Goal: Information Seeking & Learning: Learn about a topic

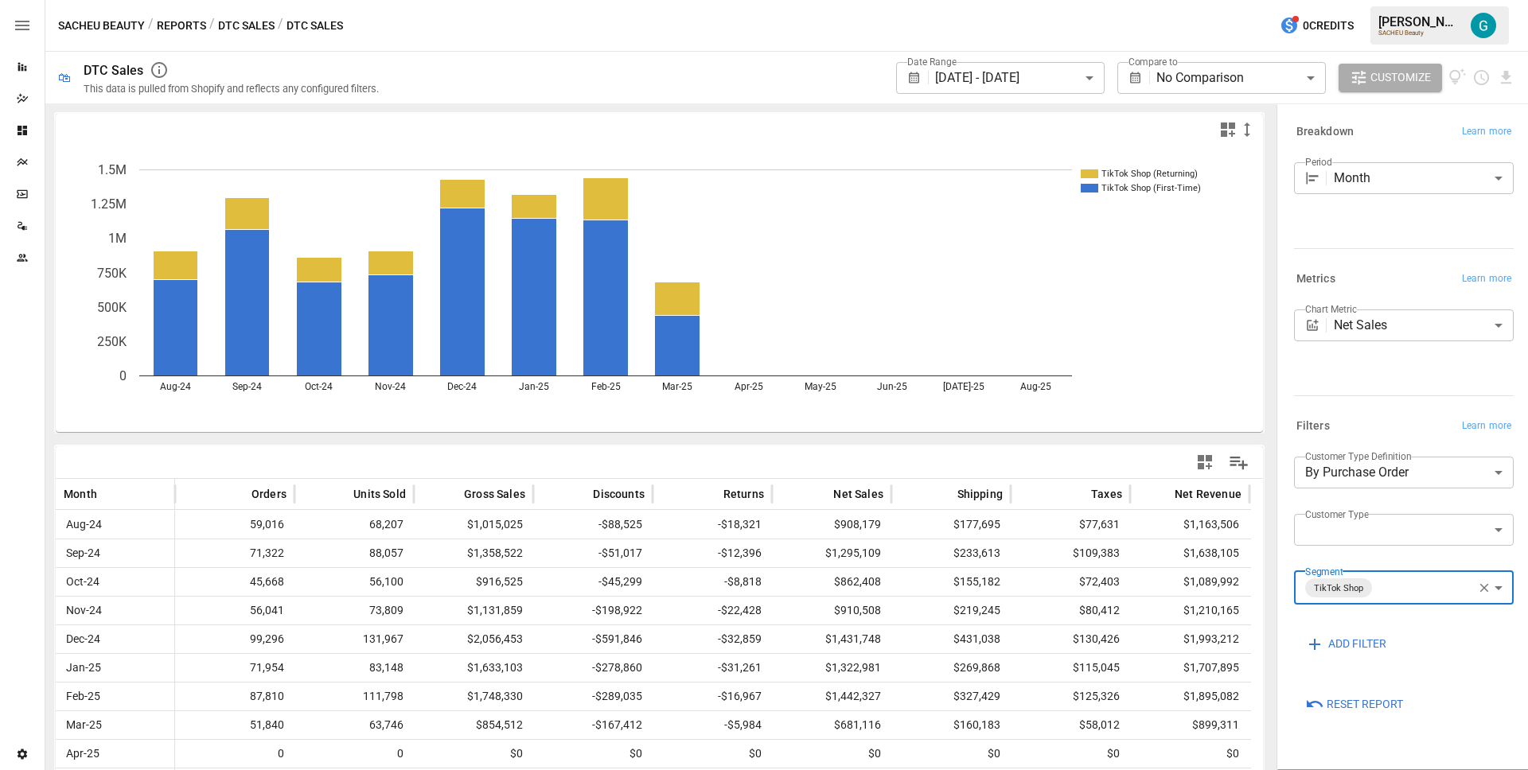
click at [1478, 591] on icon "button" at bounding box center [1484, 588] width 14 height 14
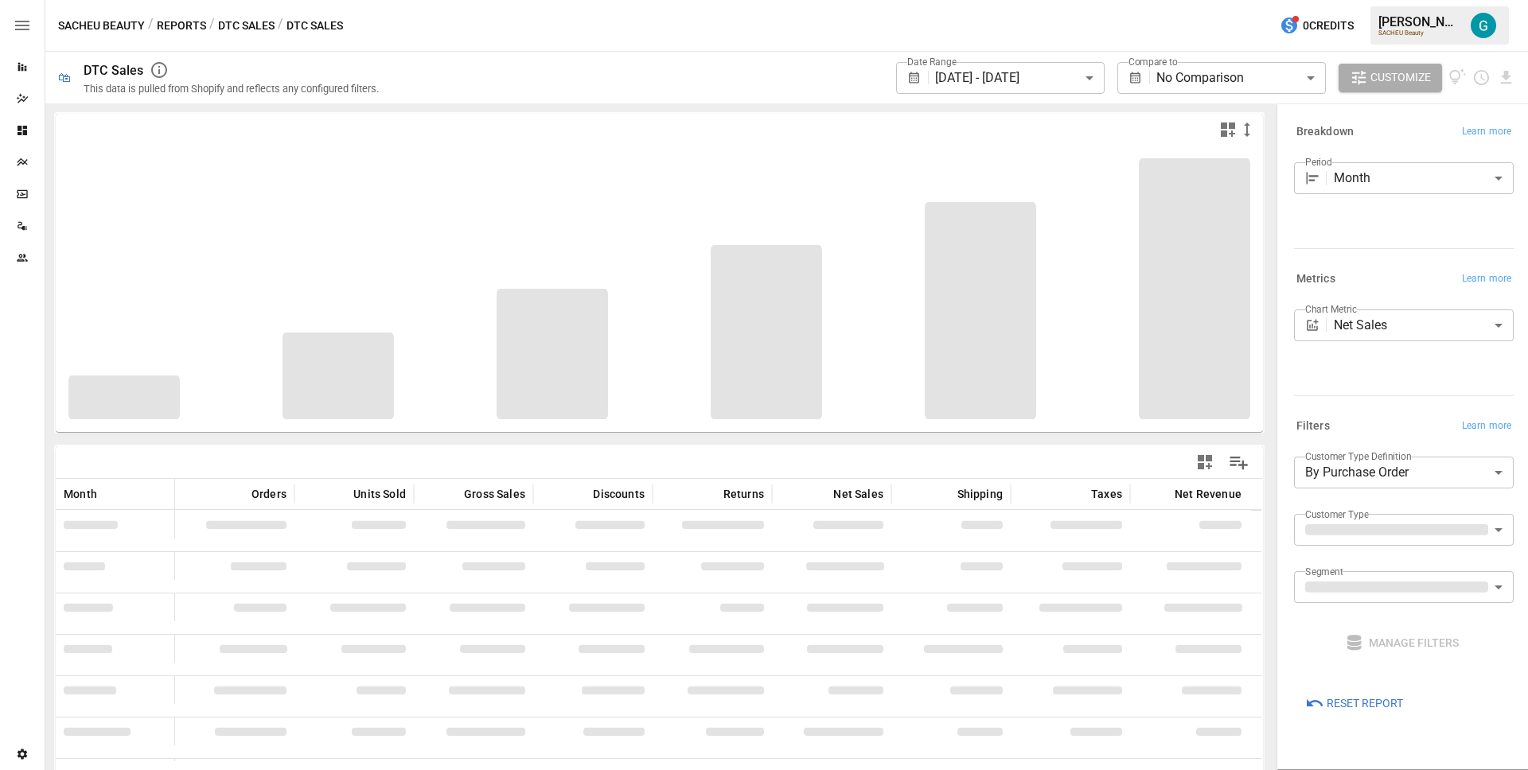
click at [1379, 390] on div at bounding box center [1401, 392] width 226 height 7
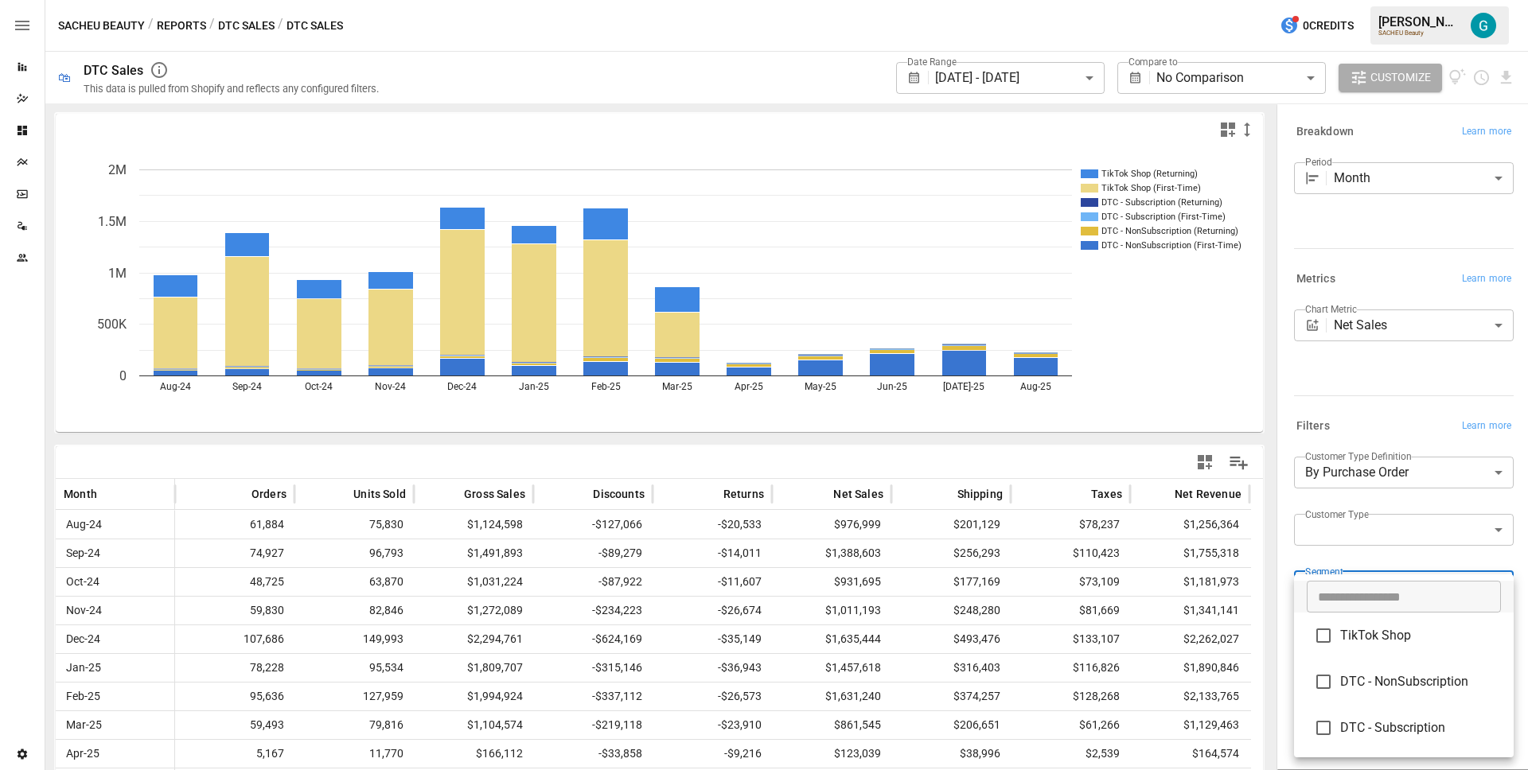
click at [1414, 0] on body "**********" at bounding box center [764, 0] width 1528 height 0
click at [1402, 693] on li "DTC - NonSubscription" at bounding box center [1404, 682] width 220 height 46
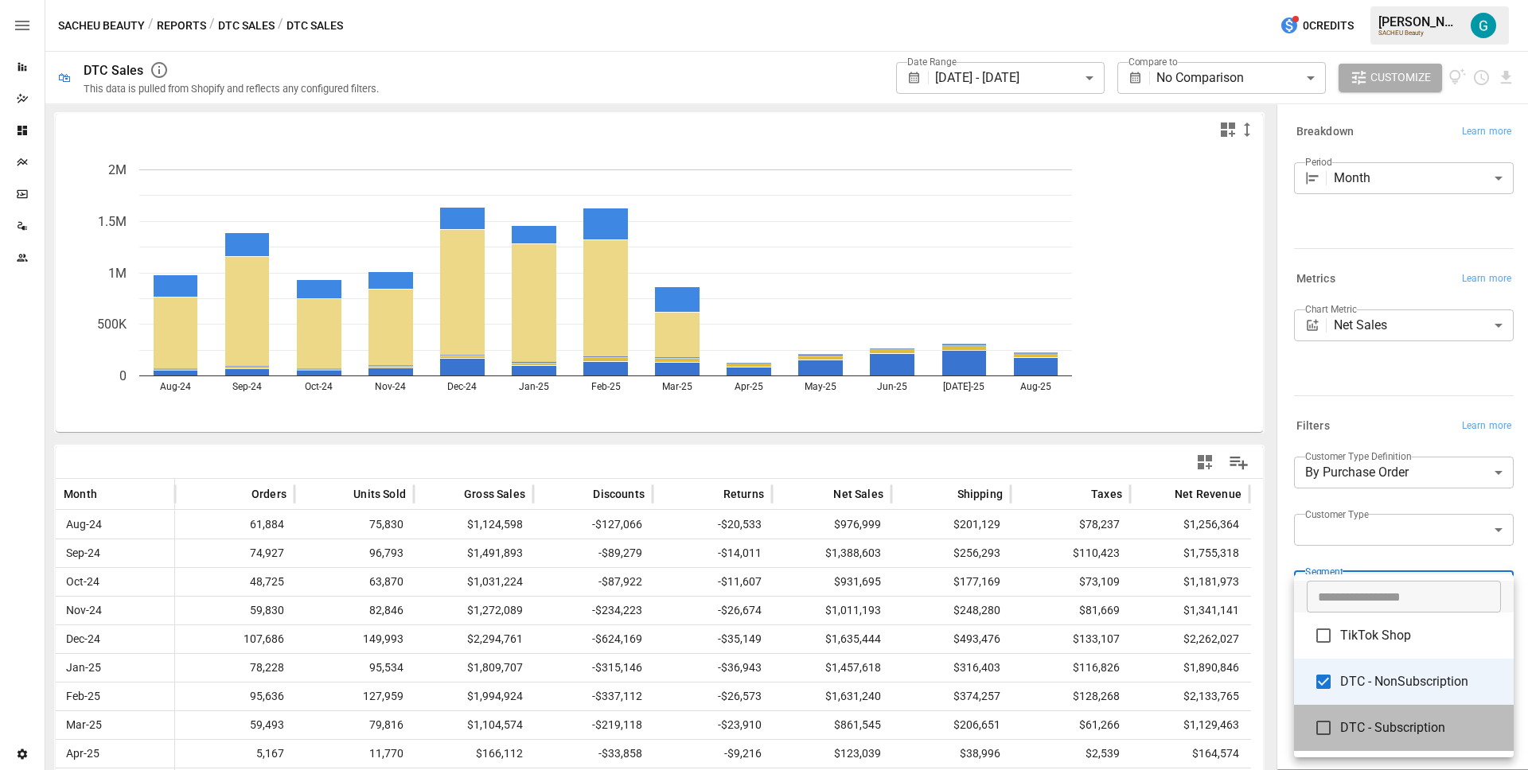
click at [1402, 735] on span "DTC - Subscription" at bounding box center [1420, 728] width 161 height 19
type input "**********"
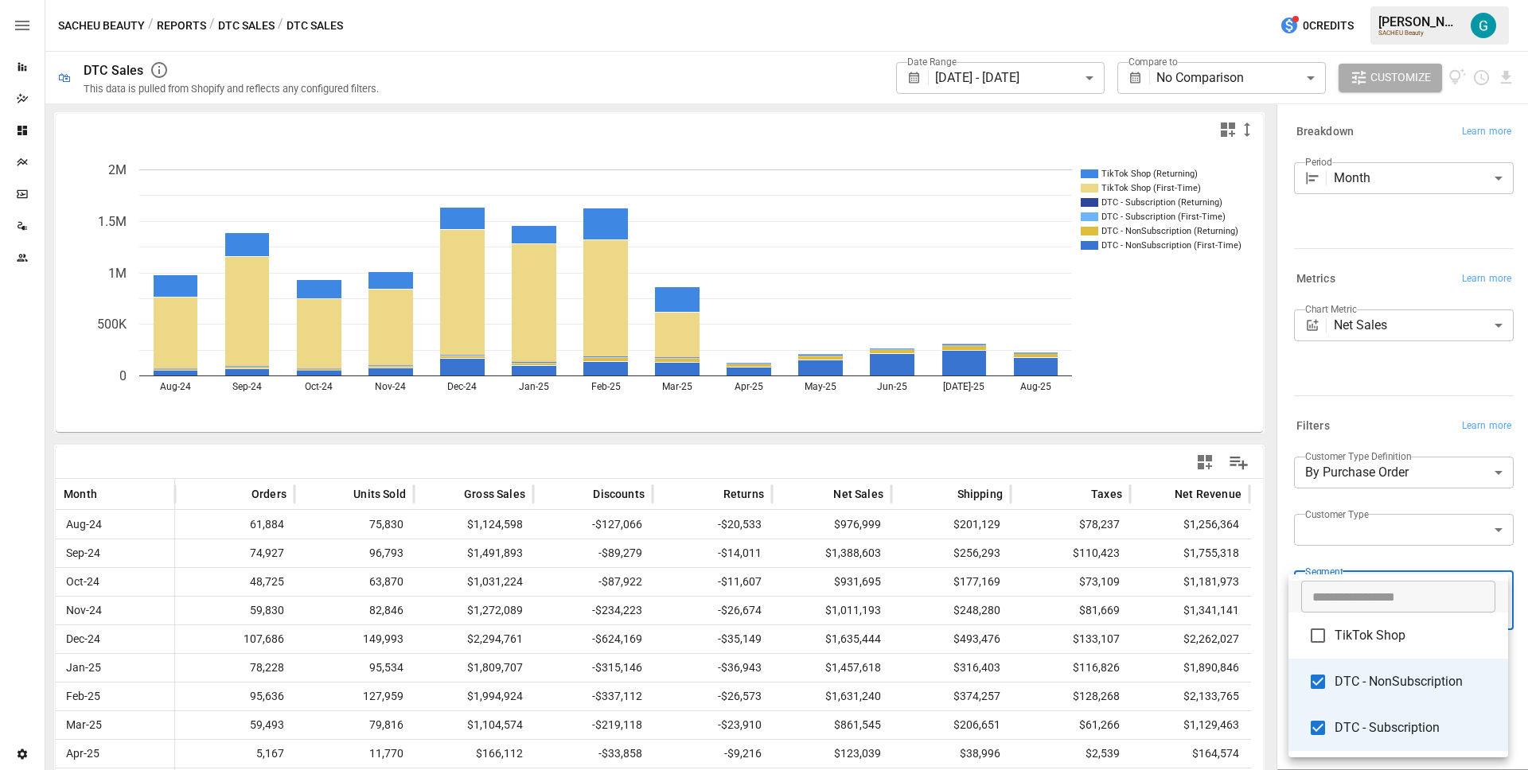
click at [1398, 392] on div at bounding box center [764, 385] width 1528 height 770
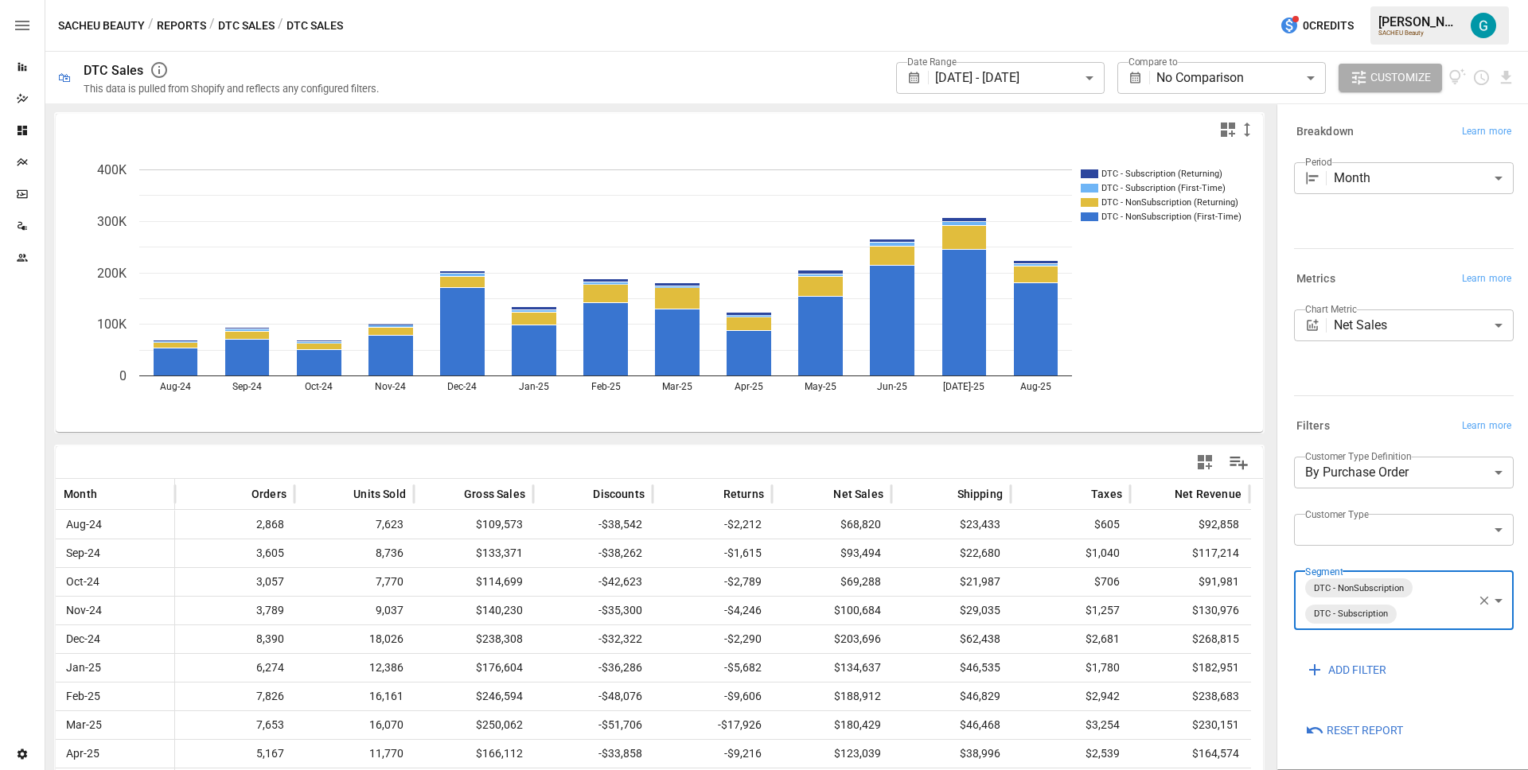
click at [1478, 595] on icon "button" at bounding box center [1484, 601] width 14 height 14
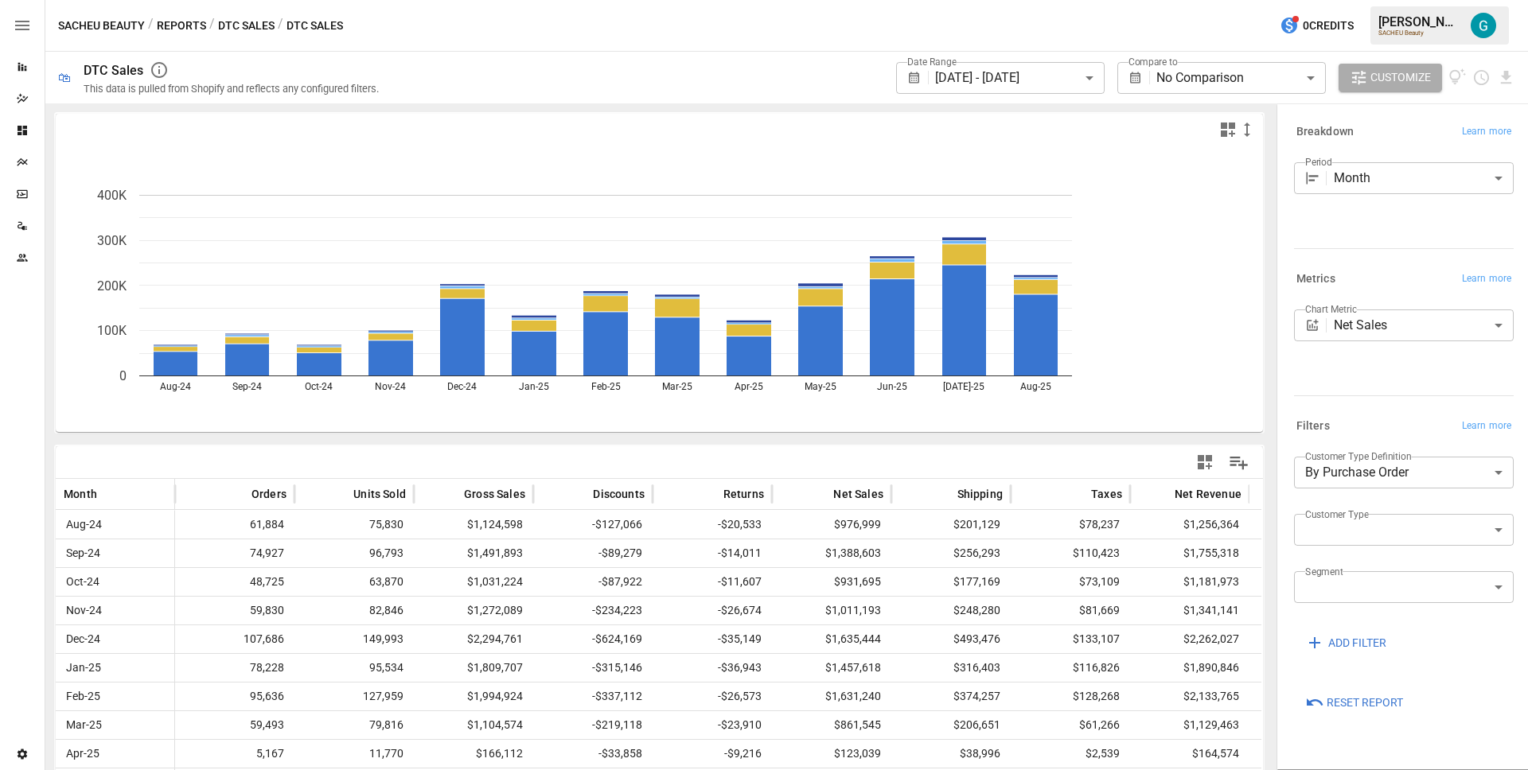
click at [1407, 0] on body "**********" at bounding box center [764, 0] width 1528 height 0
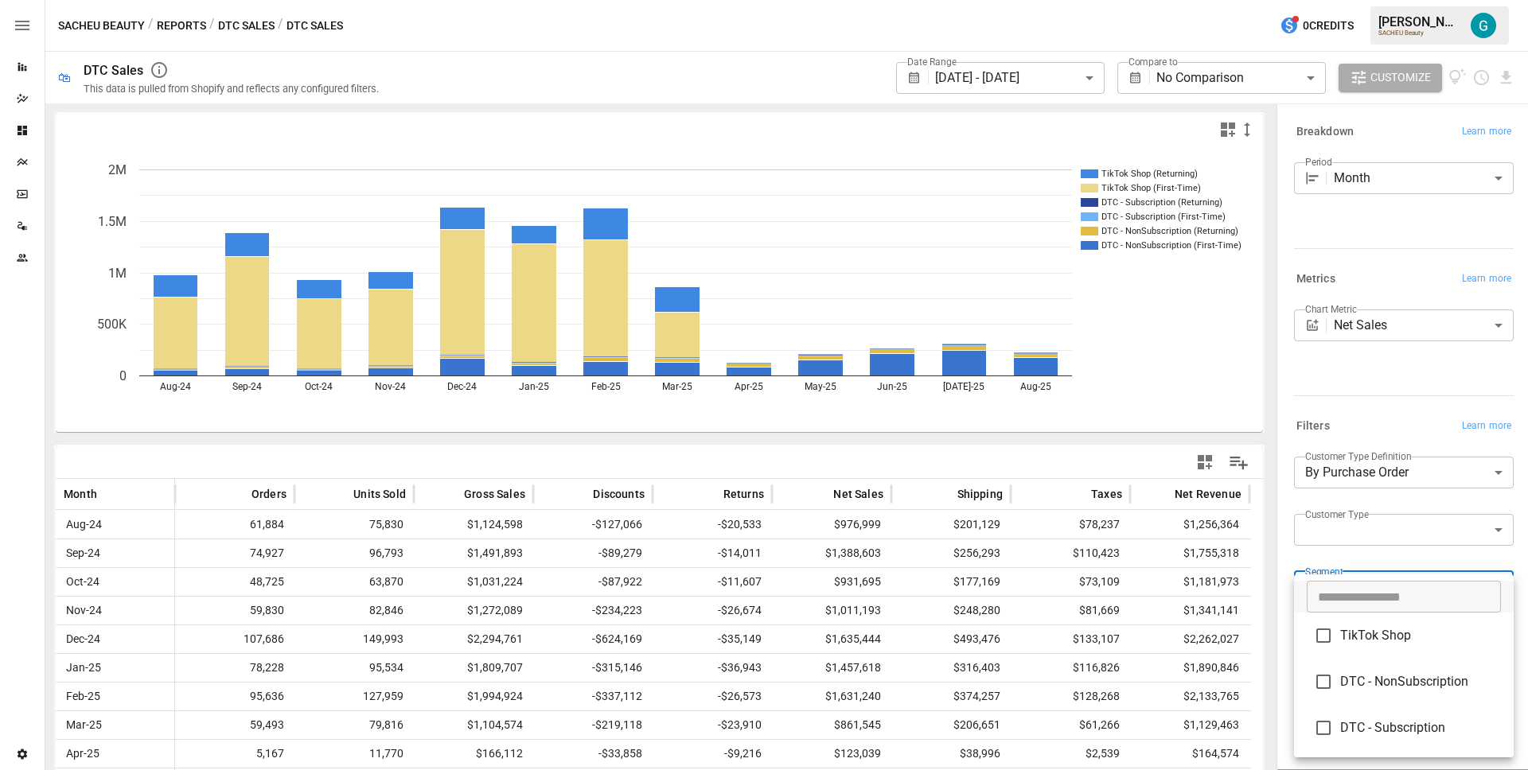
click at [1401, 641] on span "TikTok Shop" at bounding box center [1420, 635] width 161 height 19
type input "**********"
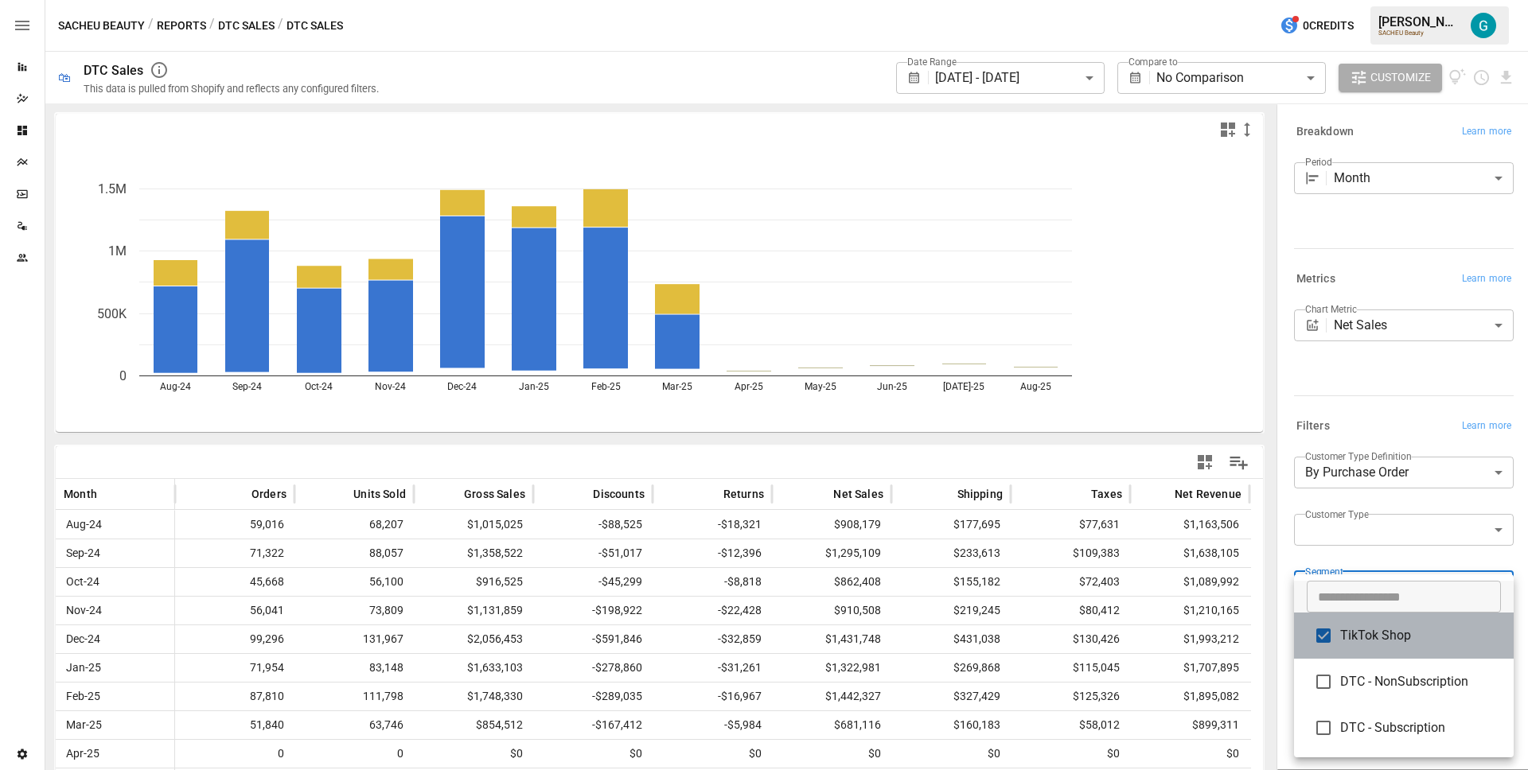
click at [1456, 645] on span "TikTok Shop" at bounding box center [1420, 635] width 161 height 19
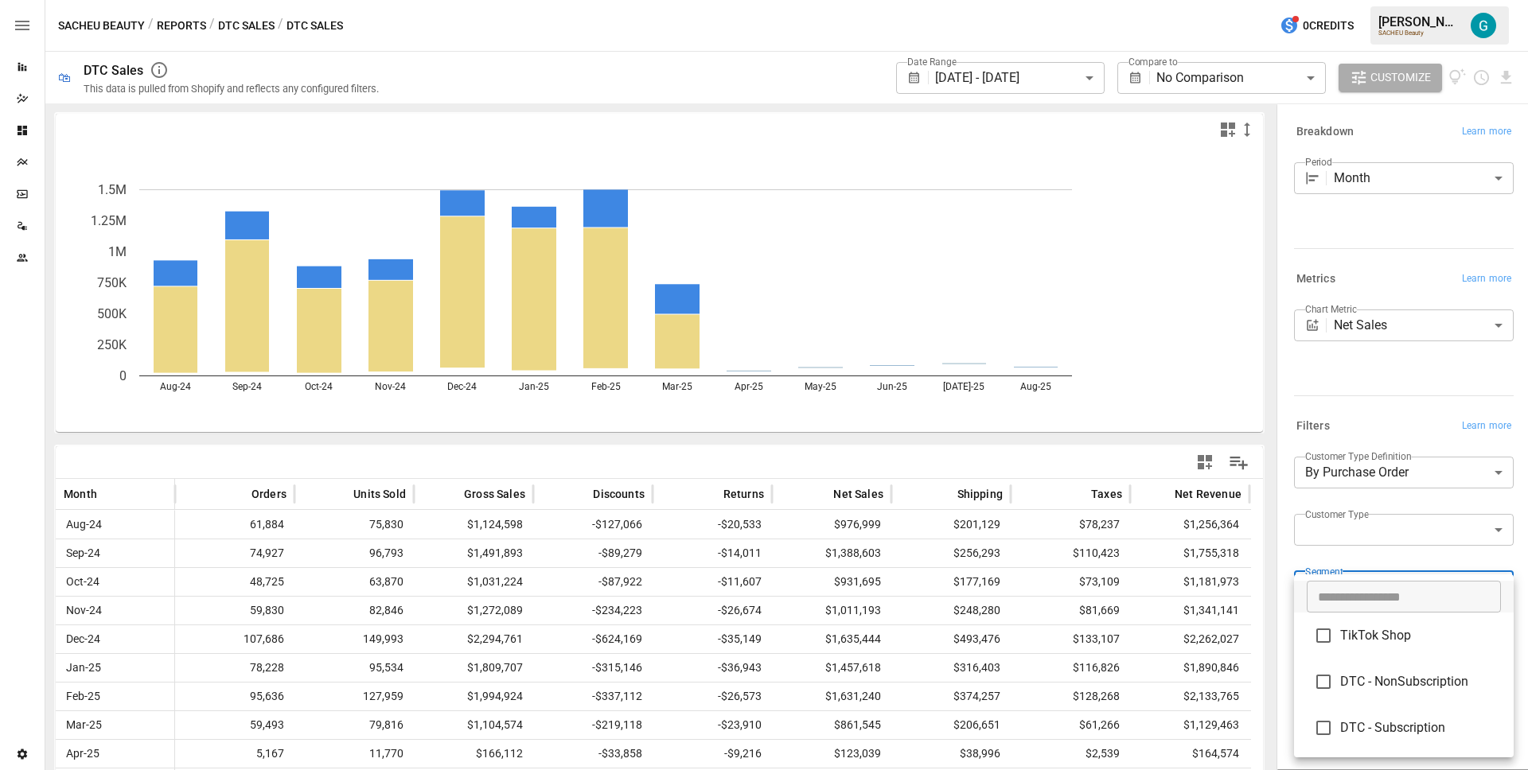
click at [1389, 407] on div at bounding box center [764, 385] width 1528 height 770
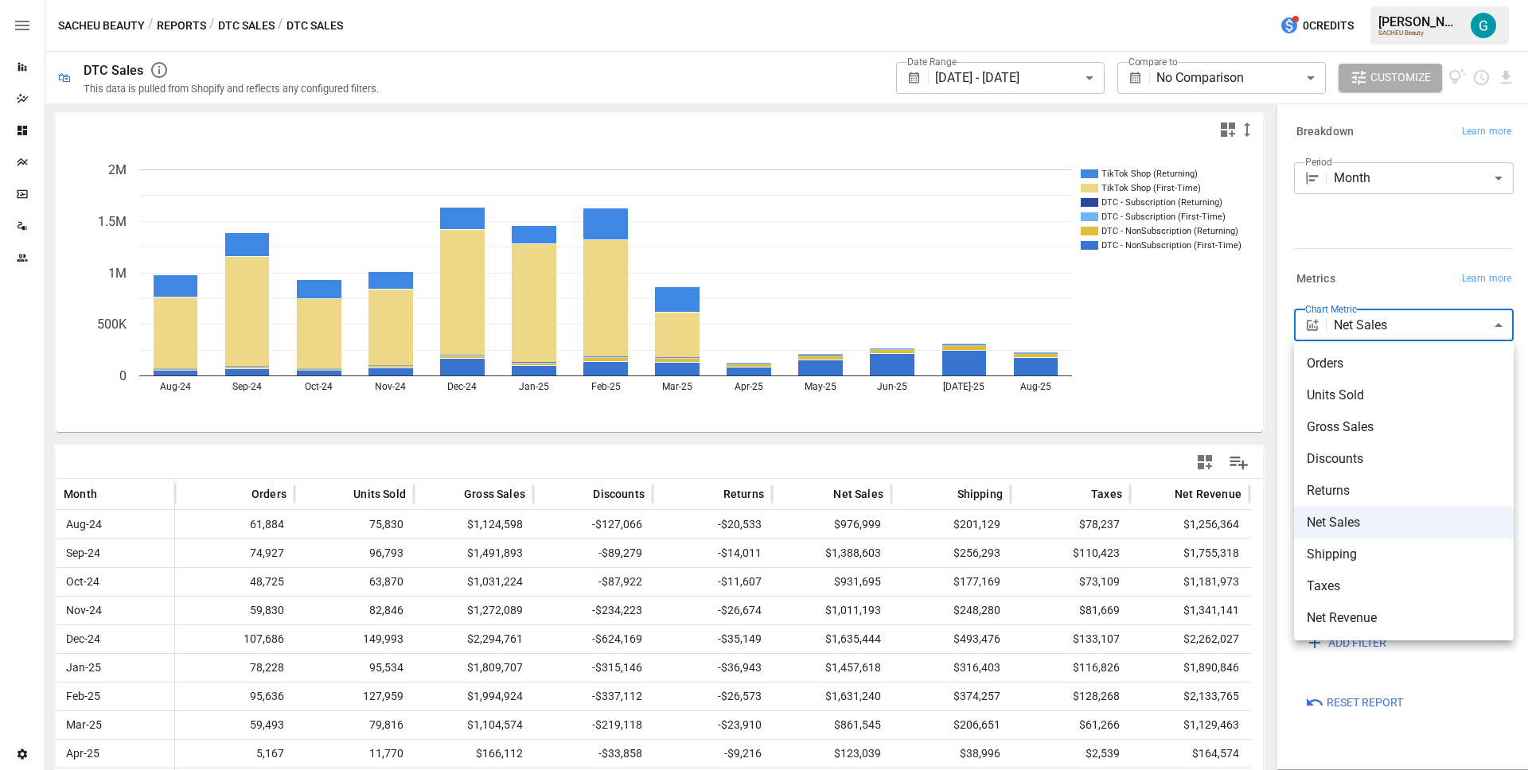
click at [1420, 0] on body "**********" at bounding box center [764, 0] width 1528 height 0
click at [1406, 368] on span "Orders" at bounding box center [1404, 363] width 194 height 19
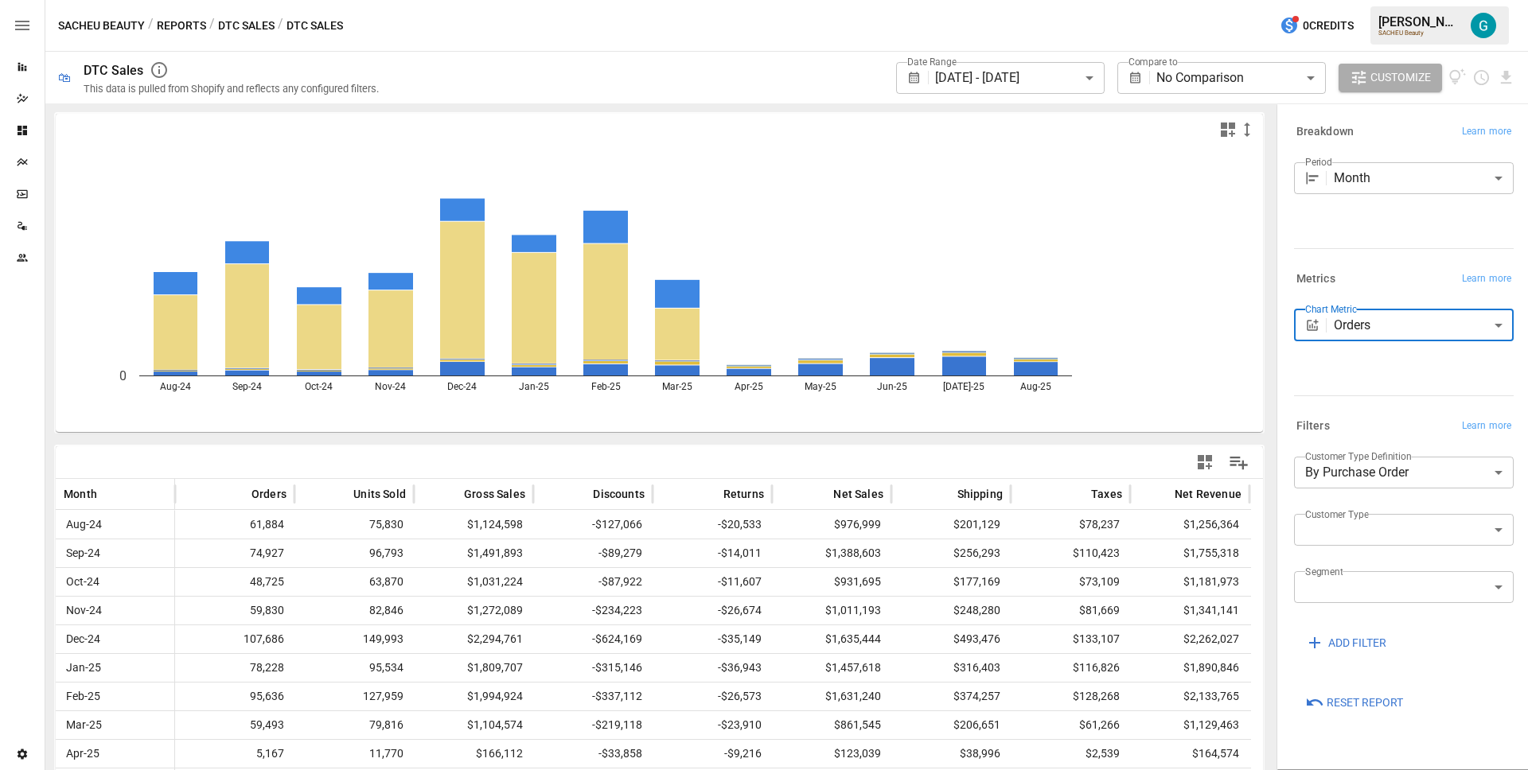
click at [1405, 397] on div "Metrics Learn more Chart Metric Orders ****** ​" at bounding box center [1401, 335] width 226 height 147
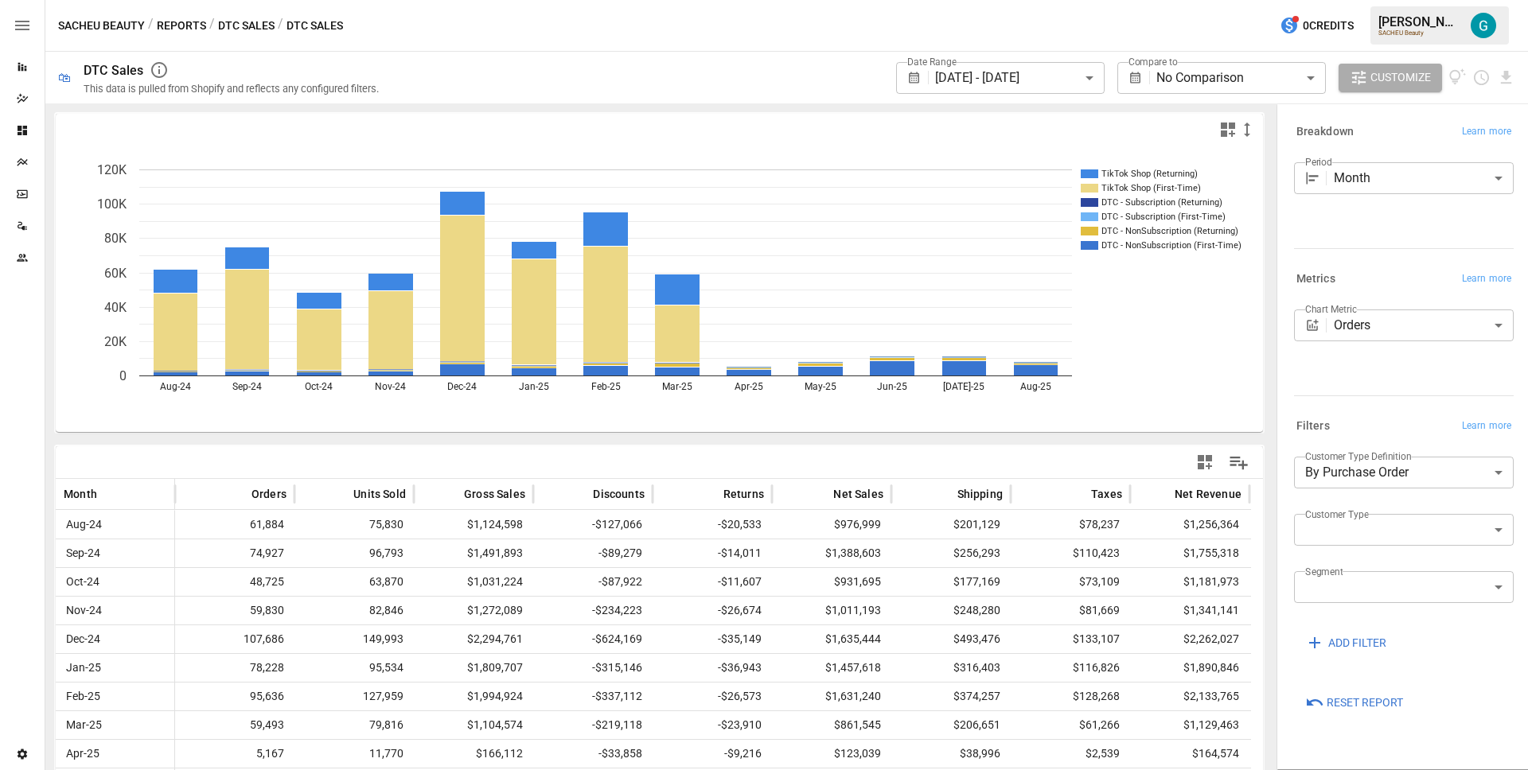
click at [1402, 0] on body "**********" at bounding box center [764, 0] width 1528 height 0
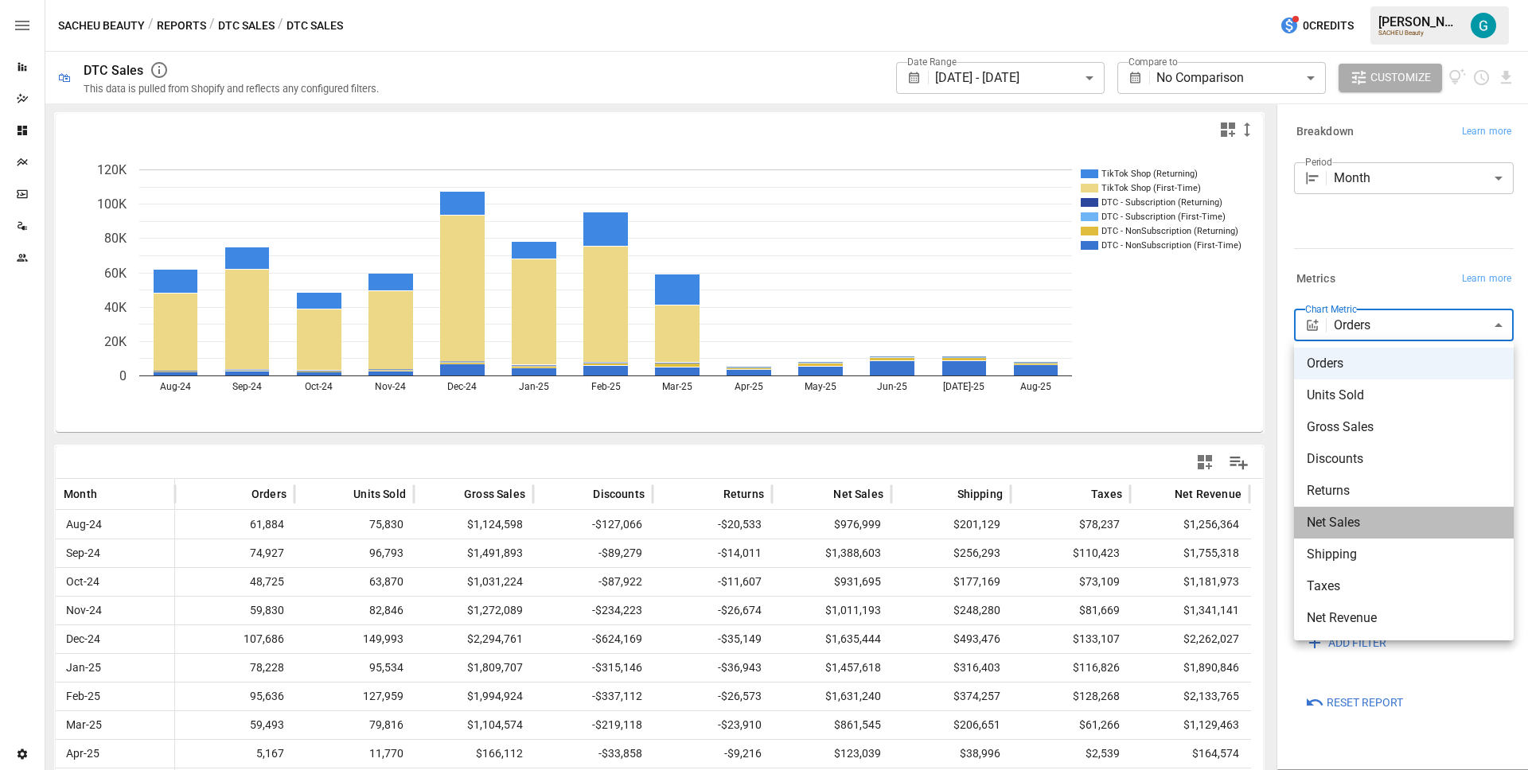
click at [1371, 532] on li "Net Sales" at bounding box center [1404, 523] width 220 height 32
type input "*********"
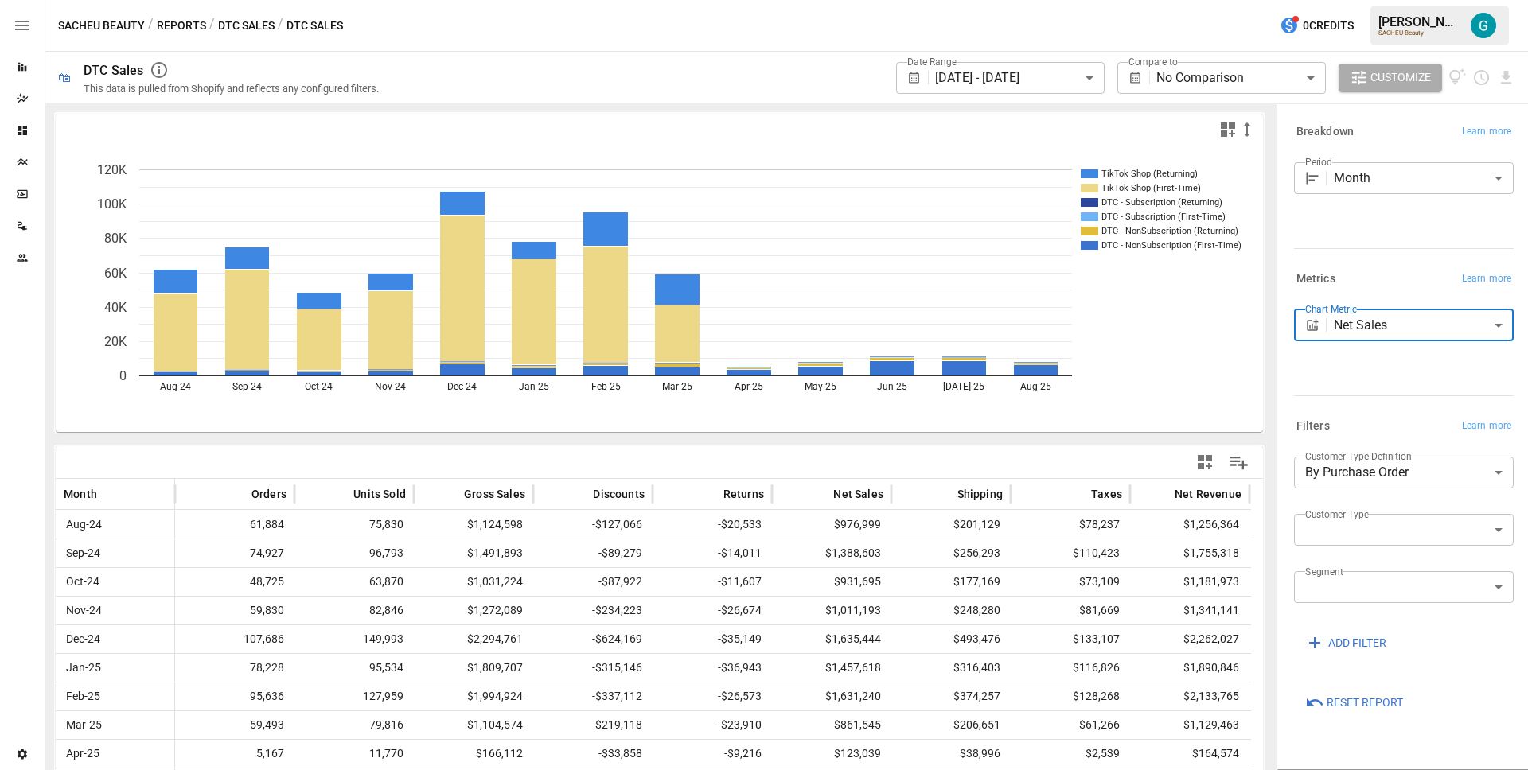
click at [1410, 269] on div "Metrics Learn more" at bounding box center [1404, 279] width 220 height 22
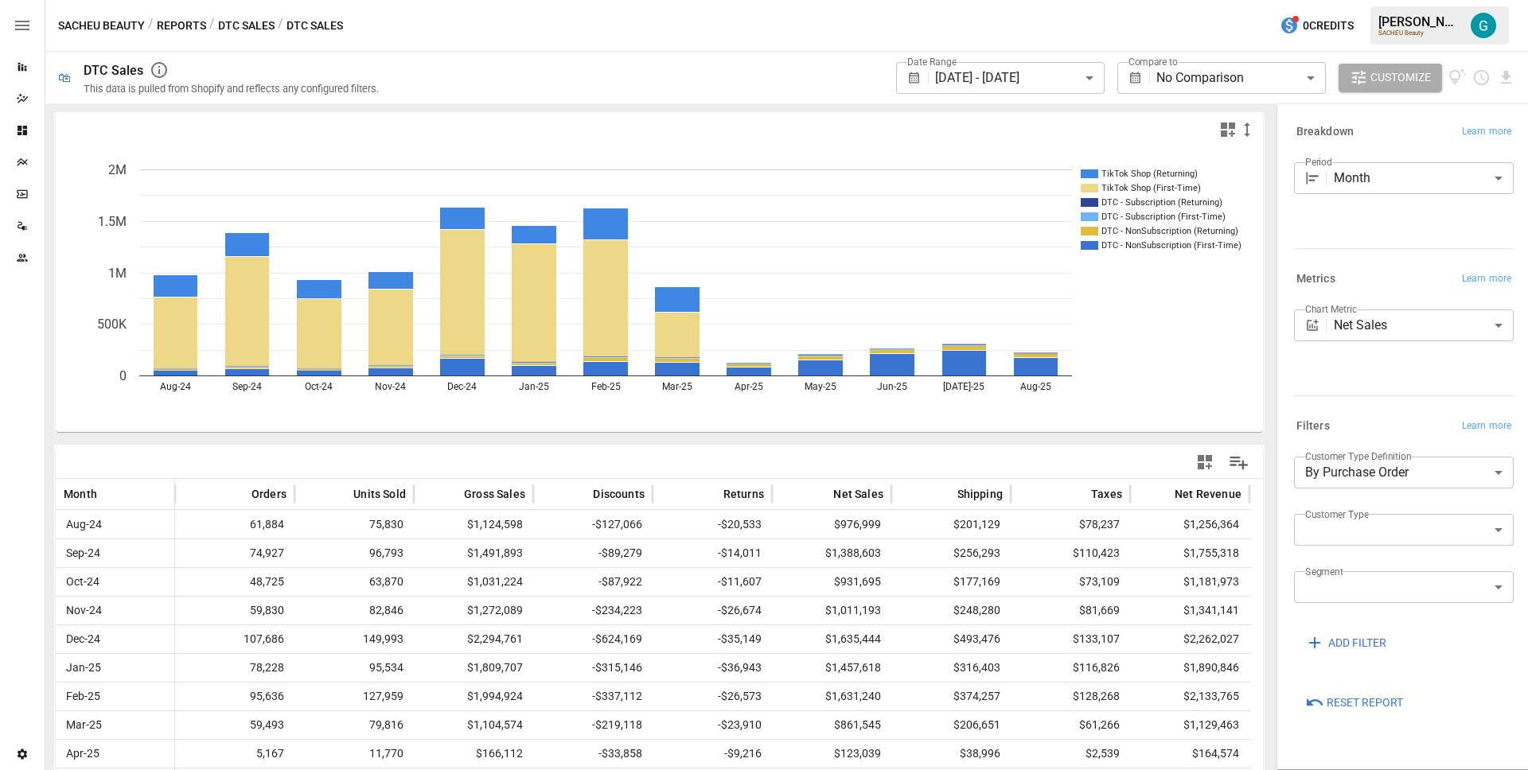
drag, startPoint x: 1395, startPoint y: 513, endPoint x: 1397, endPoint y: 526, distance: 12.8
click at [1395, 515] on div "**********" at bounding box center [1404, 563] width 220 height 213
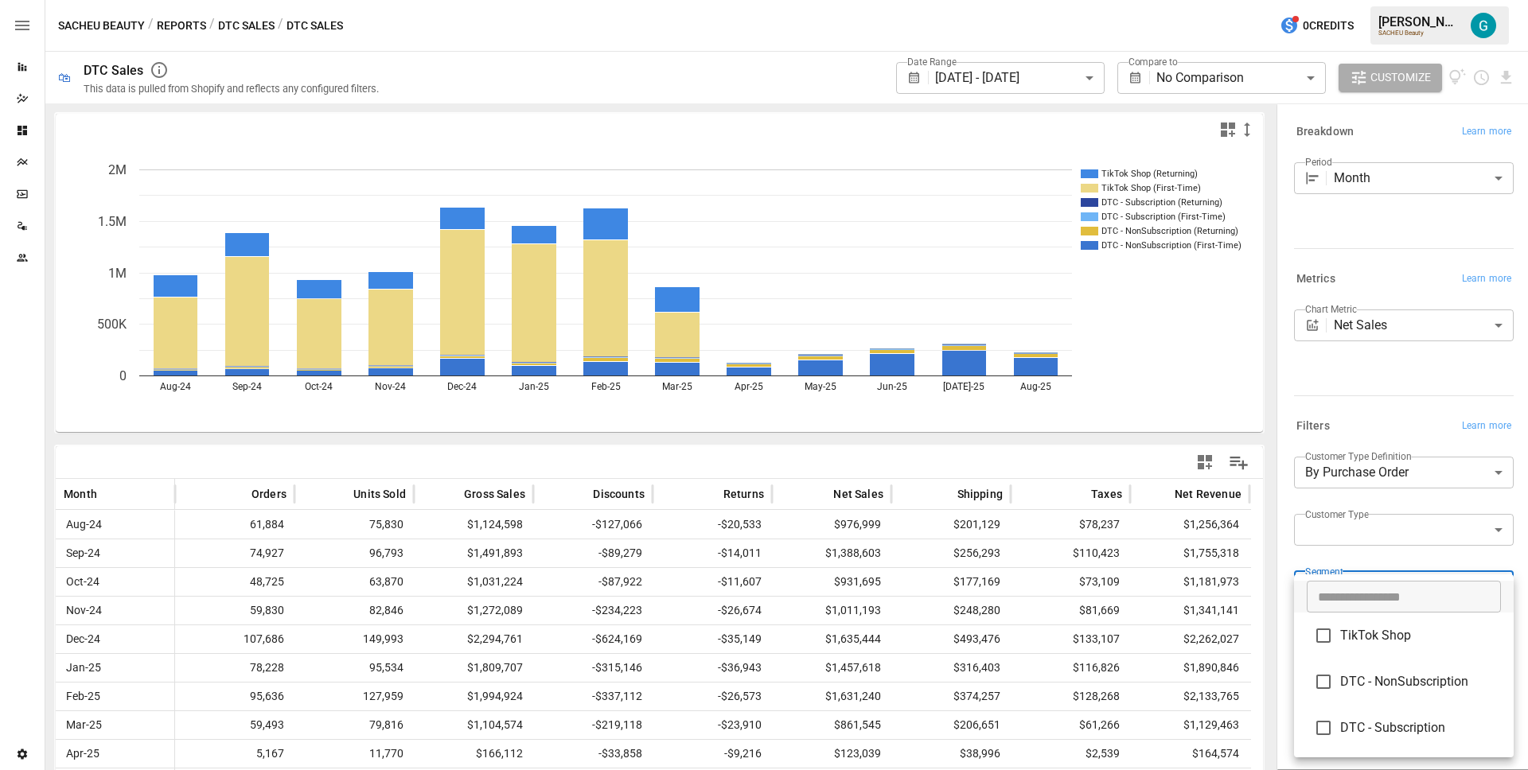
click at [1367, 0] on body "**********" at bounding box center [764, 0] width 1528 height 0
click at [1371, 684] on span "DTC - NonSubscription" at bounding box center [1420, 682] width 161 height 19
click at [1369, 723] on span "DTC - Subscription" at bounding box center [1420, 728] width 161 height 19
type input "**********"
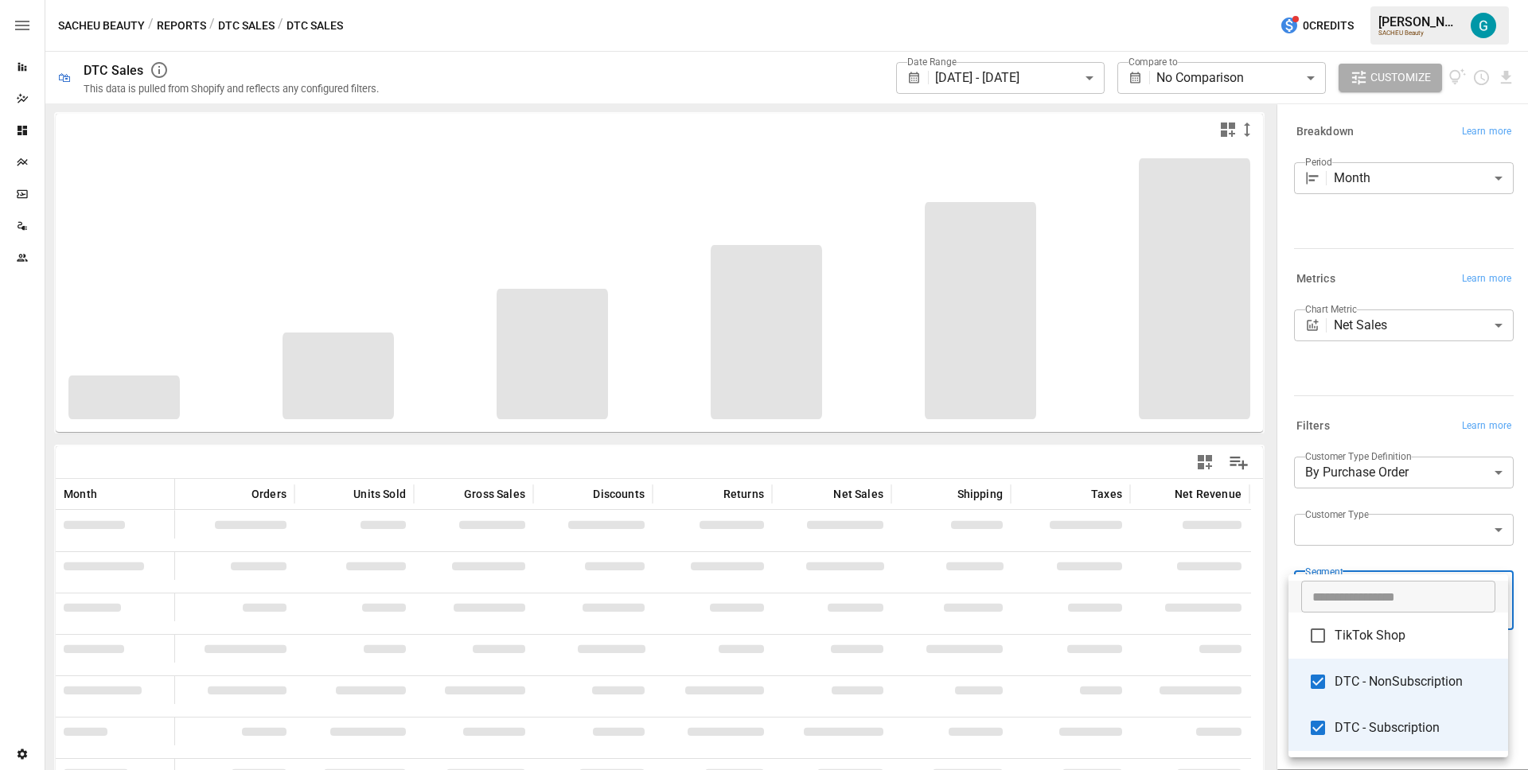
click at [1363, 411] on div at bounding box center [764, 385] width 1528 height 770
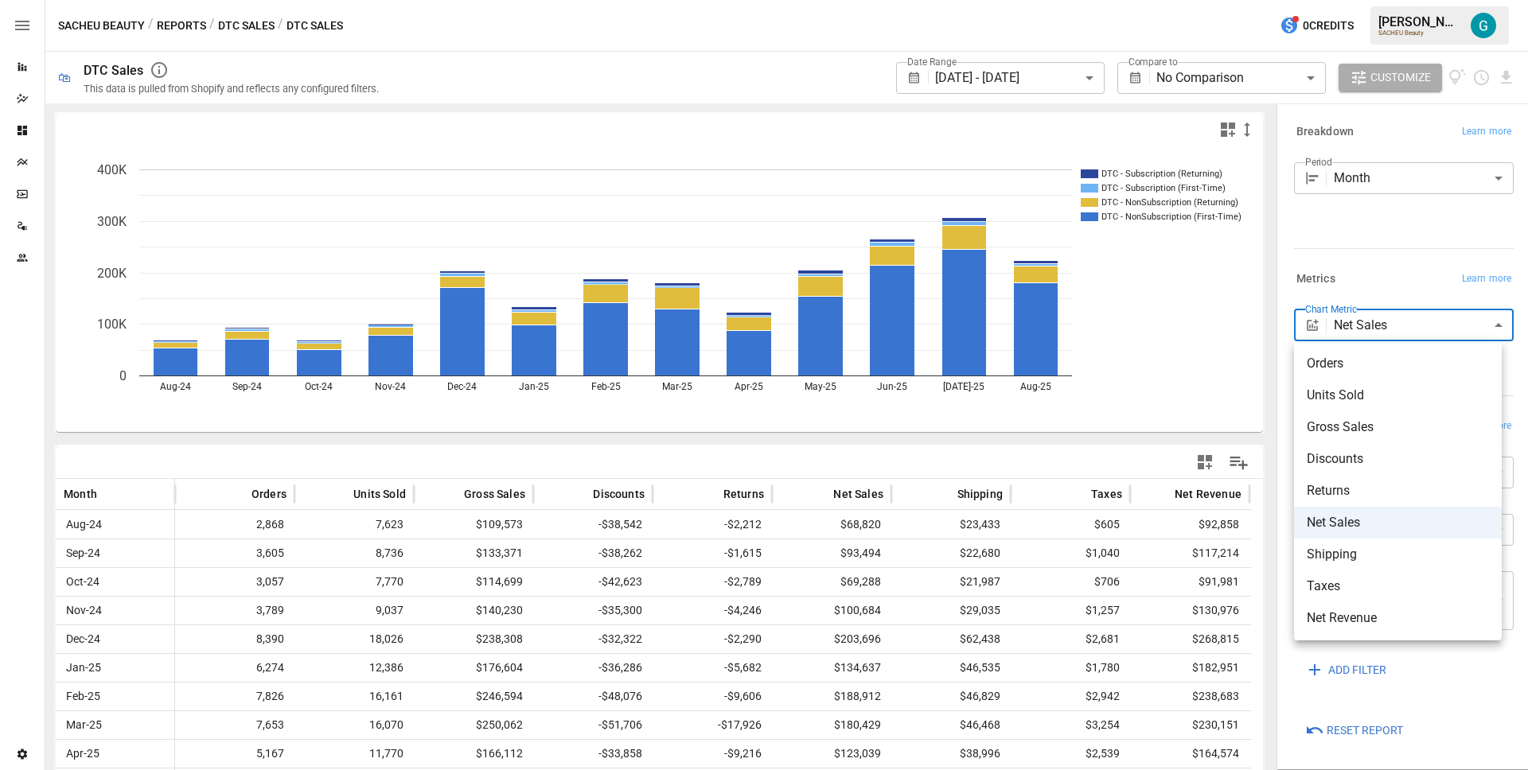
click at [1364, 0] on body "**********" at bounding box center [764, 0] width 1528 height 0
click at [1362, 359] on span "Orders" at bounding box center [1398, 363] width 182 height 19
type input "******"
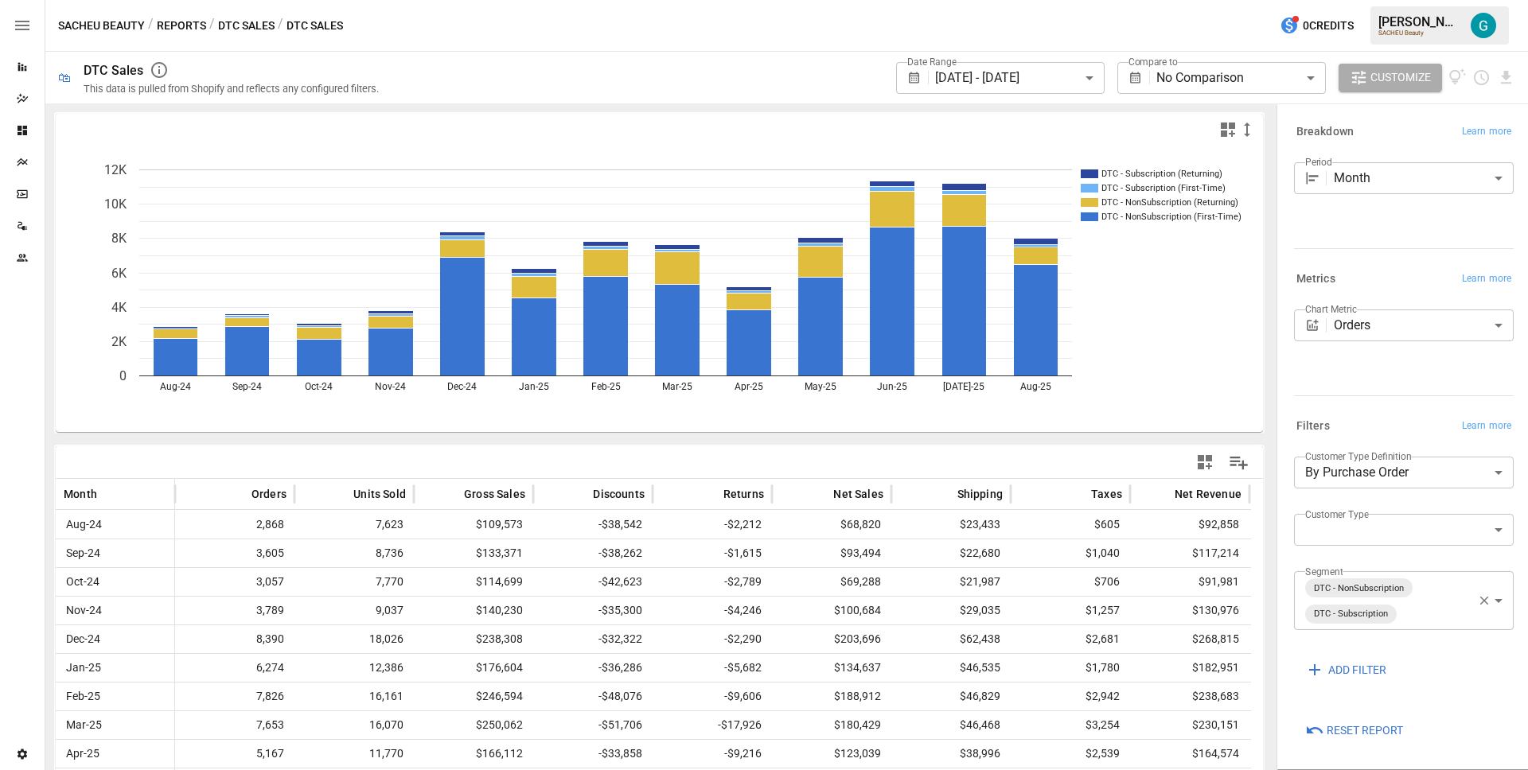
click at [1368, 379] on div "Chart Metric Orders ****** ​" at bounding box center [1404, 350] width 220 height 80
click at [1117, 412] on icon "DTC - Subscription (Returning) DTC - Subscription (First-Time) DTC - NonSubscri…" at bounding box center [653, 289] width 1195 height 287
click at [1404, 0] on body "**********" at bounding box center [764, 0] width 1528 height 0
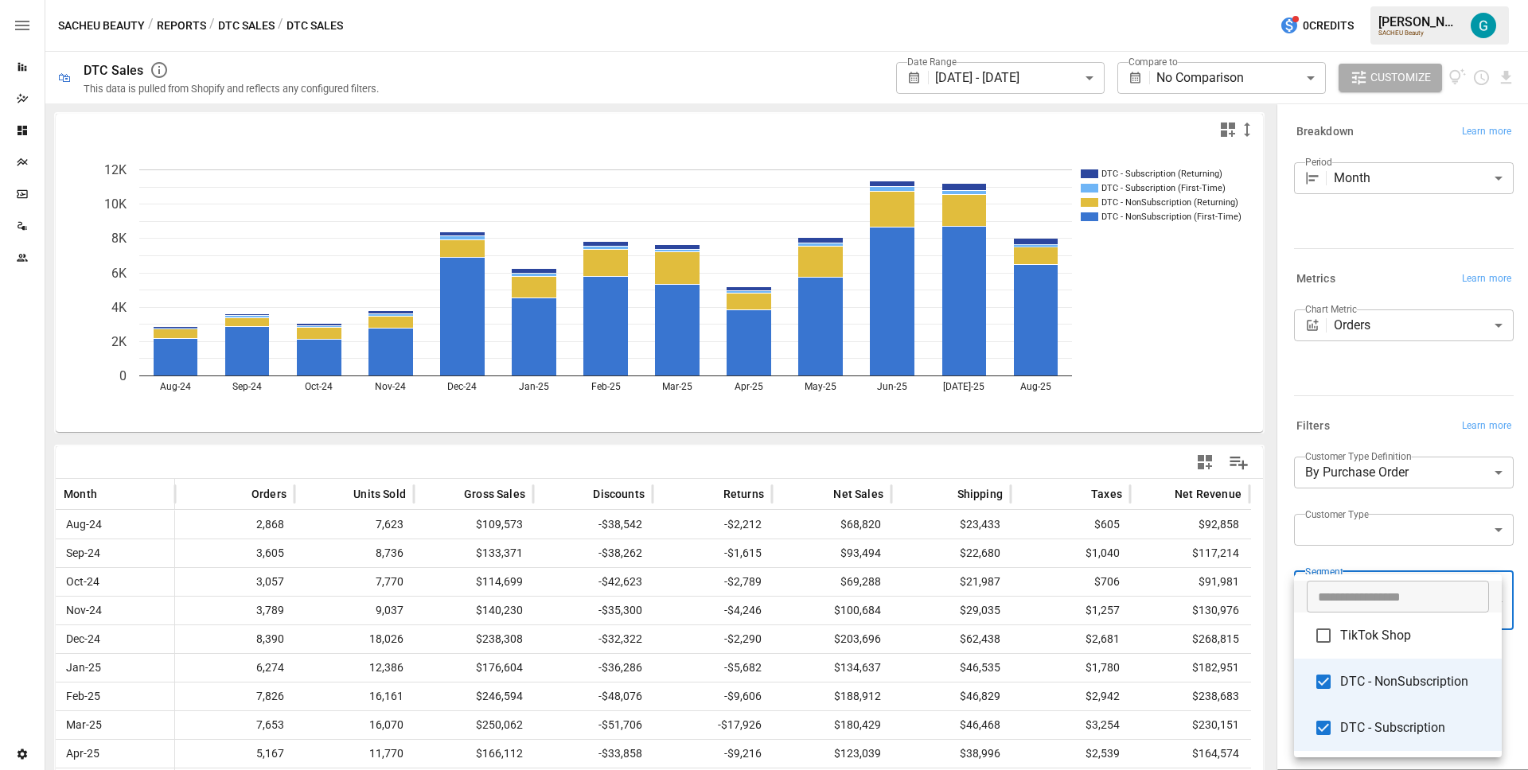
click at [1390, 690] on span "DTC - NonSubscription" at bounding box center [1414, 682] width 149 height 19
type input "**********"
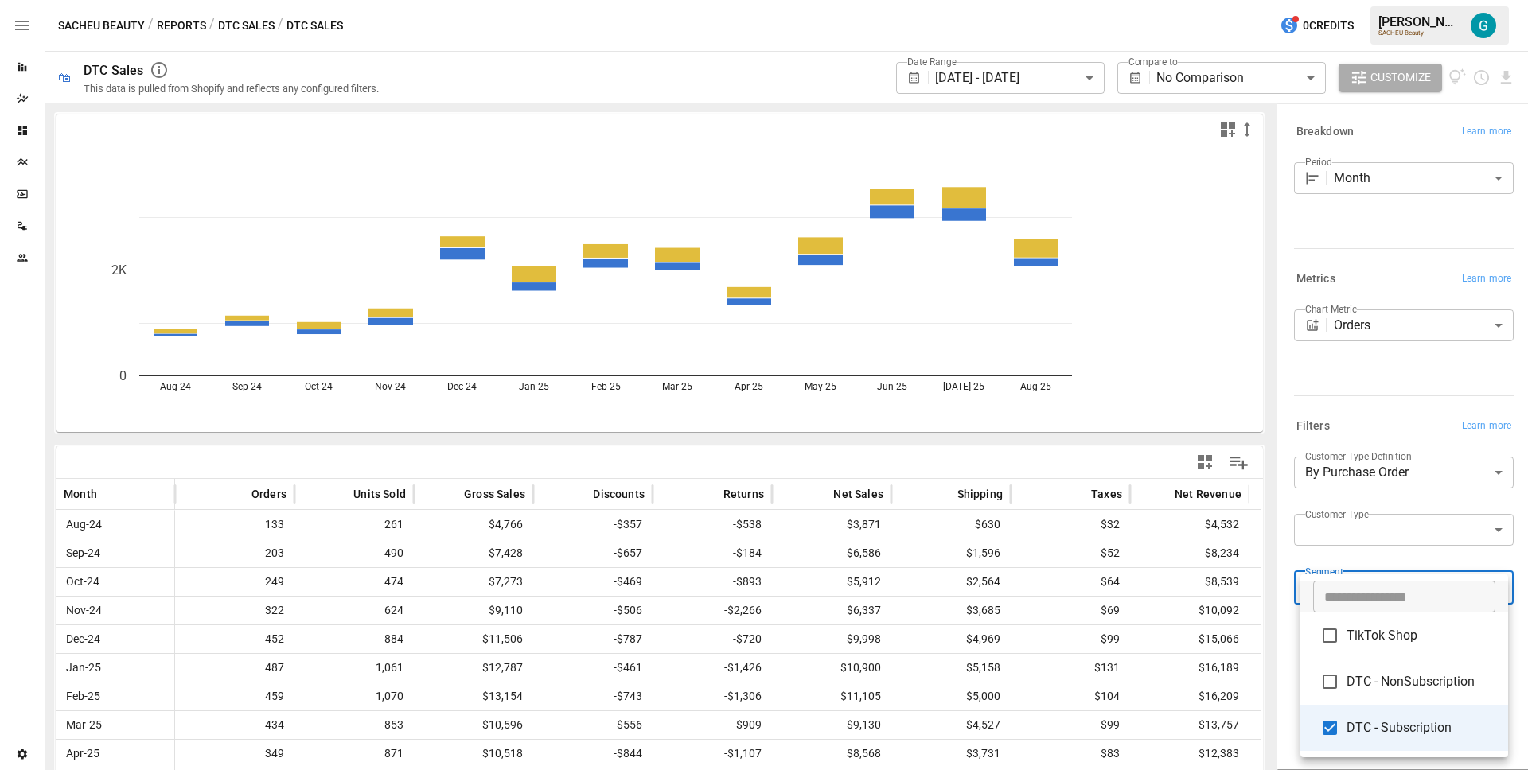
click at [1379, 402] on div at bounding box center [764, 385] width 1528 height 770
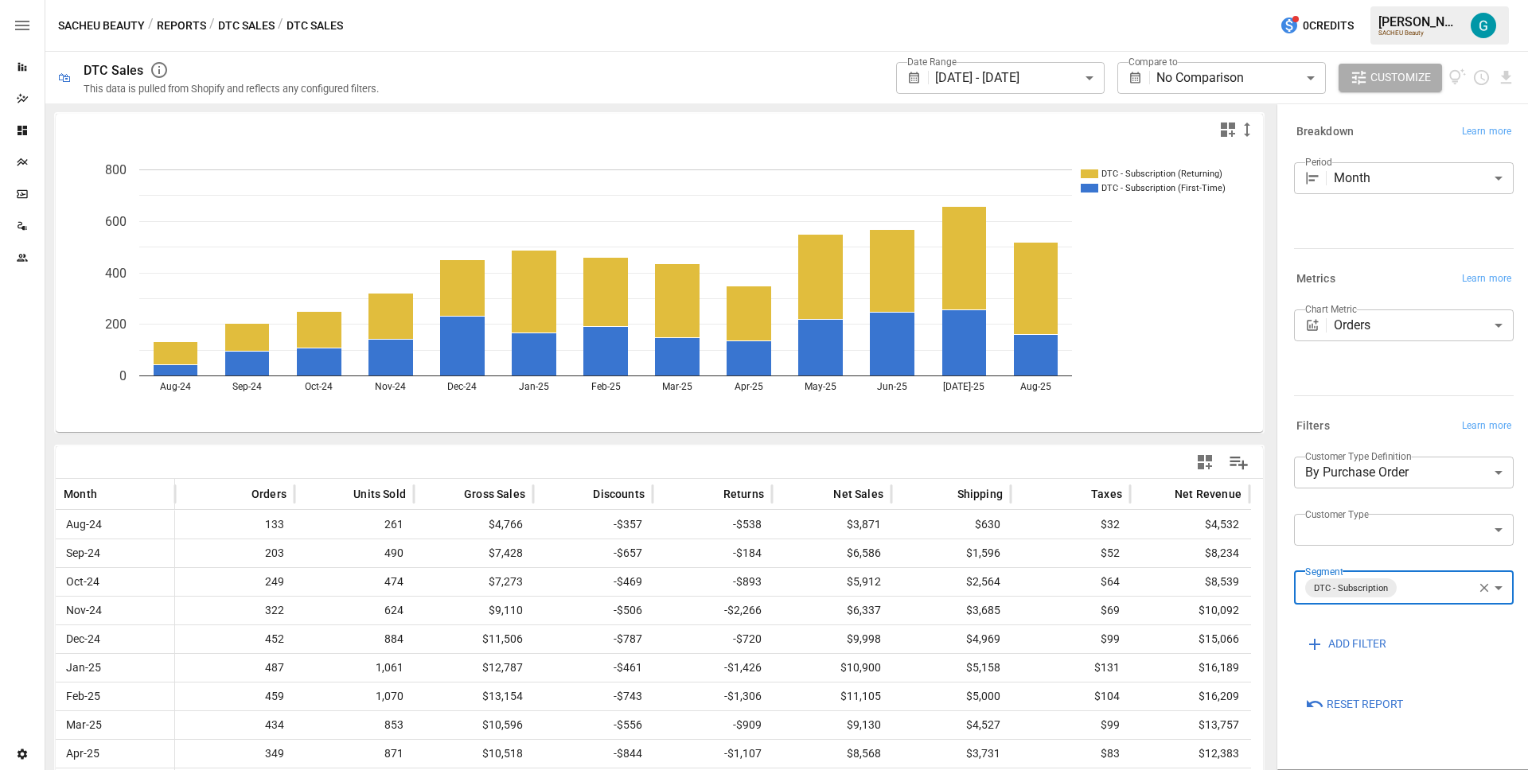
click at [1379, 402] on div "Metrics Learn more Chart Metric Orders ****** ​" at bounding box center [1401, 335] width 226 height 147
click at [239, 20] on button "DTC Sales" at bounding box center [246, 26] width 57 height 20
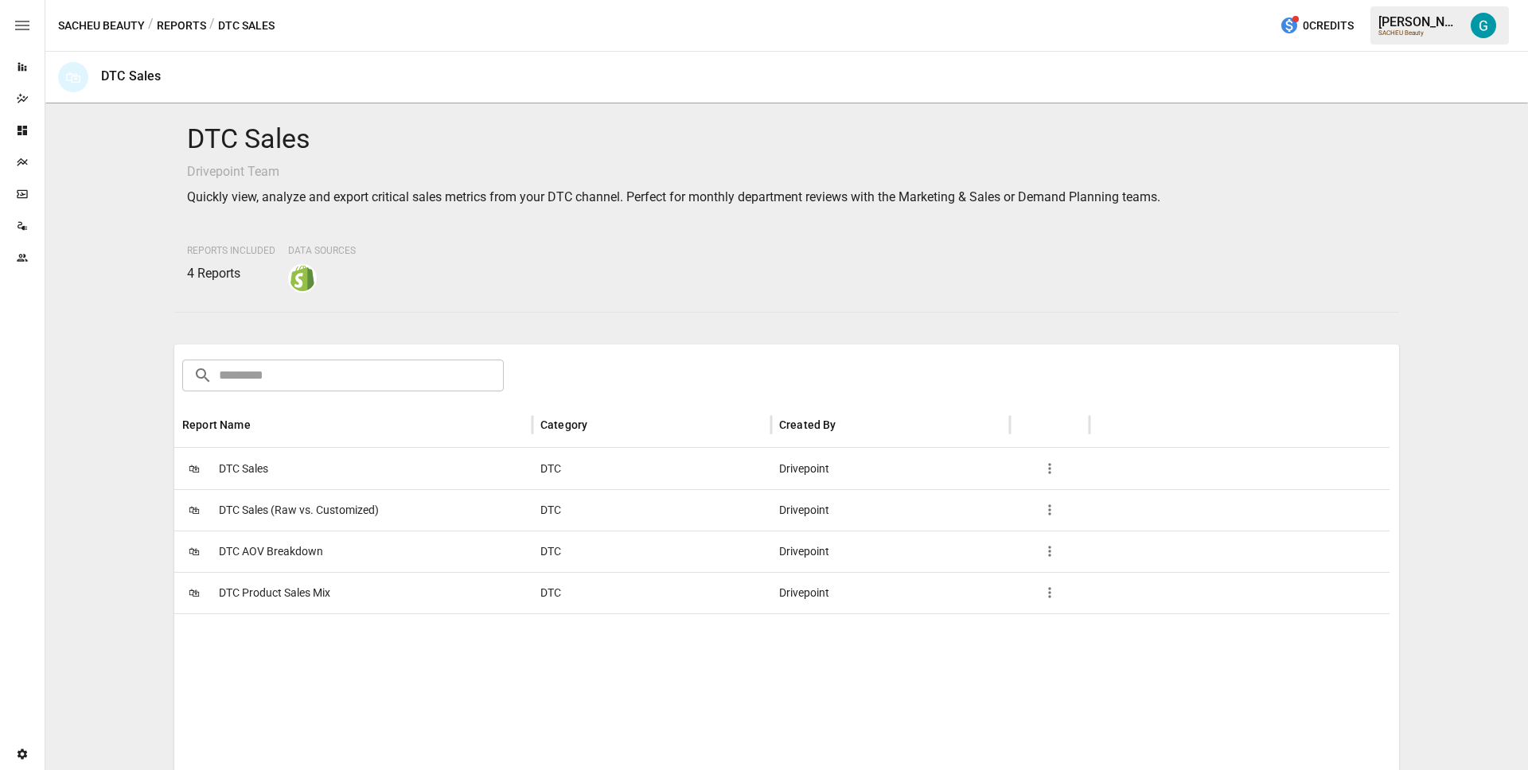
click at [302, 546] on span "DTC AOV Breakdown" at bounding box center [271, 552] width 104 height 41
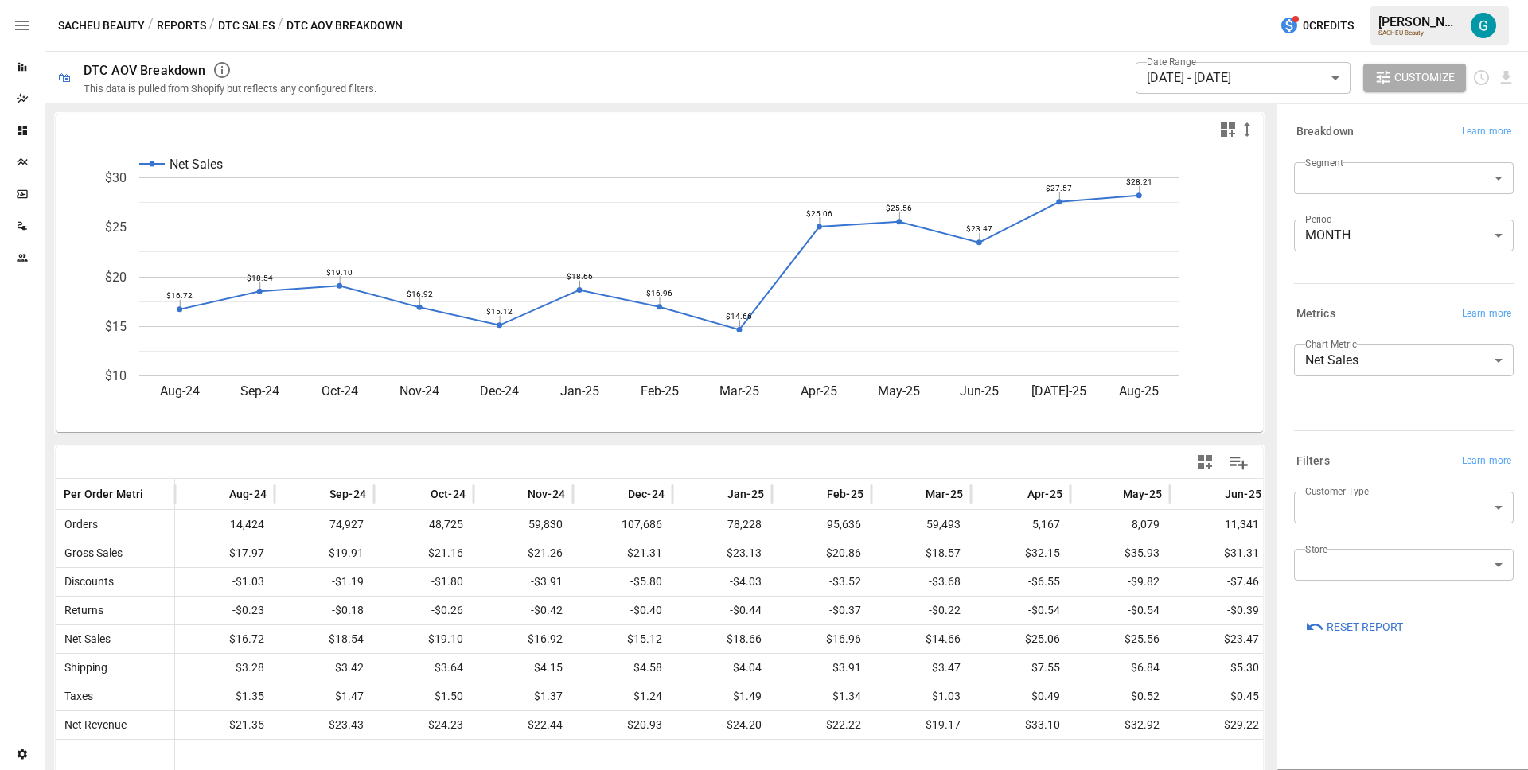
click at [1375, 0] on body "Reports Dazzler Studio Dashboards Plans SmartModel ™ Data Sources Team Settings…" at bounding box center [764, 0] width 1528 height 0
click at [1374, 443] on div at bounding box center [764, 385] width 1528 height 770
click at [1375, 160] on div "Segment ​ Period MONTH ***** ​" at bounding box center [1401, 216] width 226 height 121
click at [1375, 0] on body "Reports Dazzler Studio Dashboards Plans SmartModel ™ Data Sources Team Settings…" at bounding box center [764, 0] width 1528 height 0
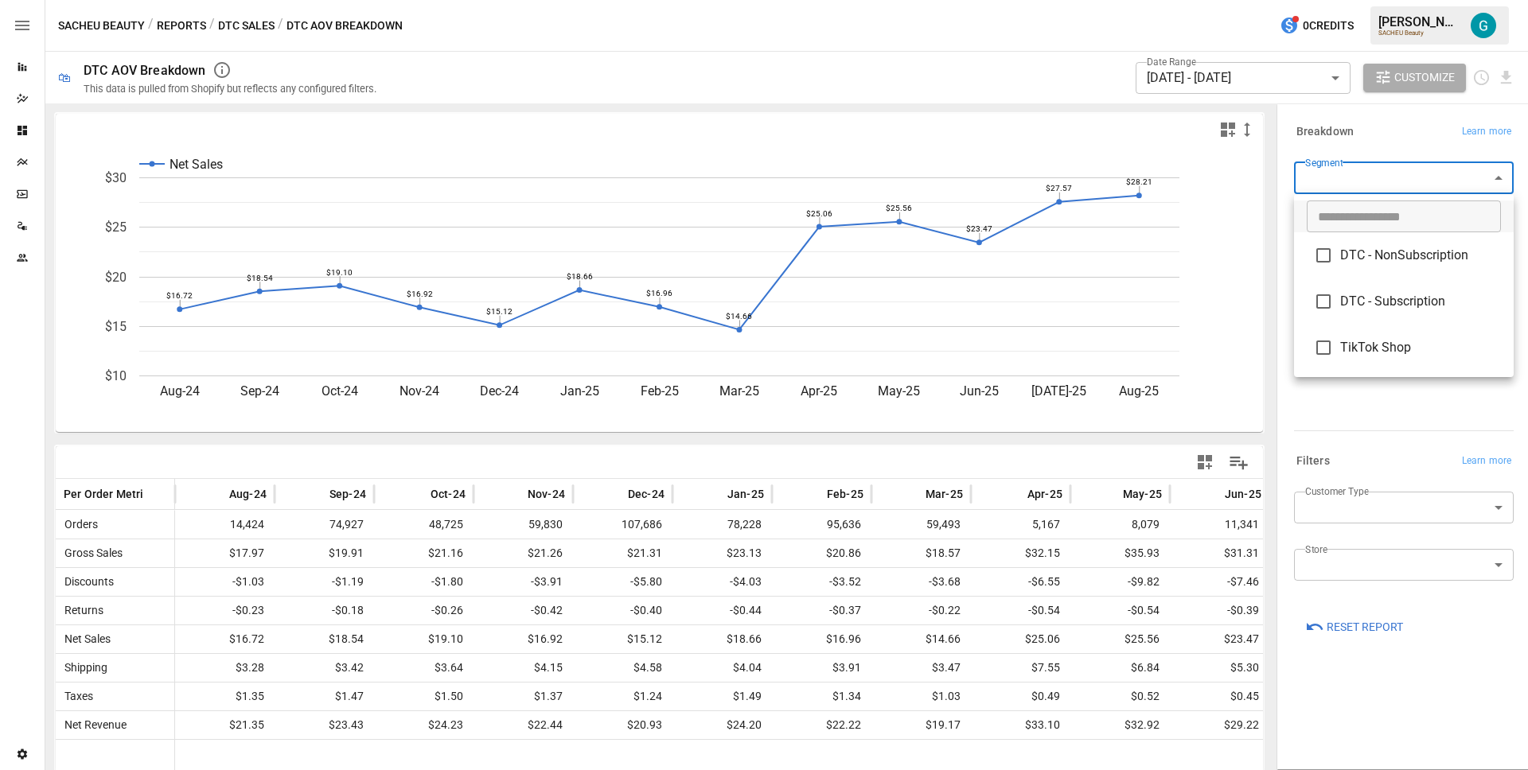
click at [1390, 314] on li "DTC - Subscription" at bounding box center [1404, 302] width 220 height 46
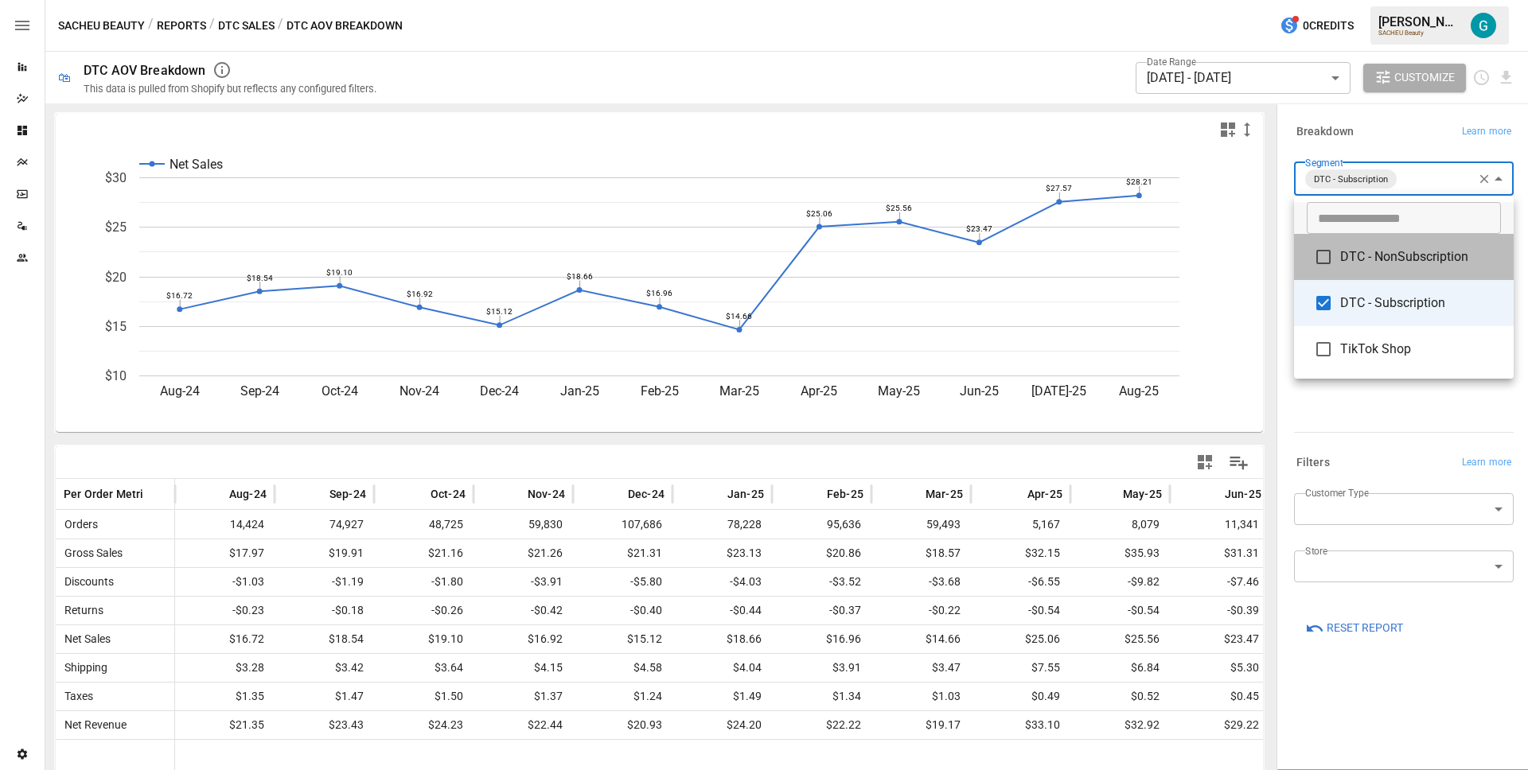
click at [1390, 263] on span "DTC - NonSubscription" at bounding box center [1420, 257] width 161 height 19
type input "**********"
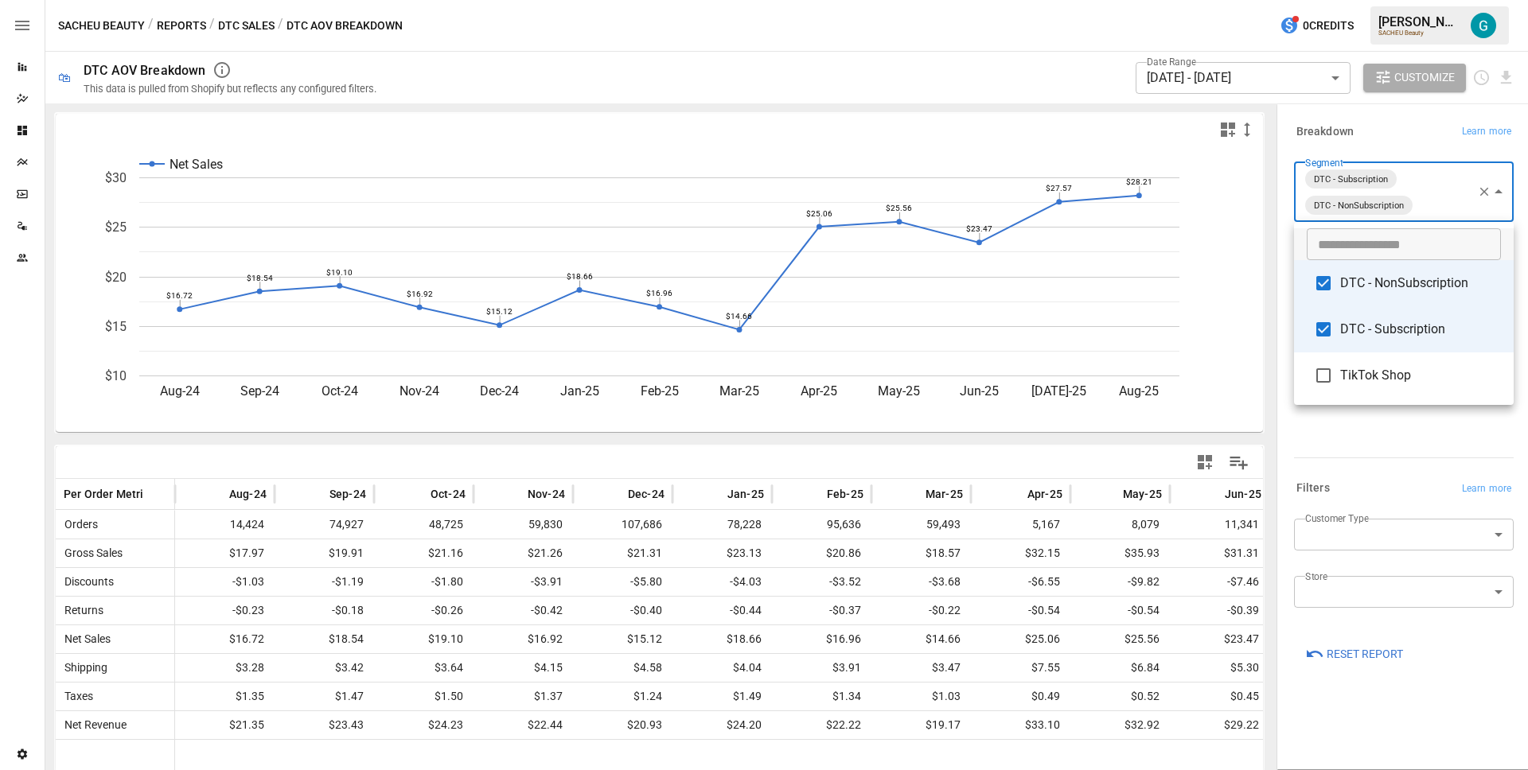
click at [1402, 142] on div at bounding box center [764, 385] width 1528 height 770
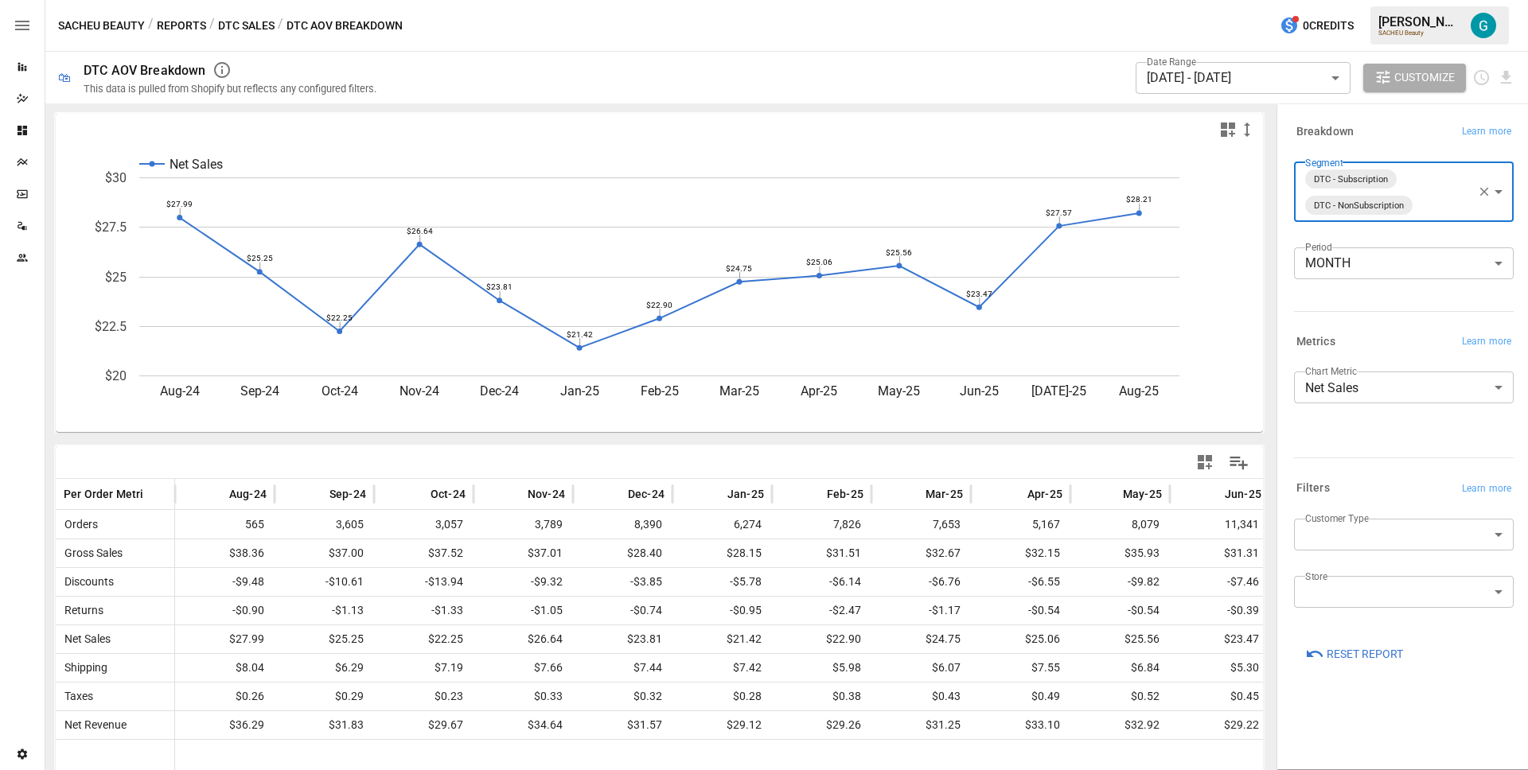
click at [248, 25] on button "DTC Sales" at bounding box center [246, 26] width 57 height 20
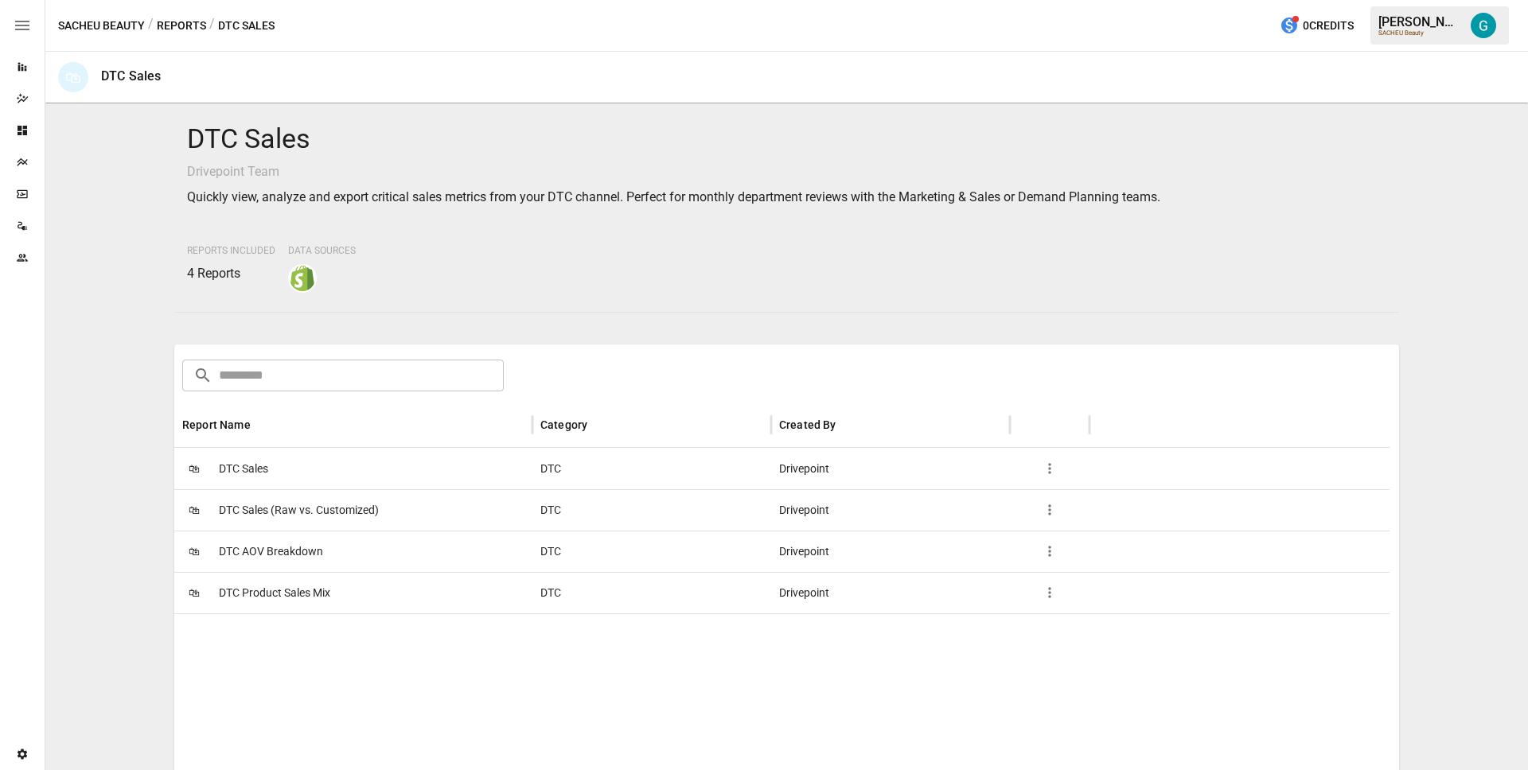
click at [291, 598] on span "DTC Product Sales Mix" at bounding box center [274, 593] width 111 height 41
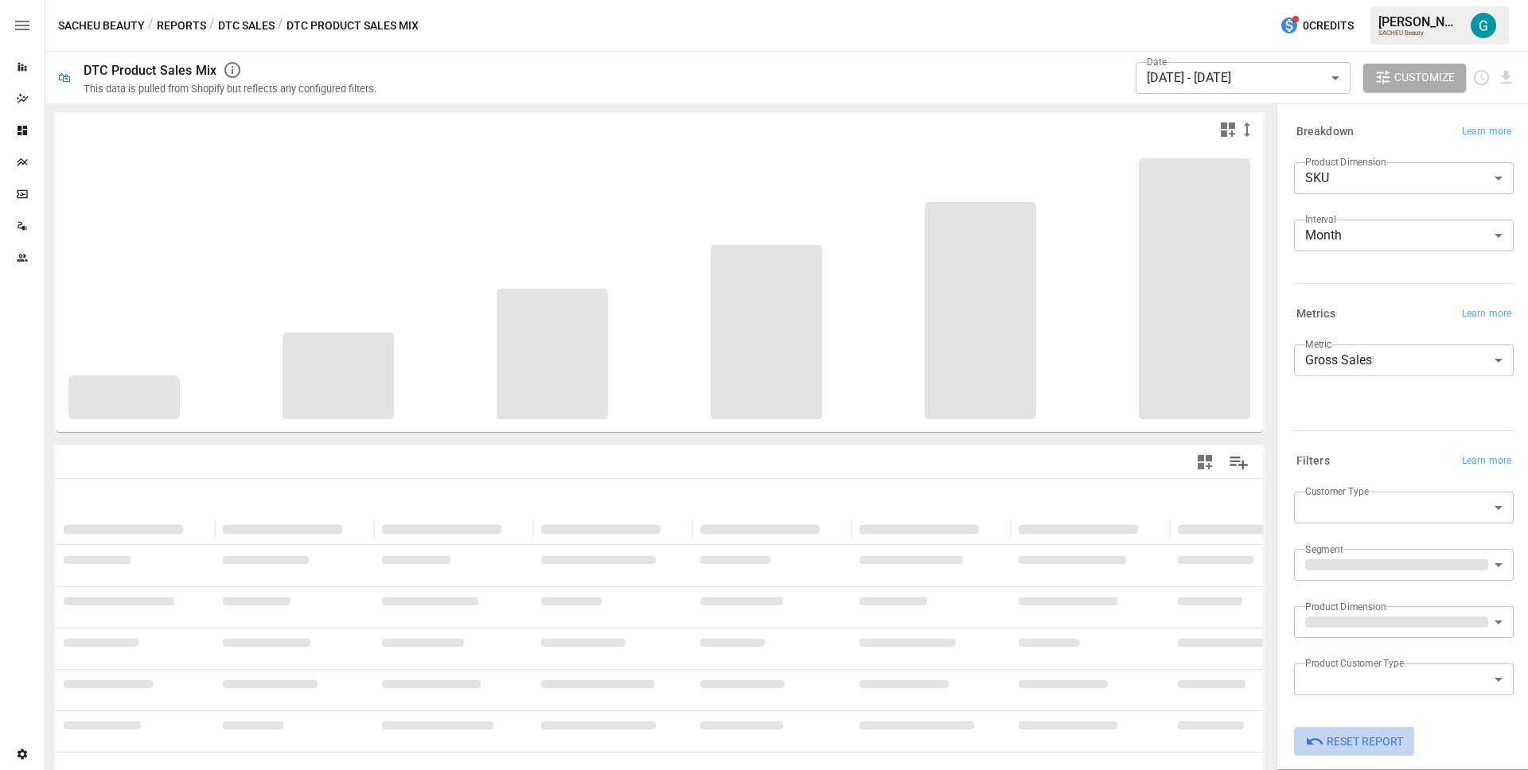
click at [1366, 738] on span "Reset Report" at bounding box center [1365, 742] width 76 height 20
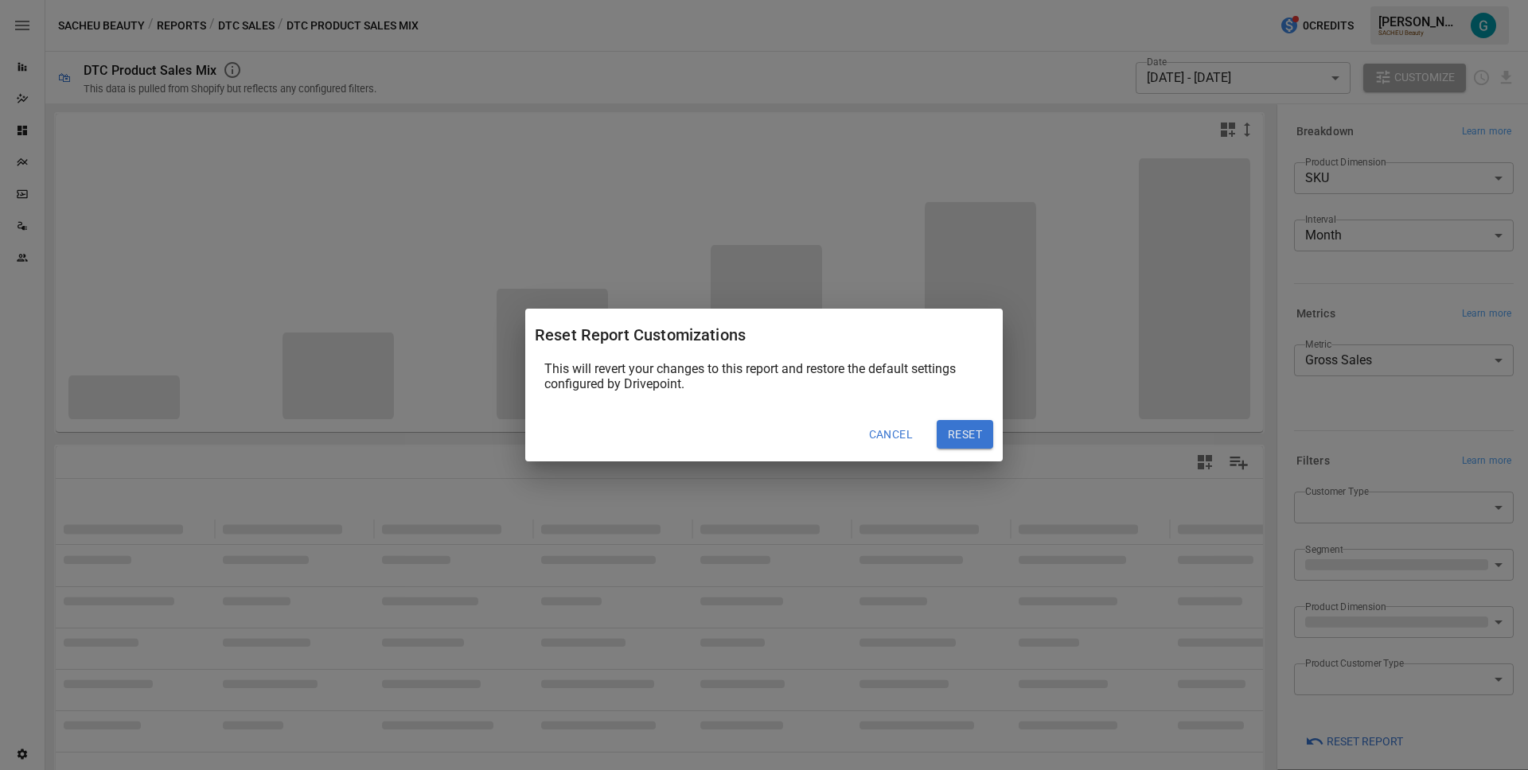
click at [965, 427] on button "Reset" at bounding box center [965, 434] width 57 height 29
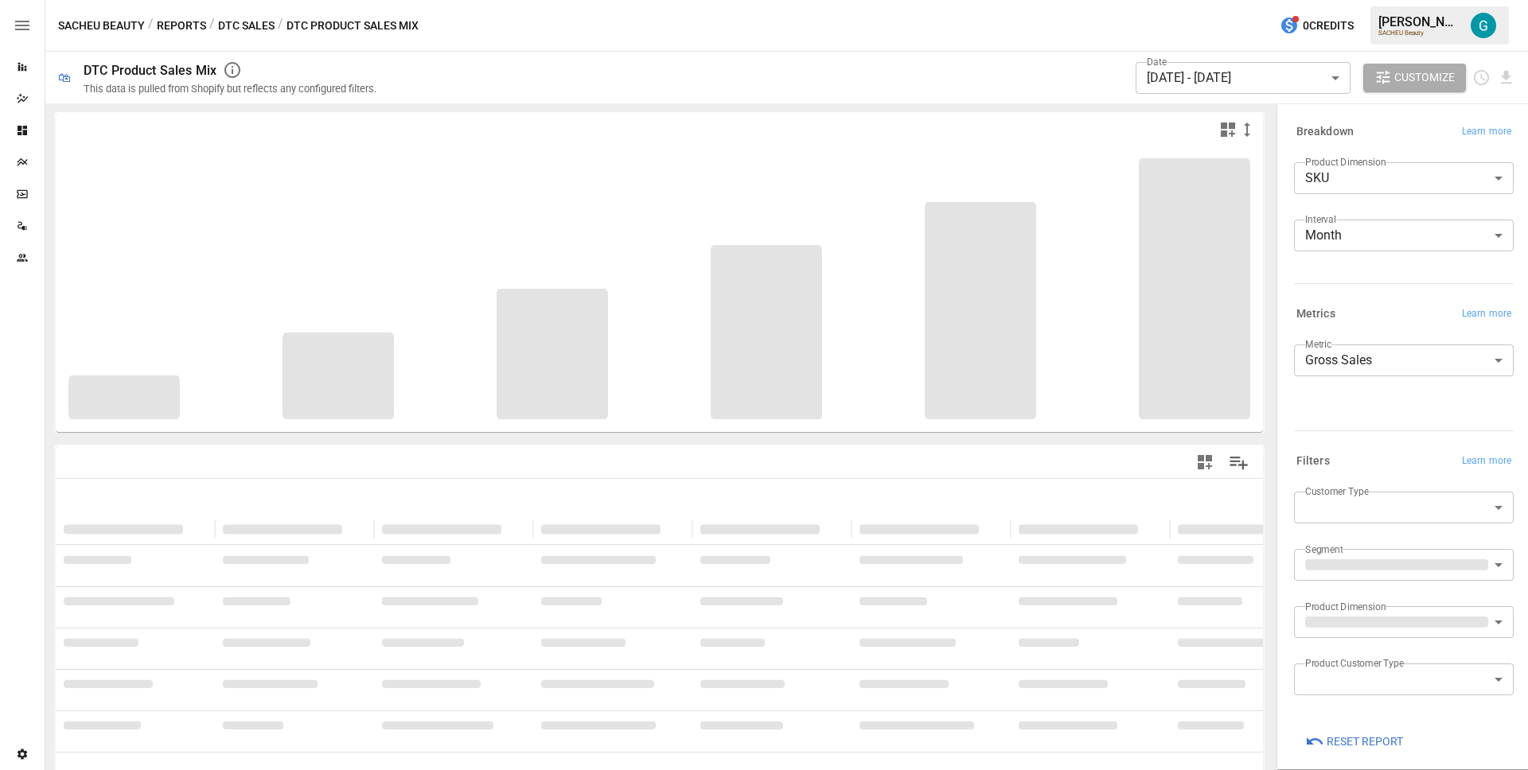
click at [1406, 416] on div "**********" at bounding box center [1404, 385] width 220 height 80
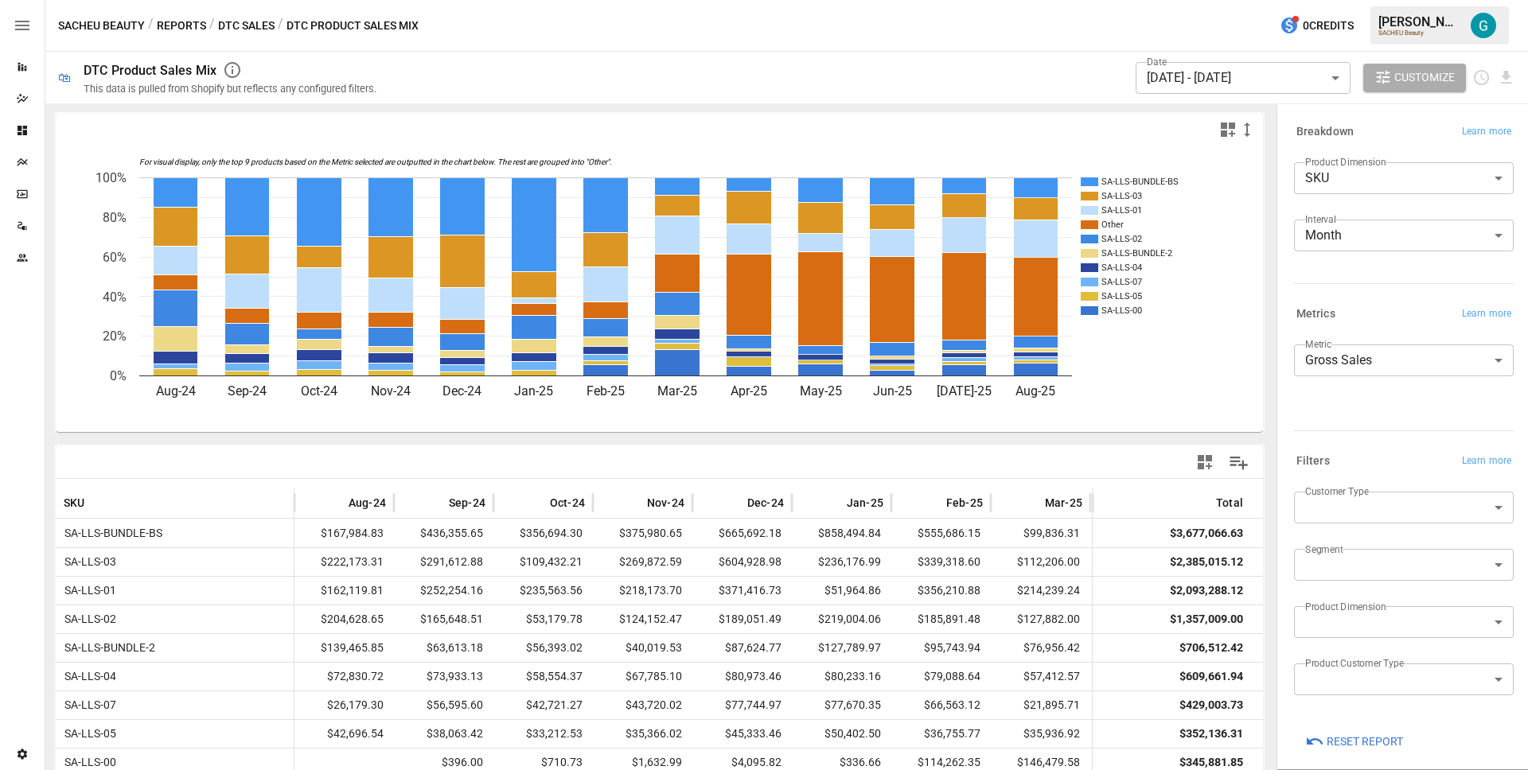
click at [1376, 0] on body "Reports Dazzler Studio Dashboards Plans SmartModel ™ Data Sources Team Settings…" at bounding box center [764, 0] width 1528 height 0
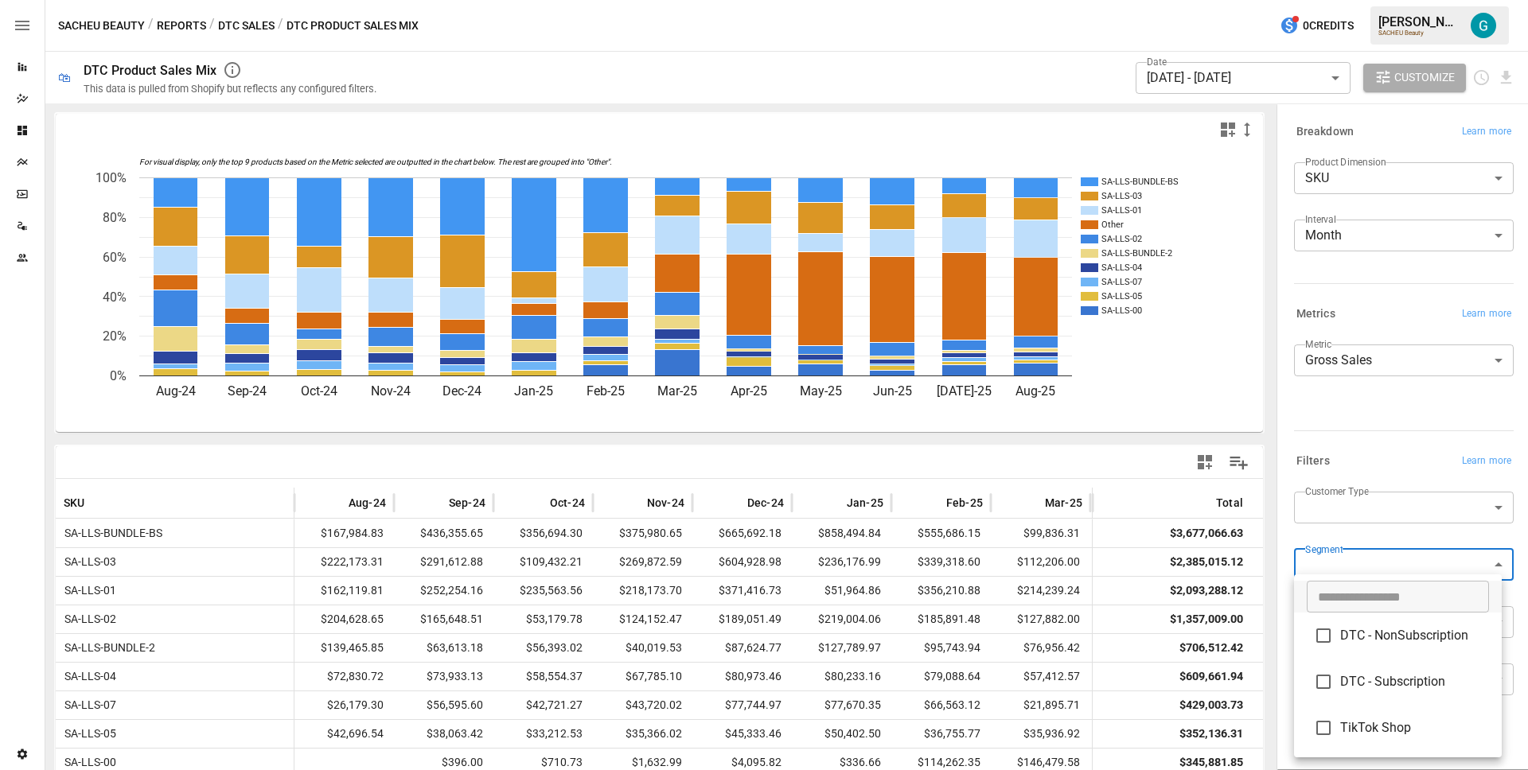
click at [1381, 688] on span "DTC - Subscription" at bounding box center [1414, 682] width 149 height 19
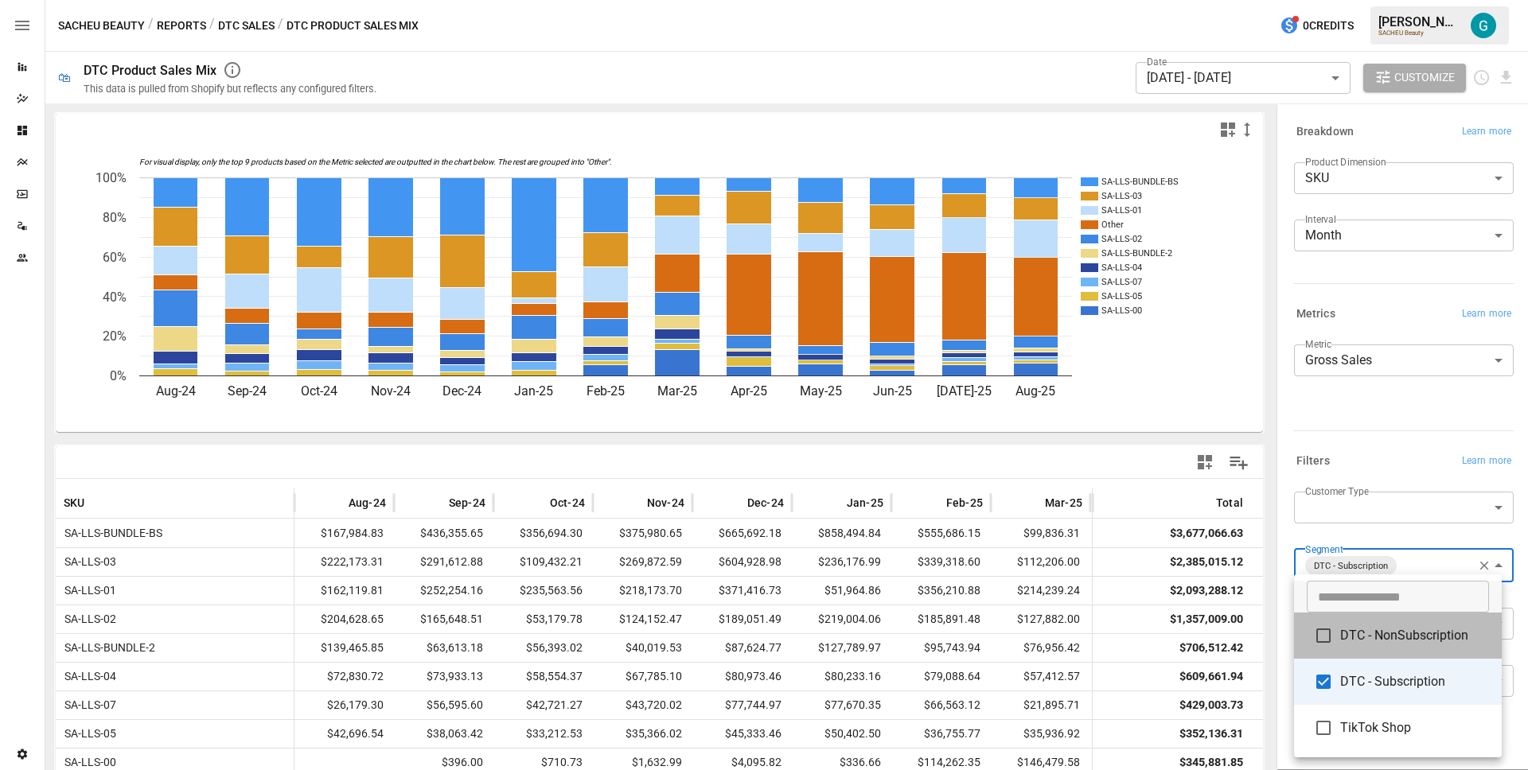
click at [1381, 638] on span "DTC - NonSubscription" at bounding box center [1414, 635] width 149 height 19
type input "**********"
click at [1386, 400] on div at bounding box center [764, 385] width 1528 height 770
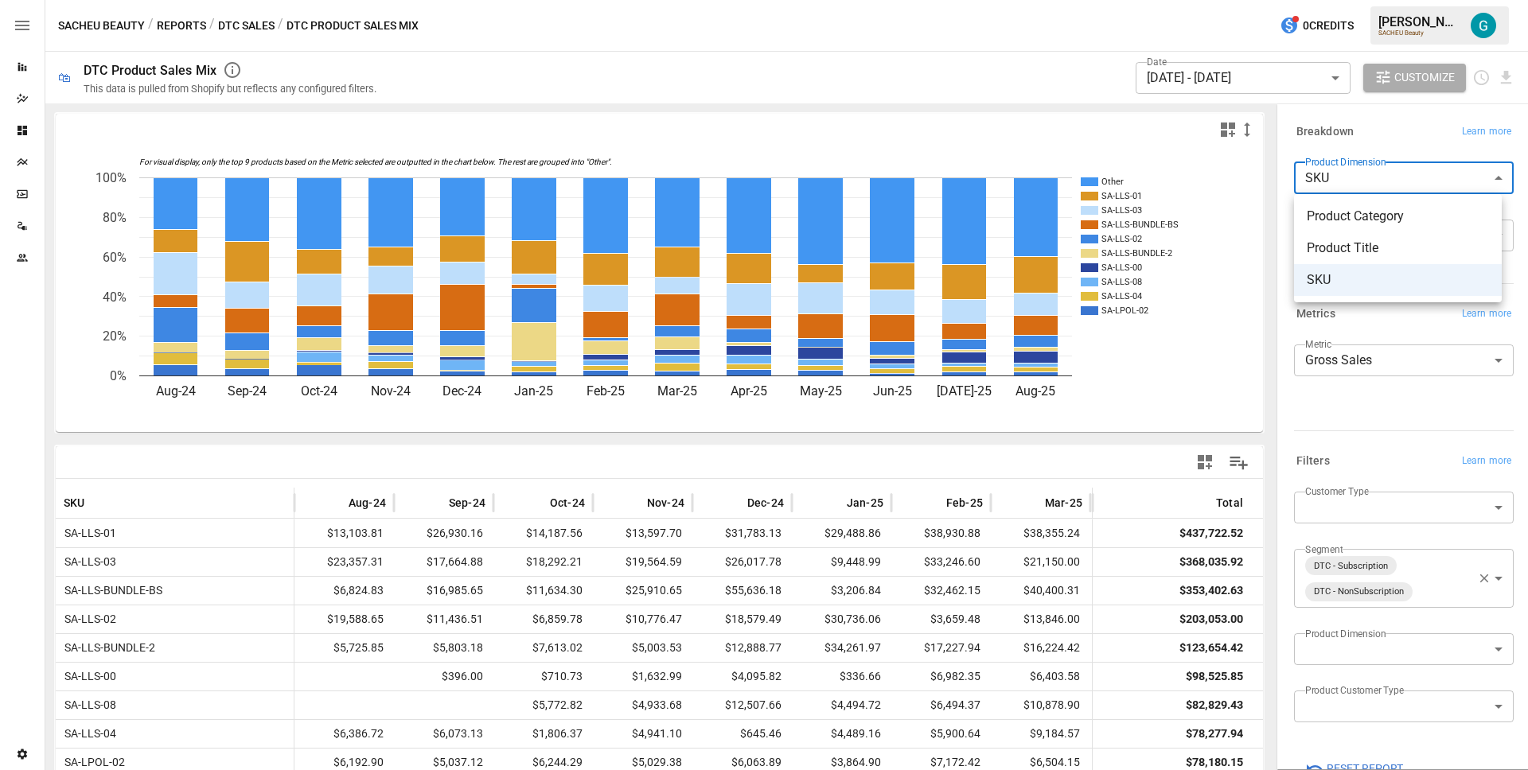
click at [1452, 0] on body "Reports Dazzler Studio Dashboards Plans SmartModel ™ Data Sources Team Settings…" at bounding box center [764, 0] width 1528 height 0
click at [1365, 224] on span "Product Category" at bounding box center [1398, 216] width 182 height 19
type input "**********"
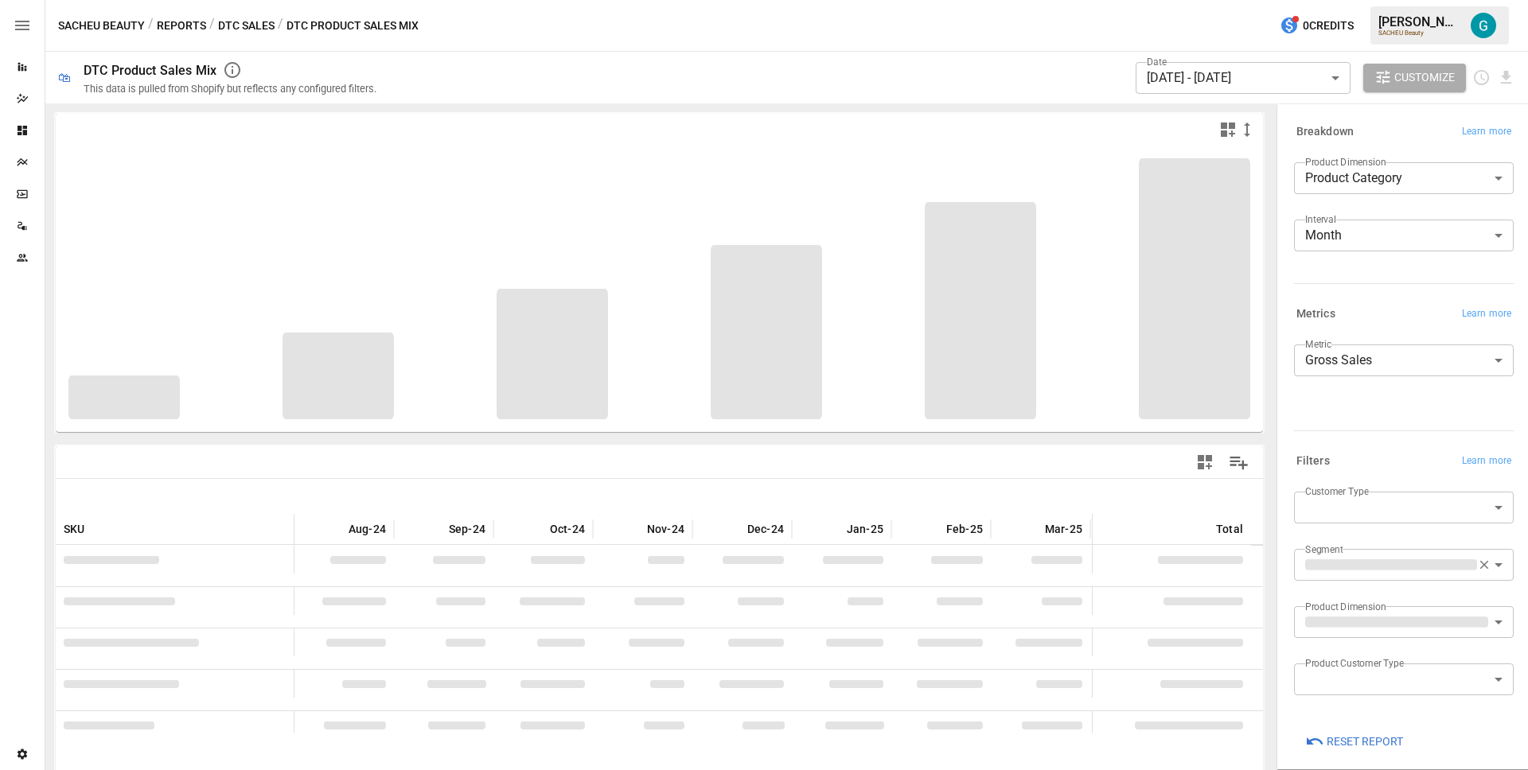
click at [1364, 417] on div "**********" at bounding box center [1404, 385] width 220 height 80
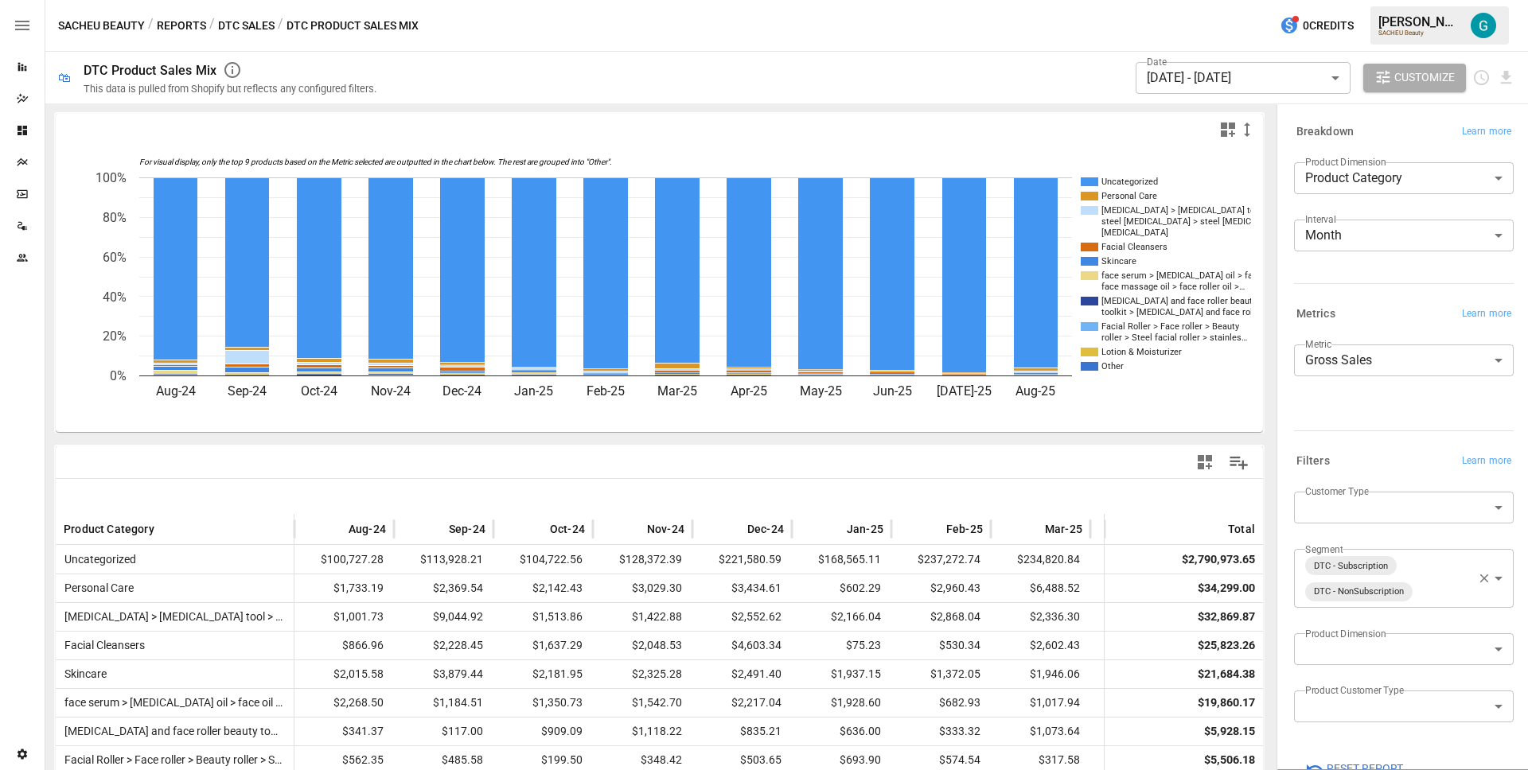
click at [1435, 0] on body "Reports Dazzler Studio Dashboards Plans SmartModel ™ Data Sources Team Settings…" at bounding box center [764, 0] width 1528 height 0
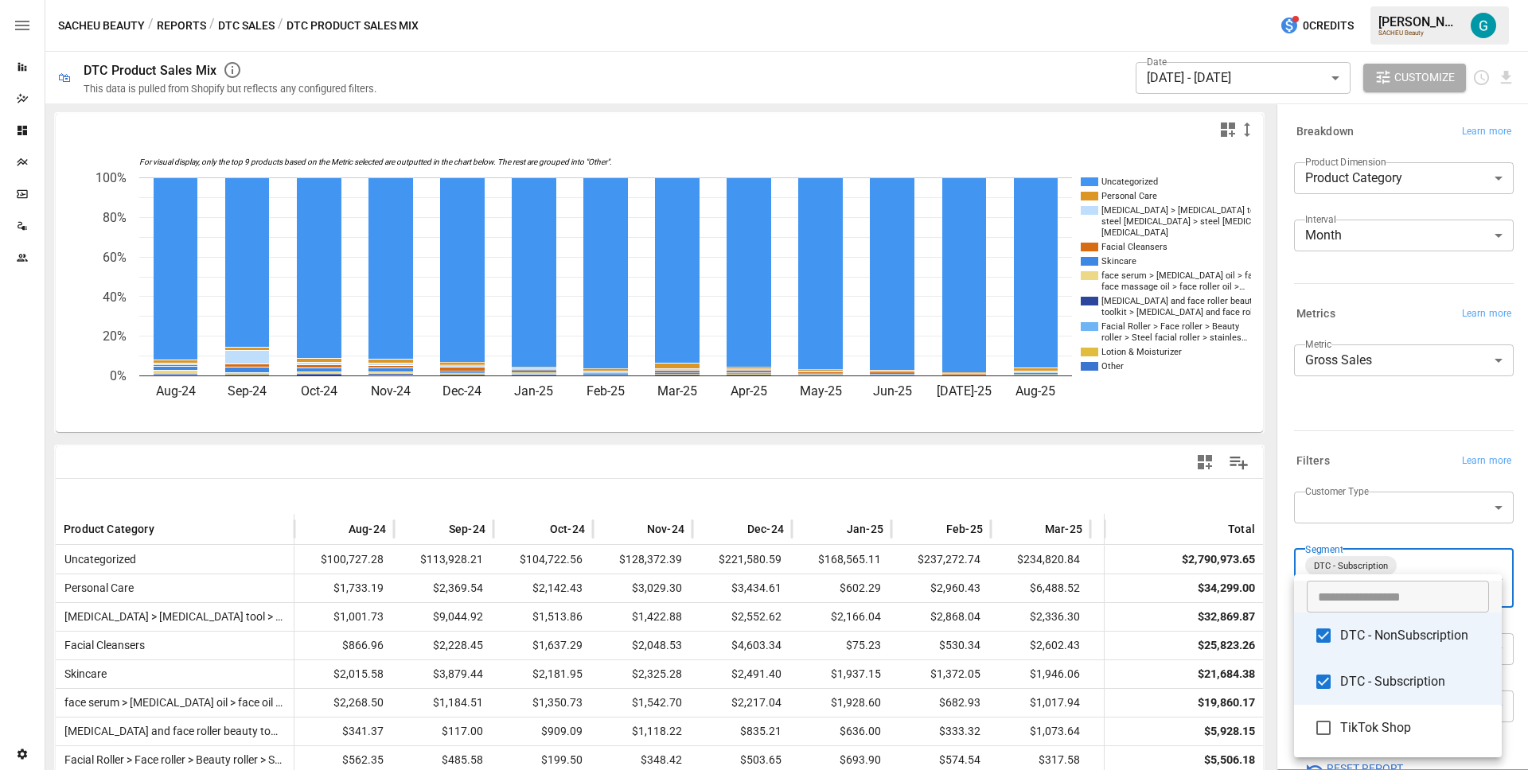
click at [1387, 720] on span "TikTok Shop" at bounding box center [1414, 728] width 149 height 19
click at [1389, 688] on span "DTC - Subscription" at bounding box center [1414, 682] width 149 height 19
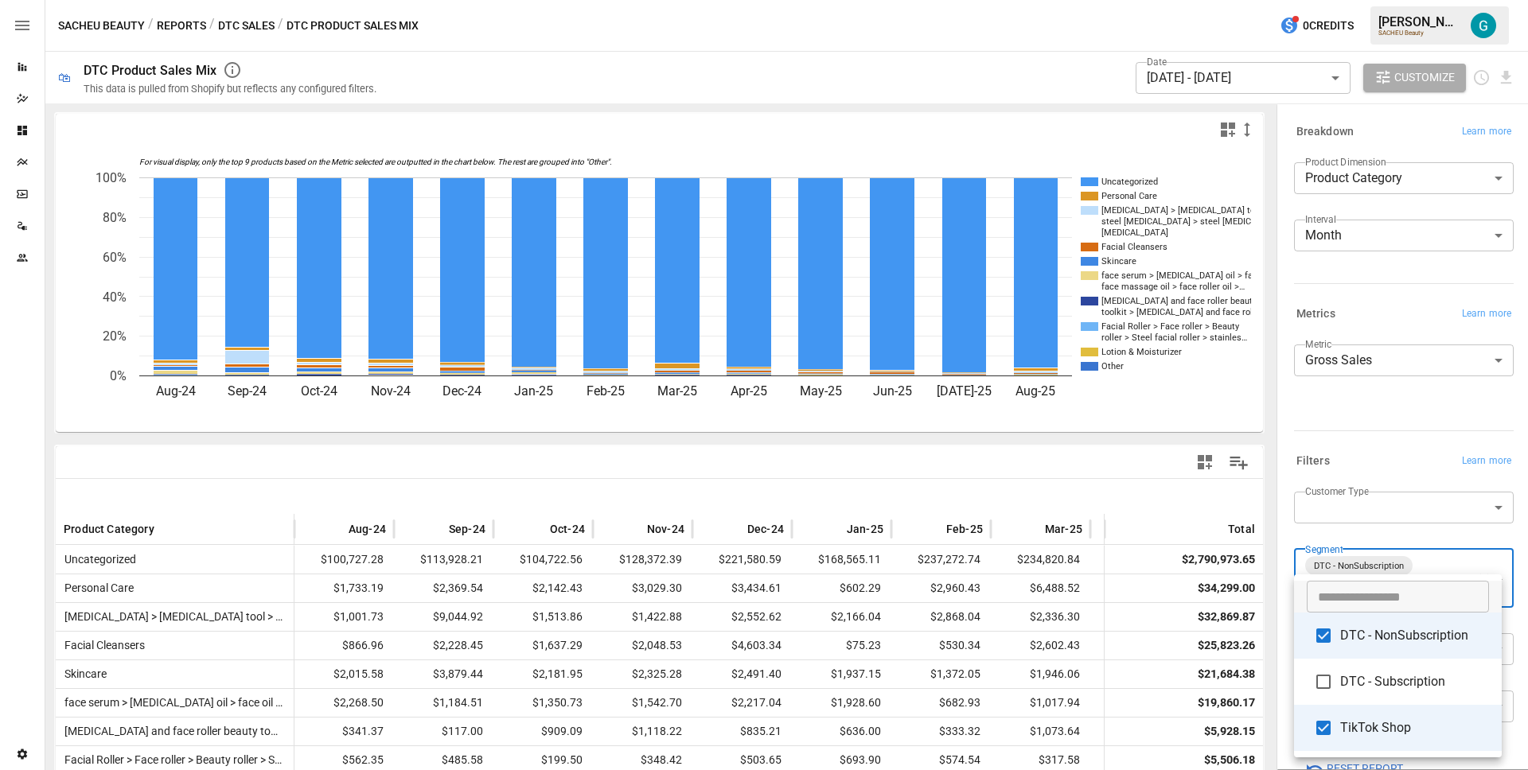
click at [1388, 661] on li "DTC - Subscription" at bounding box center [1398, 682] width 208 height 46
click at [1390, 643] on span "DTC - NonSubscription" at bounding box center [1414, 635] width 149 height 19
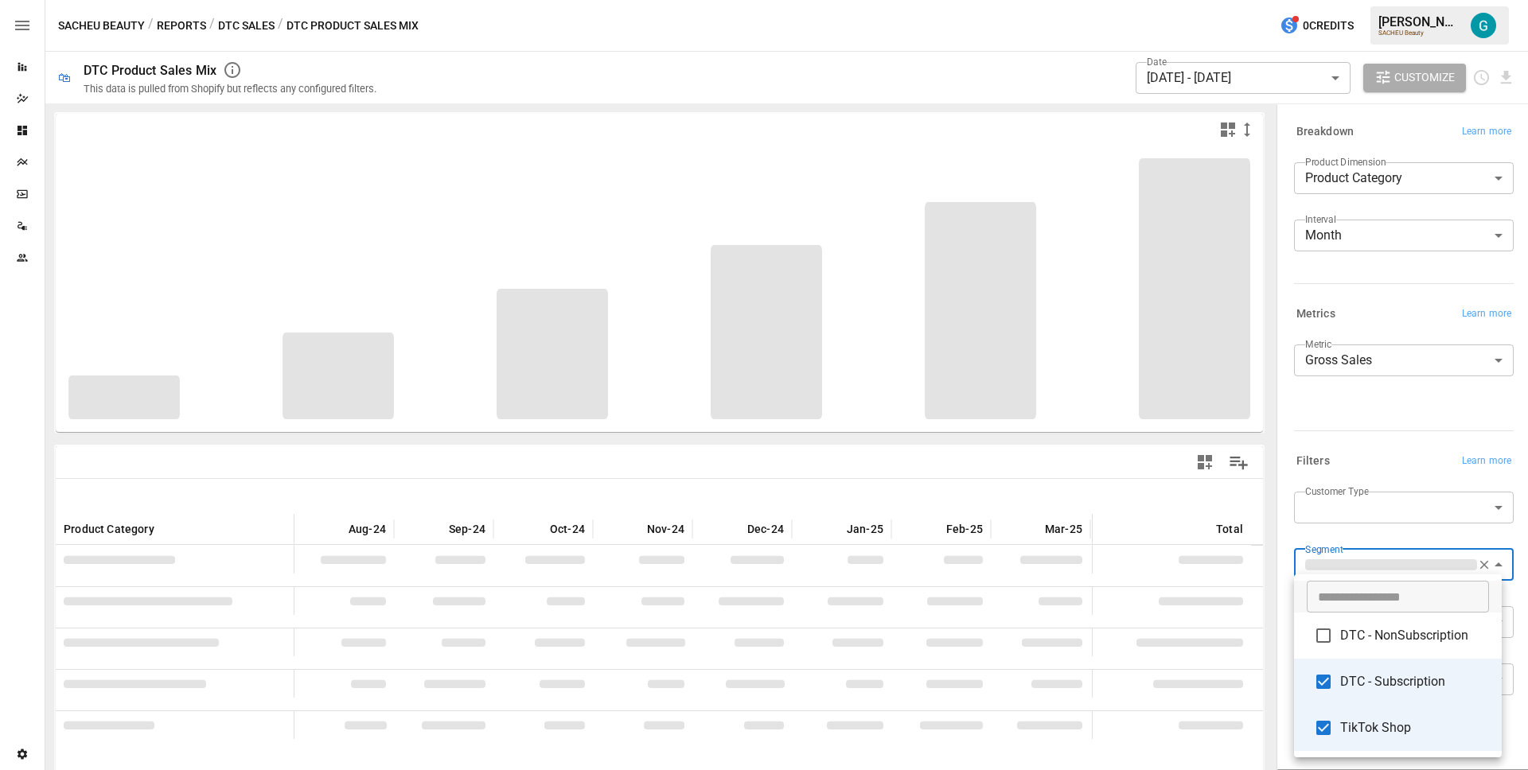
click at [1390, 669] on li "DTC - Subscription" at bounding box center [1398, 682] width 208 height 46
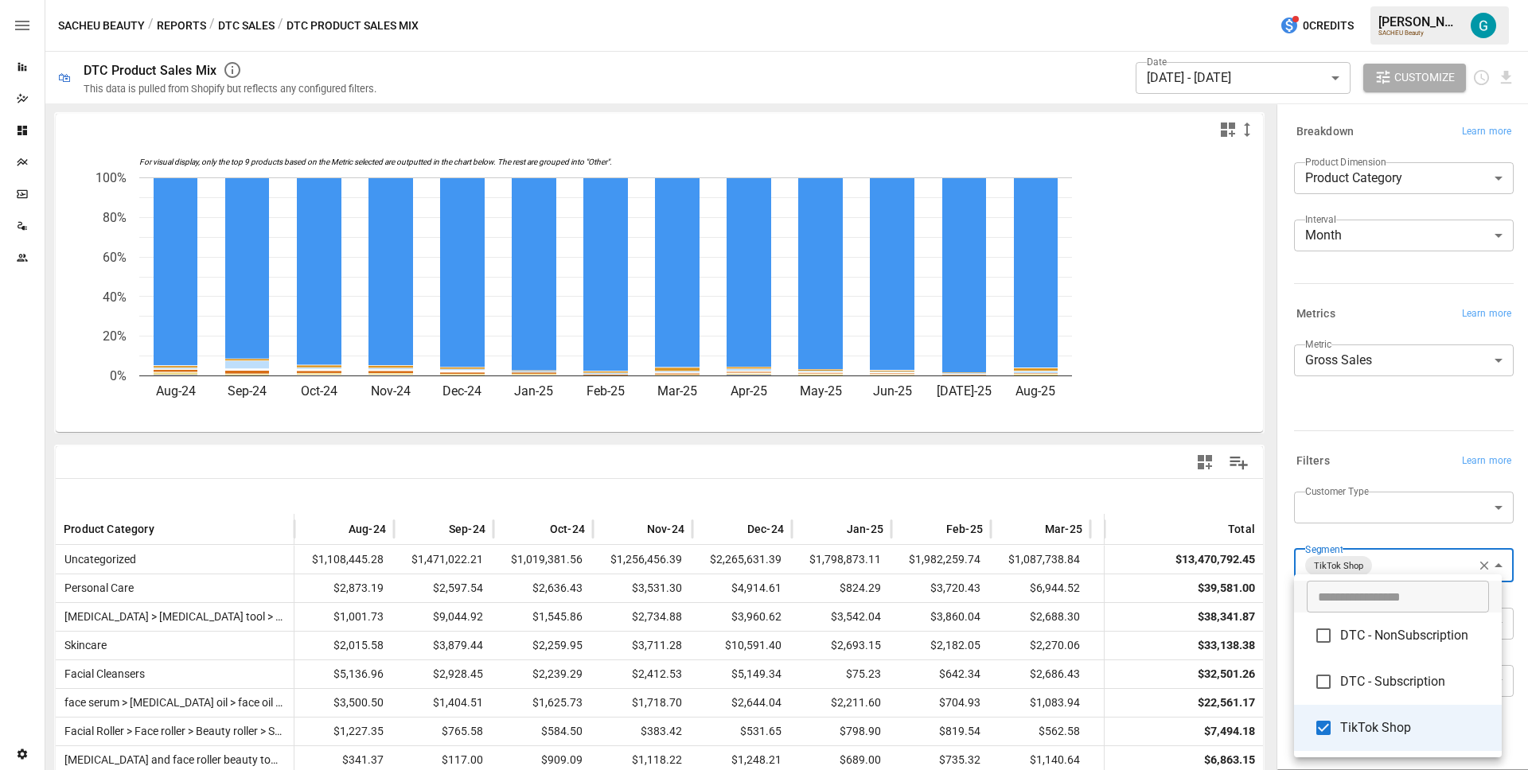
click at [1383, 426] on div at bounding box center [764, 385] width 1528 height 770
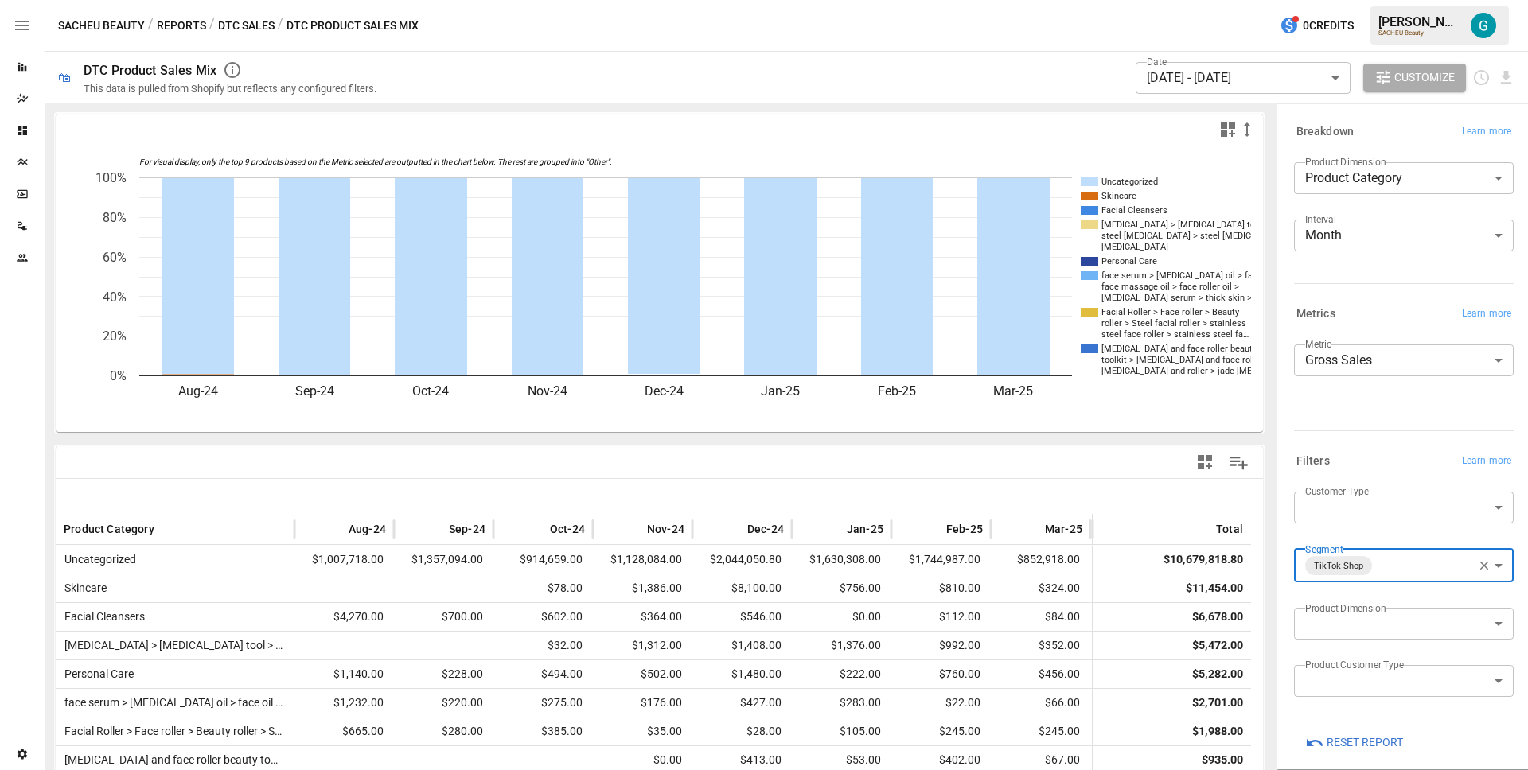
click at [1390, 0] on body "Reports Dazzler Studio Dashboards Plans SmartModel ™ Data Sources Team Settings…" at bounding box center [764, 0] width 1528 height 0
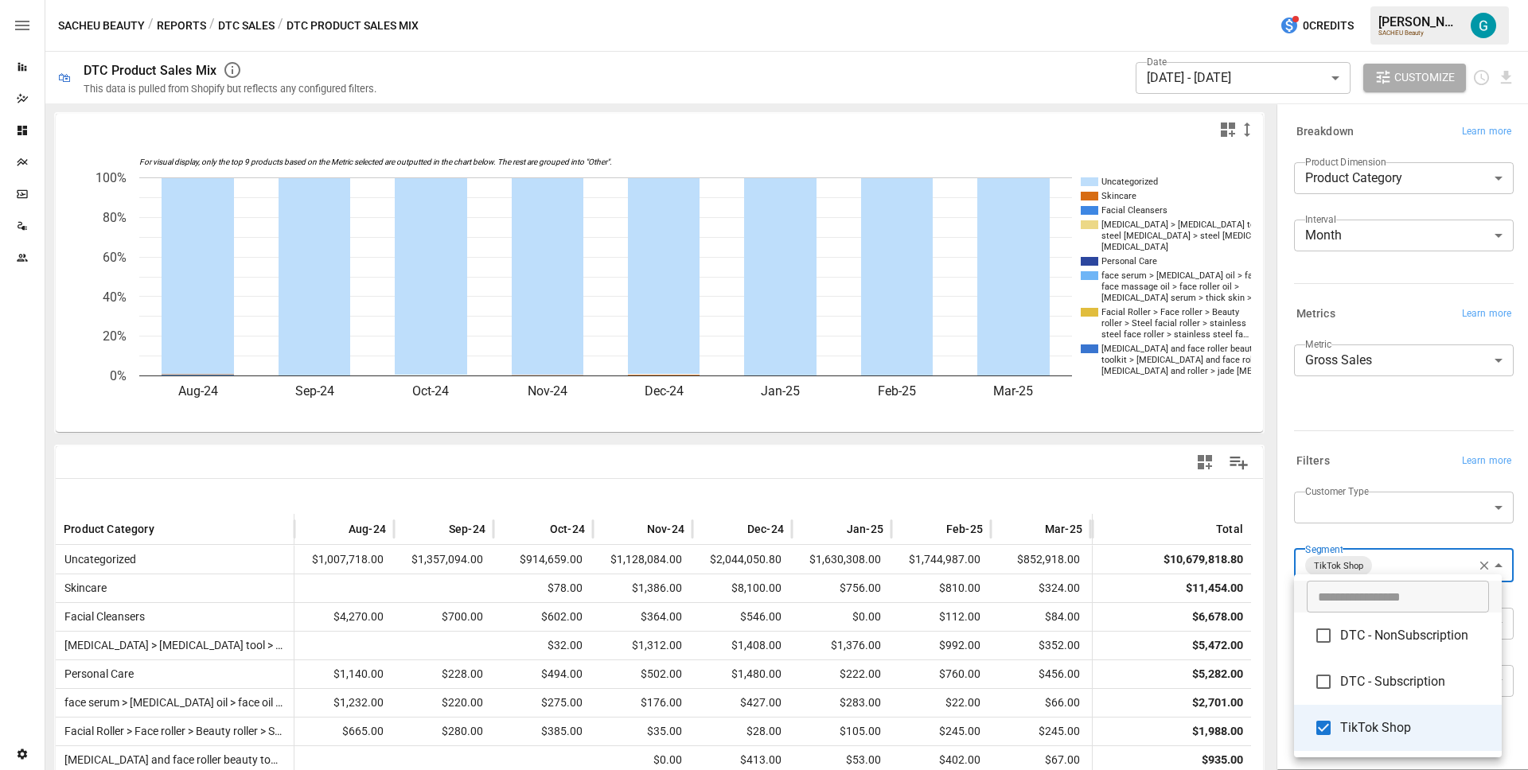
click at [1393, 674] on span "DTC - Subscription" at bounding box center [1414, 682] width 149 height 19
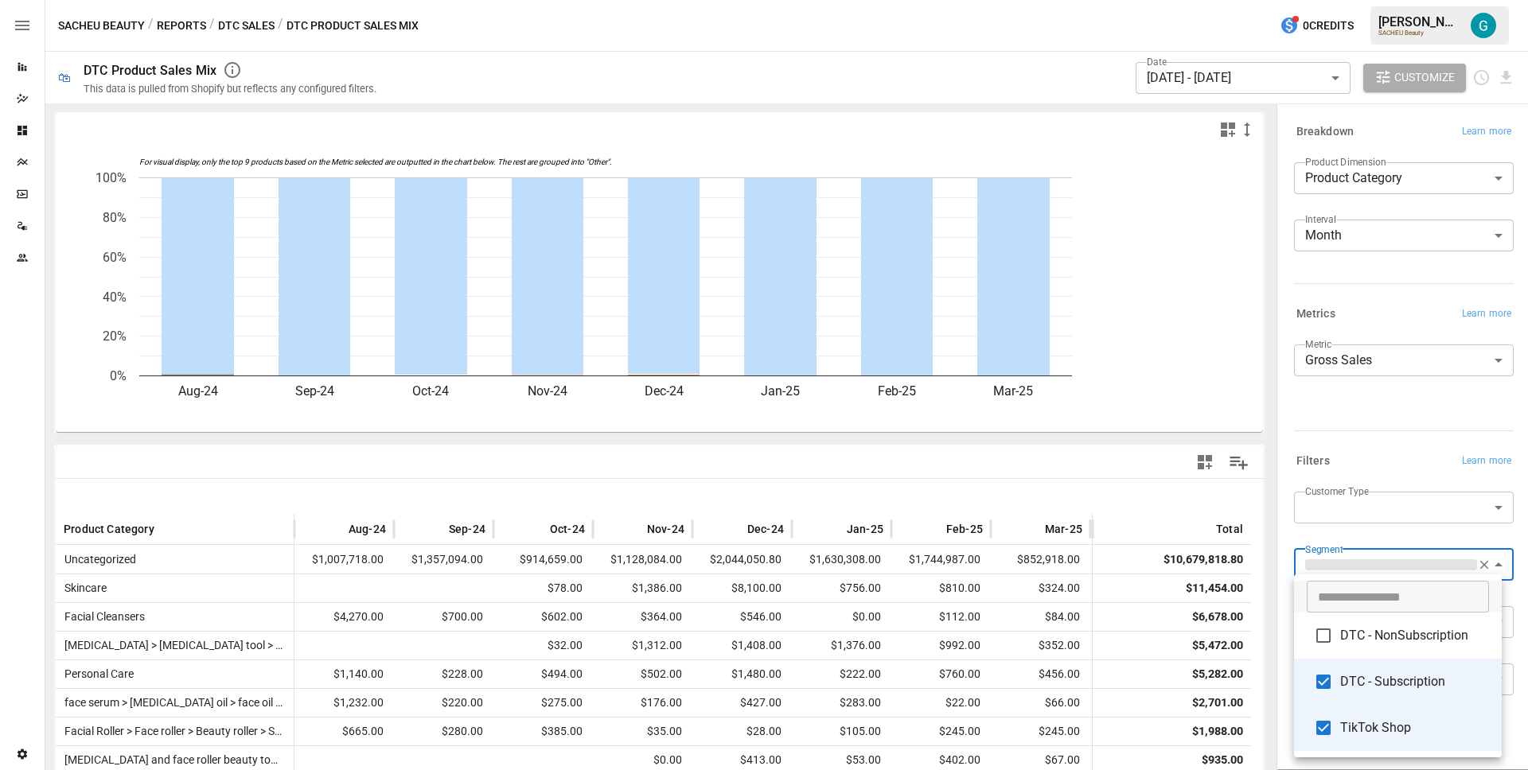
click at [1397, 614] on li "DTC - NonSubscription" at bounding box center [1398, 636] width 208 height 46
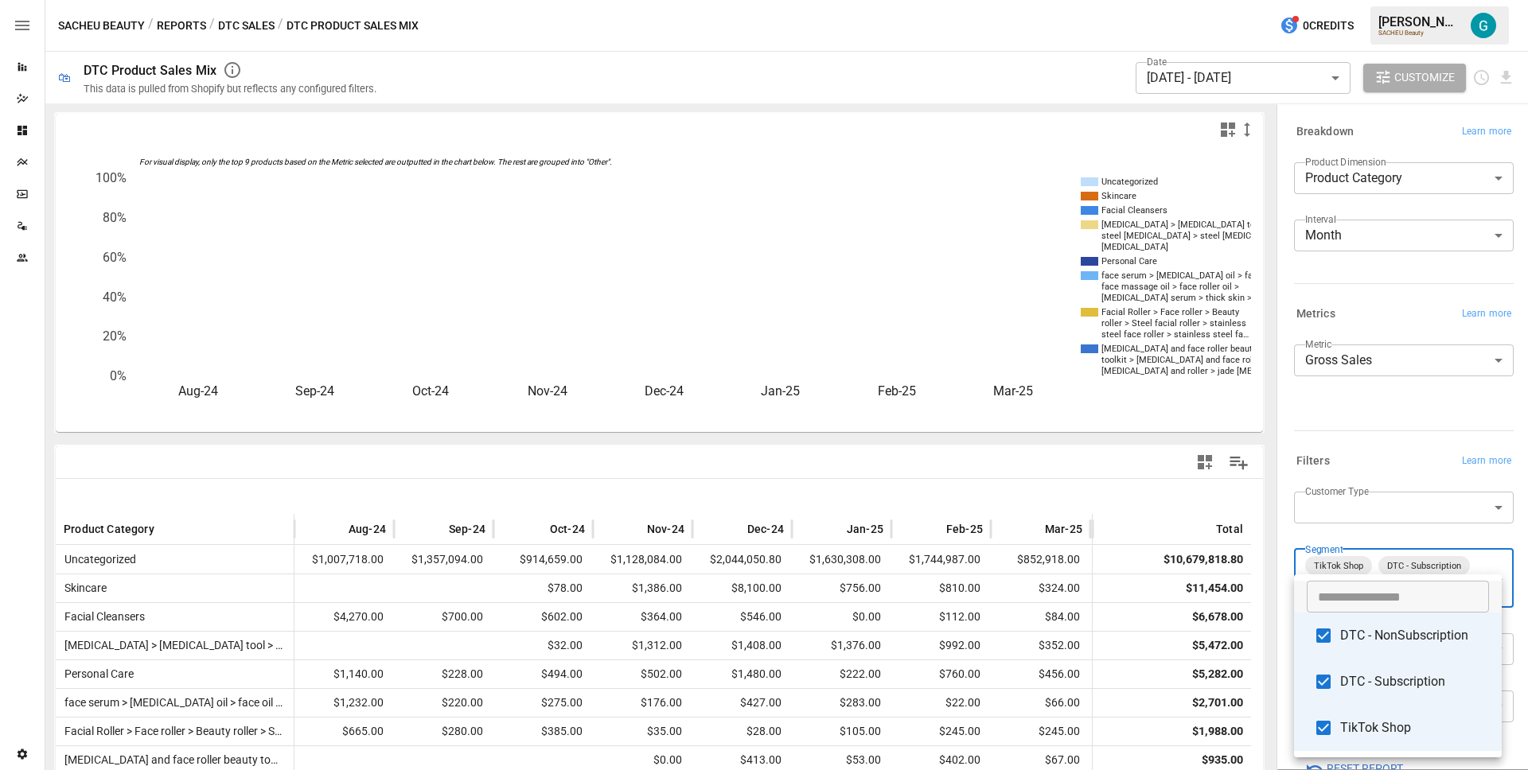
click at [1386, 742] on li "TikTok Shop" at bounding box center [1398, 728] width 208 height 46
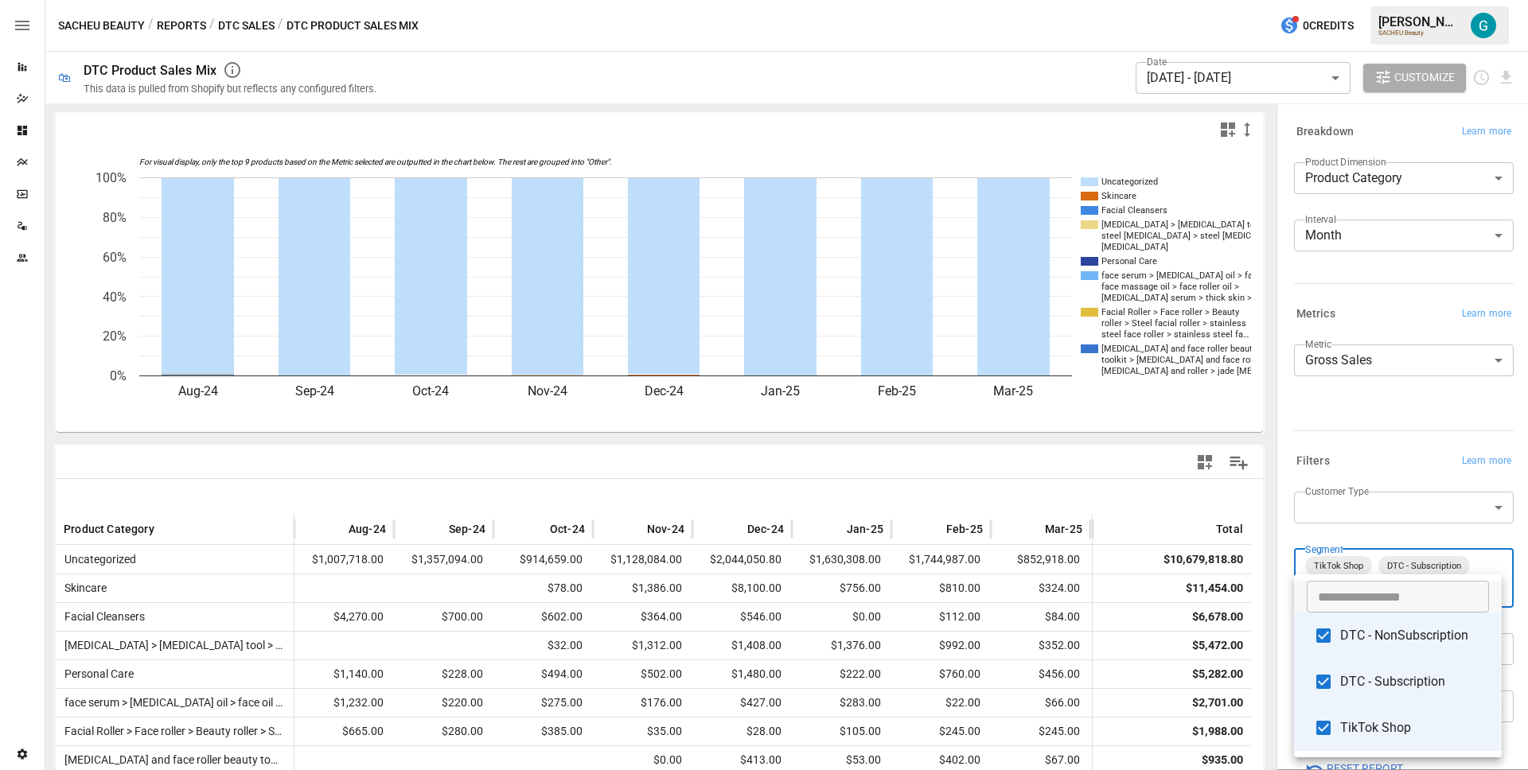
type input "**********"
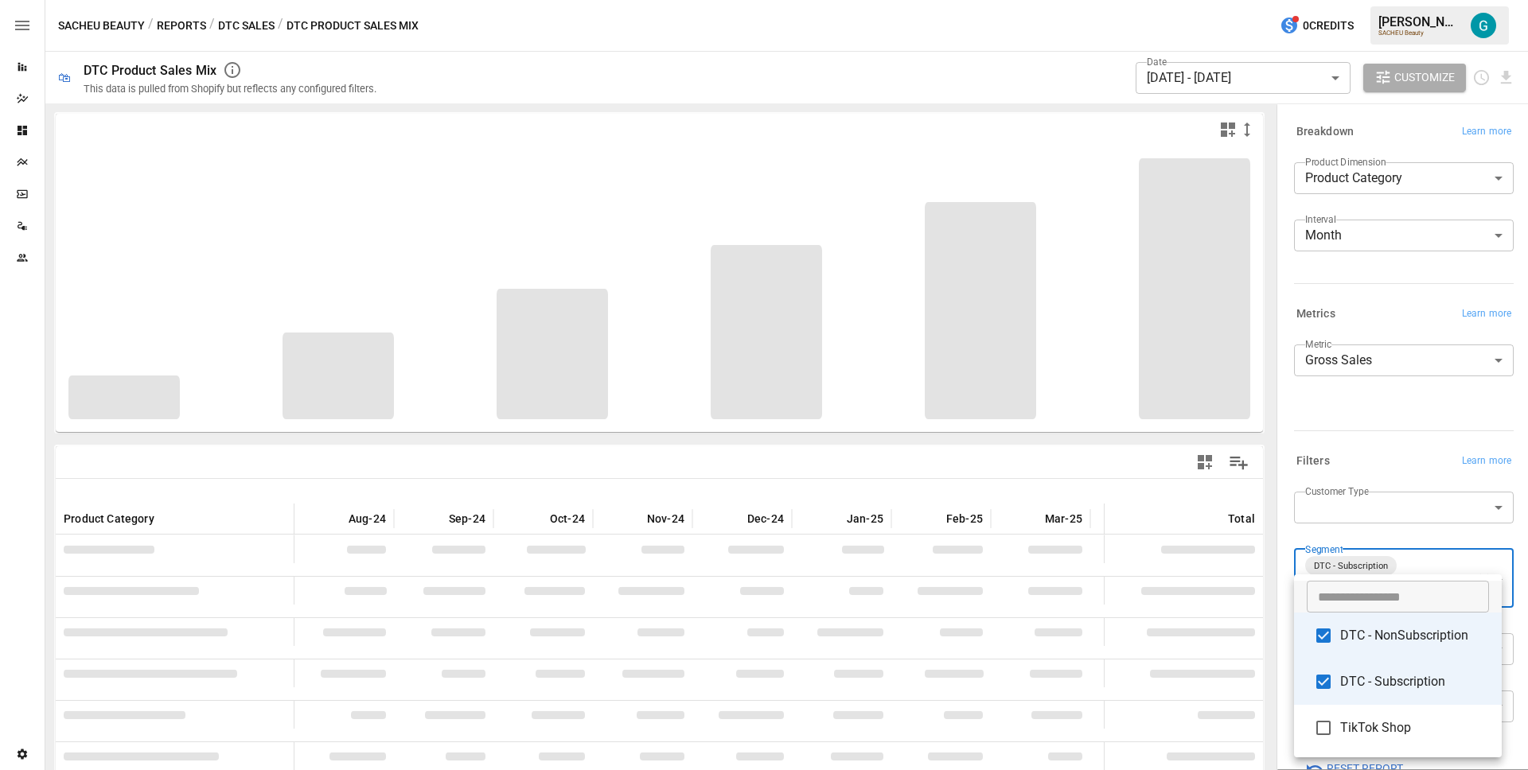
click at [1381, 418] on div at bounding box center [764, 385] width 1528 height 770
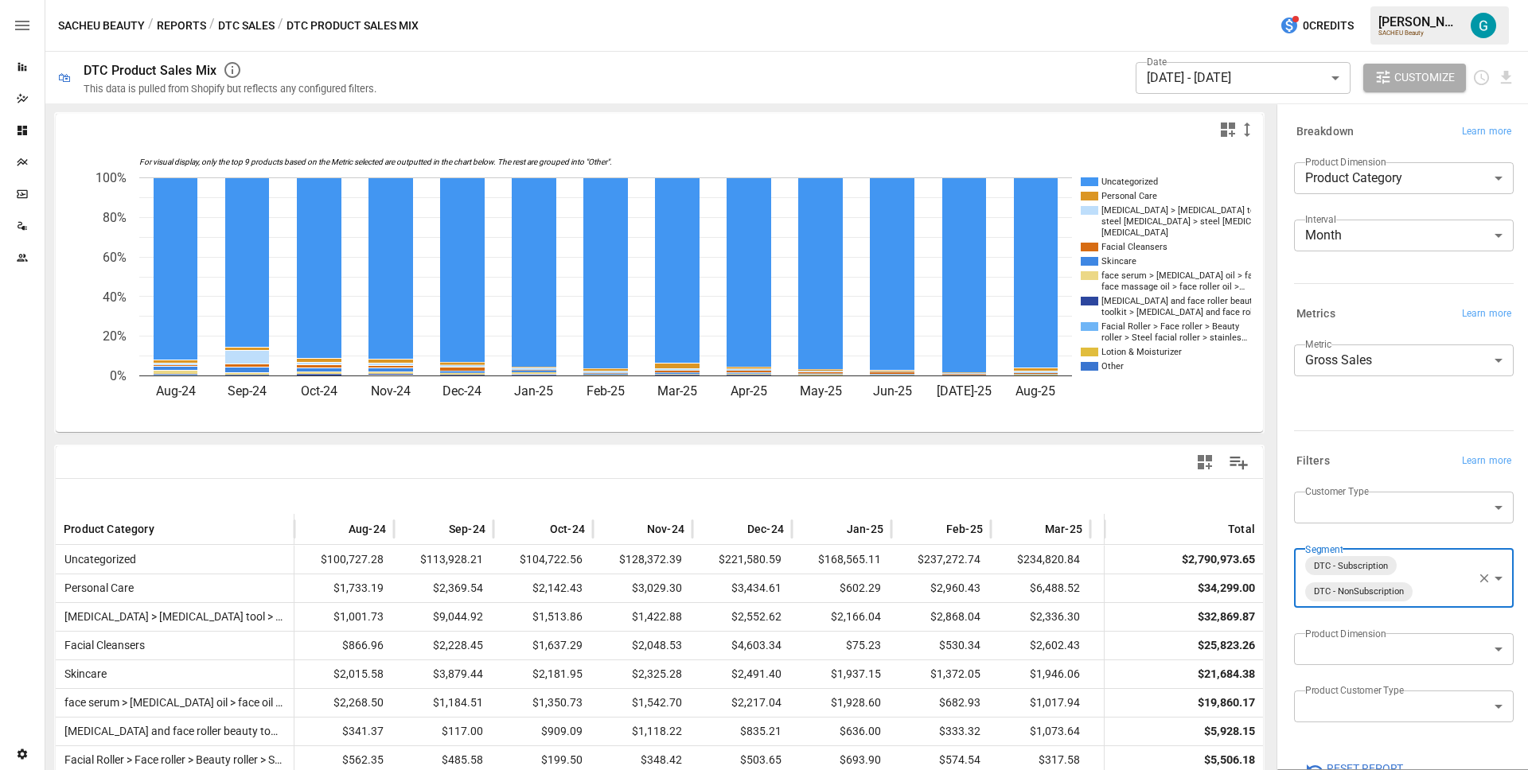
click at [1371, 0] on body "Reports Dazzler Studio Dashboards Plans SmartModel ™ Data Sources Team Settings…" at bounding box center [764, 0] width 1528 height 0
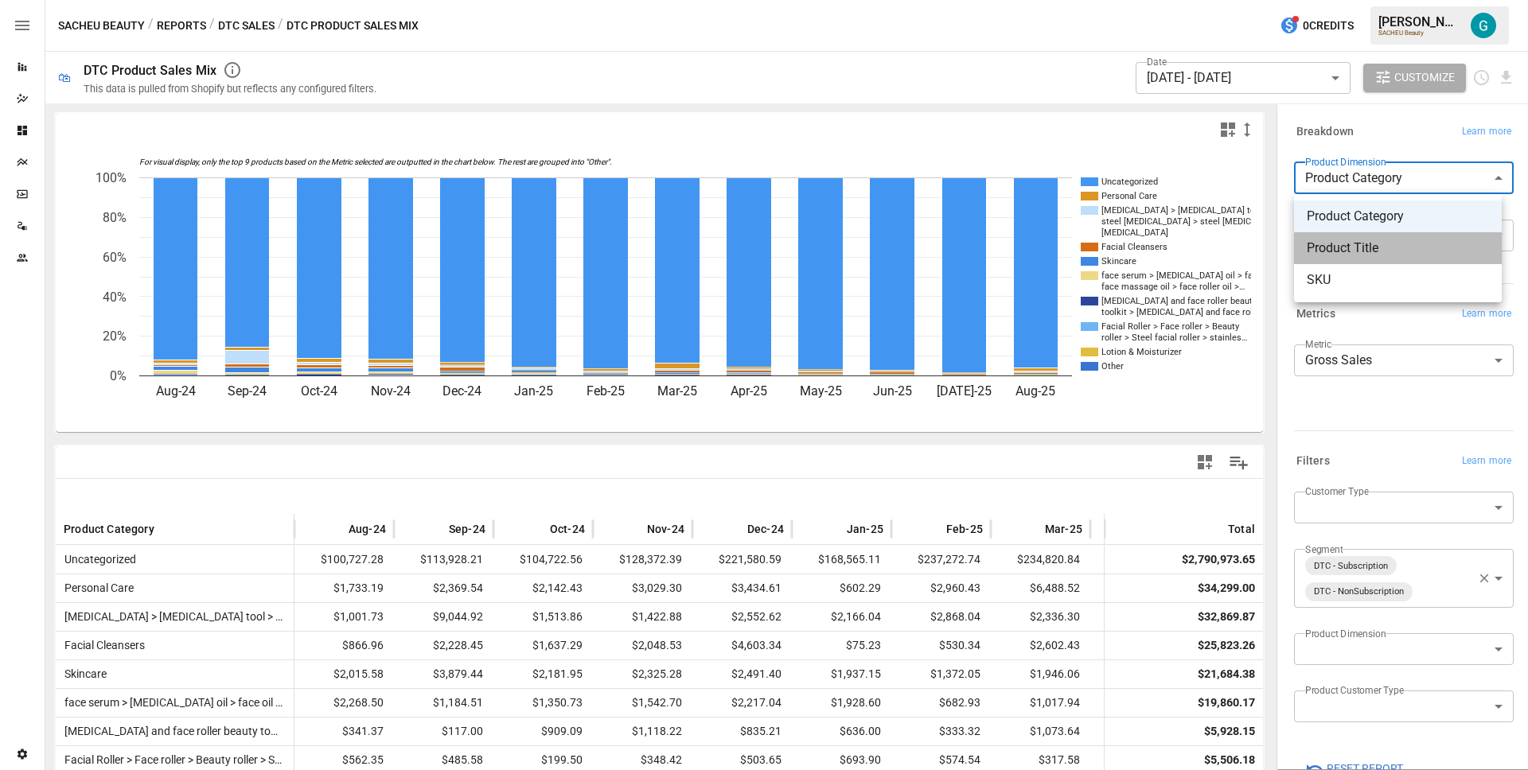
click at [1361, 252] on span "Product Title" at bounding box center [1398, 248] width 182 height 19
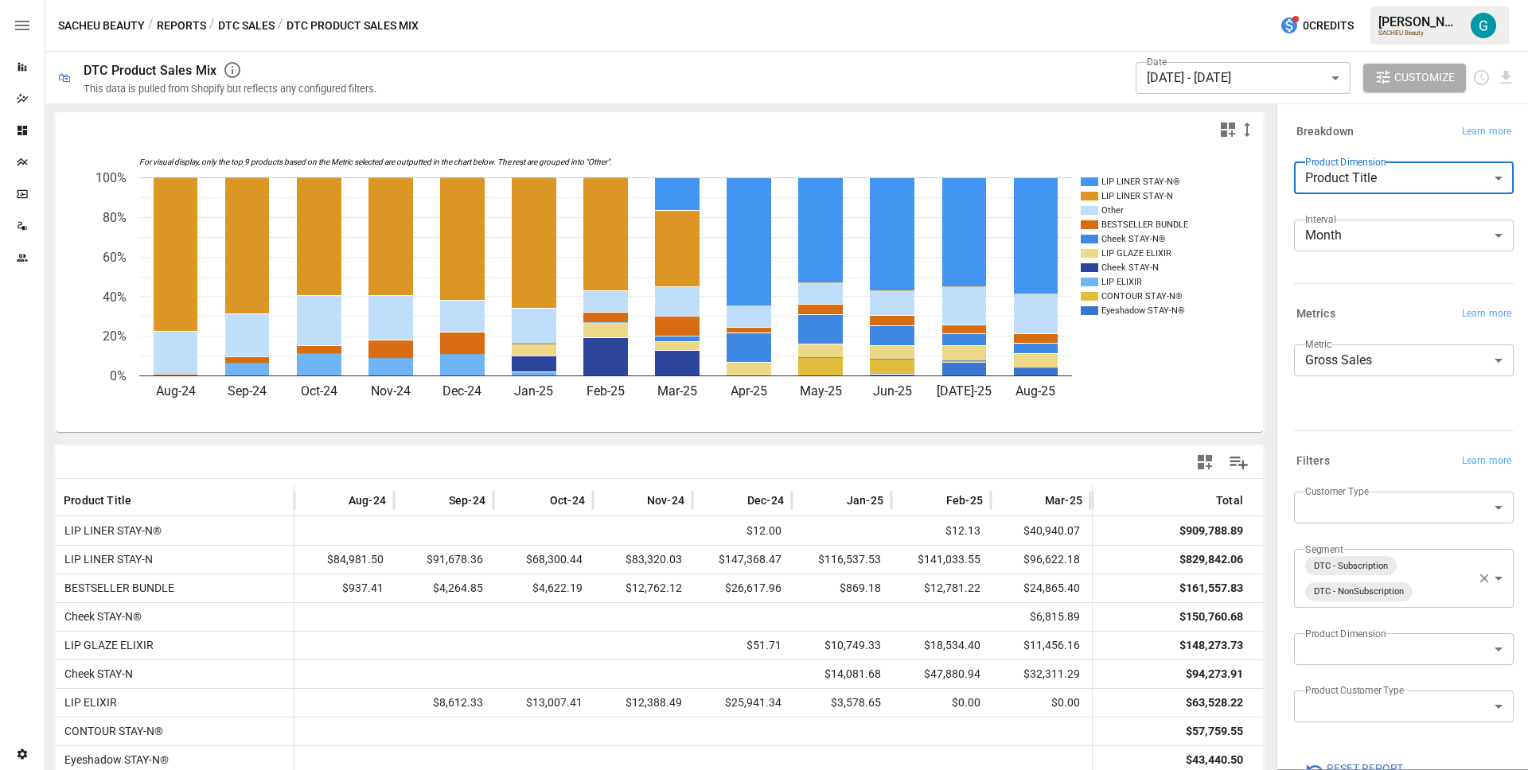
click at [1334, 0] on body "Reports Dazzler Studio Dashboards Plans SmartModel ™ Data Sources Team Settings…" at bounding box center [764, 0] width 1528 height 0
click at [1359, 274] on span "SKU" at bounding box center [1398, 280] width 182 height 19
type input "***"
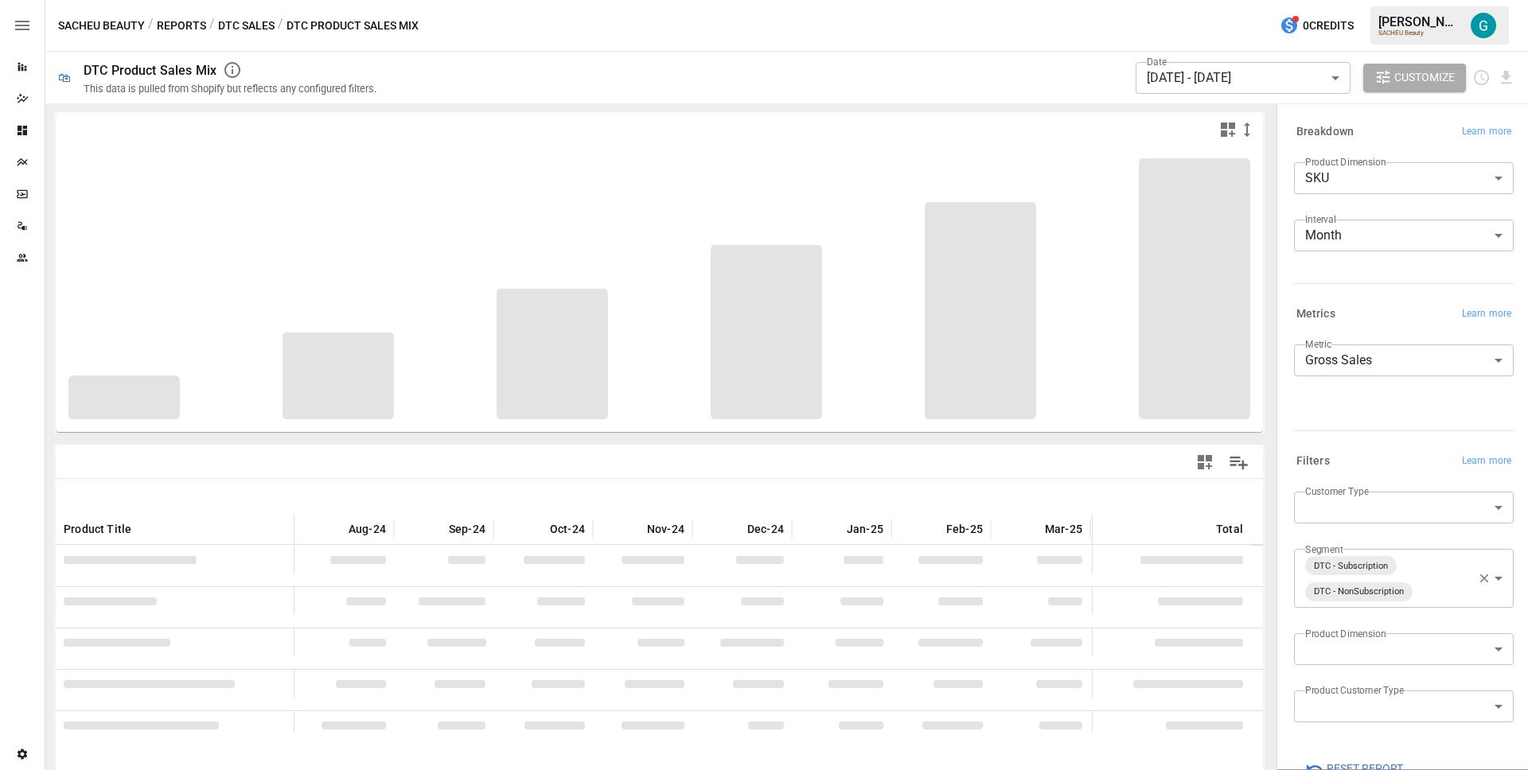
click at [1338, 207] on div "Product Dimension SKU *** ​ Interval Month ***** ​" at bounding box center [1404, 213] width 220 height 102
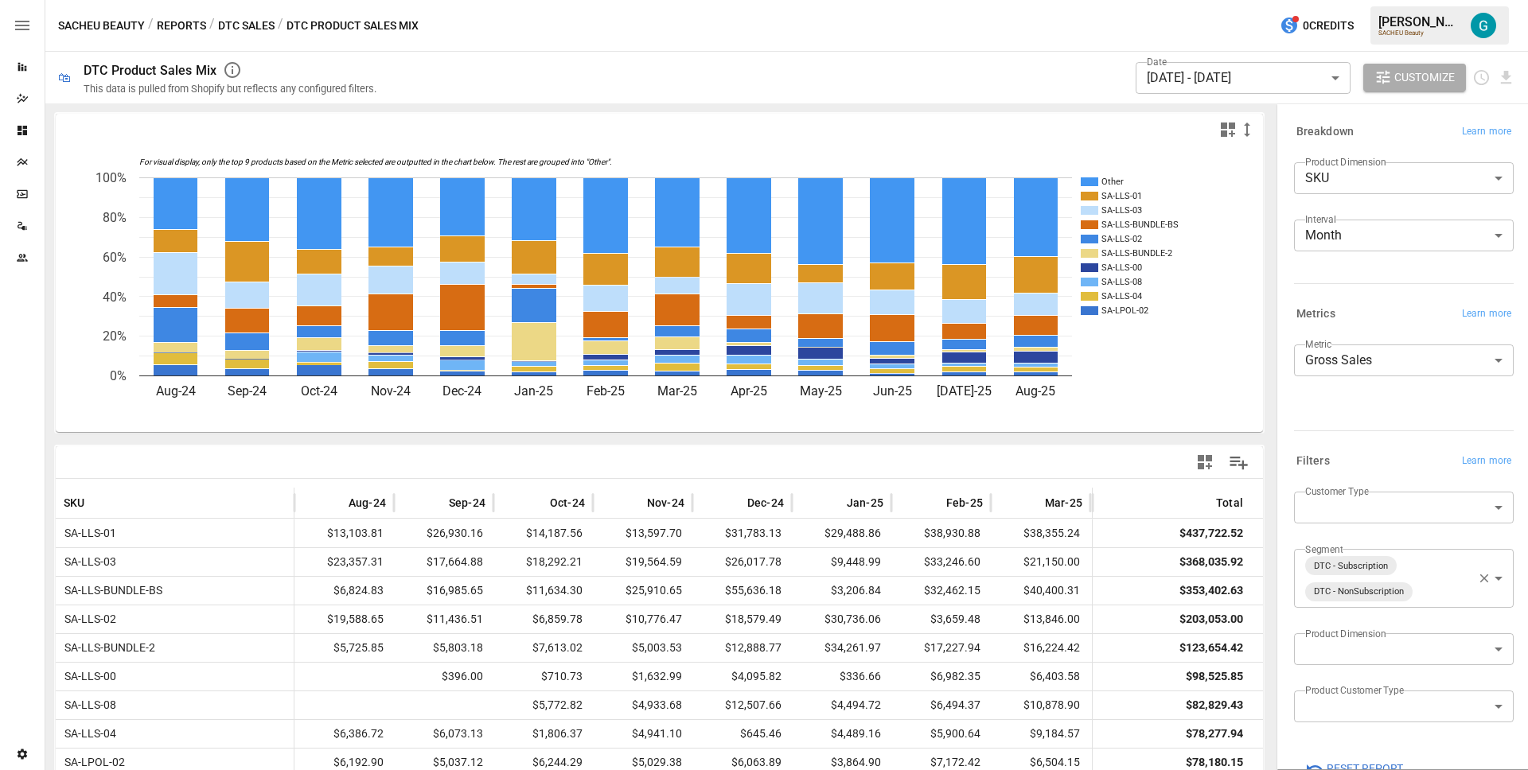
click at [194, 34] on button "Reports" at bounding box center [181, 26] width 49 height 20
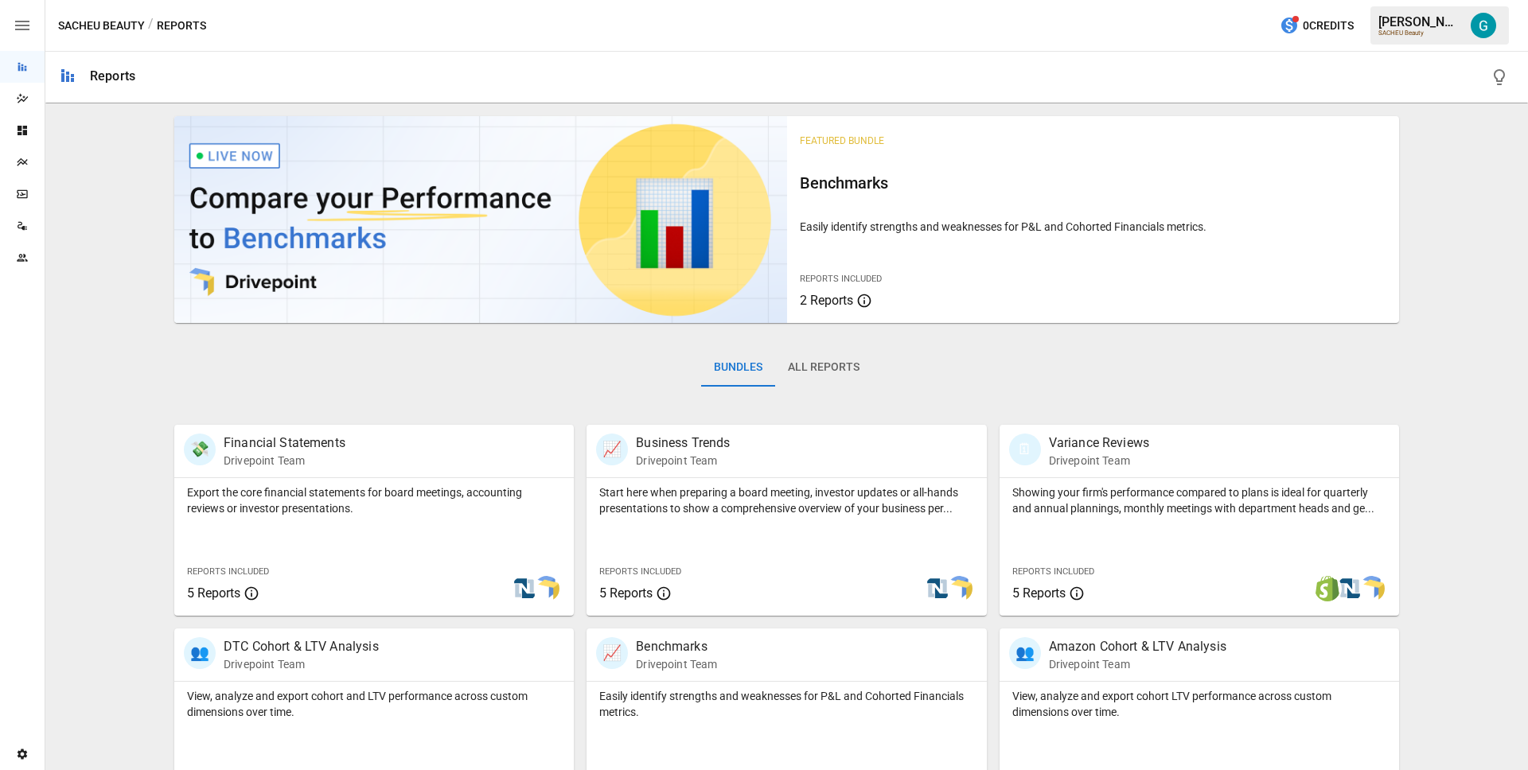
click at [194, 33] on div "/ Reports" at bounding box center [177, 26] width 58 height 20
click at [338, 658] on p "Drivepoint Team" at bounding box center [301, 665] width 155 height 16
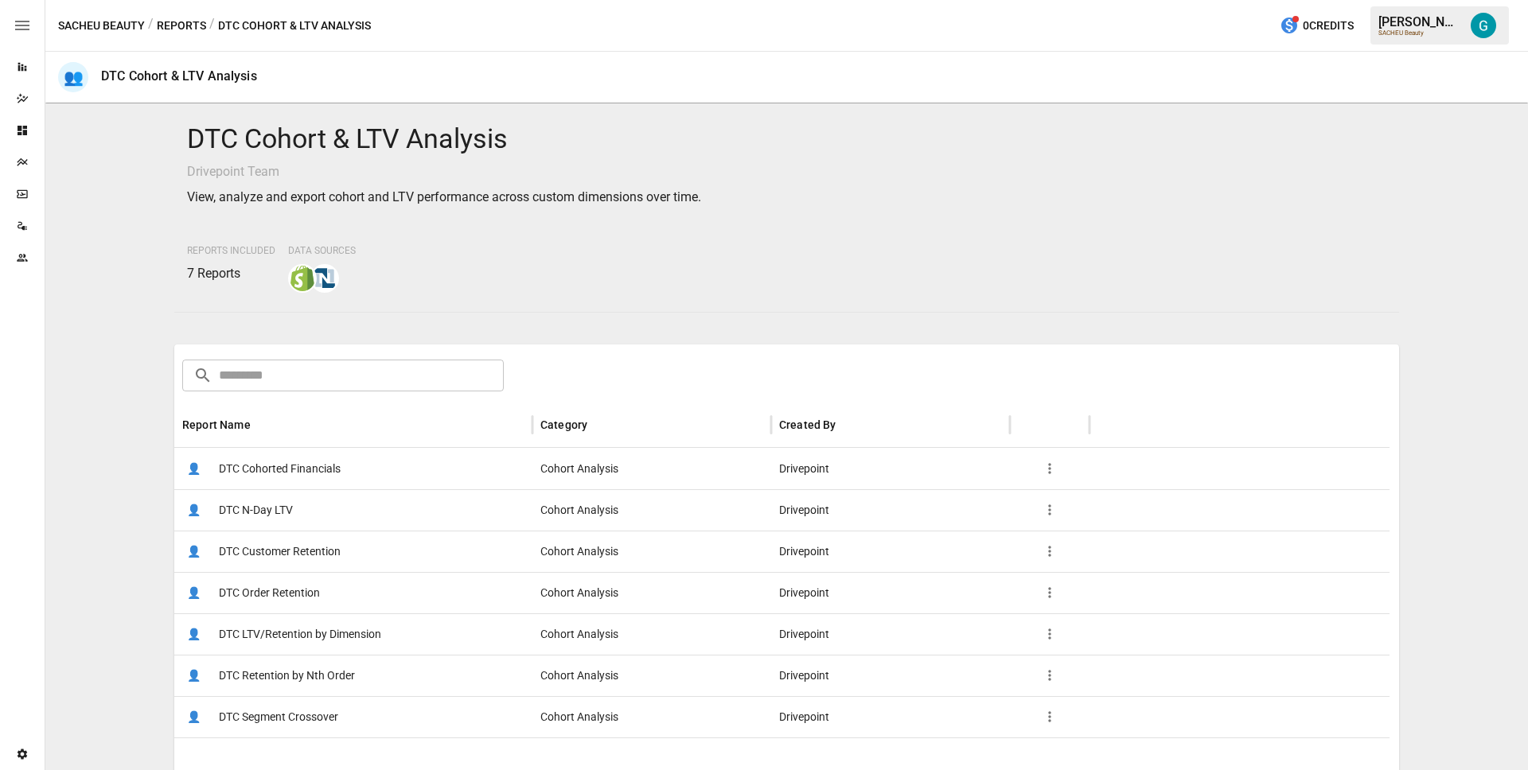
click at [318, 469] on span "DTC Cohorted Financials" at bounding box center [280, 469] width 122 height 41
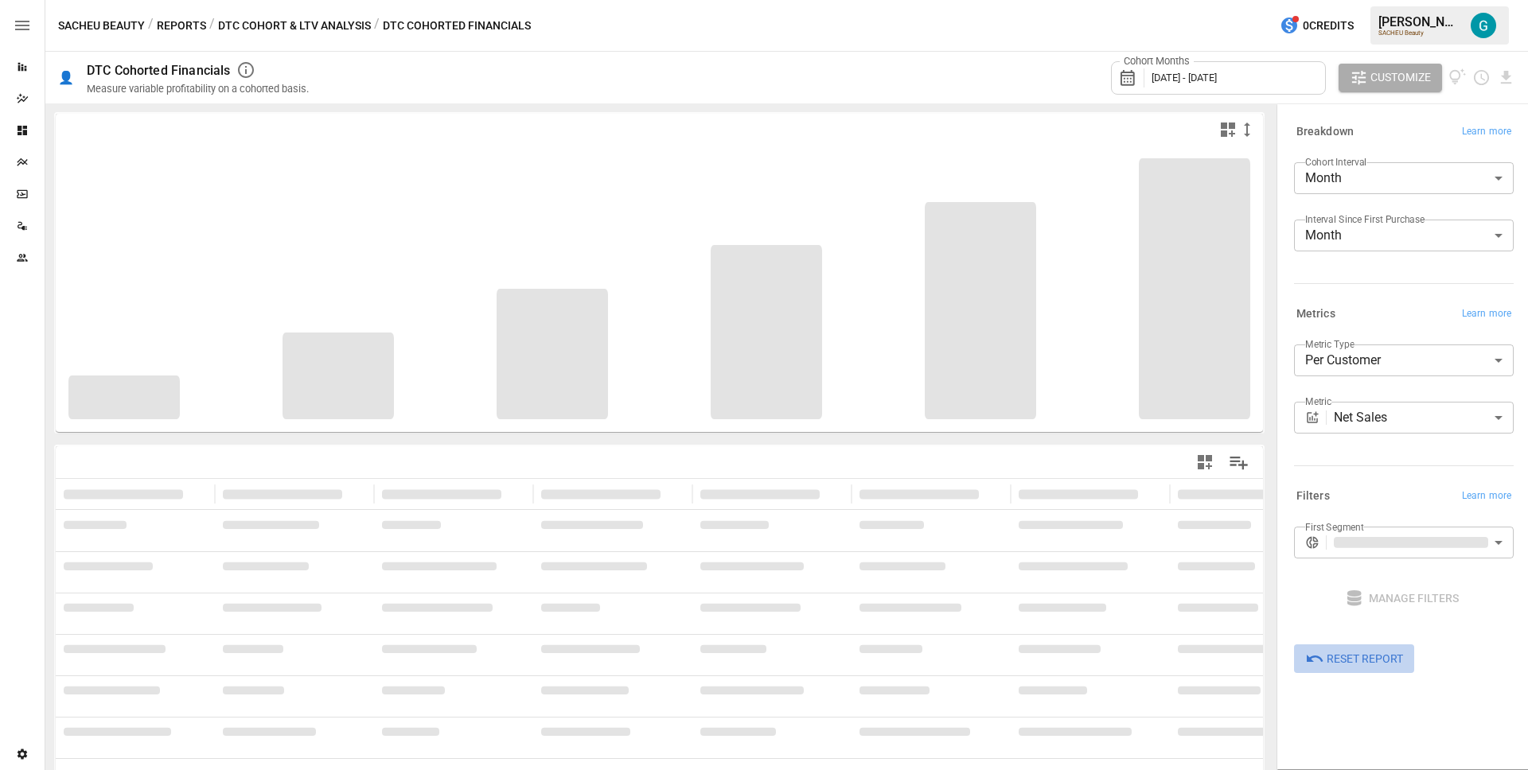
click at [1344, 667] on span "Reset Report" at bounding box center [1365, 659] width 76 height 20
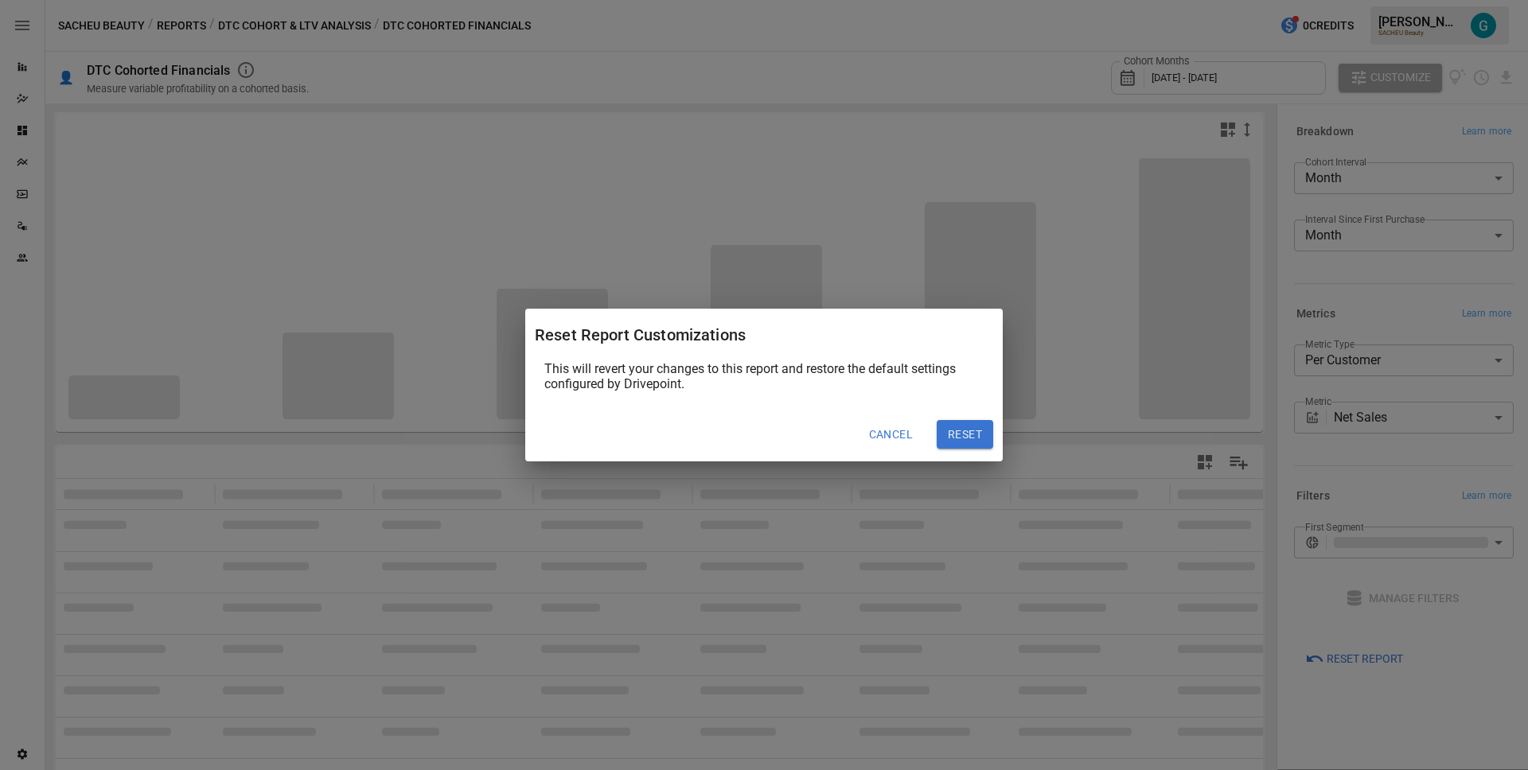
click at [963, 430] on button "Reset" at bounding box center [965, 434] width 57 height 29
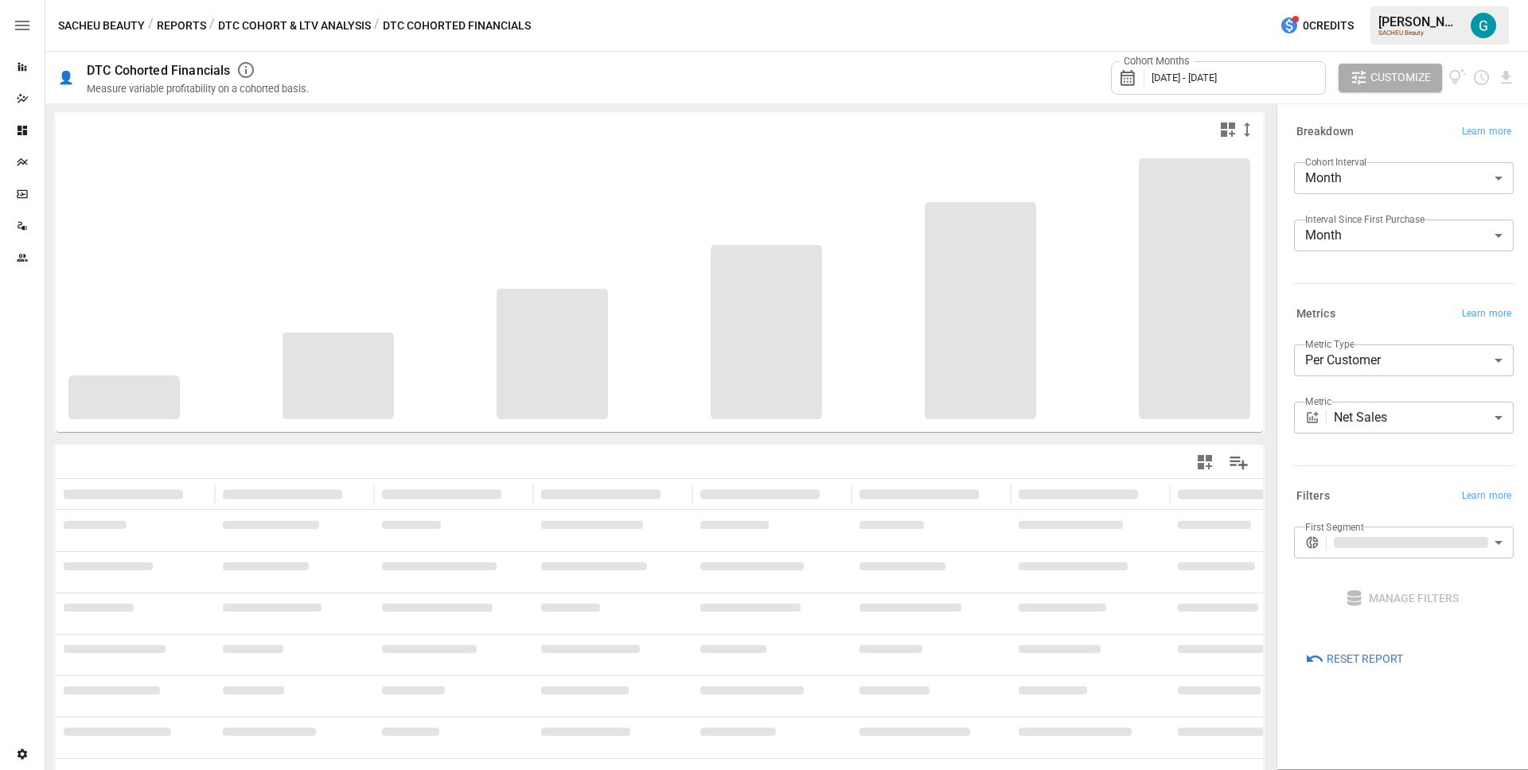
click at [1377, 307] on div "Metrics Learn more" at bounding box center [1404, 314] width 220 height 22
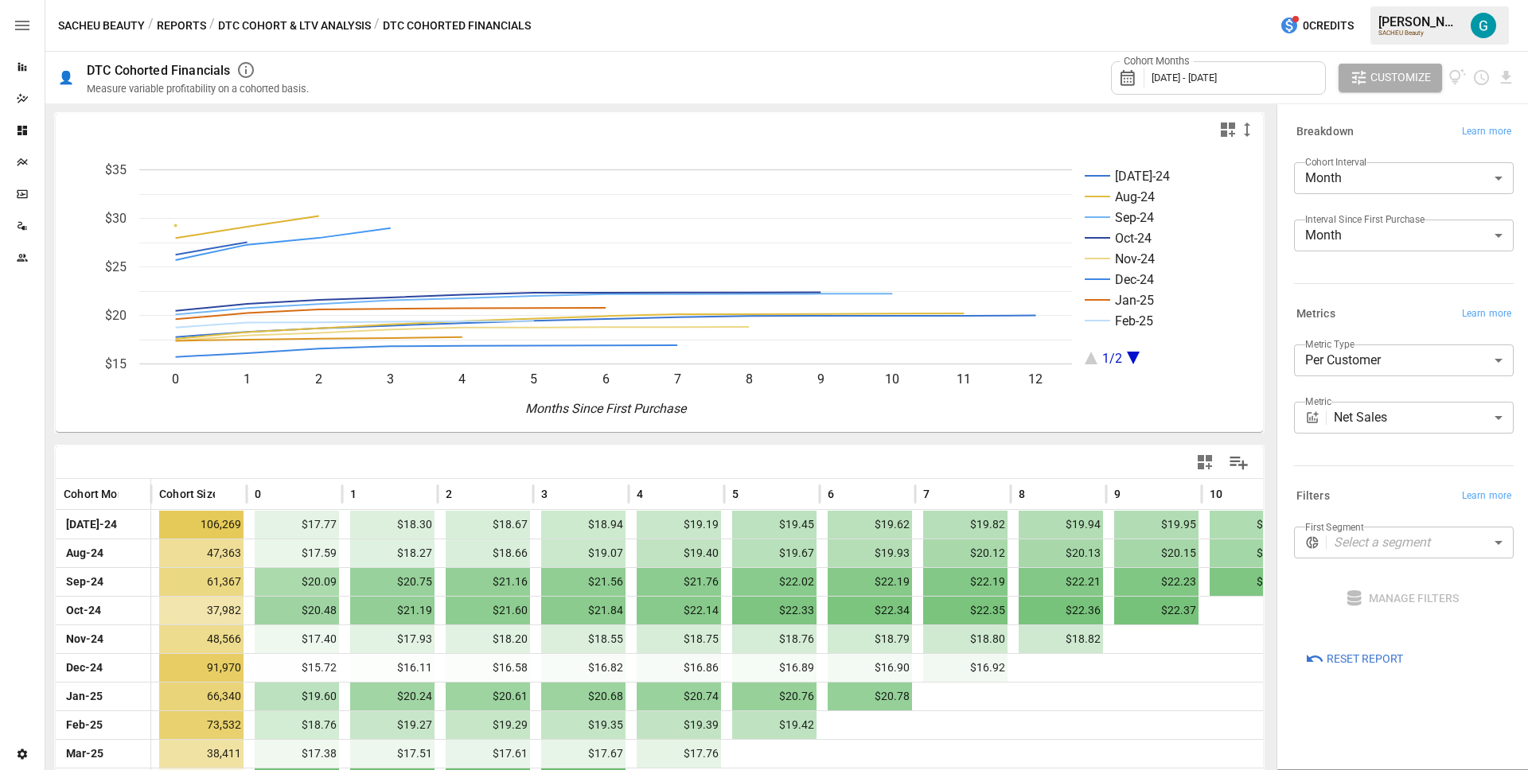
click at [1423, 0] on body "Reports Dazzler Studio Dashboards Plans SmartModel ™ Data Sources Team Settings…" at bounding box center [764, 0] width 1528 height 0
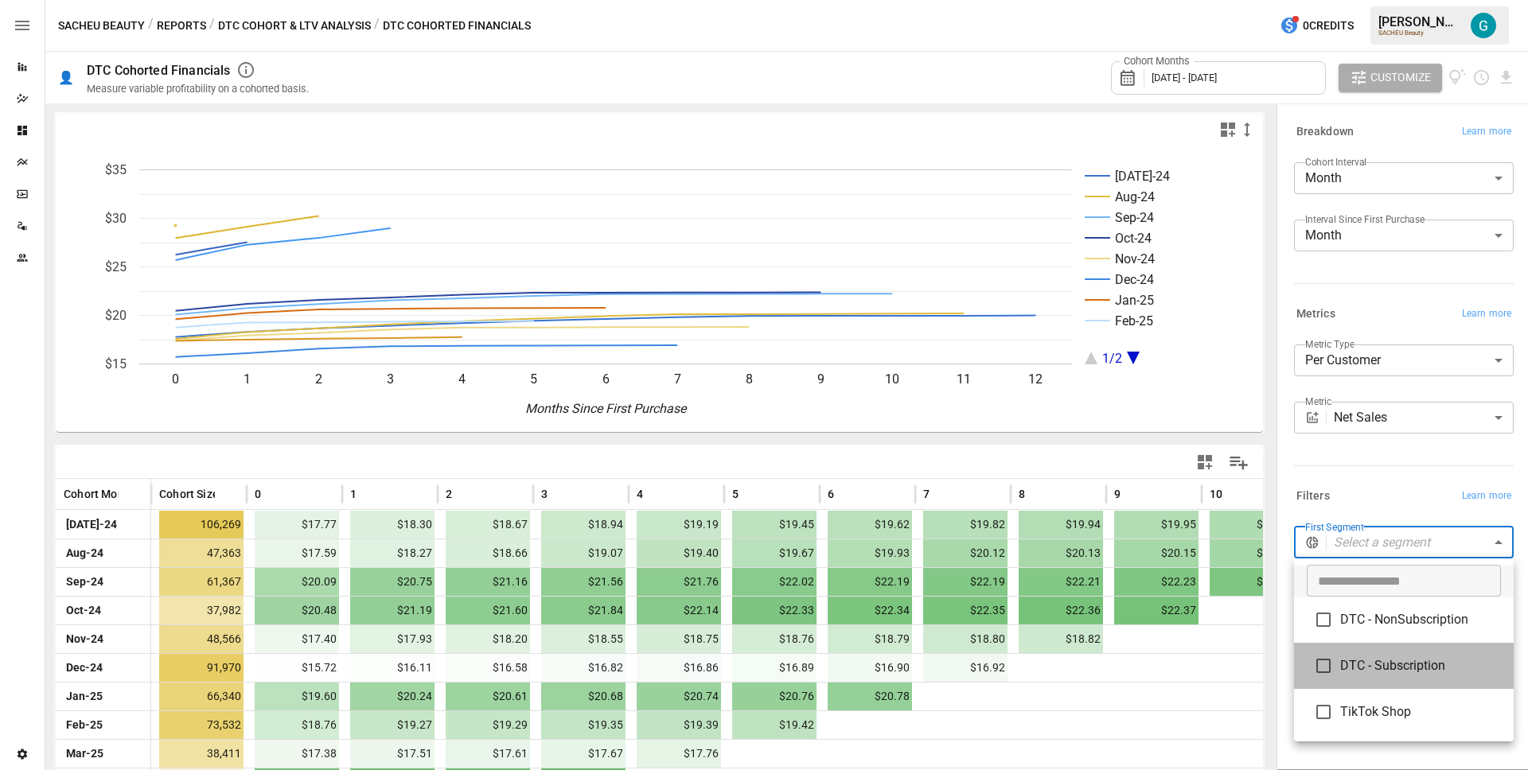
click at [1417, 673] on span "DTC - Subscription" at bounding box center [1420, 666] width 161 height 19
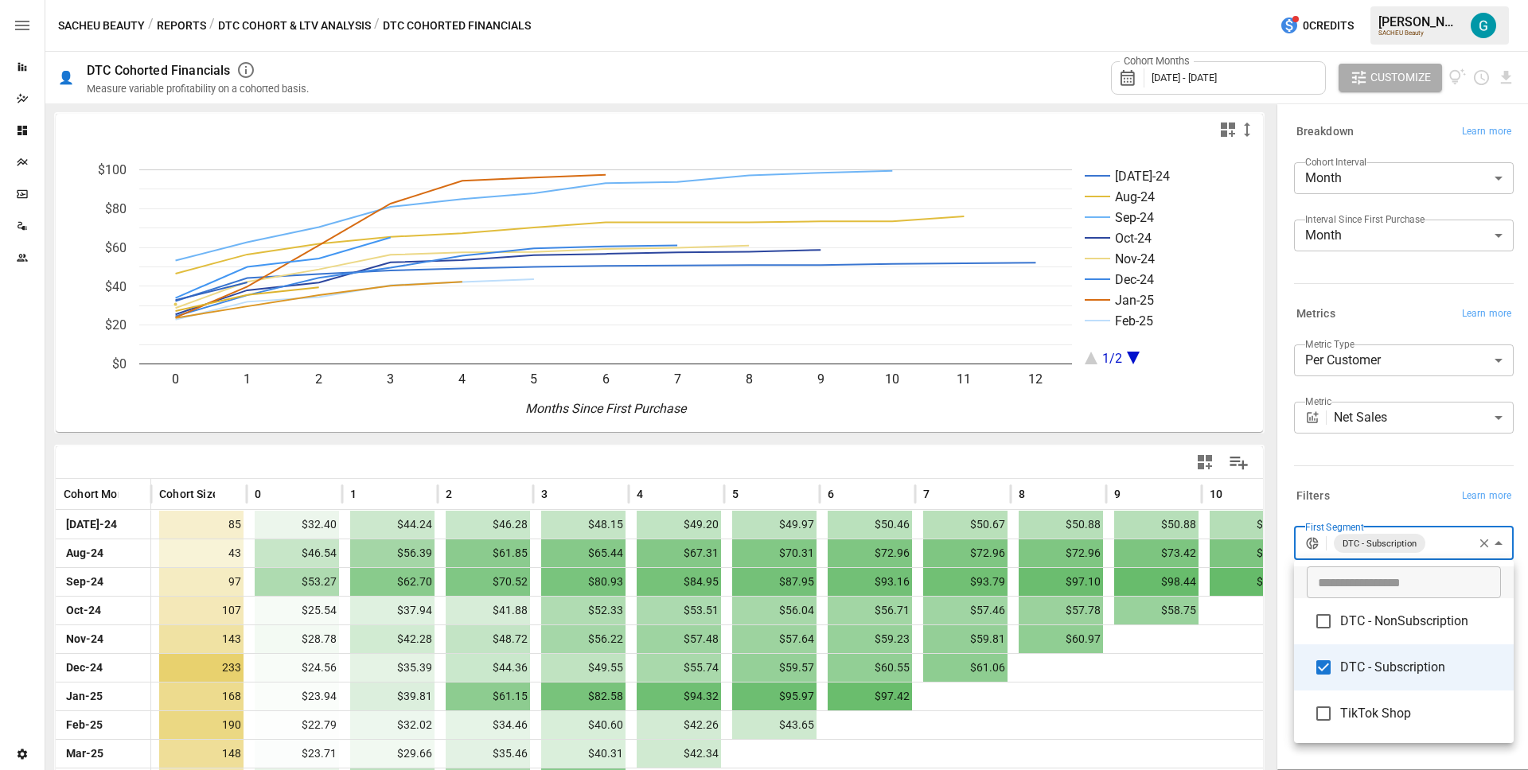
click at [1406, 630] on span "DTC - NonSubscription" at bounding box center [1420, 621] width 161 height 19
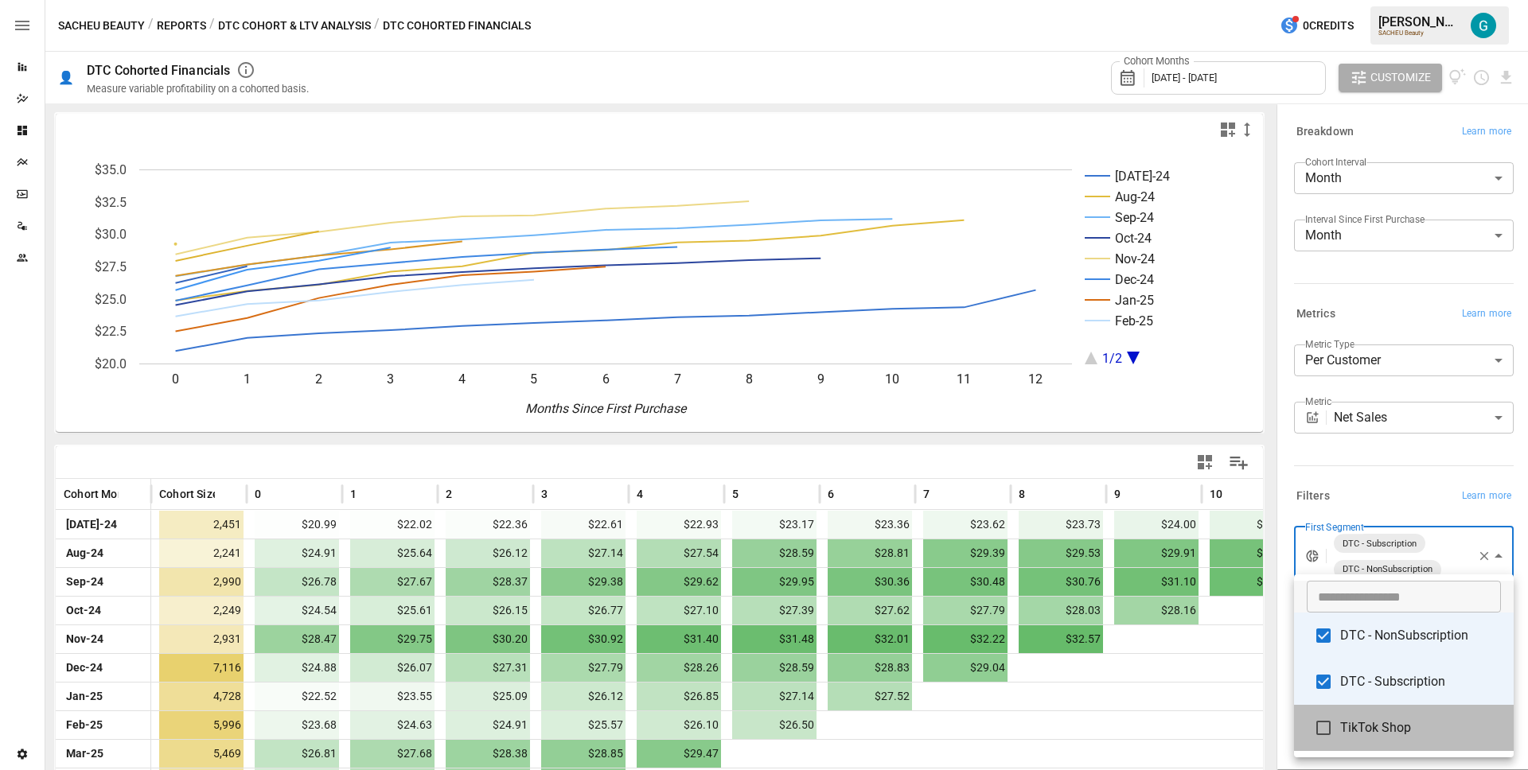
click at [1384, 729] on span "TikTok Shop" at bounding box center [1420, 728] width 161 height 19
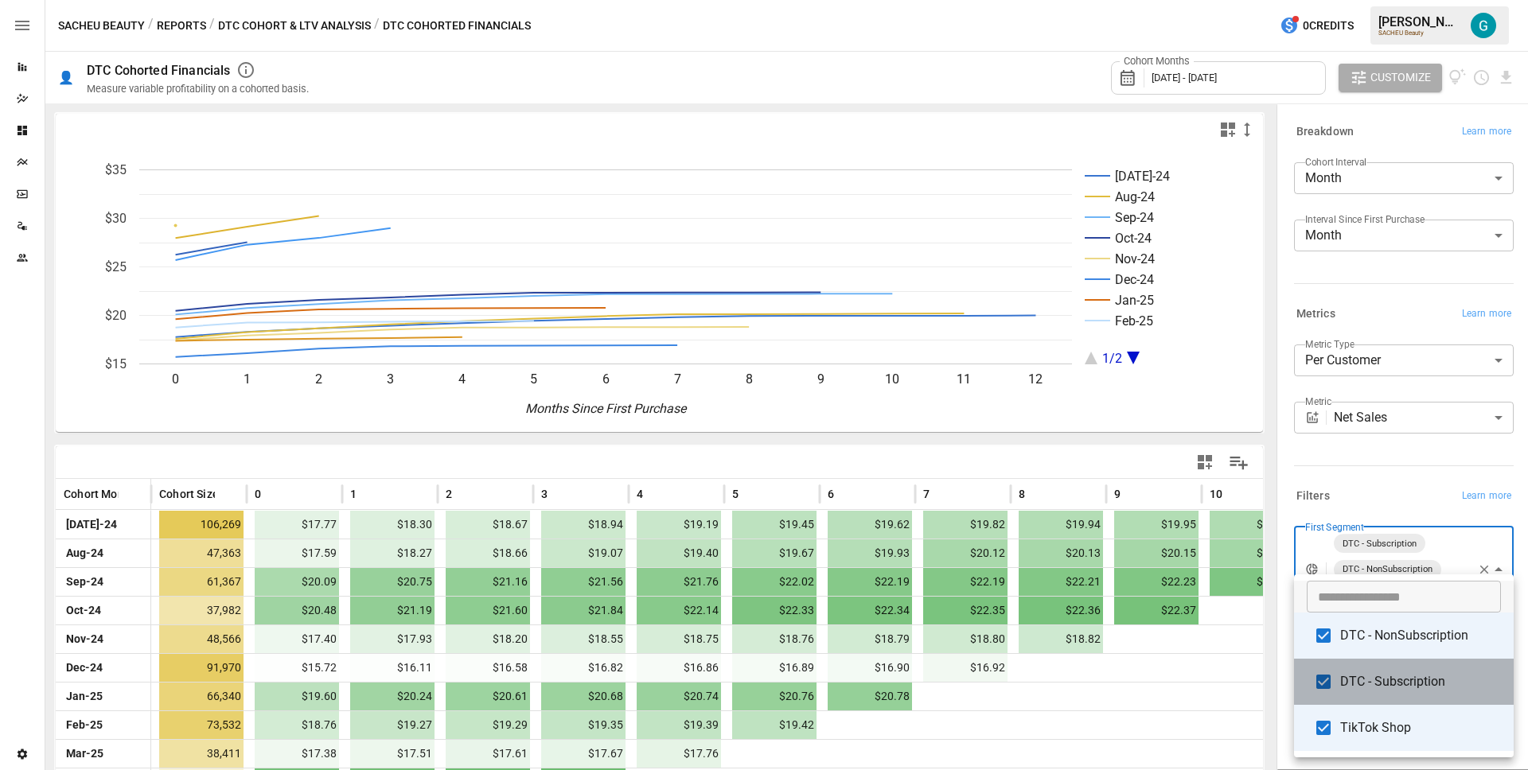
click at [1379, 692] on li "DTC - Subscription" at bounding box center [1404, 682] width 220 height 46
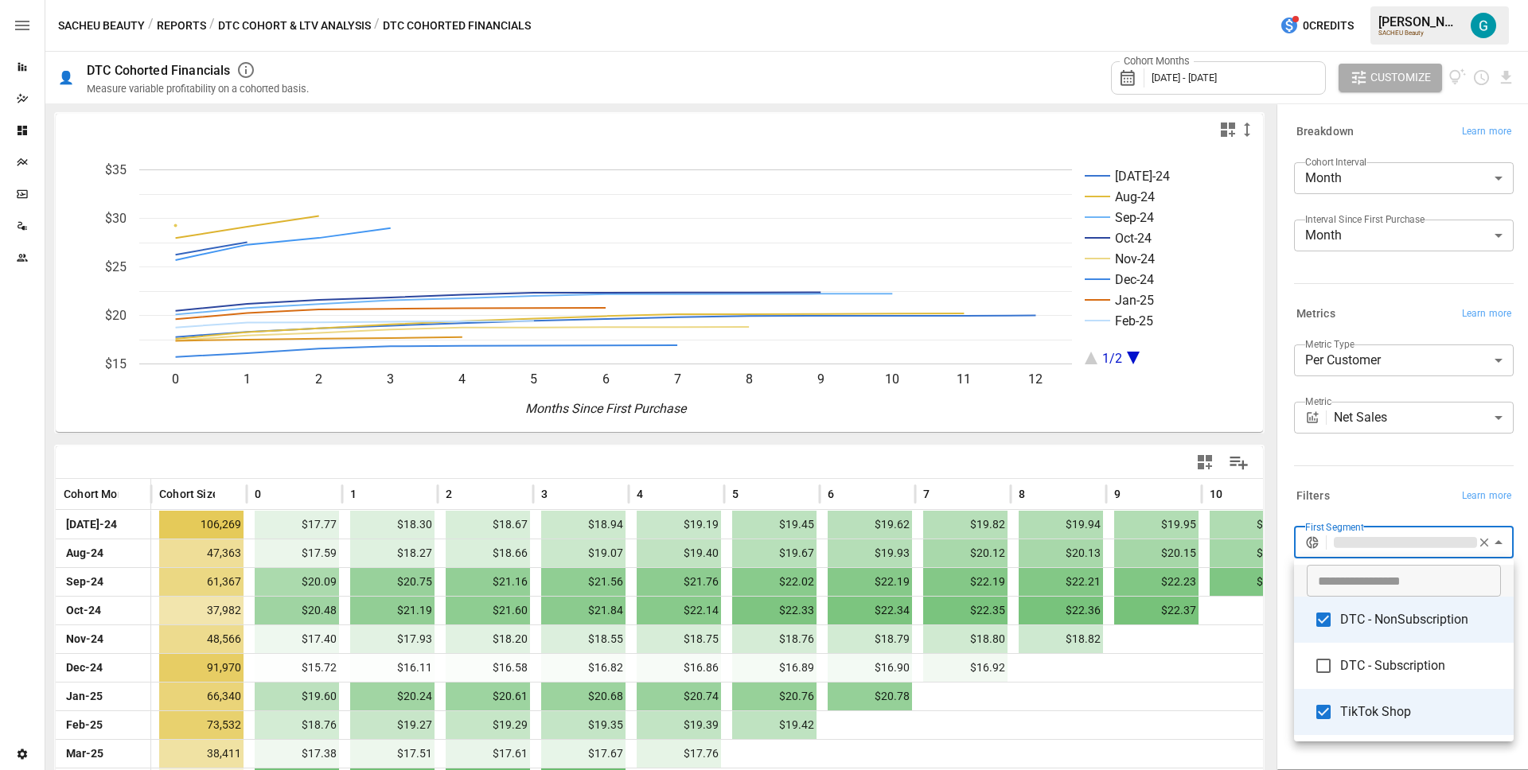
click at [1378, 662] on li "DTC - Subscription" at bounding box center [1404, 666] width 220 height 46
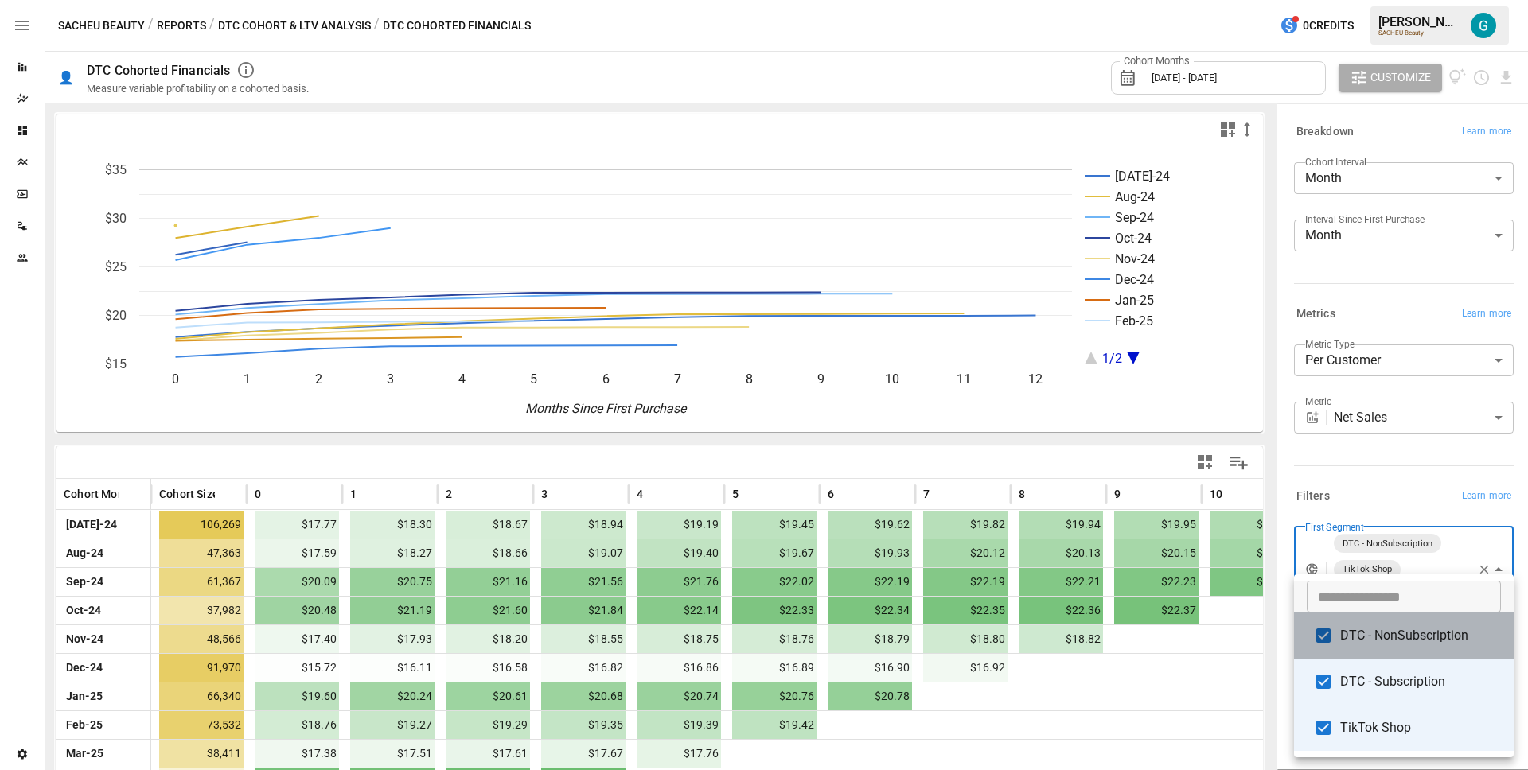
click at [1381, 638] on span "DTC - NonSubscription" at bounding box center [1420, 635] width 161 height 19
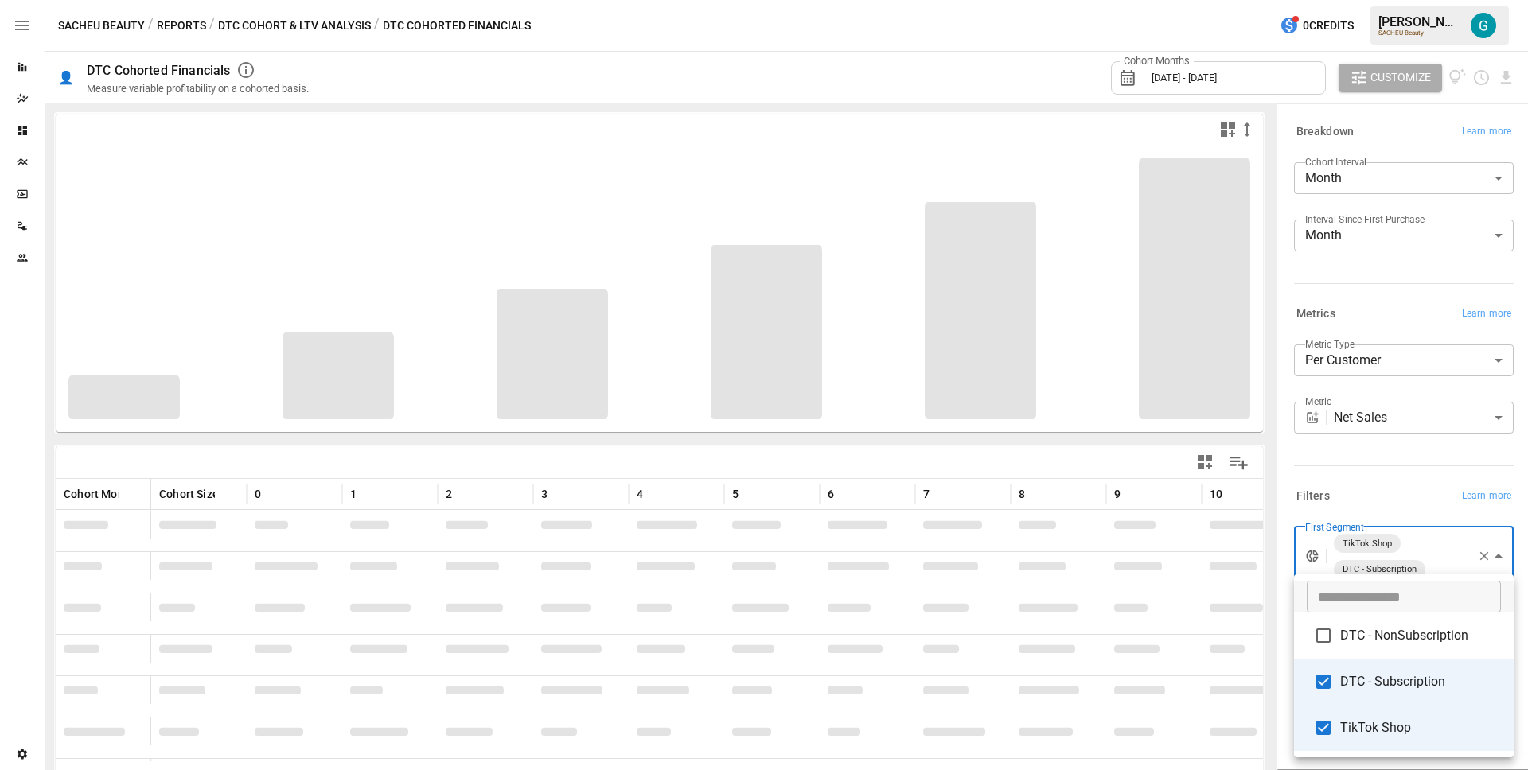
click at [1384, 671] on li "DTC - Subscription" at bounding box center [1404, 682] width 220 height 46
type input "**********"
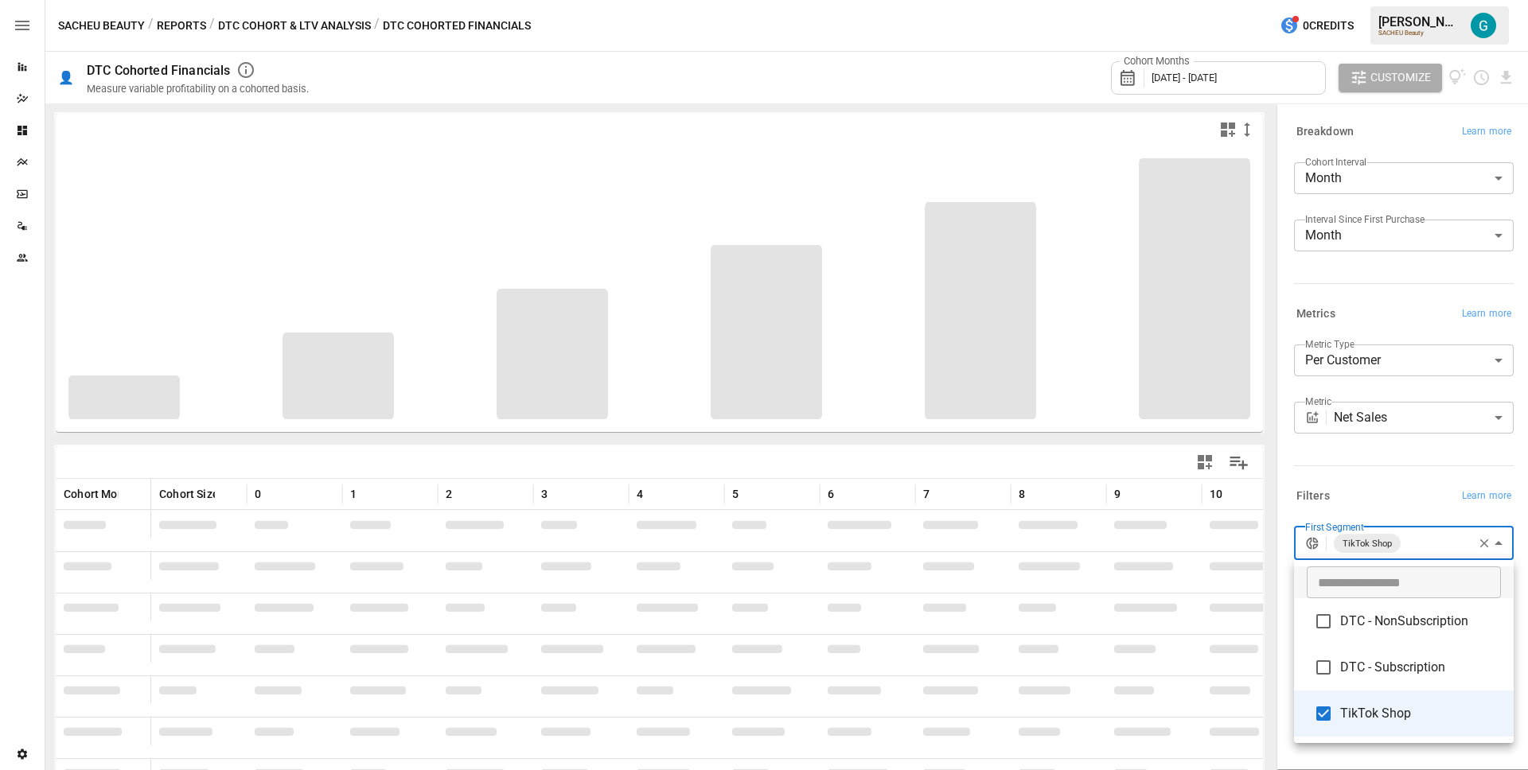
click at [1386, 479] on div at bounding box center [764, 385] width 1528 height 770
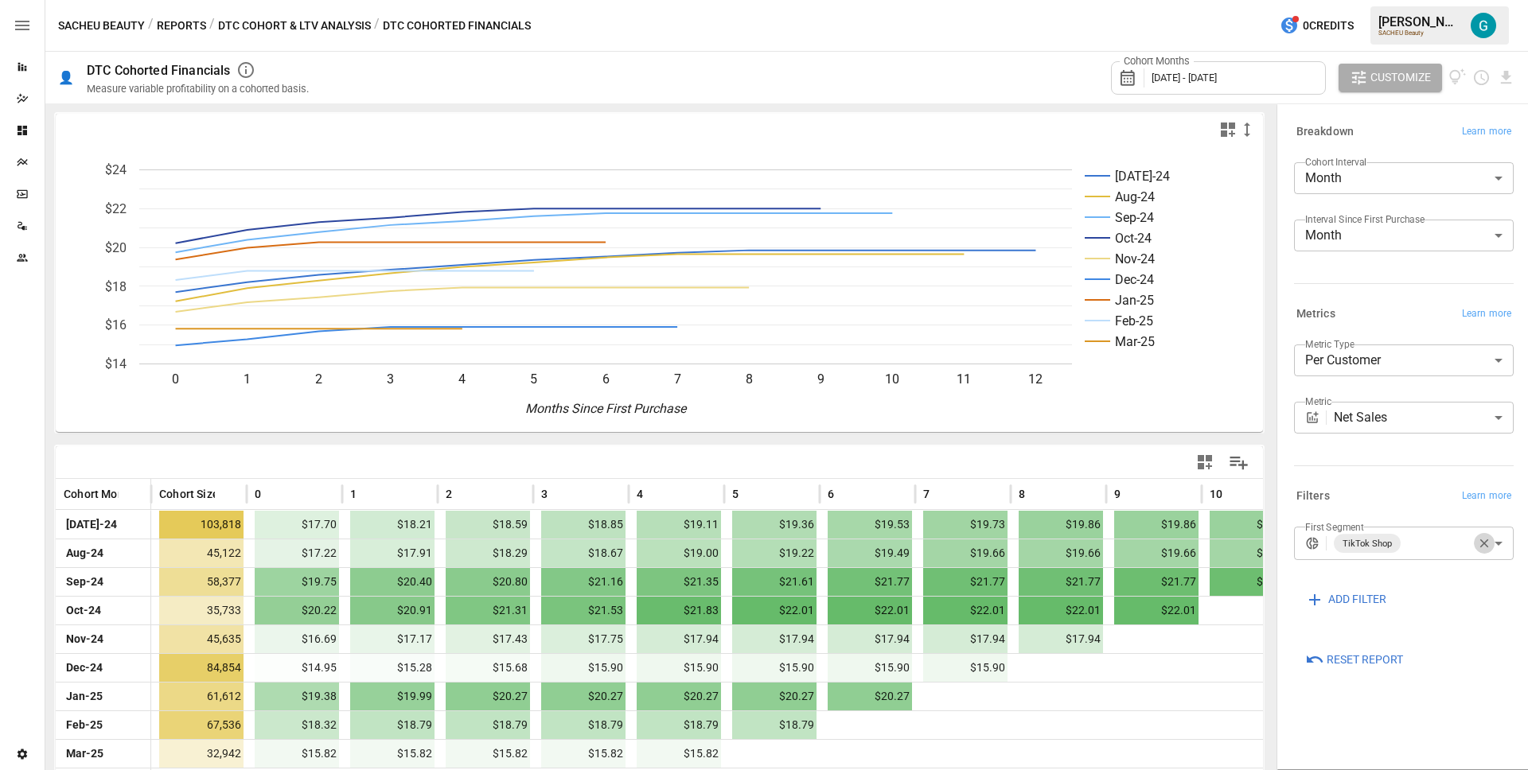
click at [1486, 545] on icon "button" at bounding box center [1484, 544] width 9 height 9
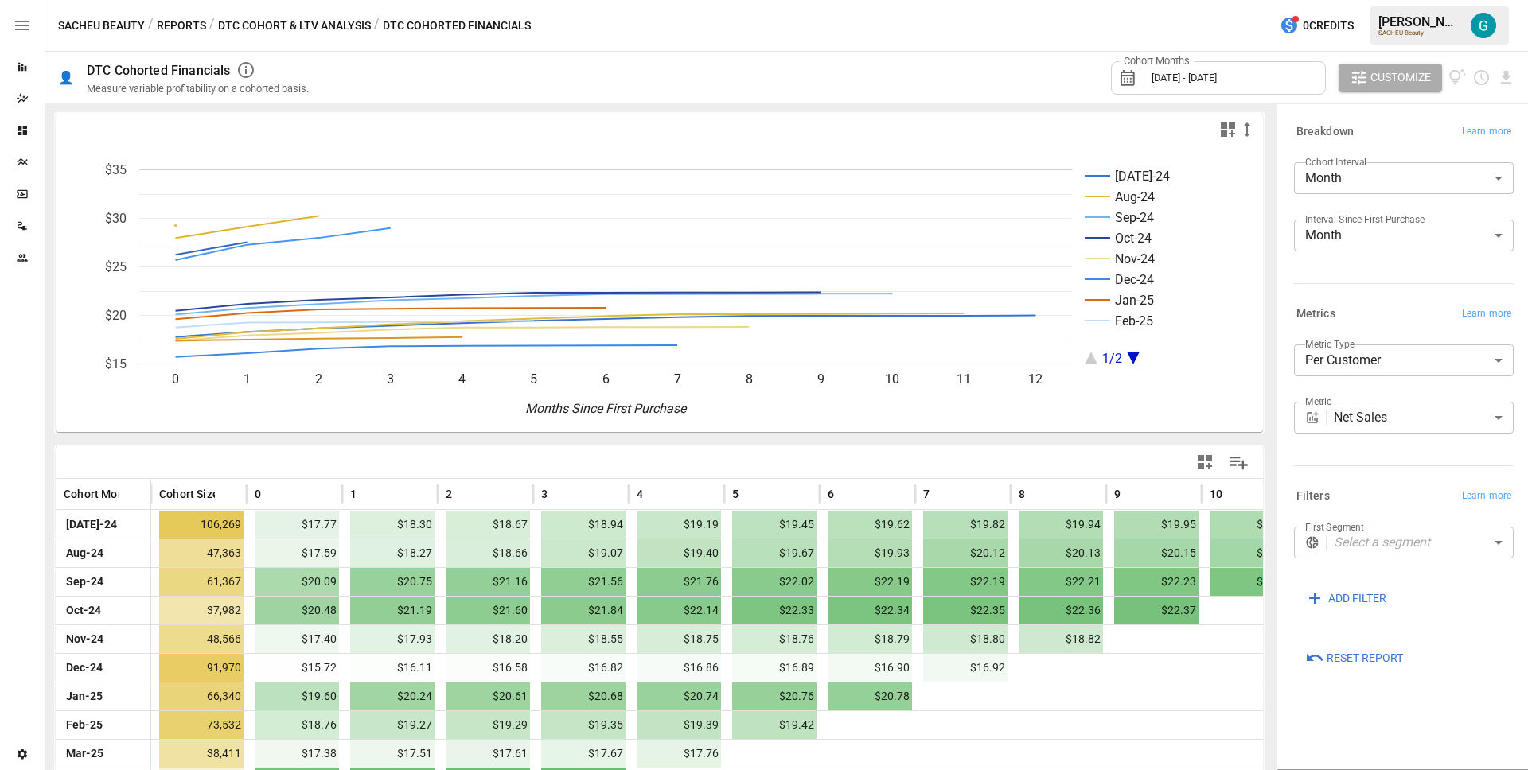
click at [1437, 0] on body "Reports Dazzler Studio Dashboards Plans SmartModel ™ Data Sources Team Settings…" at bounding box center [764, 0] width 1528 height 0
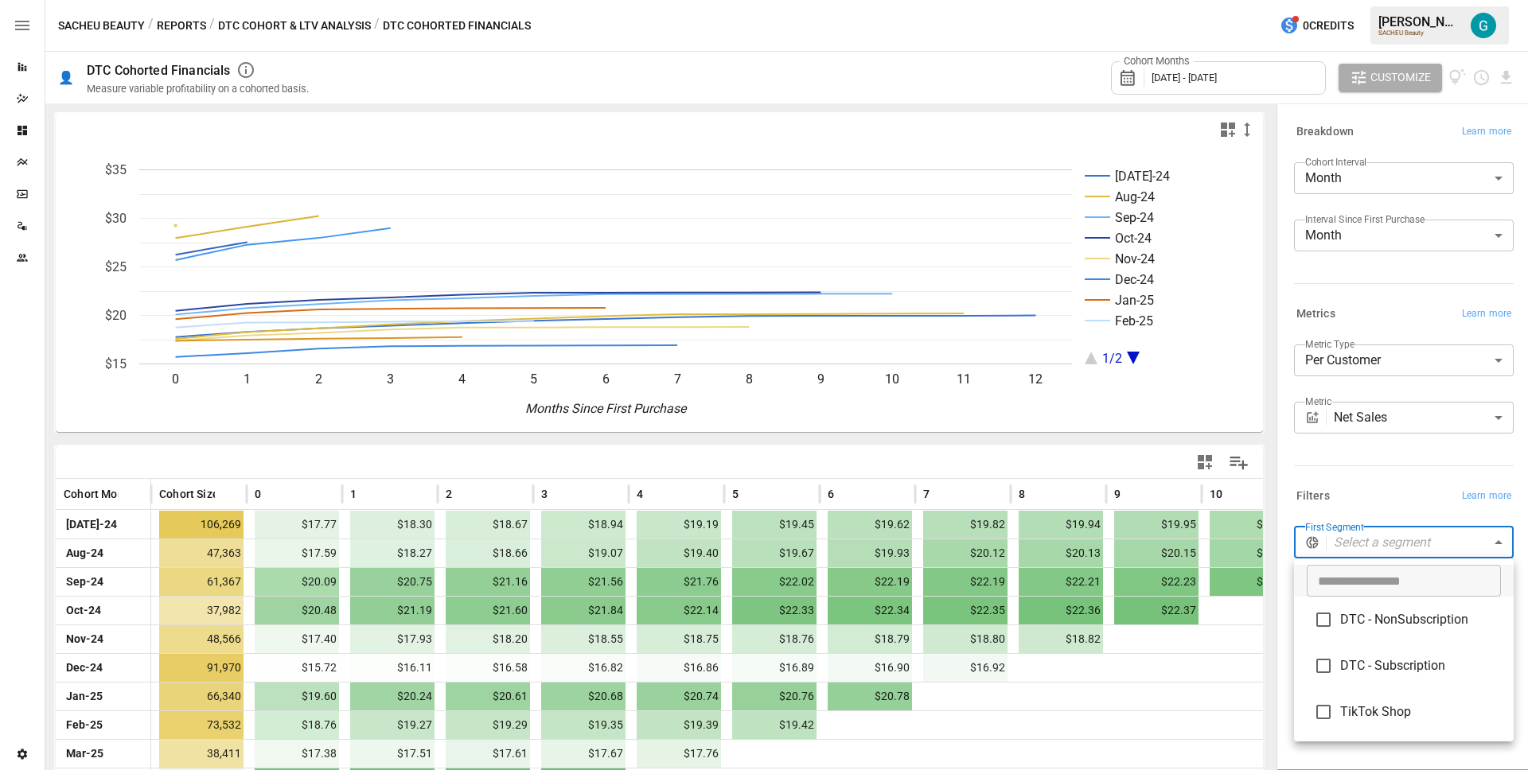
click at [1406, 661] on span "DTC - Subscription" at bounding box center [1420, 666] width 161 height 19
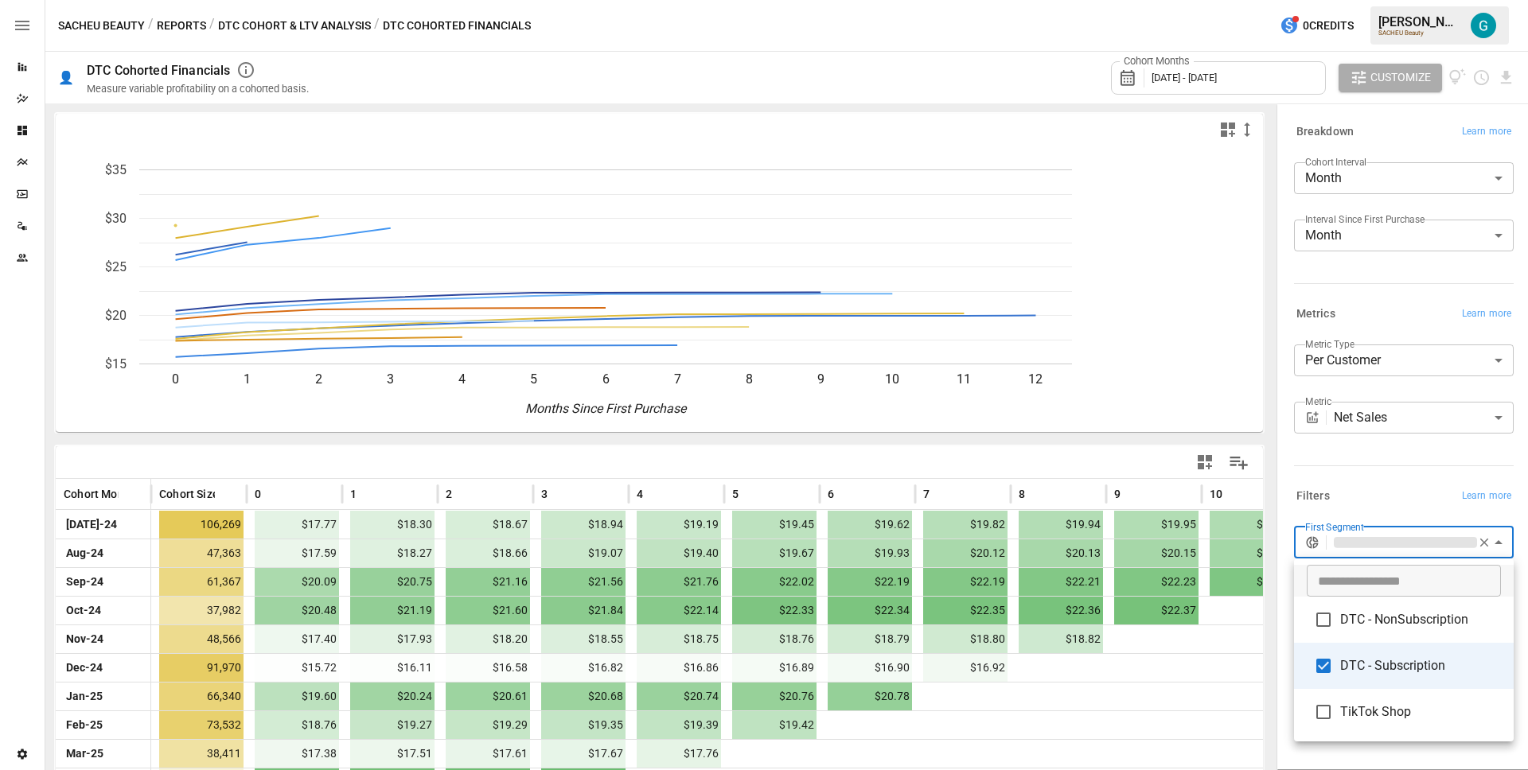
click at [1402, 620] on span "DTC - NonSubscription" at bounding box center [1420, 619] width 161 height 19
type input "**********"
click at [1383, 489] on div at bounding box center [764, 385] width 1528 height 770
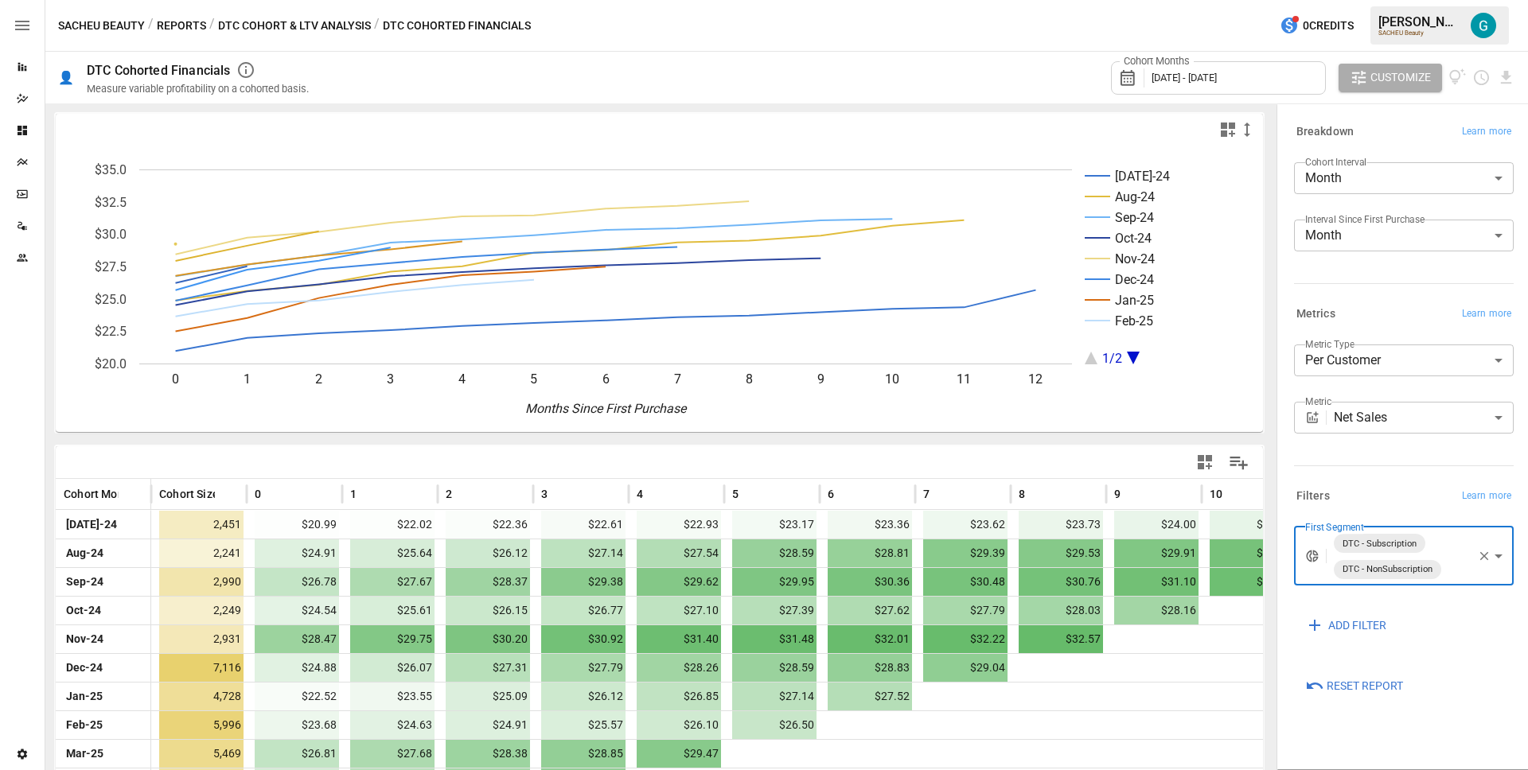
click at [1289, 292] on div "Breakdown Learn more Cohort Interval Month ***** ​ Interval Since First Purchas…" at bounding box center [1401, 206] width 226 height 182
click at [1217, 72] on span "[DATE] - [DATE]" at bounding box center [1184, 78] width 65 height 12
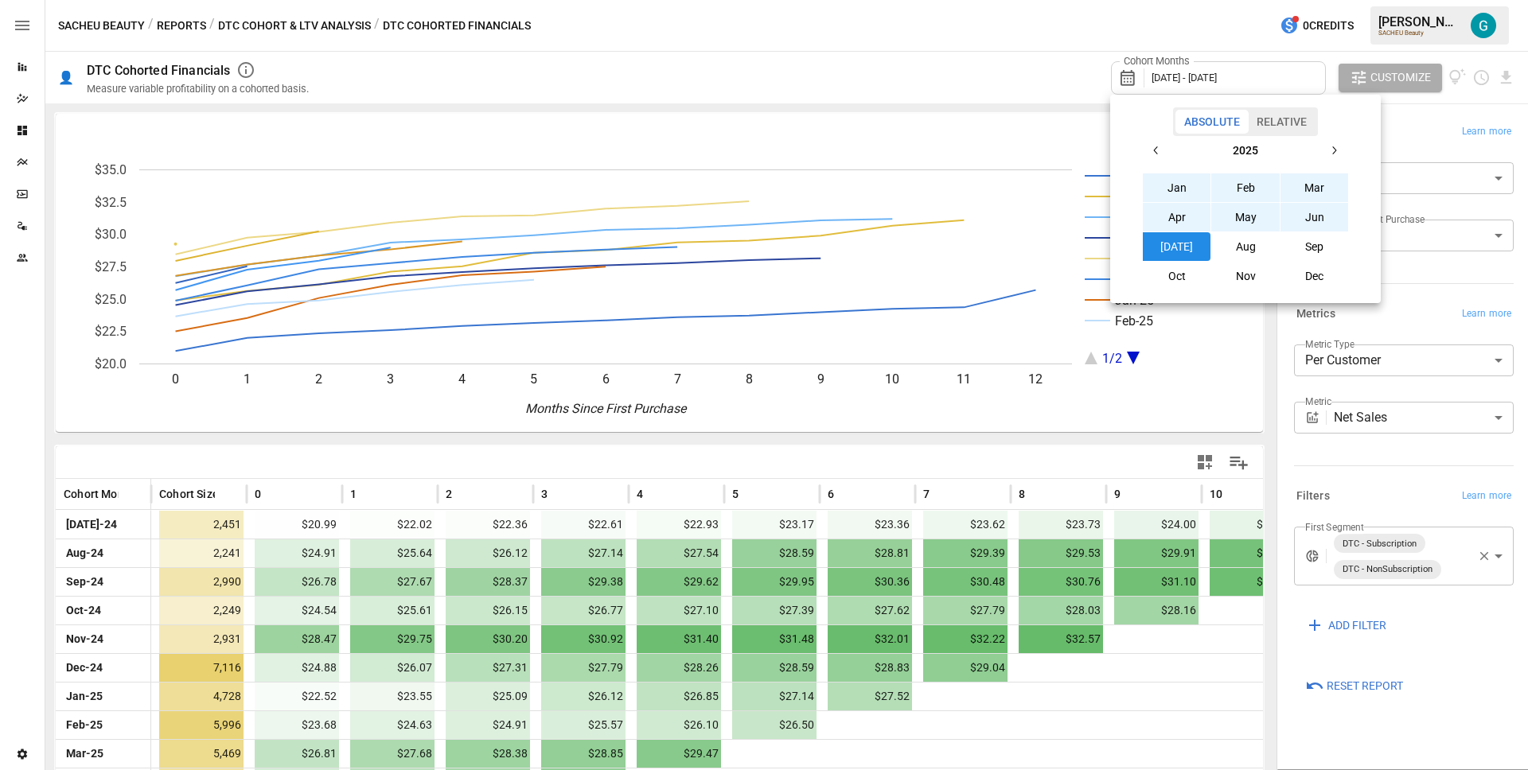
click at [1145, 148] on button "button" at bounding box center [1156, 150] width 29 height 29
click at [1171, 181] on button "Jan" at bounding box center [1177, 188] width 68 height 29
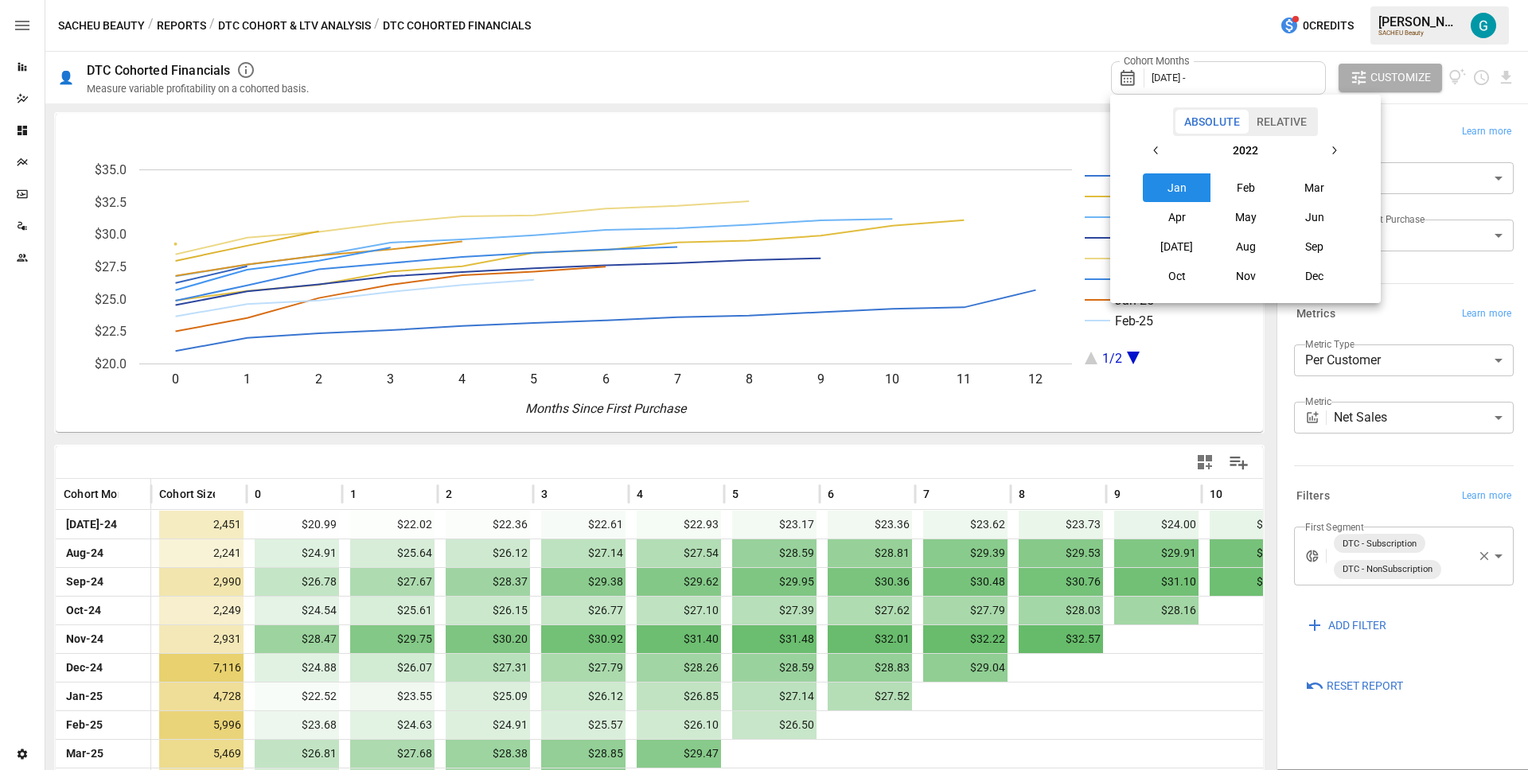
click at [1344, 153] on button "button" at bounding box center [1334, 150] width 29 height 29
click at [1151, 149] on icon "button" at bounding box center [1156, 150] width 13 height 13
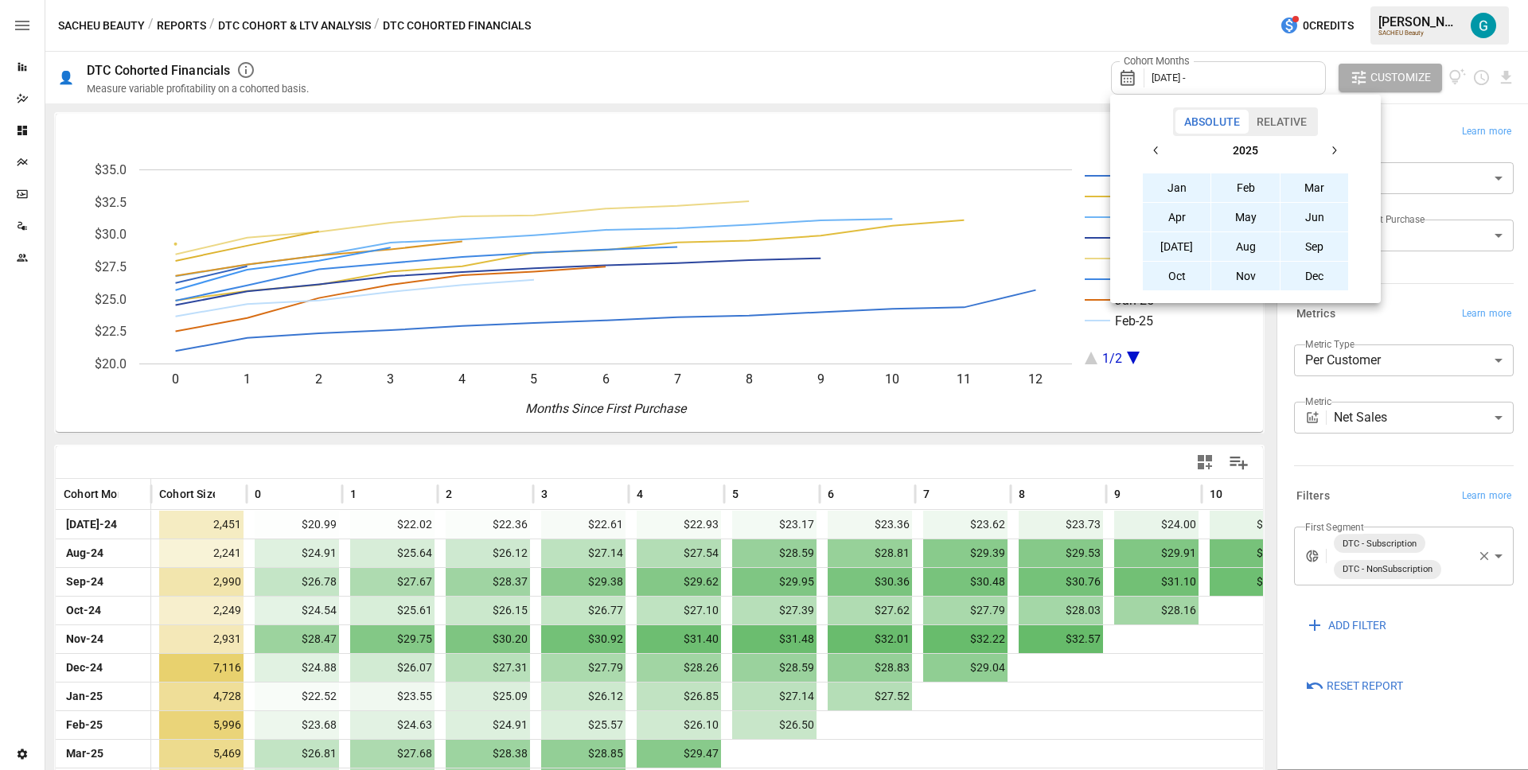
click at [1303, 269] on button "Dec" at bounding box center [1315, 276] width 68 height 29
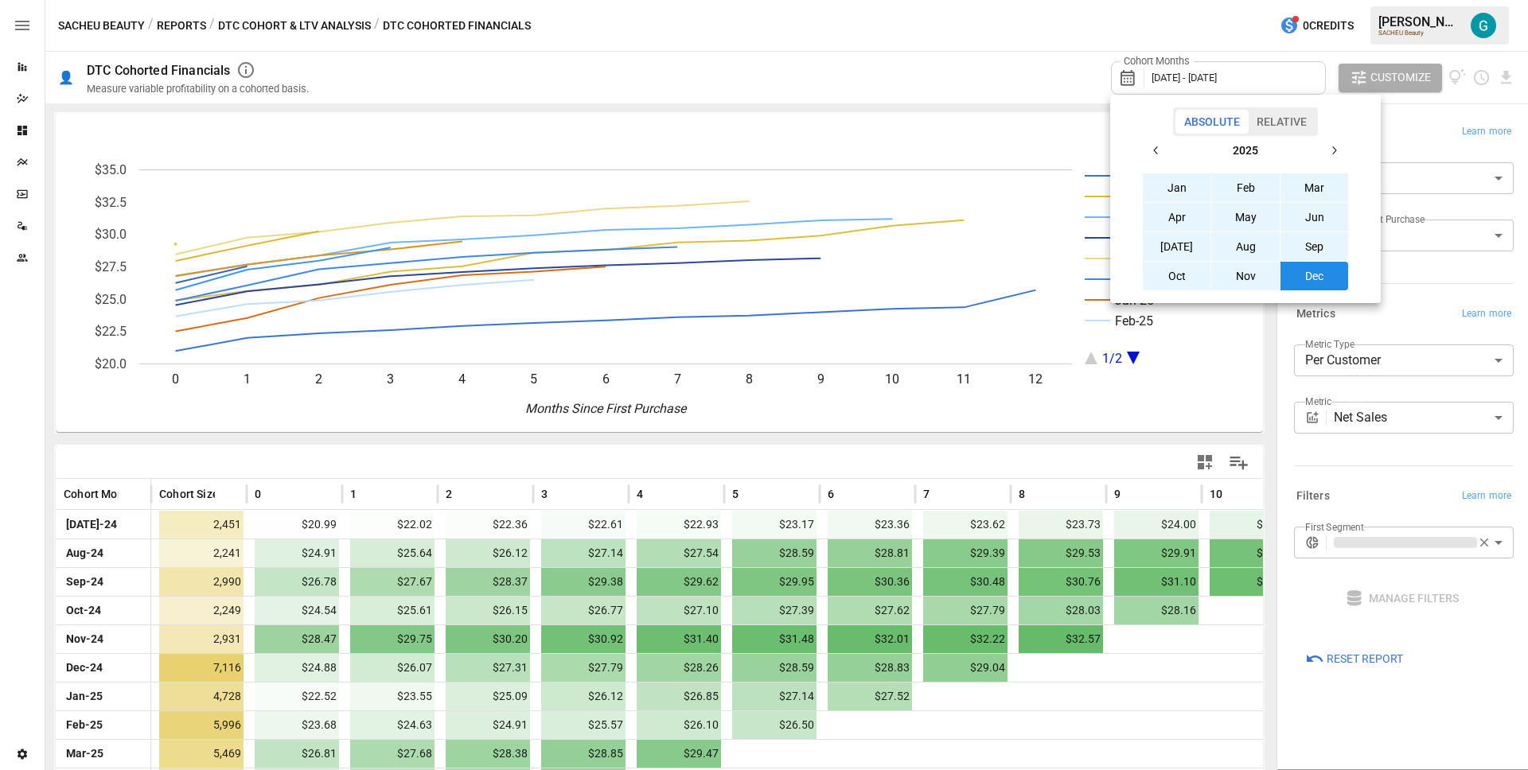
click at [1002, 79] on div at bounding box center [764, 385] width 1528 height 770
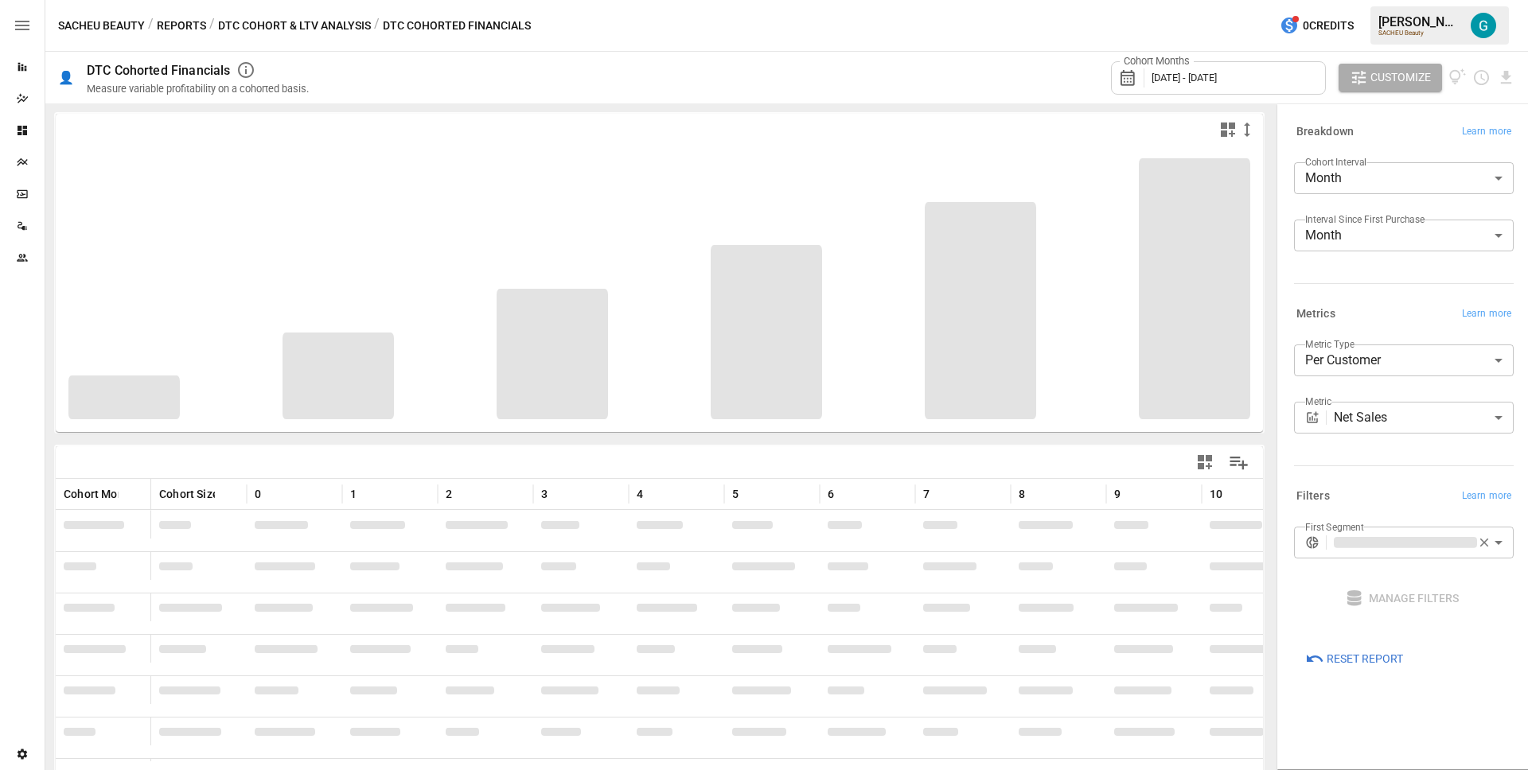
click at [1002, 79] on div "Cohort Months [DATE] - [DATE] Customize" at bounding box center [922, 78] width 1188 height 52
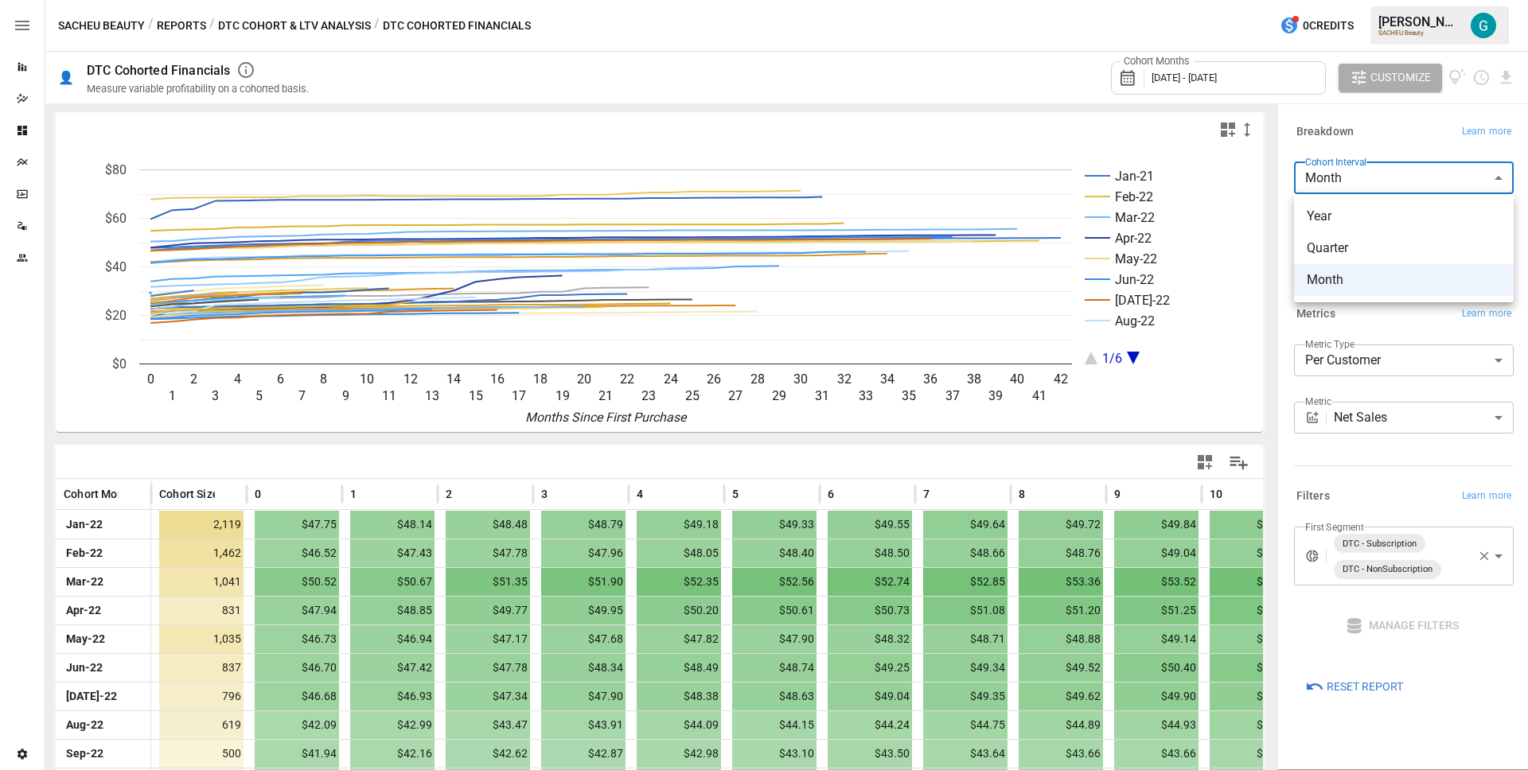
click at [1427, 0] on body "Reports Dazzler Studio Dashboards Plans SmartModel ™ Data Sources Team Settings…" at bounding box center [764, 0] width 1528 height 0
click at [1381, 244] on span "Quarter" at bounding box center [1404, 248] width 194 height 19
type input "*******"
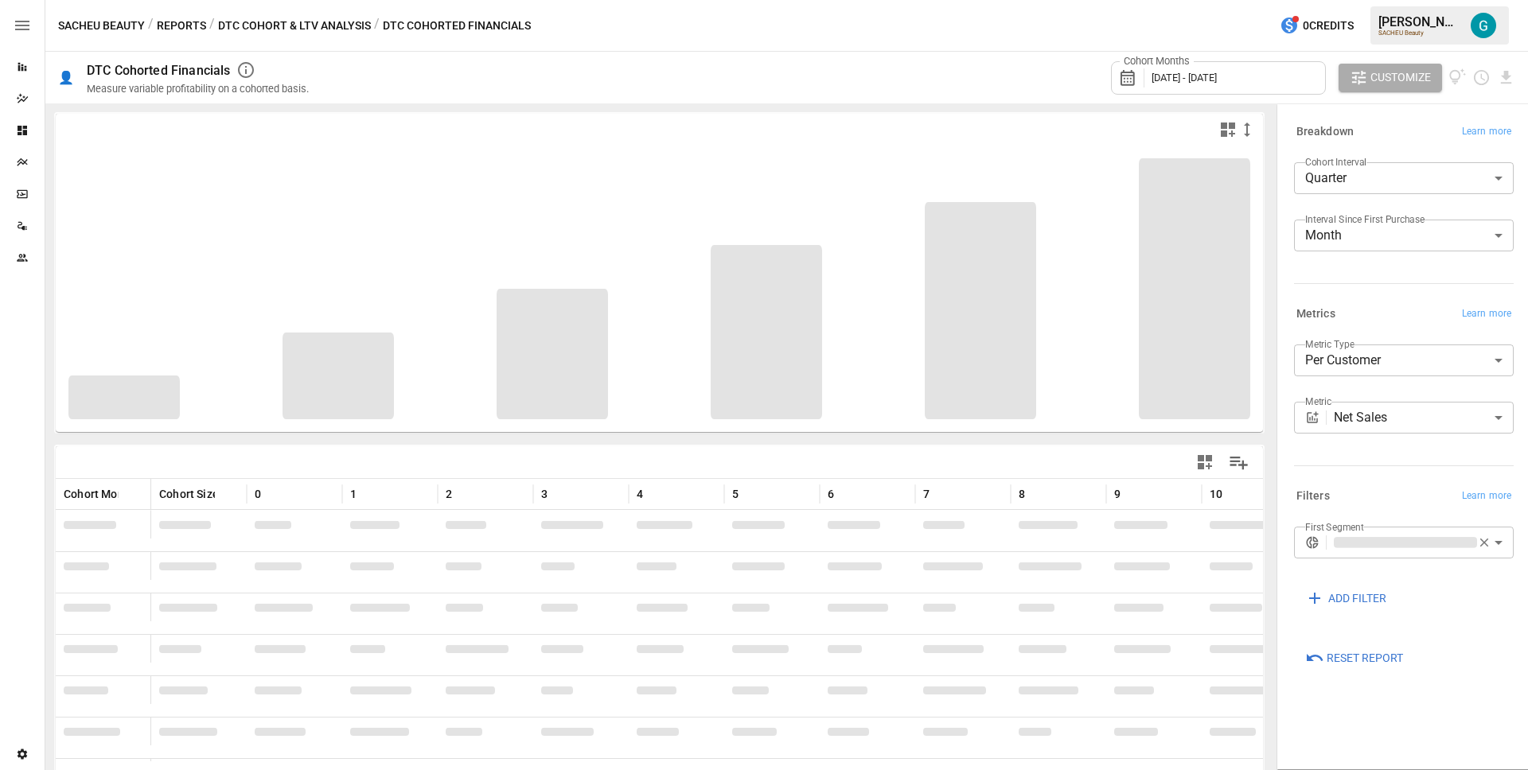
click at [1305, 282] on div at bounding box center [1401, 280] width 226 height 7
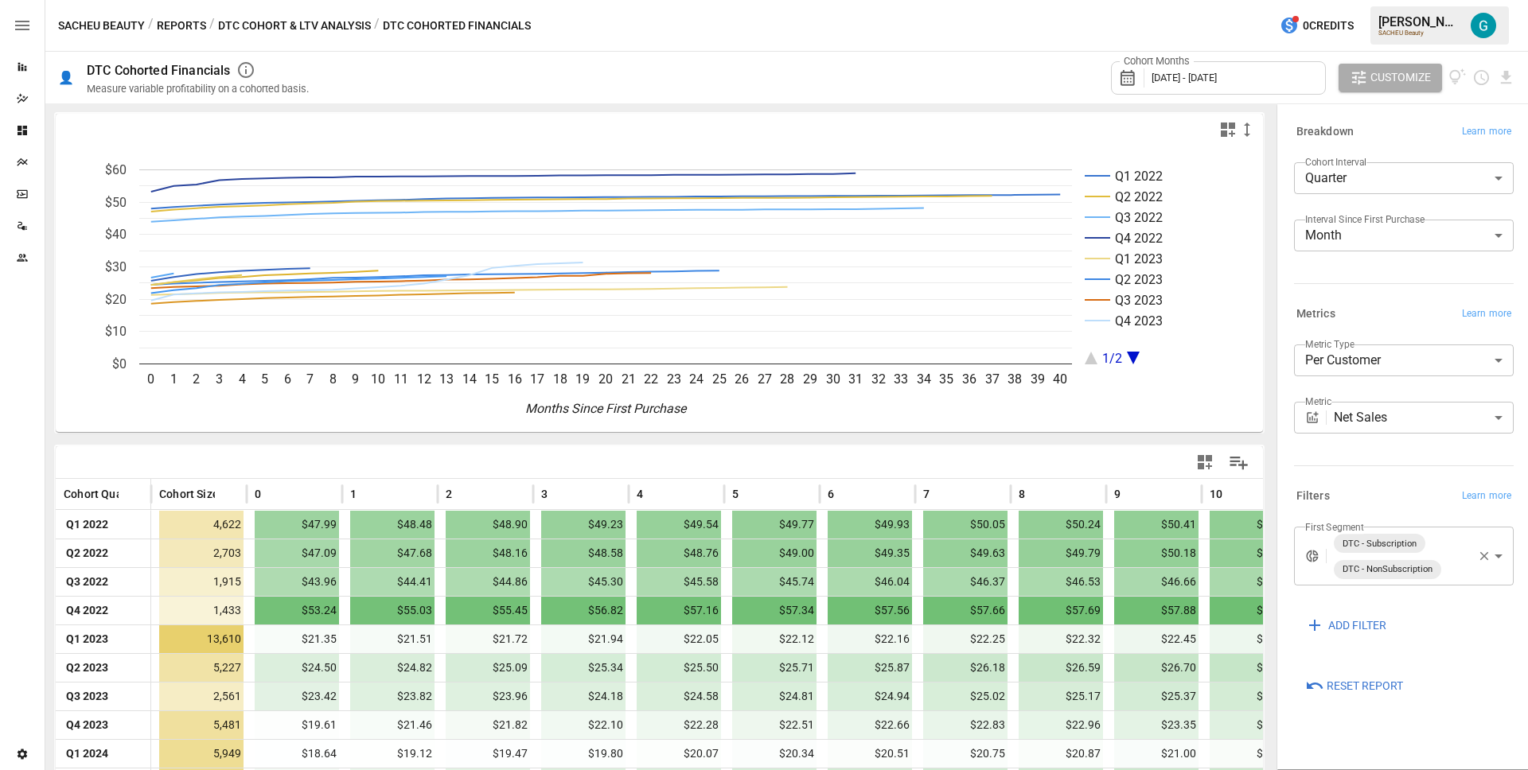
click at [1265, 87] on div "Cohort Months [DATE] - [DATE]" at bounding box center [1218, 77] width 215 height 33
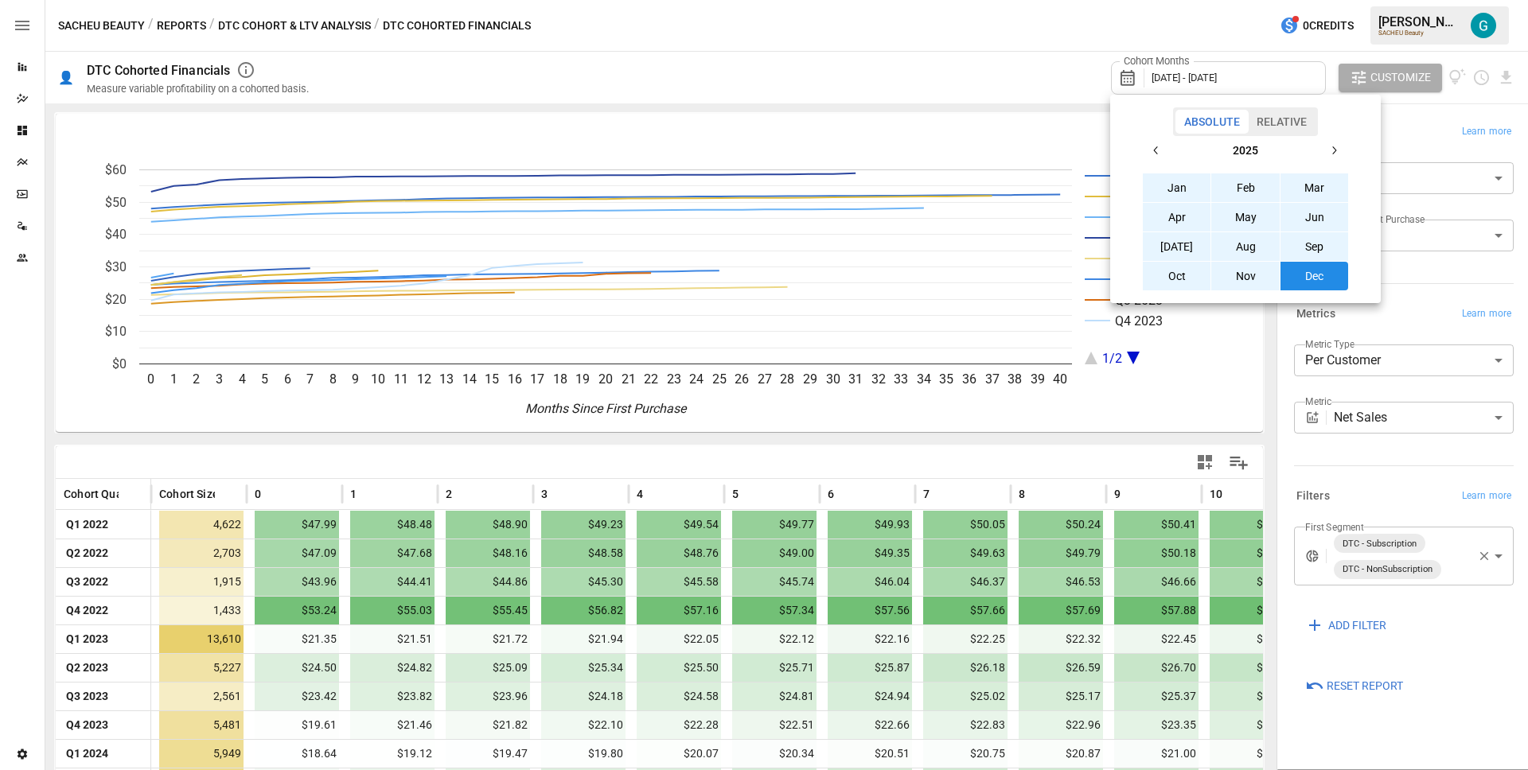
click at [1168, 153] on button "button" at bounding box center [1156, 150] width 29 height 29
click at [1167, 153] on button "button" at bounding box center [1156, 150] width 29 height 29
click at [1185, 190] on button "Jan" at bounding box center [1177, 188] width 68 height 29
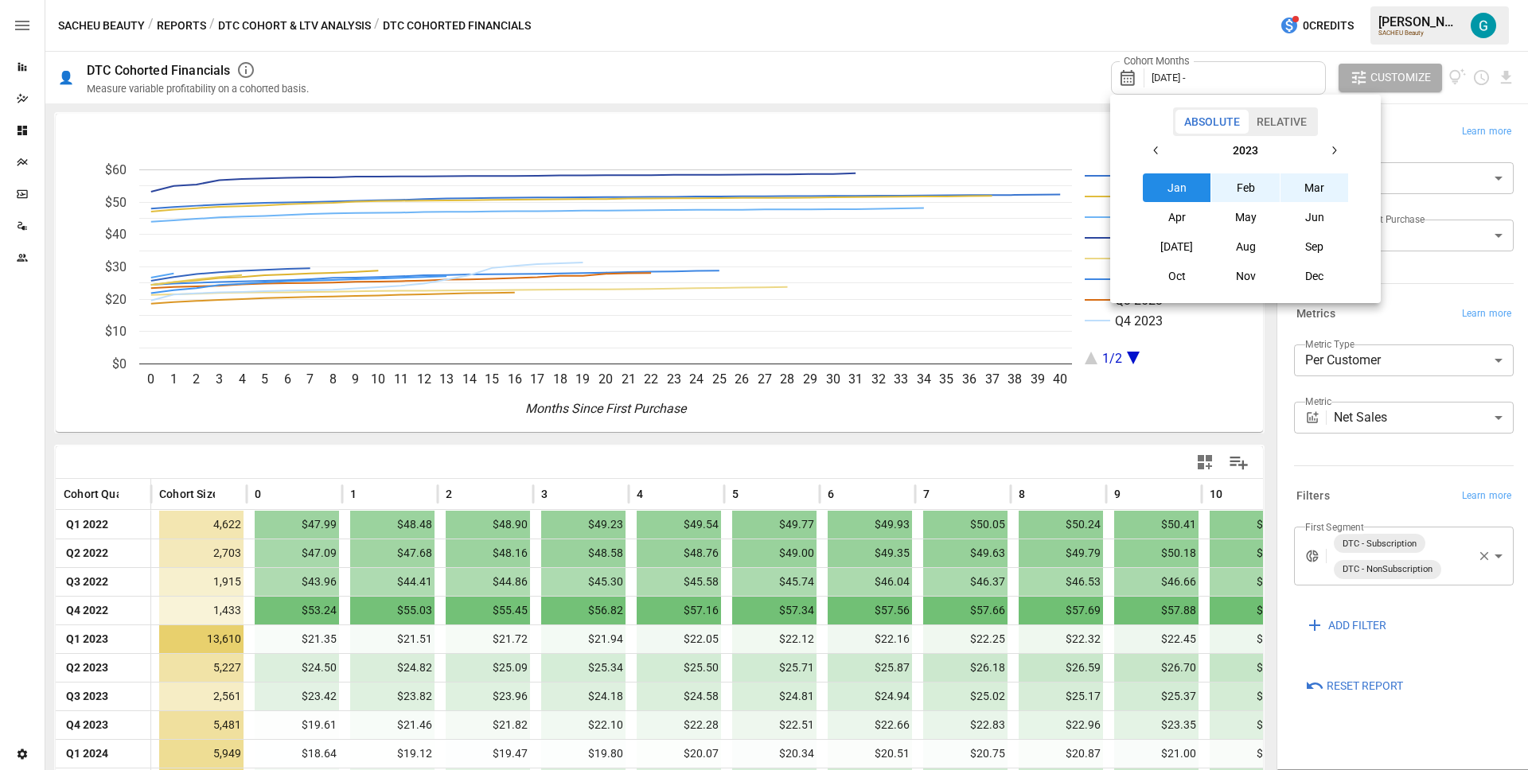
click at [1337, 149] on icon "button" at bounding box center [1334, 150] width 13 height 13
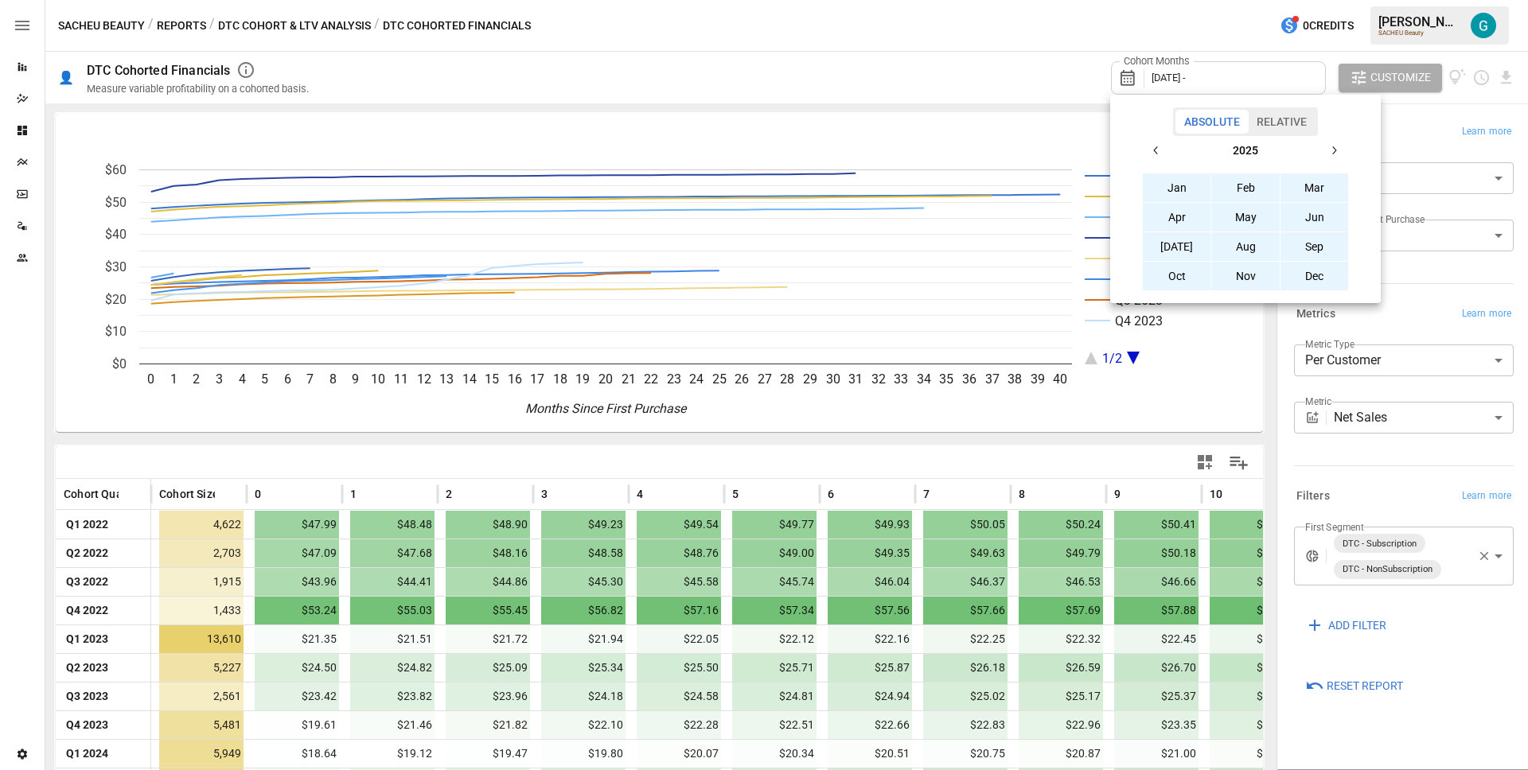
click at [1335, 275] on button "Dec" at bounding box center [1315, 276] width 68 height 29
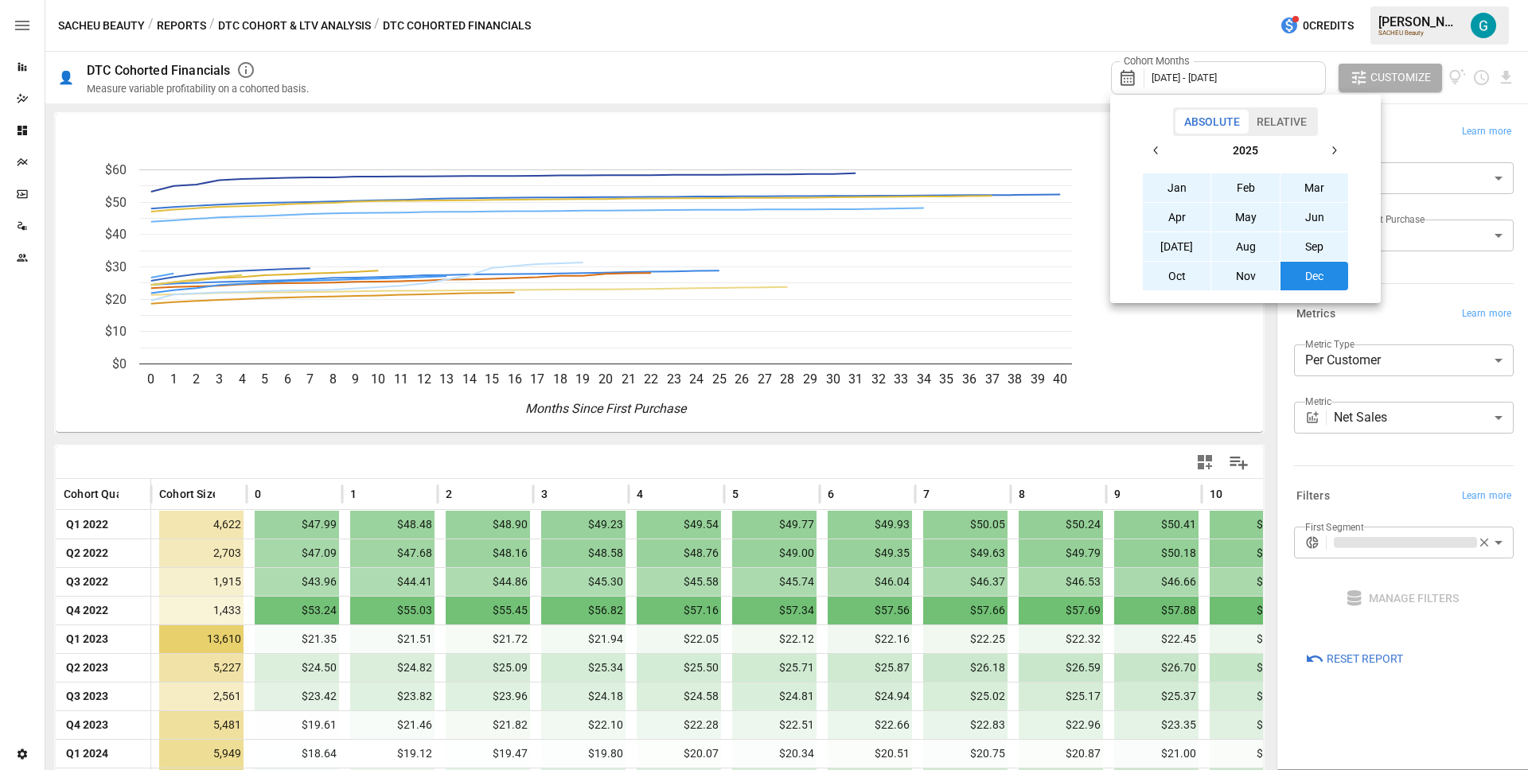
click at [1433, 124] on div at bounding box center [764, 385] width 1528 height 770
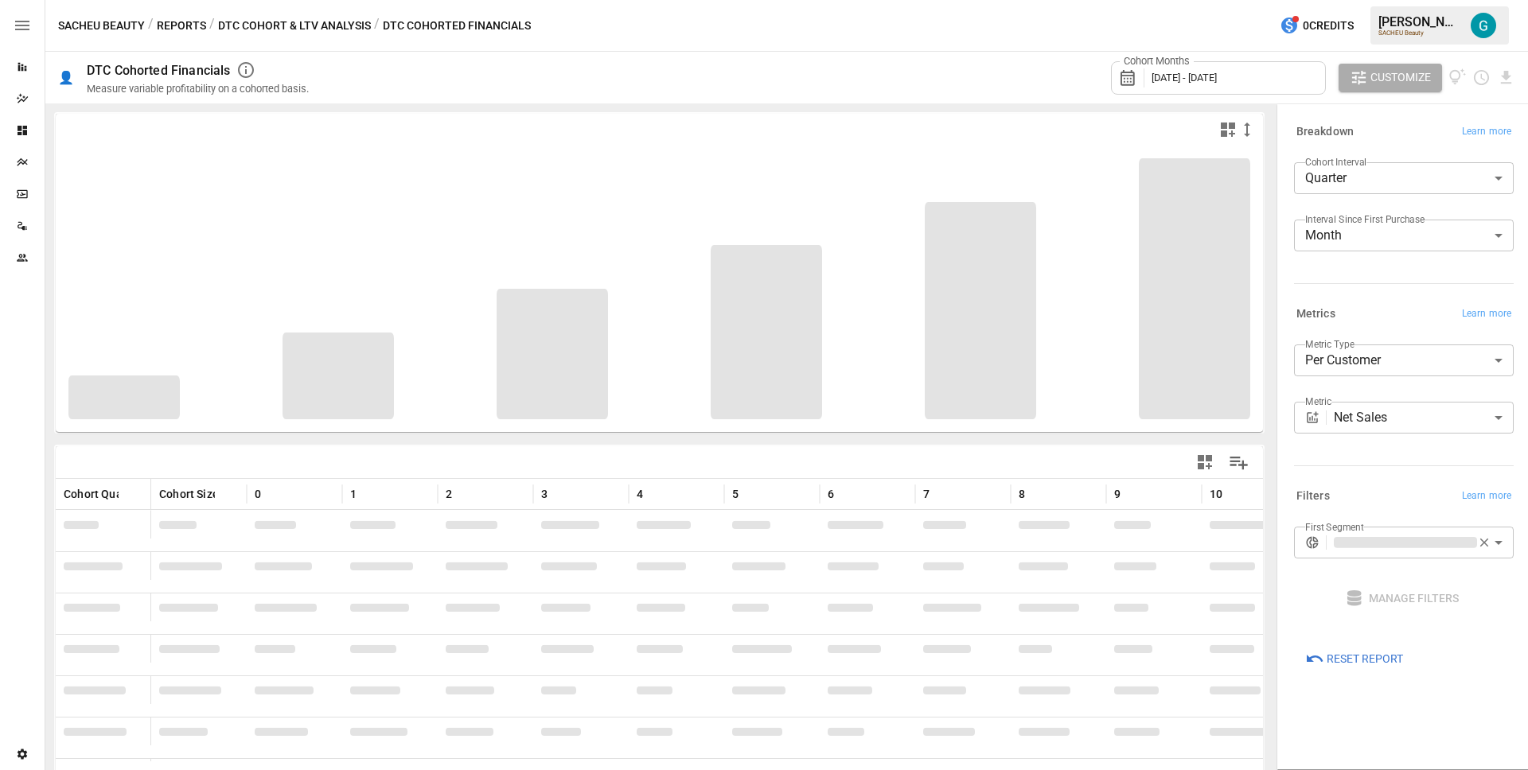
click at [1432, 126] on div "Breakdown Learn more" at bounding box center [1404, 132] width 220 height 22
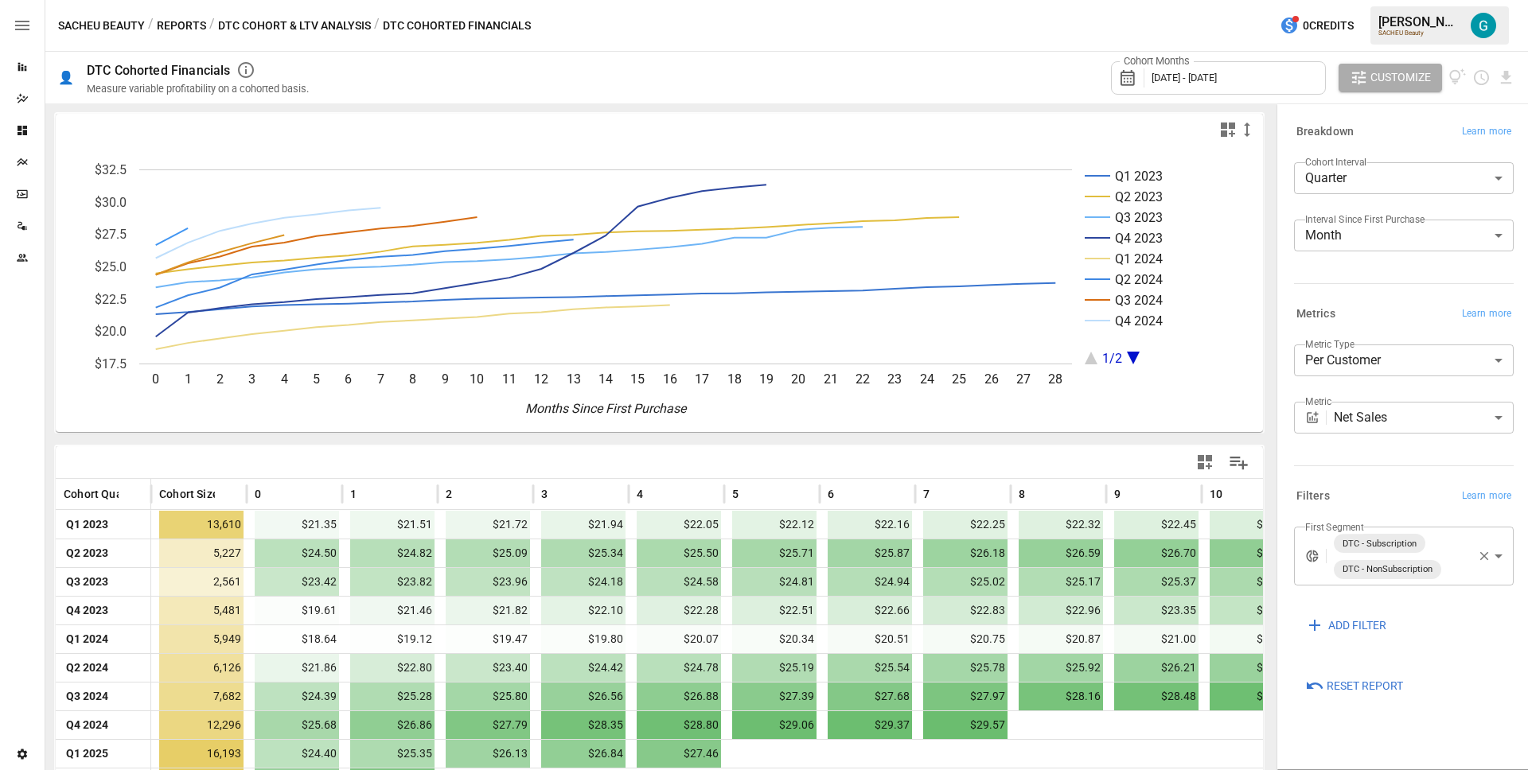
click at [1207, 84] on div "Cohort Months [DATE] - [DATE]" at bounding box center [1218, 77] width 215 height 33
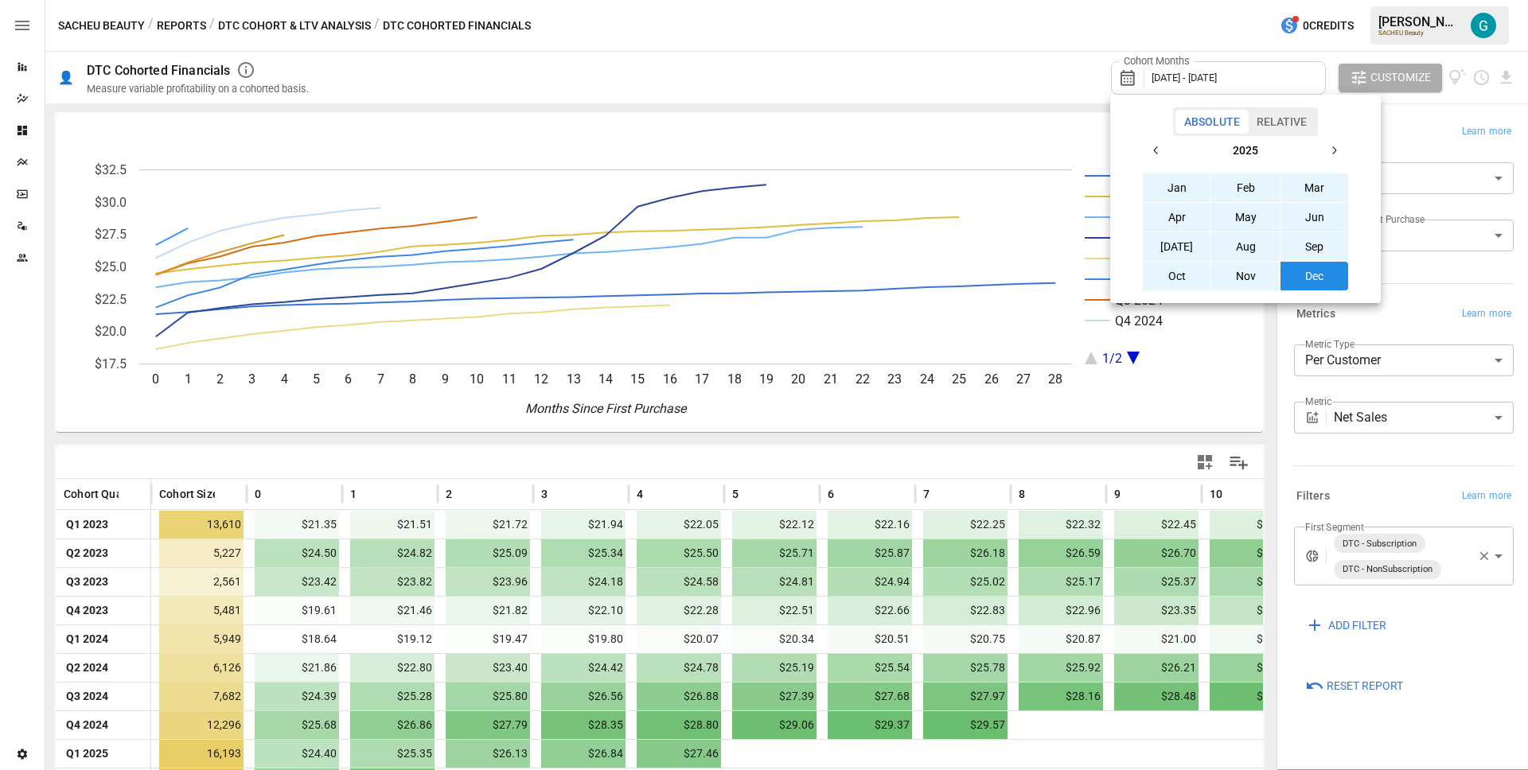
click at [1163, 147] on button "button" at bounding box center [1156, 150] width 29 height 29
click at [1186, 197] on button "Jan" at bounding box center [1177, 188] width 68 height 29
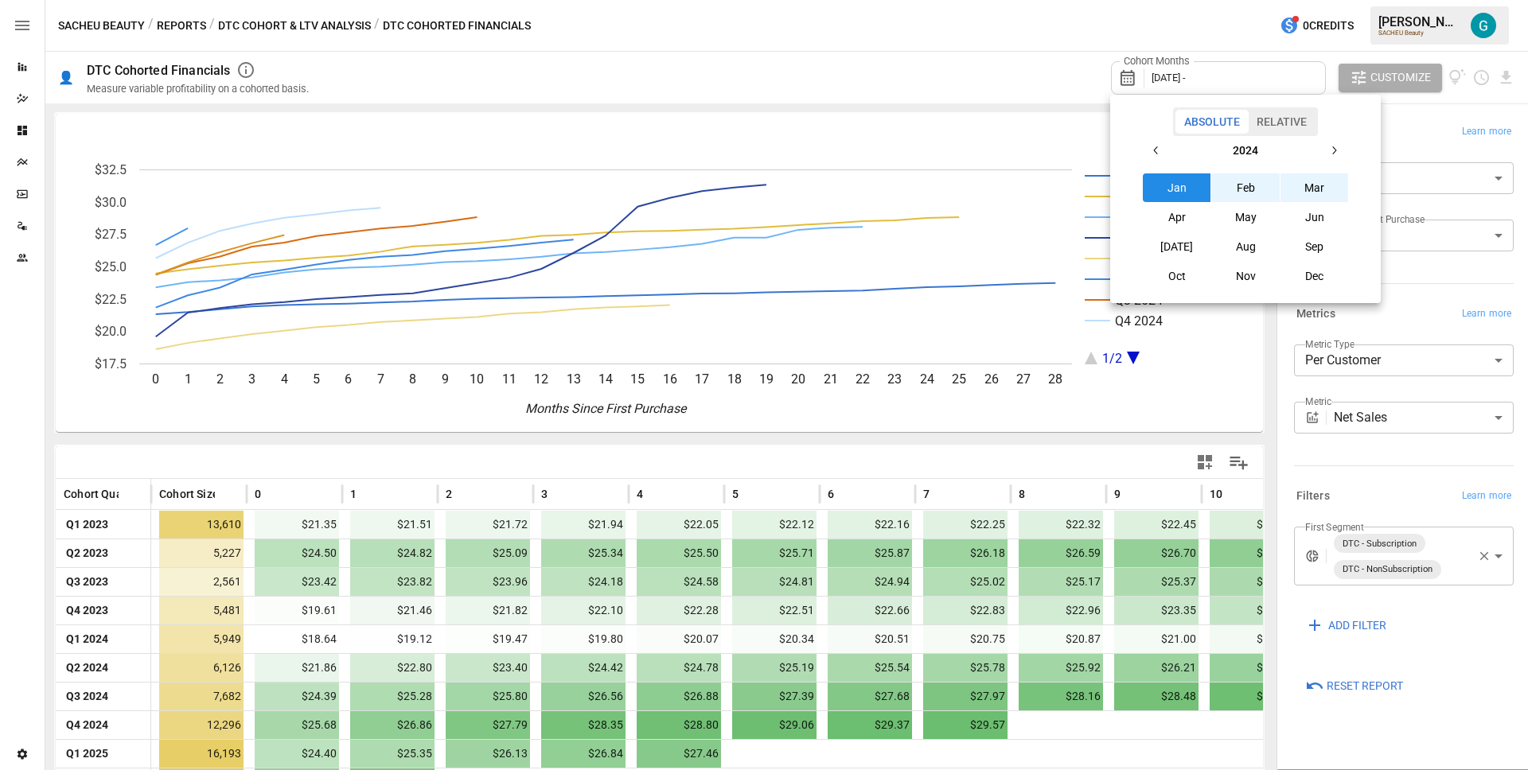
click at [1332, 147] on icon "button" at bounding box center [1334, 150] width 13 height 13
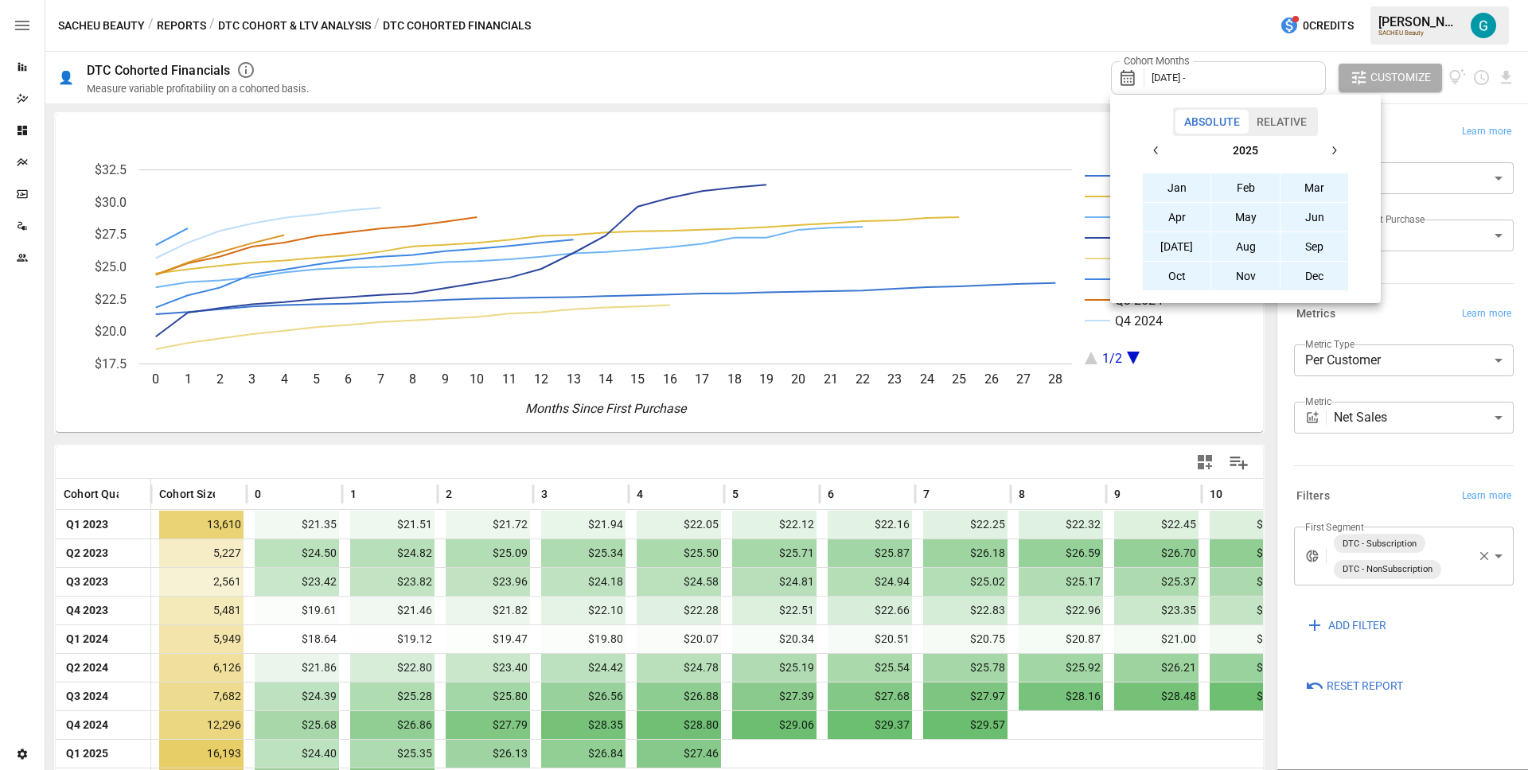
click at [1319, 267] on button "Dec" at bounding box center [1315, 276] width 68 height 29
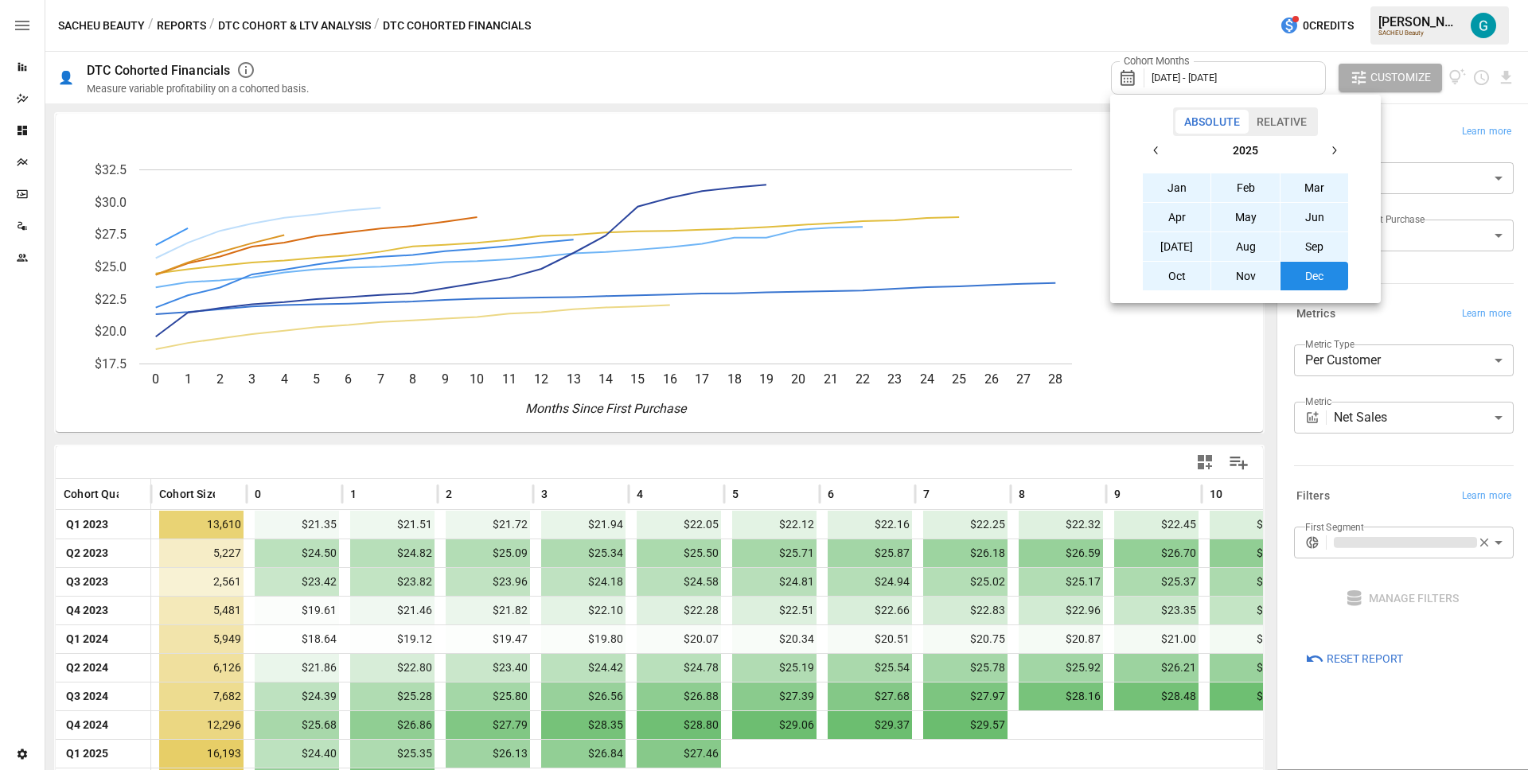
click at [1410, 140] on div at bounding box center [764, 385] width 1528 height 770
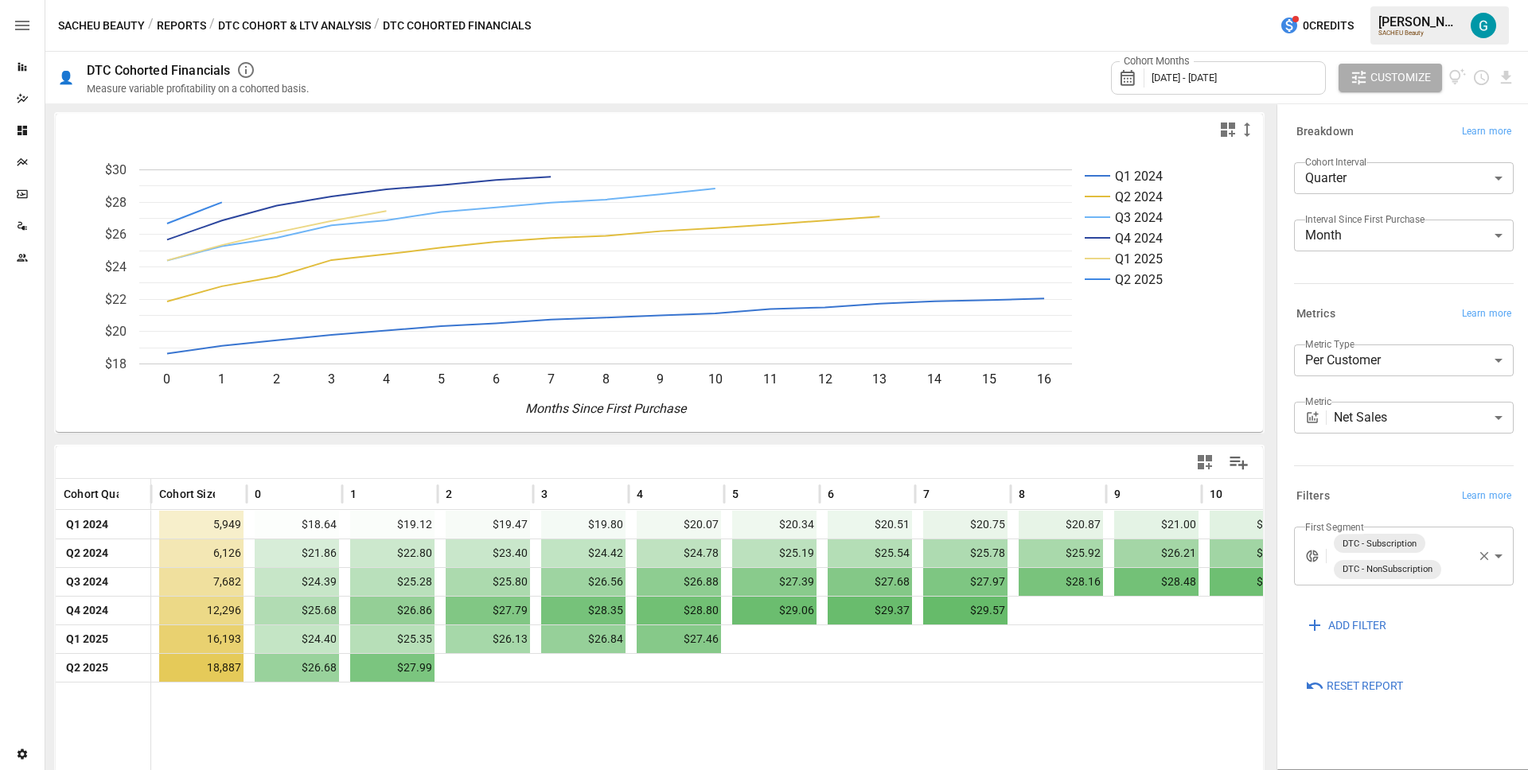
drag, startPoint x: 1392, startPoint y: 494, endPoint x: 1407, endPoint y: 547, distance: 54.7
click at [1392, 494] on div "Filters Learn more" at bounding box center [1404, 497] width 220 height 22
click at [1483, 556] on icon "button" at bounding box center [1484, 556] width 9 height 9
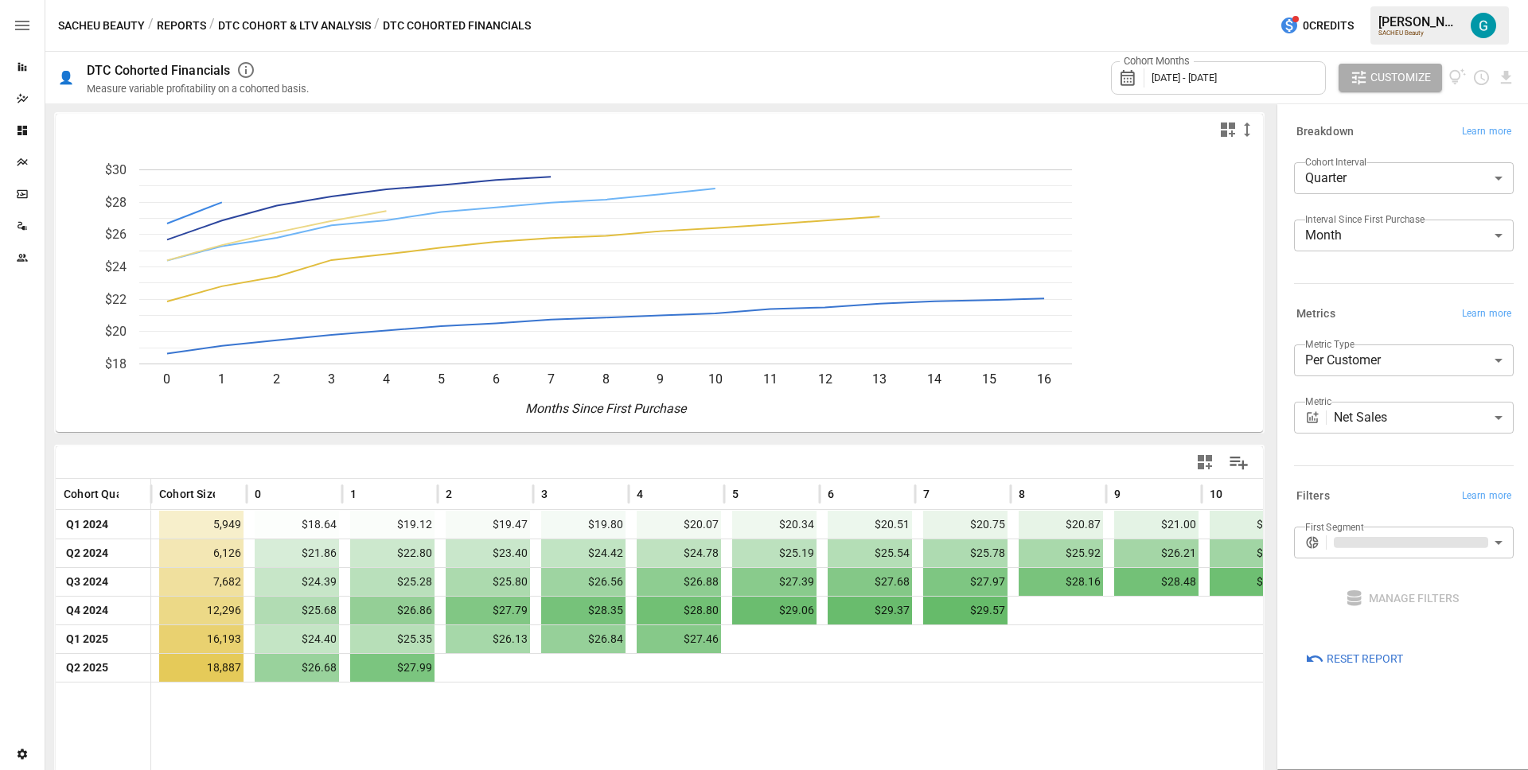
click at [1470, 565] on div "First Segment ​" at bounding box center [1404, 549] width 220 height 45
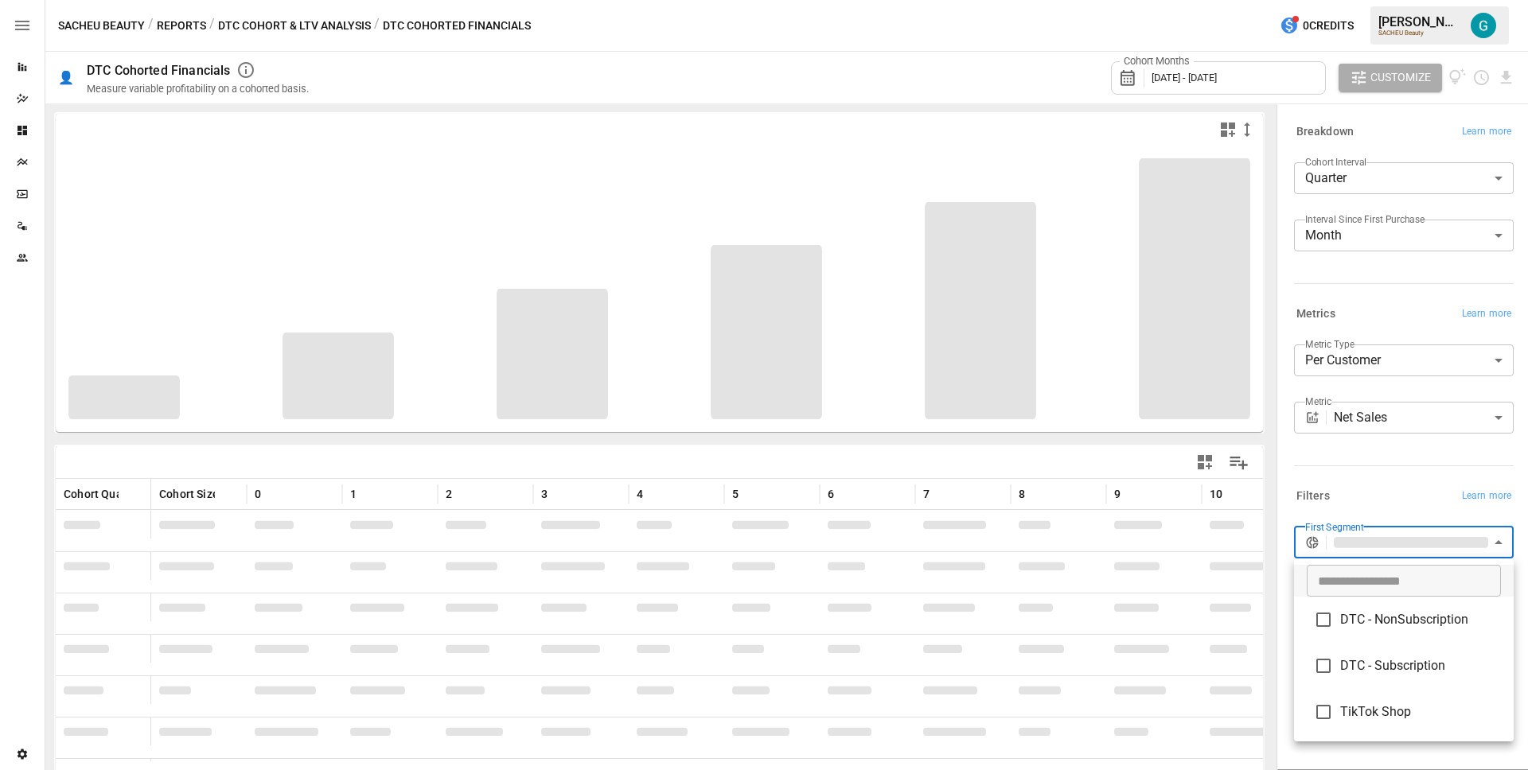
click at [1446, 0] on body "Reports Dazzler Studio Dashboards Plans SmartModel ™ Data Sources Team Settings…" at bounding box center [764, 0] width 1528 height 0
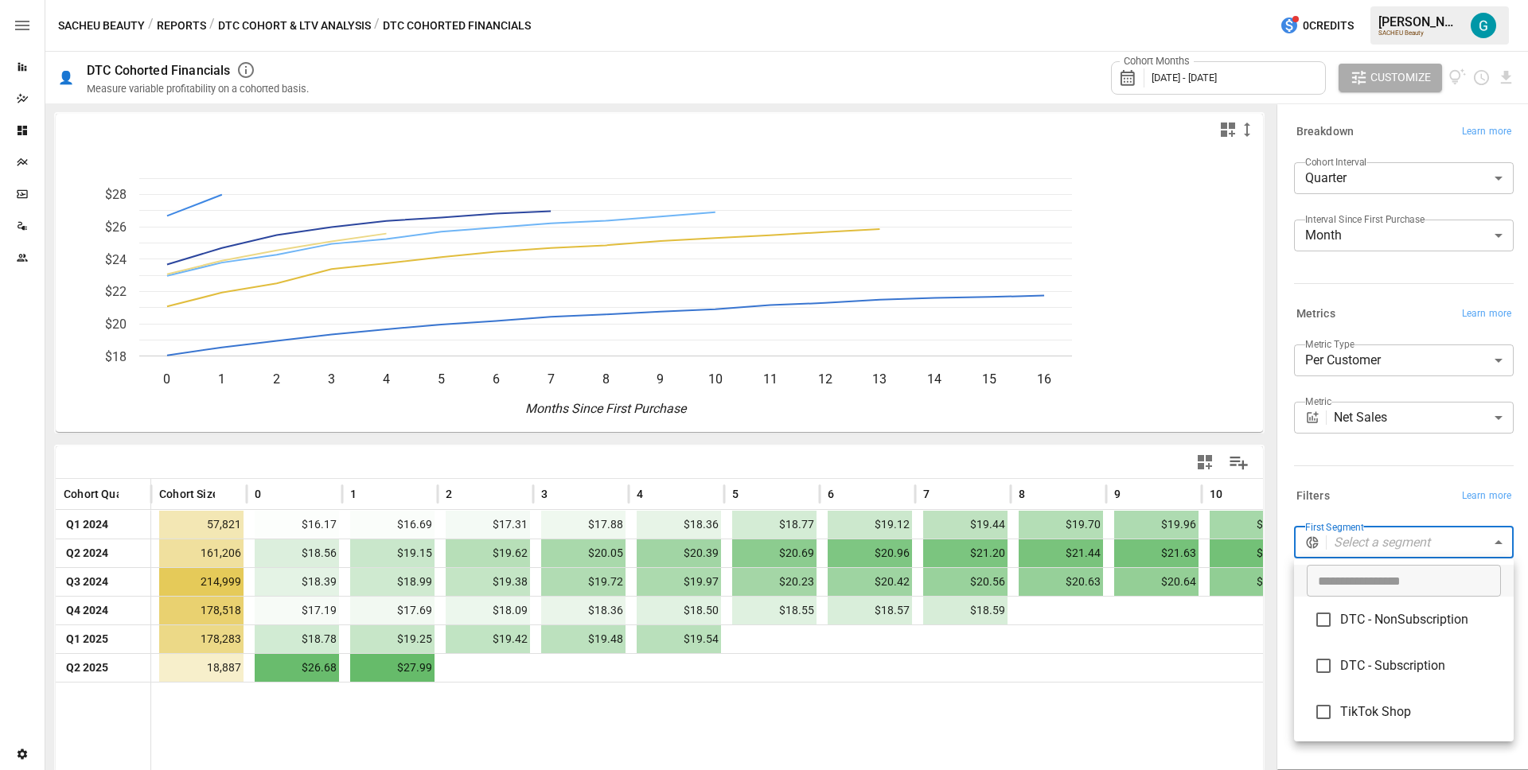
click at [1396, 717] on span "TikTok Shop" at bounding box center [1420, 712] width 161 height 19
type input "**********"
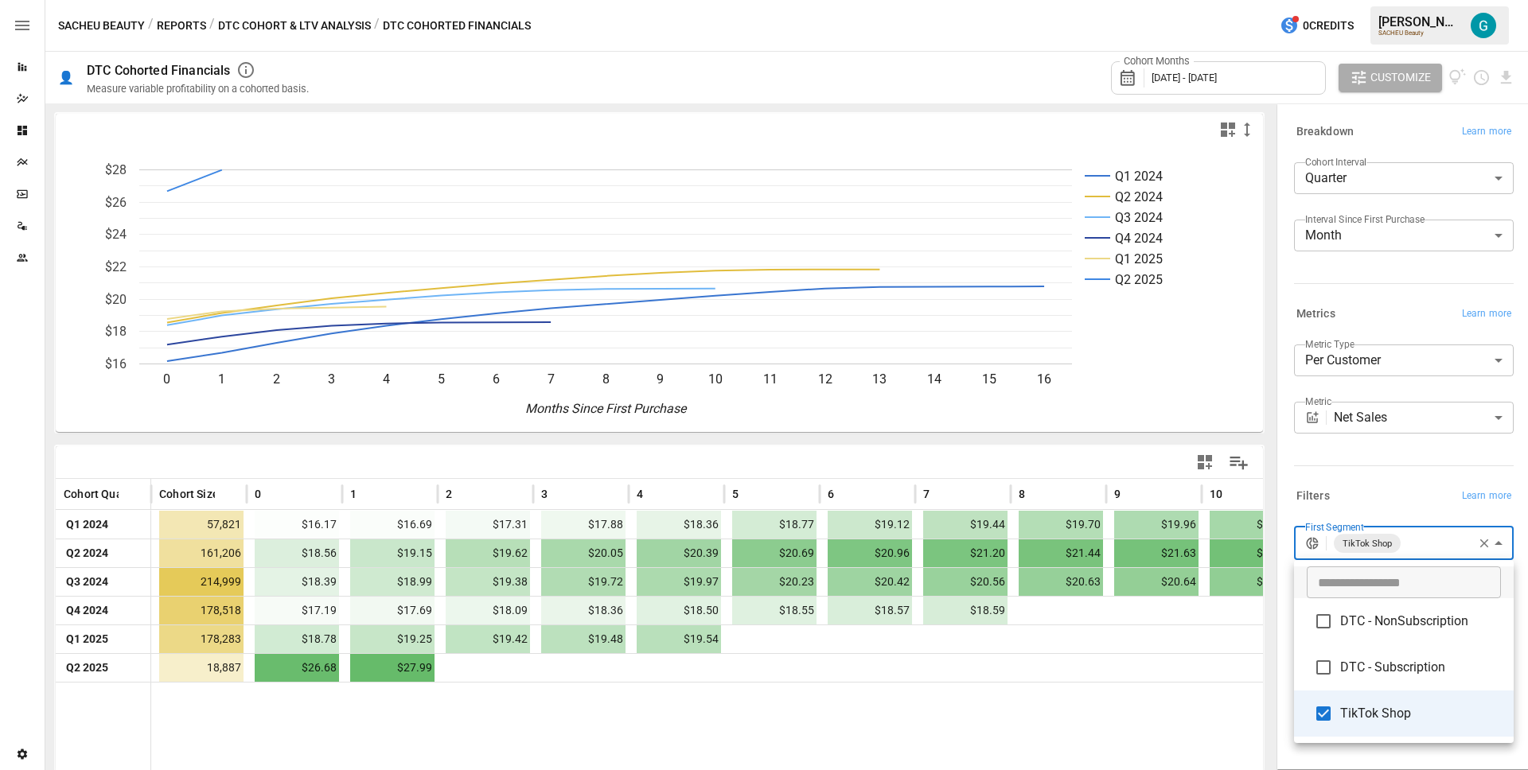
click at [1368, 512] on div at bounding box center [764, 385] width 1528 height 770
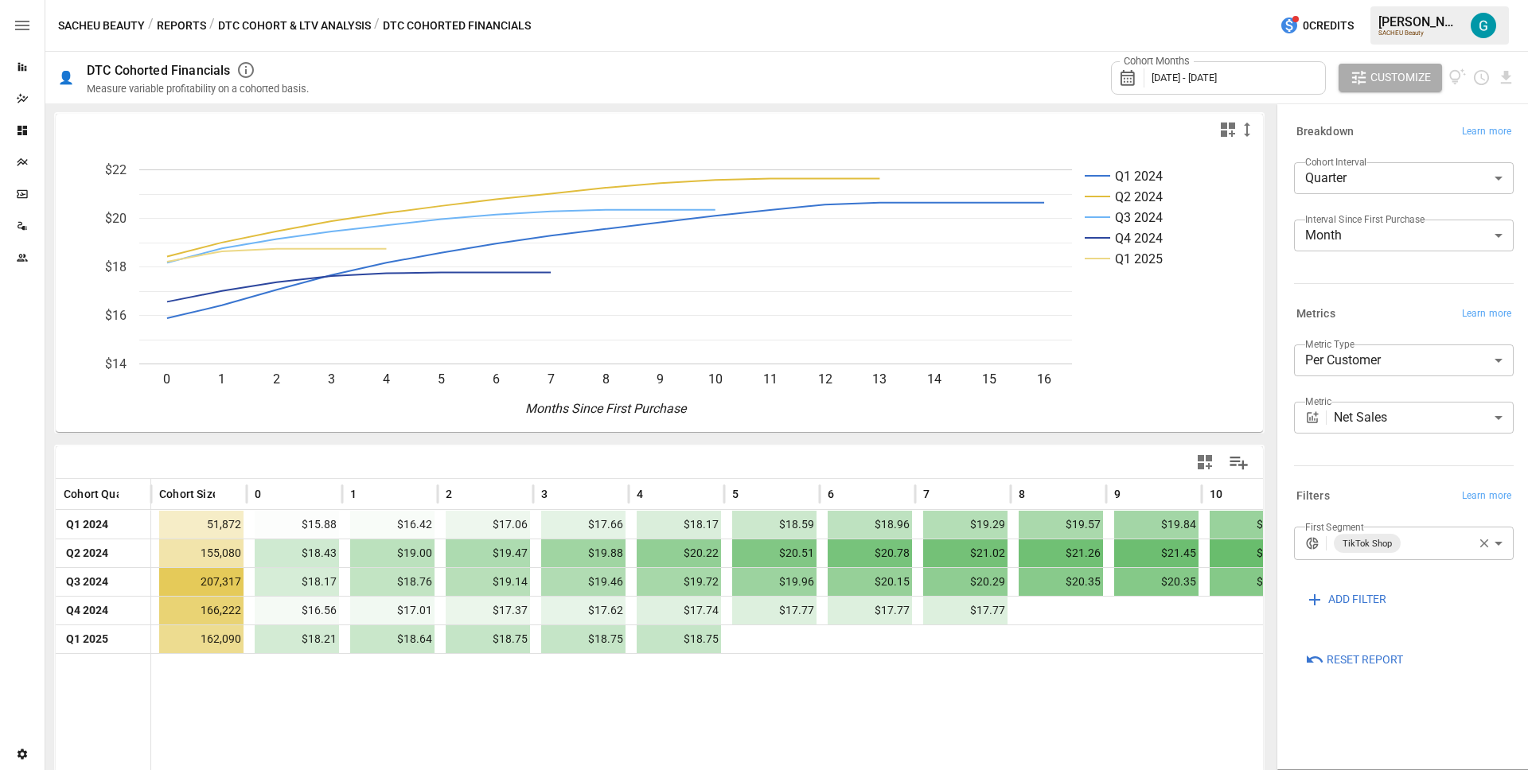
click at [1351, 476] on div "**********" at bounding box center [1401, 388] width 226 height 182
click at [272, 20] on button "DTC Cohort & LTV Analysis" at bounding box center [294, 26] width 153 height 20
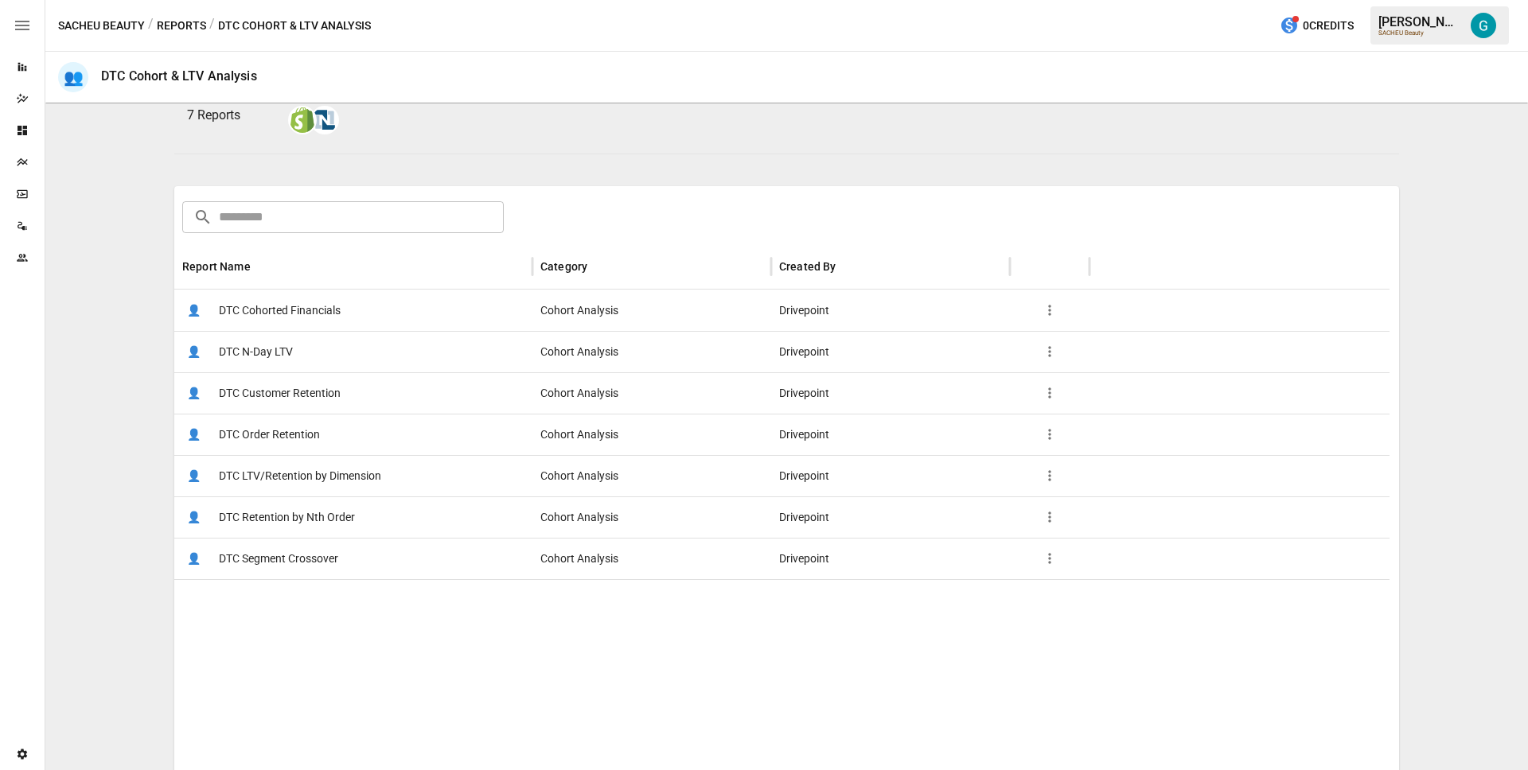
scroll to position [160, 0]
click at [261, 373] on span "DTC Customer Retention" at bounding box center [280, 392] width 122 height 41
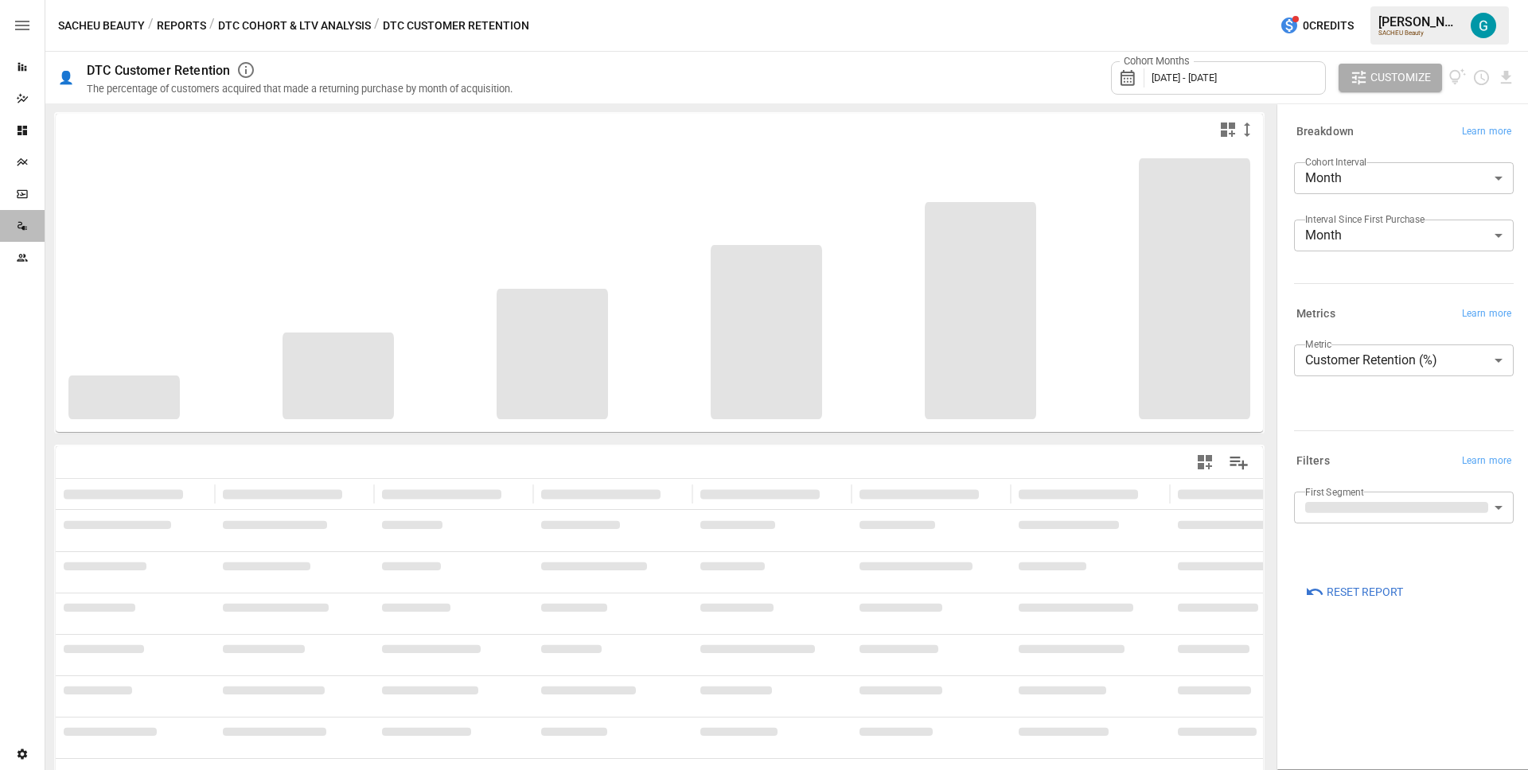
click at [21, 232] on div "Data Sources" at bounding box center [22, 226] width 45 height 32
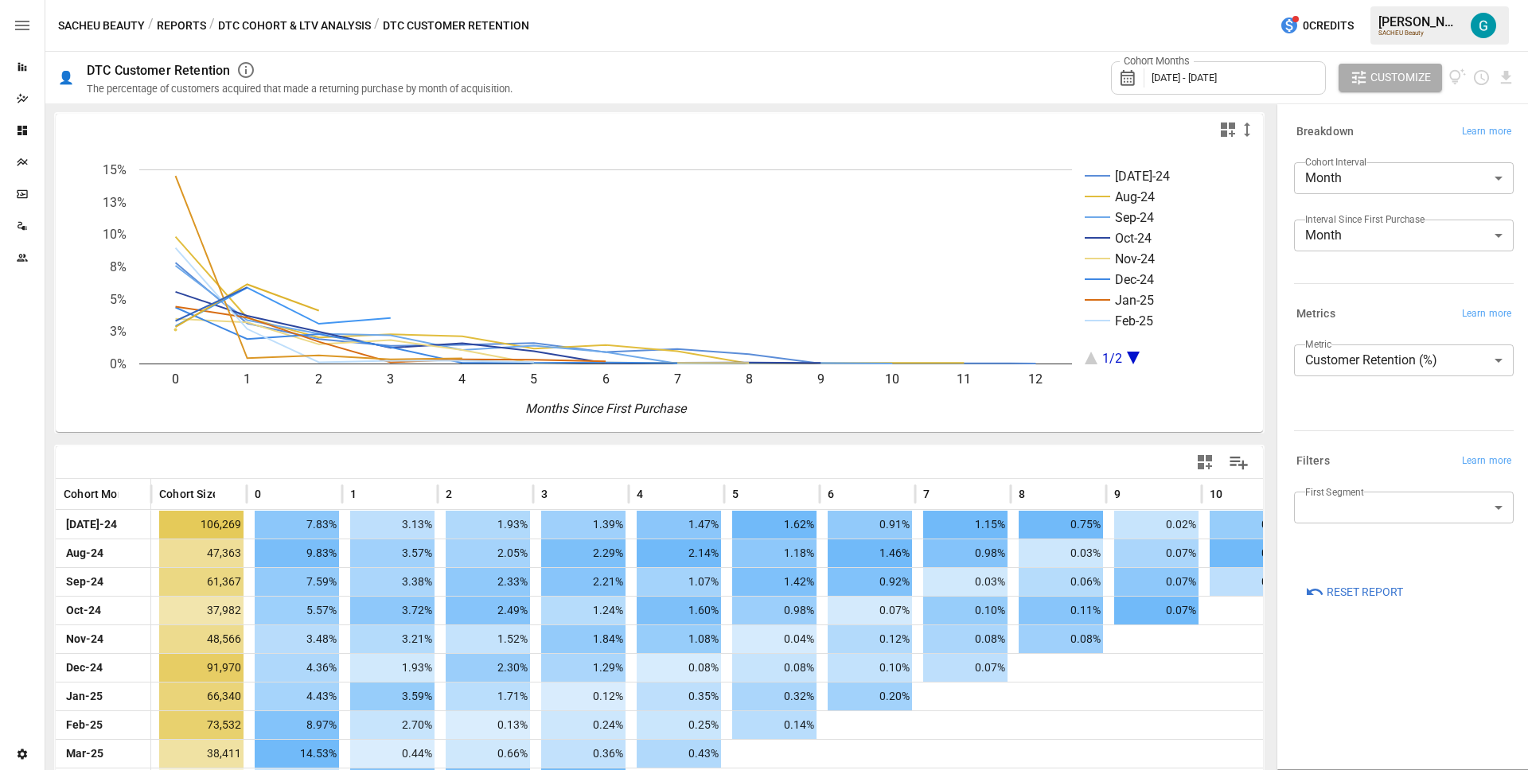
scroll to position [135, 0]
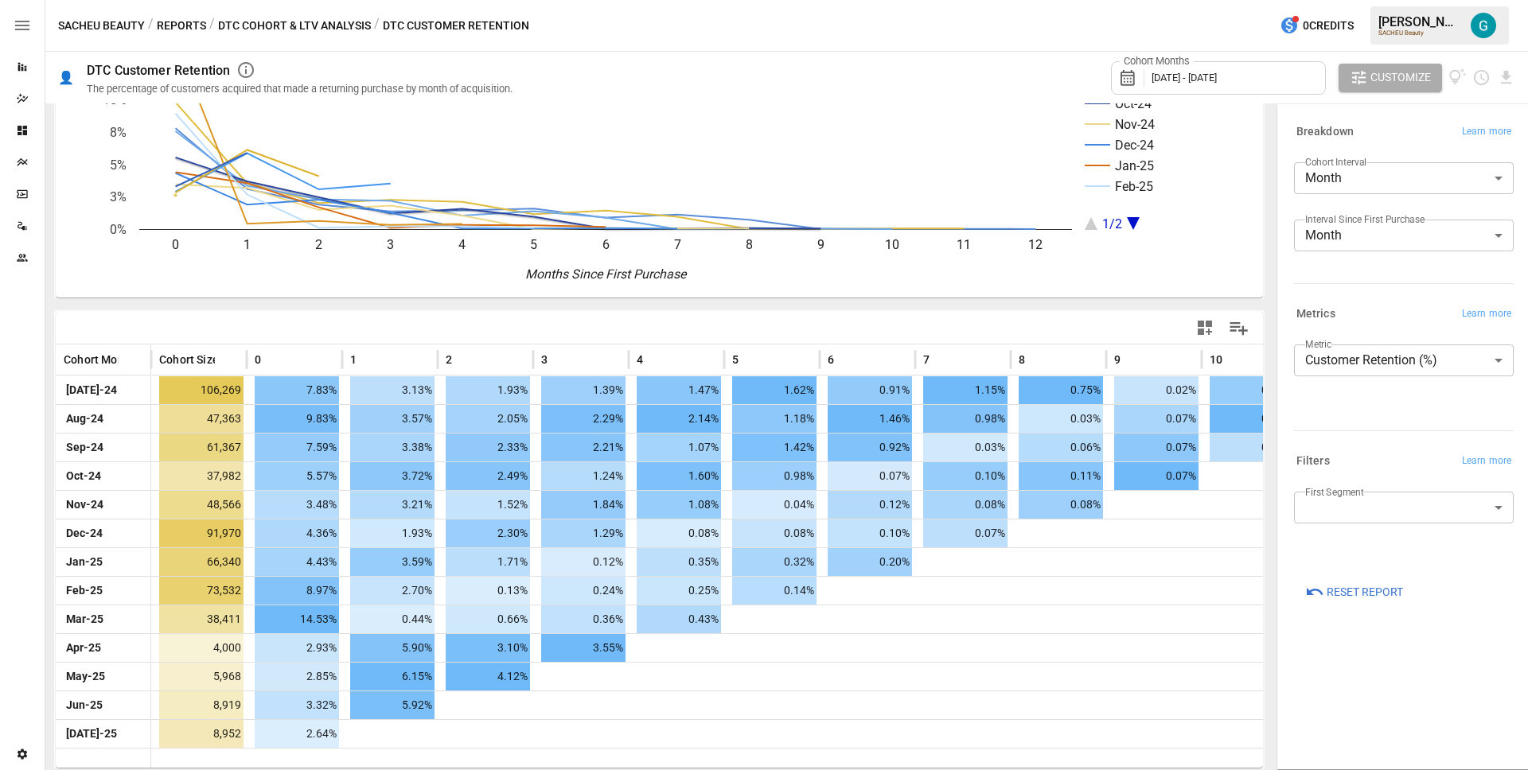
click at [1216, 90] on div "Cohort Months [DATE] - [DATE]" at bounding box center [1218, 77] width 215 height 33
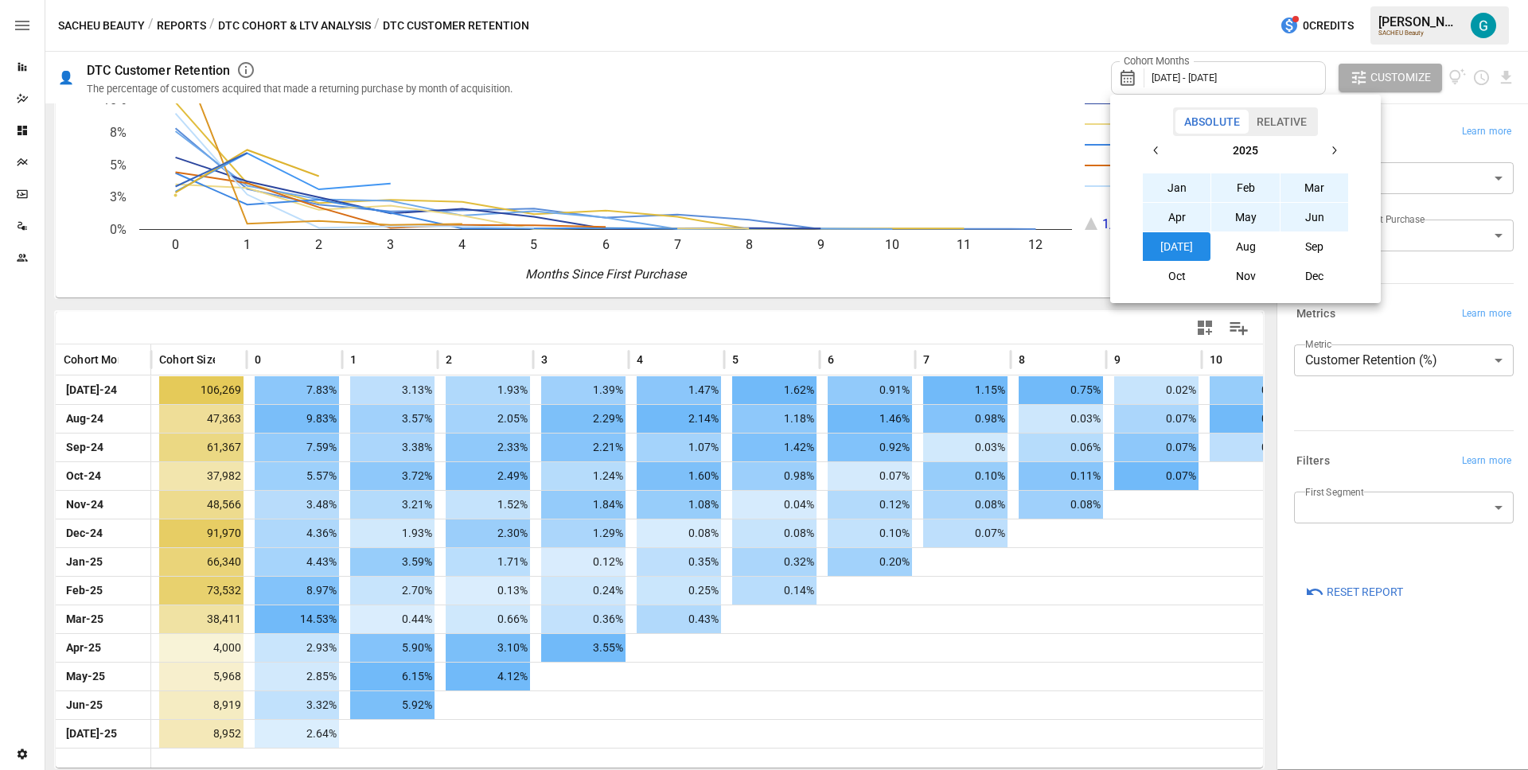
click at [1160, 148] on icon "button" at bounding box center [1156, 150] width 13 height 13
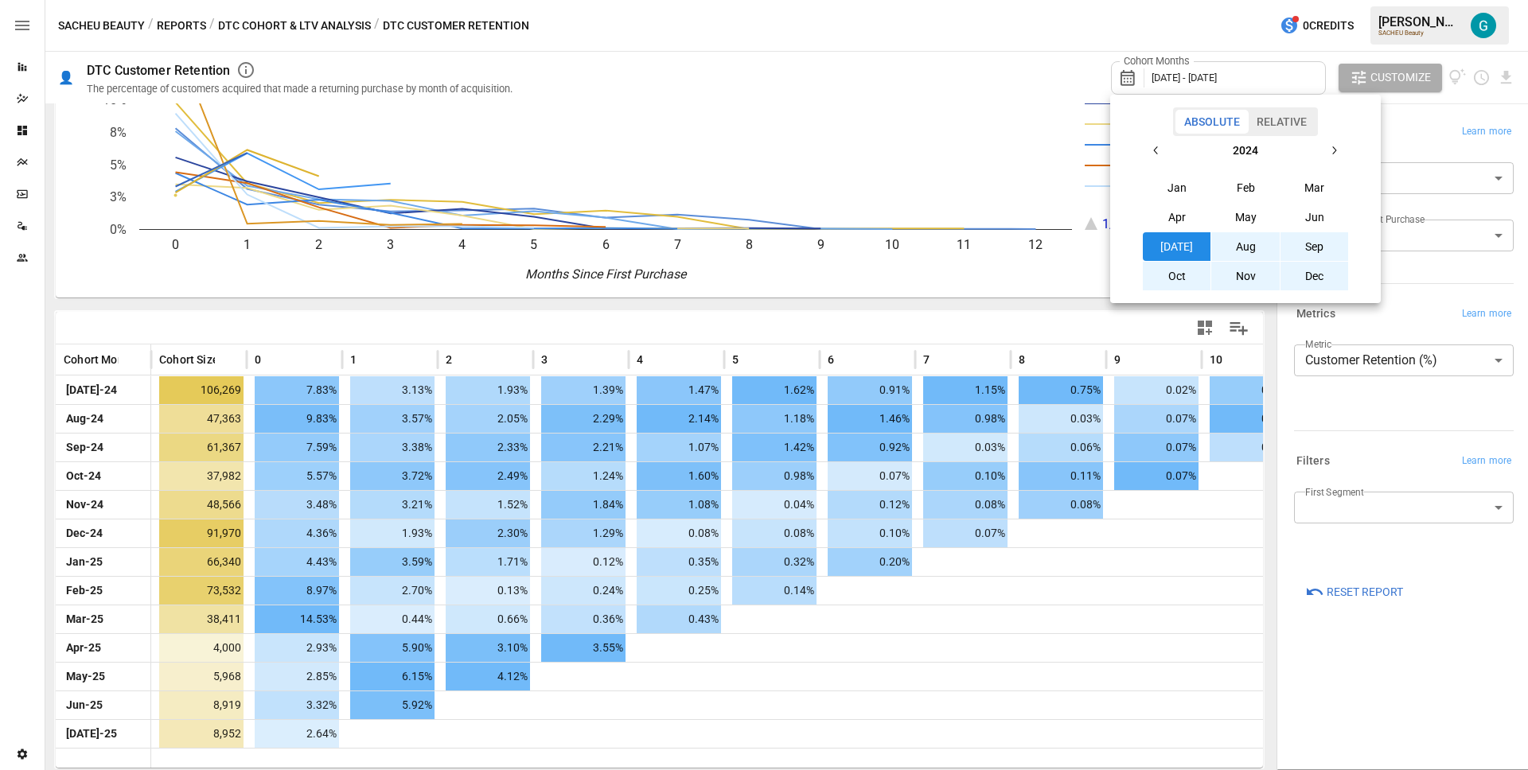
click at [1160, 148] on icon "button" at bounding box center [1156, 150] width 13 height 13
click at [1327, 148] on button "button" at bounding box center [1334, 150] width 29 height 29
click at [1185, 186] on button "Jan" at bounding box center [1177, 188] width 68 height 29
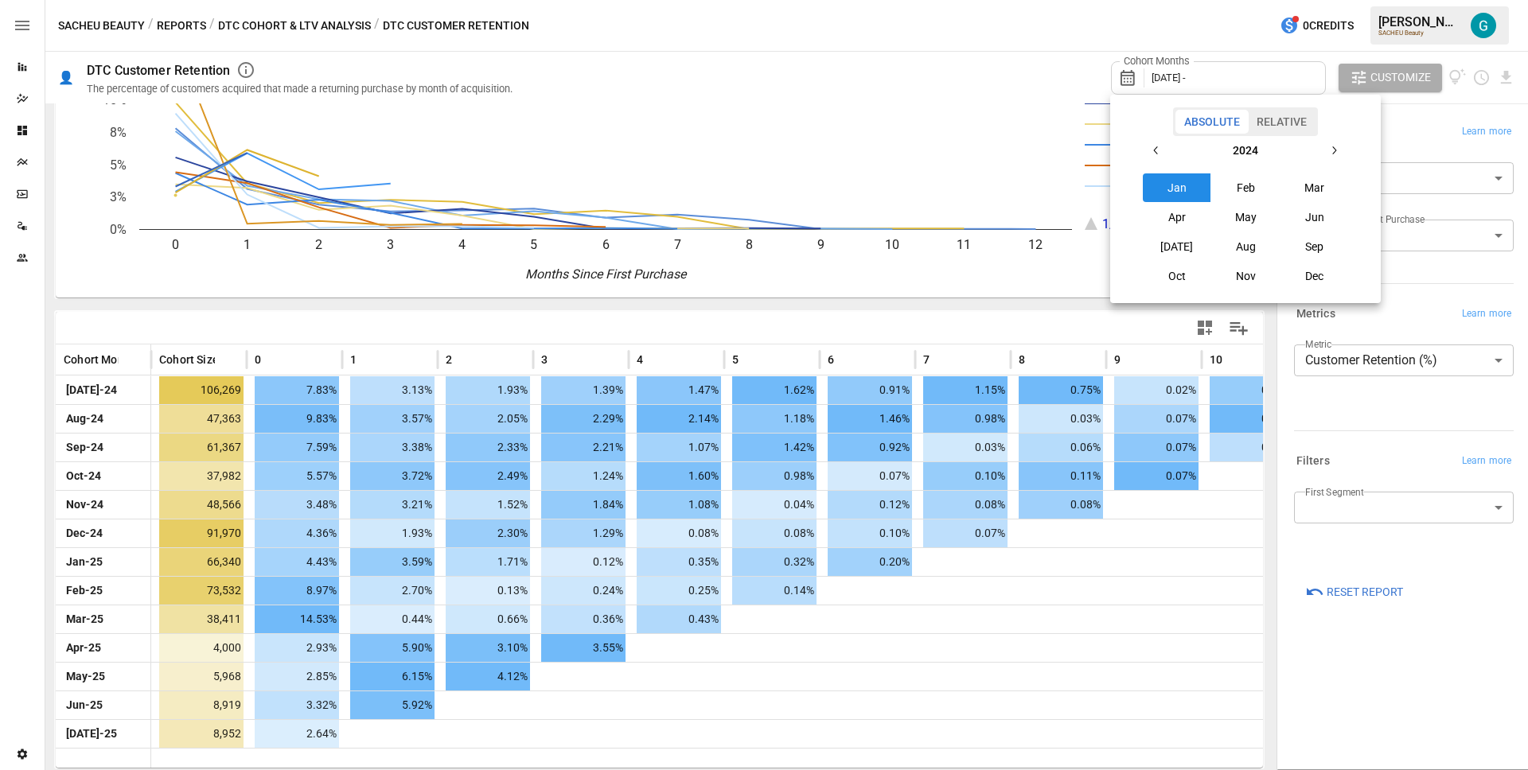
click at [1336, 150] on icon "button" at bounding box center [1334, 150] width 13 height 13
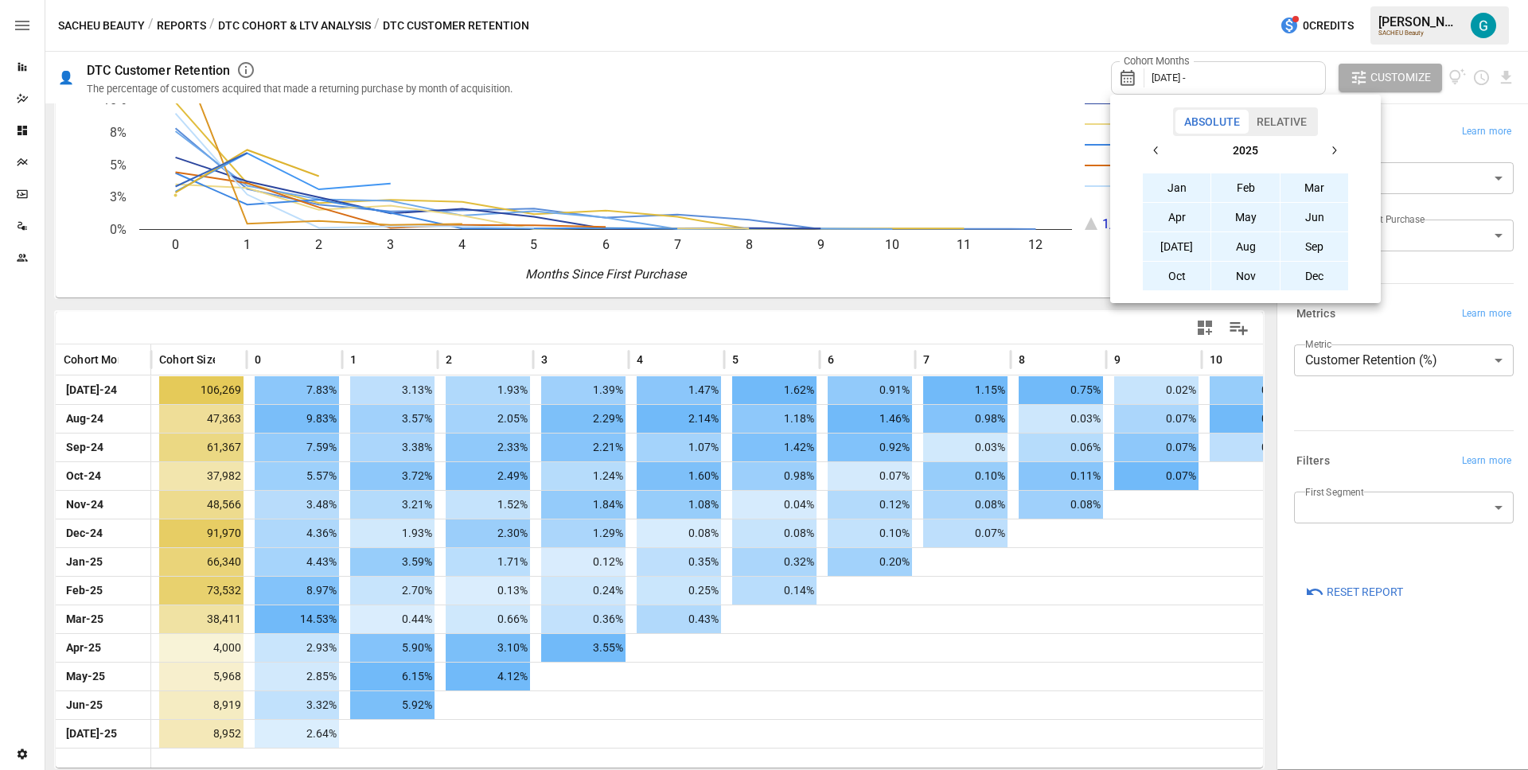
click at [1306, 282] on button "Dec" at bounding box center [1315, 276] width 68 height 29
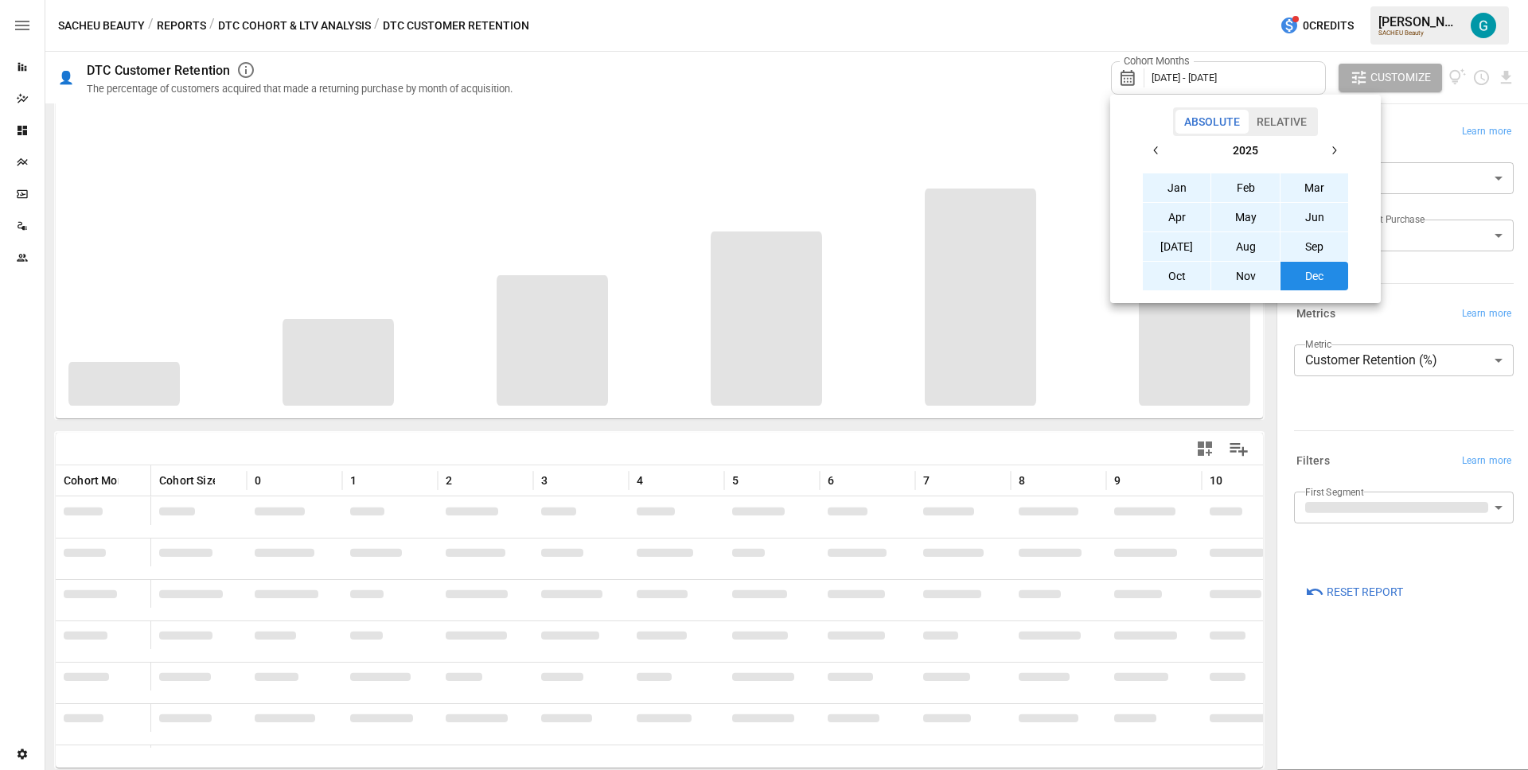
click at [1437, 121] on div at bounding box center [764, 385] width 1528 height 770
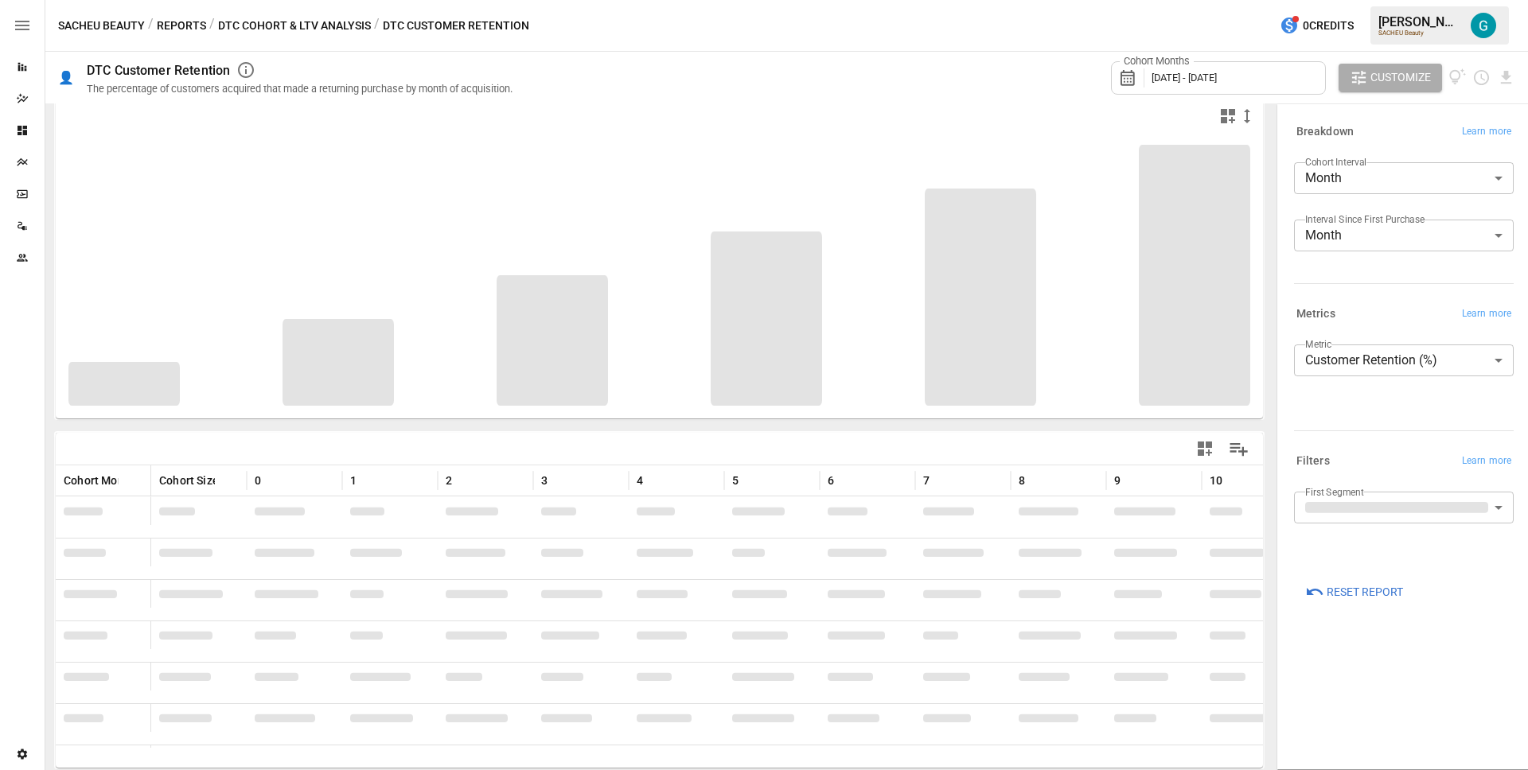
click at [1370, 0] on body "Reports Dazzler Studio Dashboards Plans SmartModel ™ Data Sources Team Settings…" at bounding box center [764, 0] width 1528 height 0
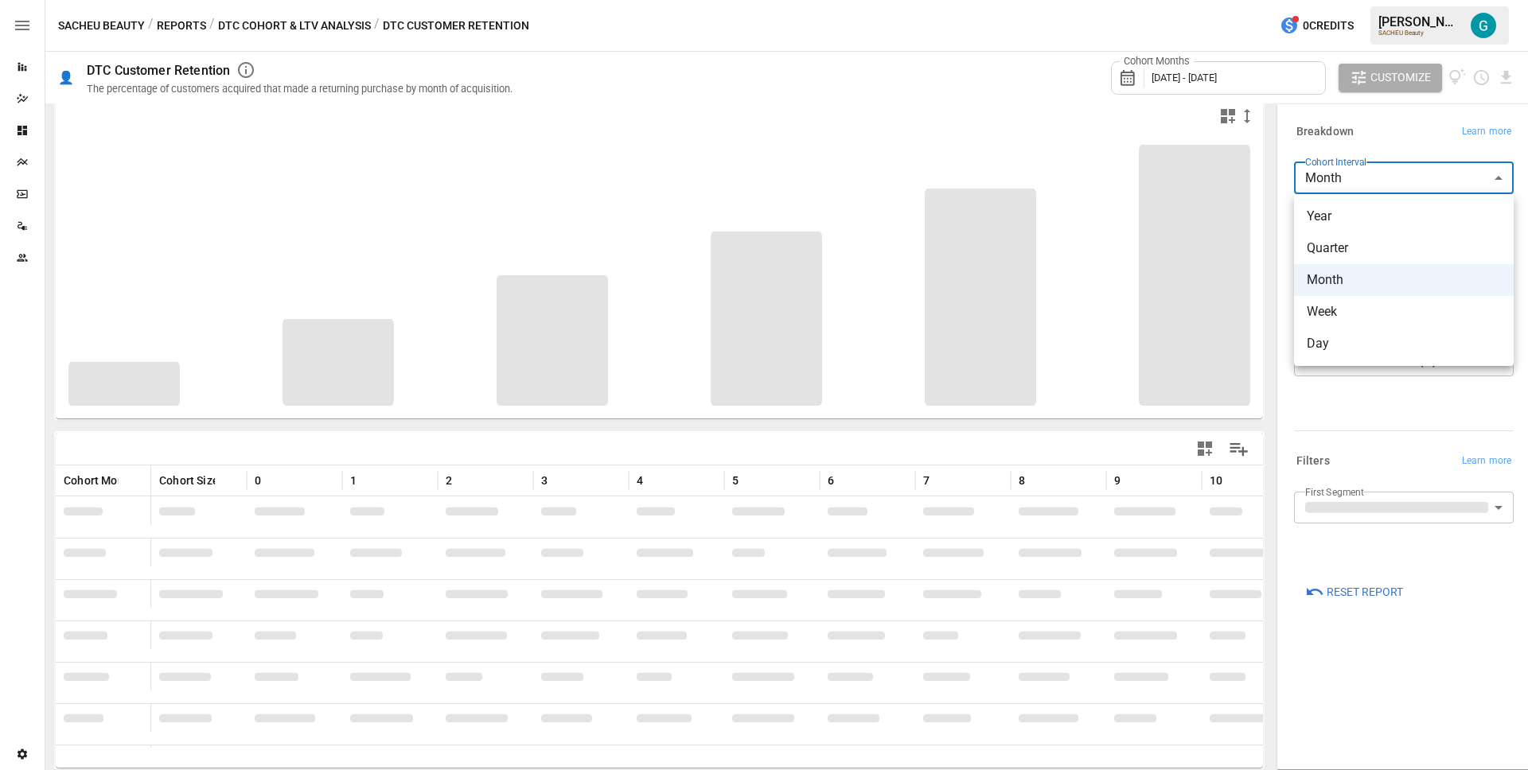
click at [1350, 248] on span "Quarter" at bounding box center [1404, 248] width 194 height 19
type input "*******"
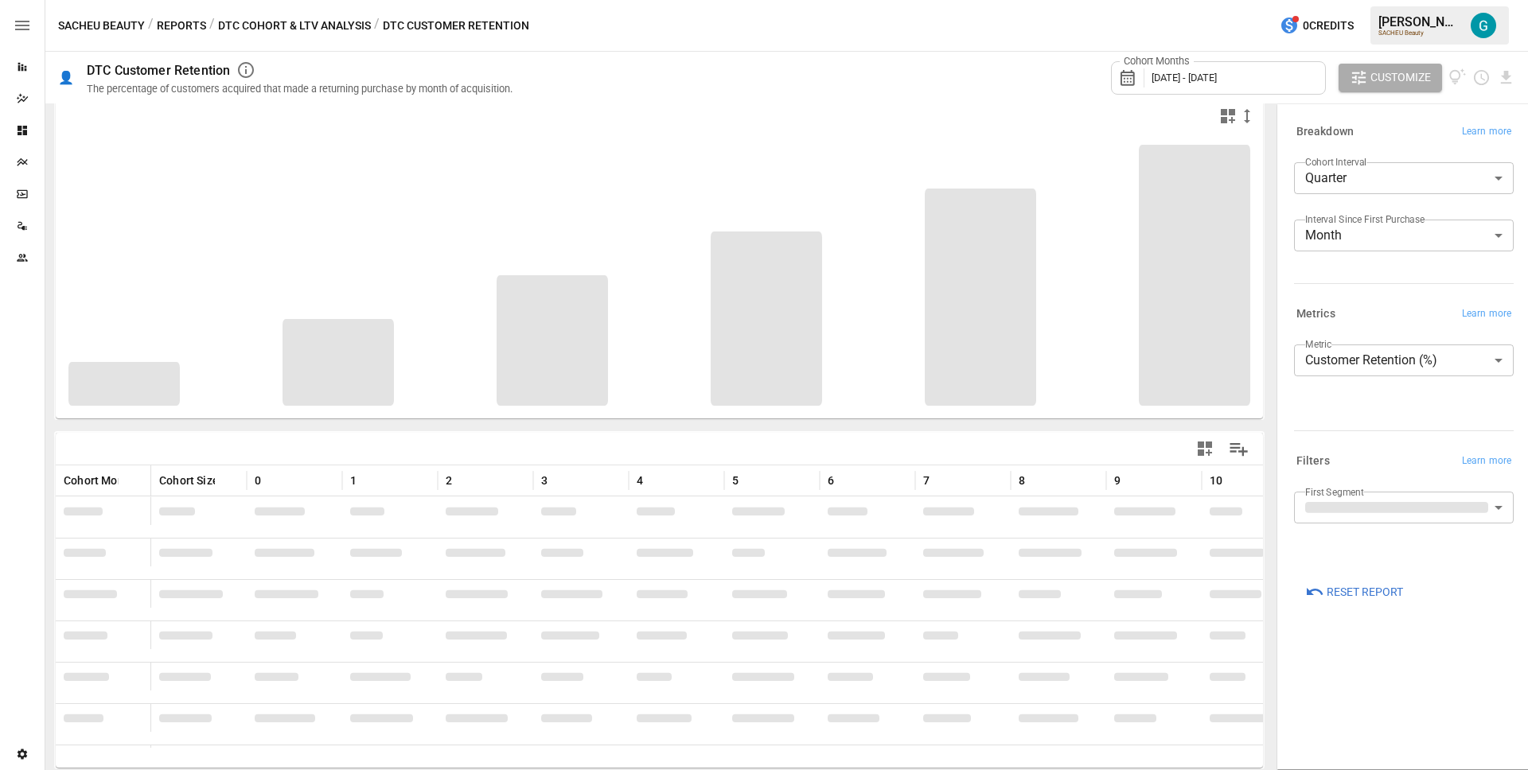
click at [1368, 0] on body "Reports Dazzler Studio Dashboards Plans SmartModel ™ Data Sources Team Settings…" at bounding box center [764, 0] width 1528 height 0
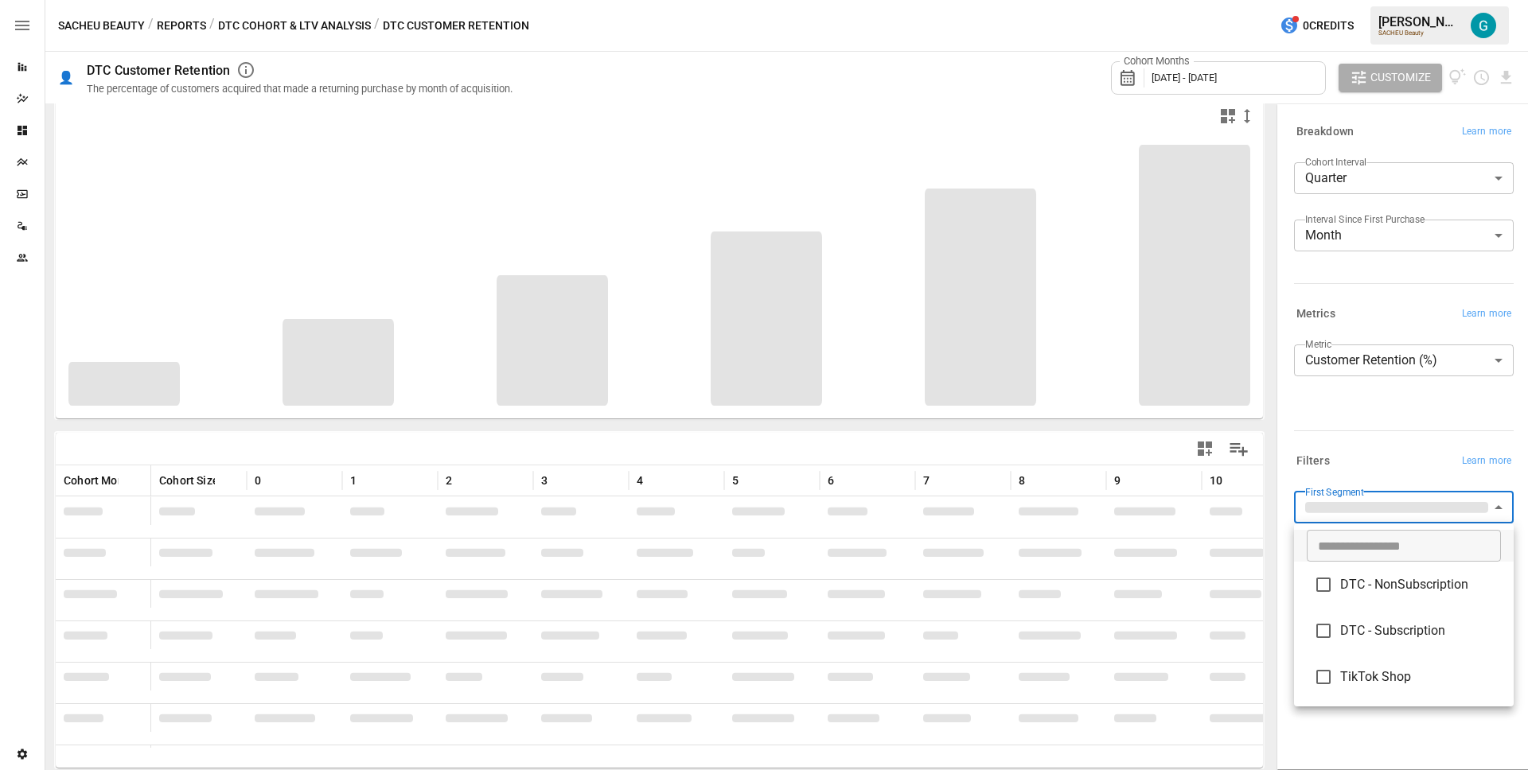
click at [1374, 635] on span "DTC - Subscription" at bounding box center [1420, 631] width 161 height 19
click at [1379, 576] on span "DTC - NonSubscription" at bounding box center [1420, 584] width 161 height 19
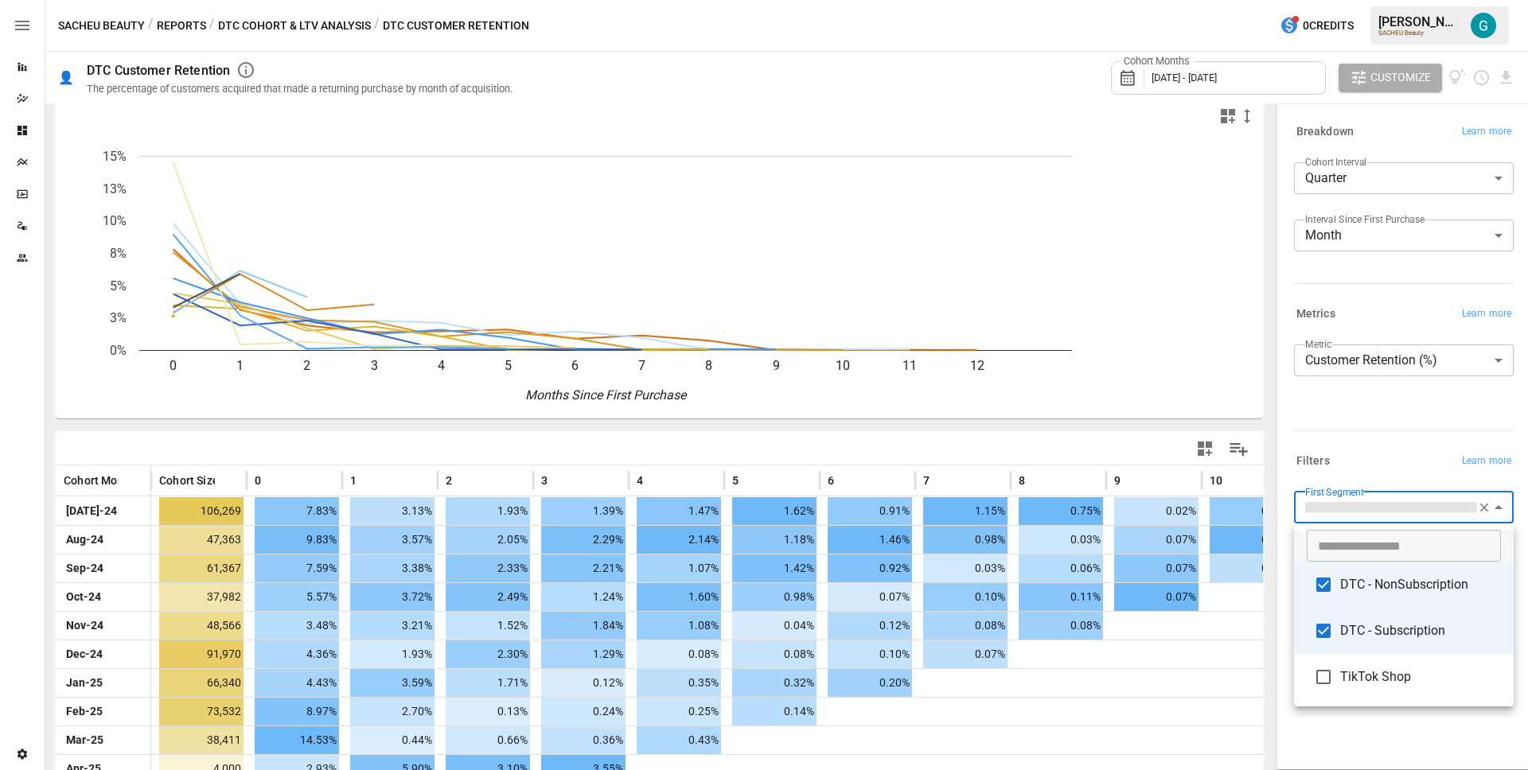
scroll to position [14, 0]
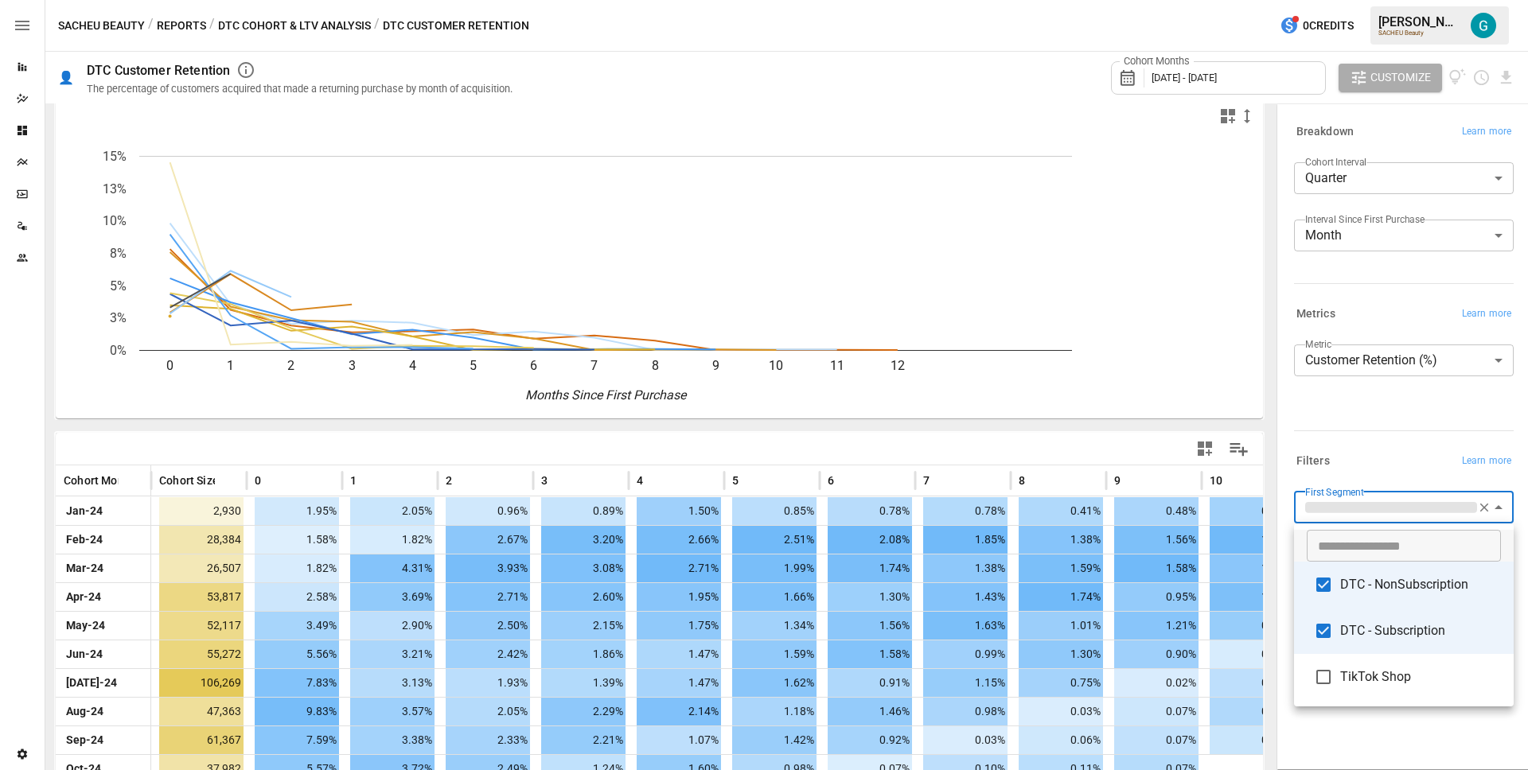
click at [1379, 448] on div at bounding box center [764, 385] width 1528 height 770
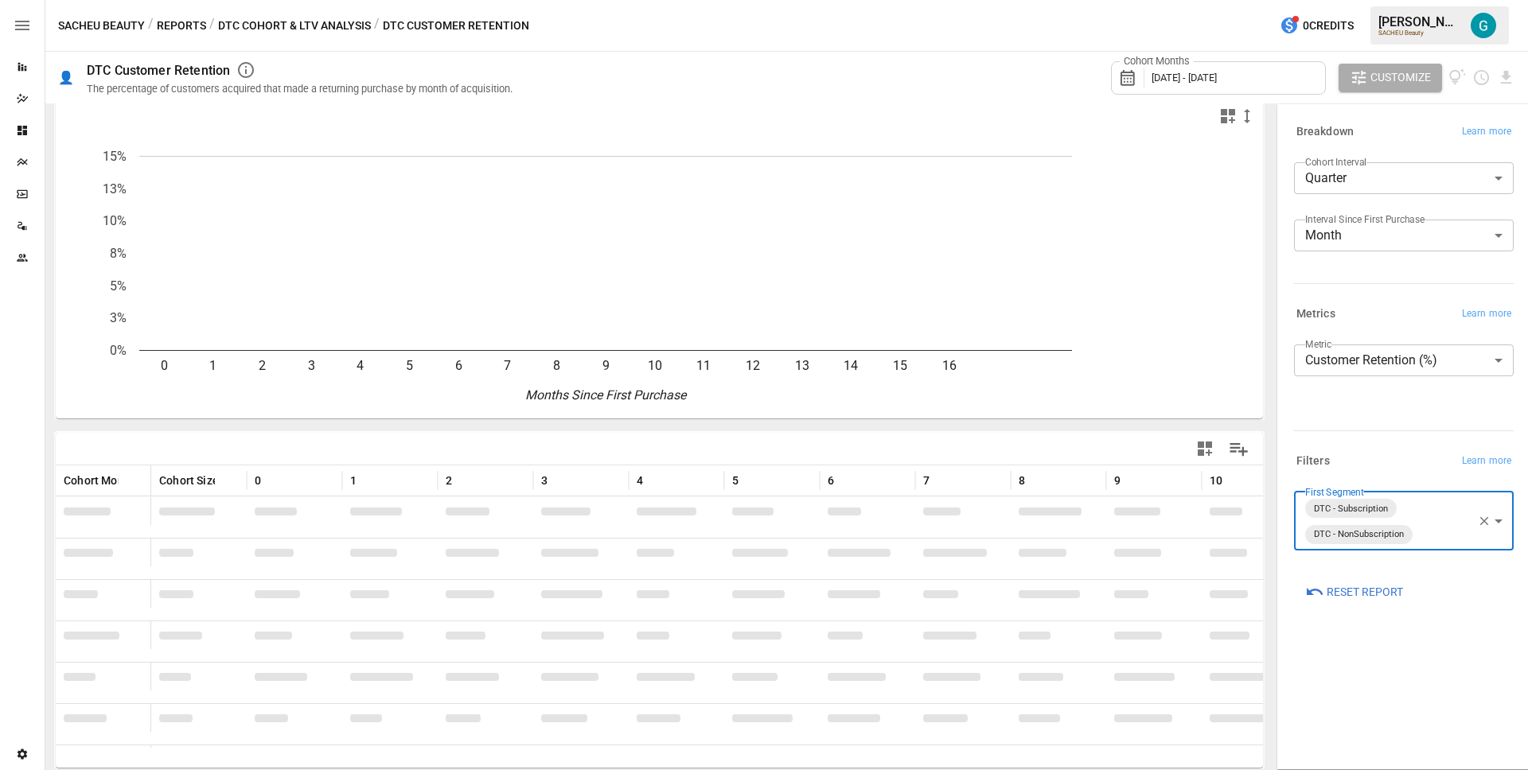
scroll to position [5, 0]
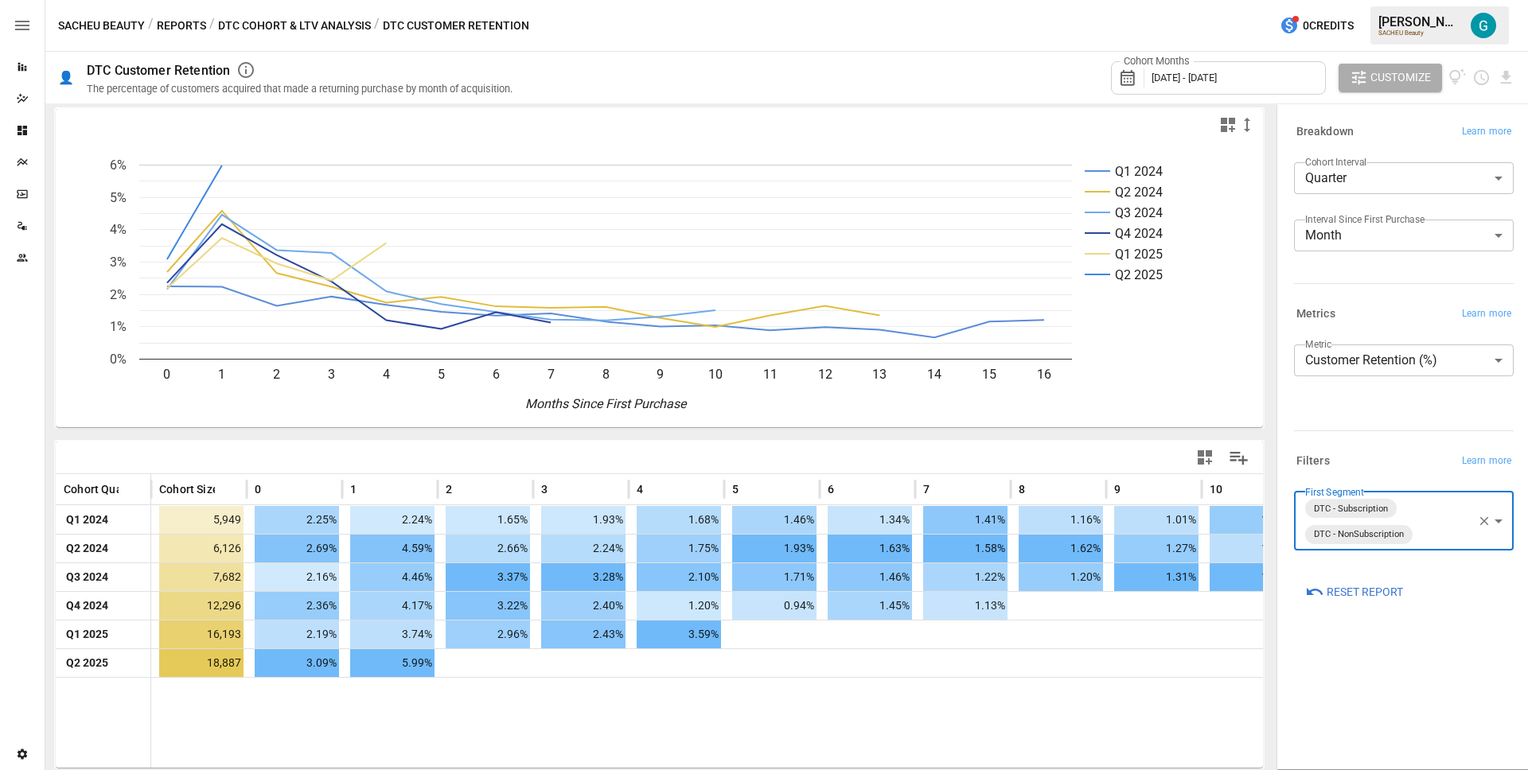
click at [996, 92] on div "Cohort Months [DATE] - [DATE] Customize" at bounding box center [1024, 78] width 984 height 52
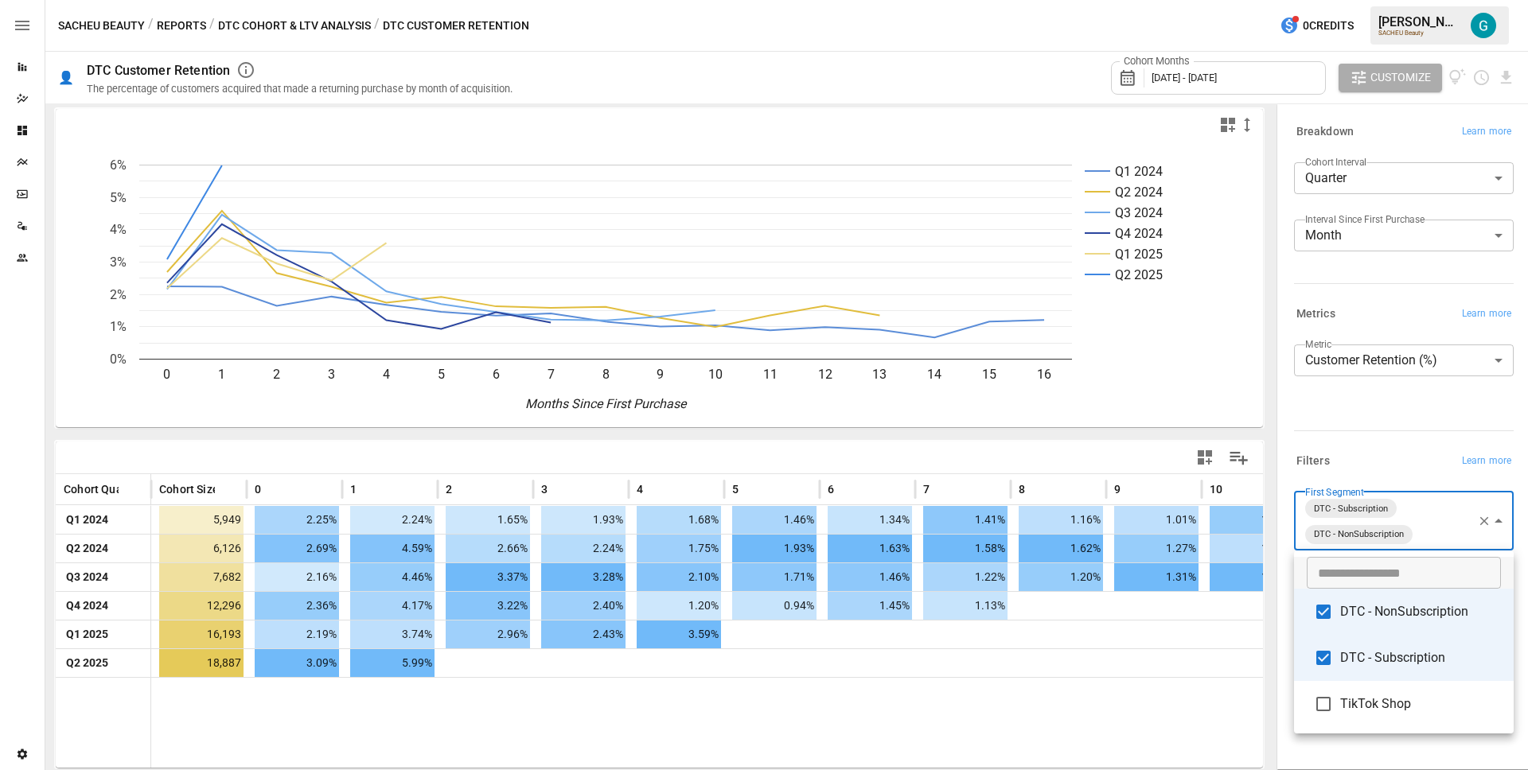
click at [1442, 0] on body "Reports Dazzler Studio Dashboards Plans SmartModel ™ Data Sources Team Settings…" at bounding box center [764, 0] width 1528 height 0
click at [1436, 653] on span "DTC - Subscription" at bounding box center [1420, 658] width 161 height 19
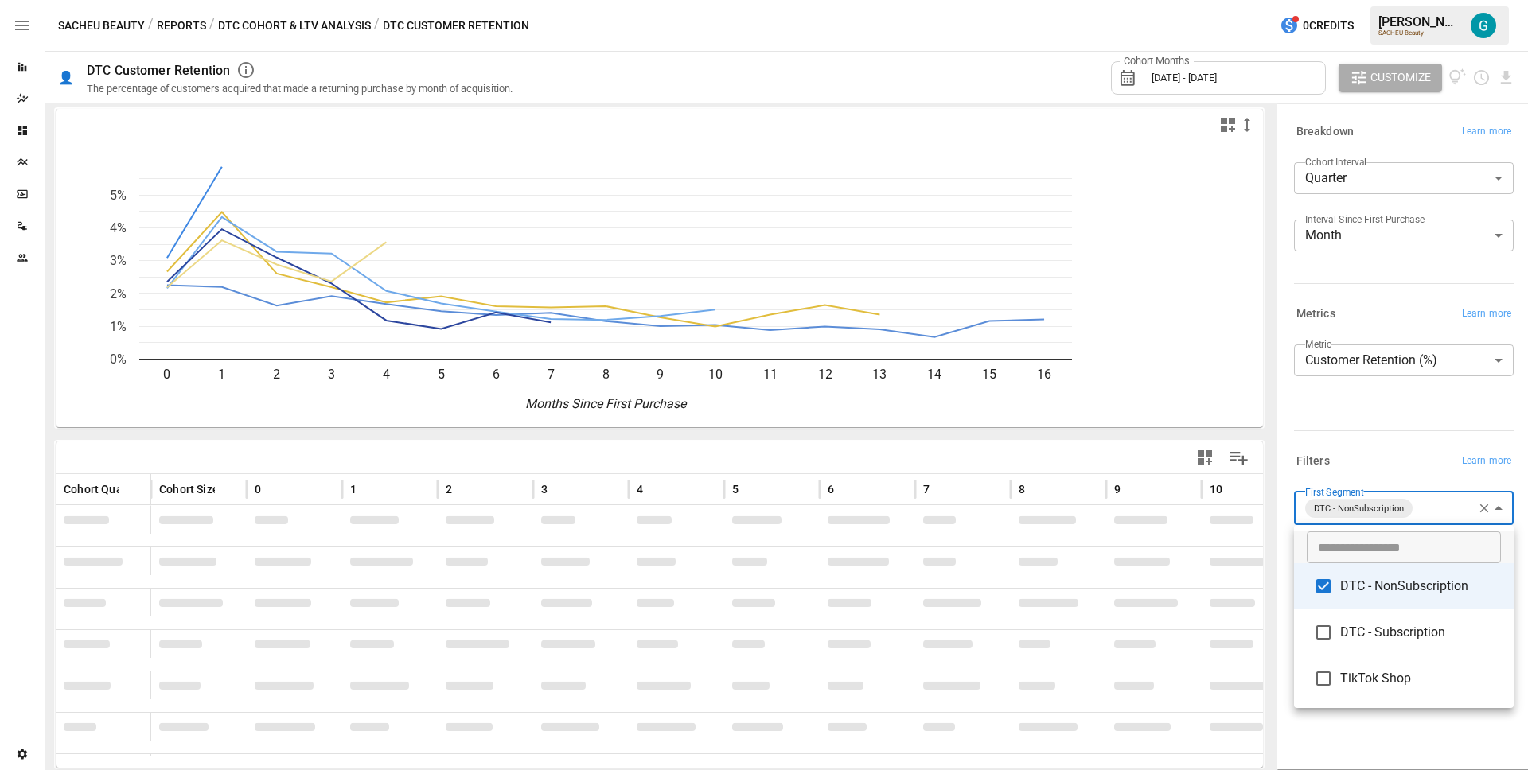
scroll to position [5, 0]
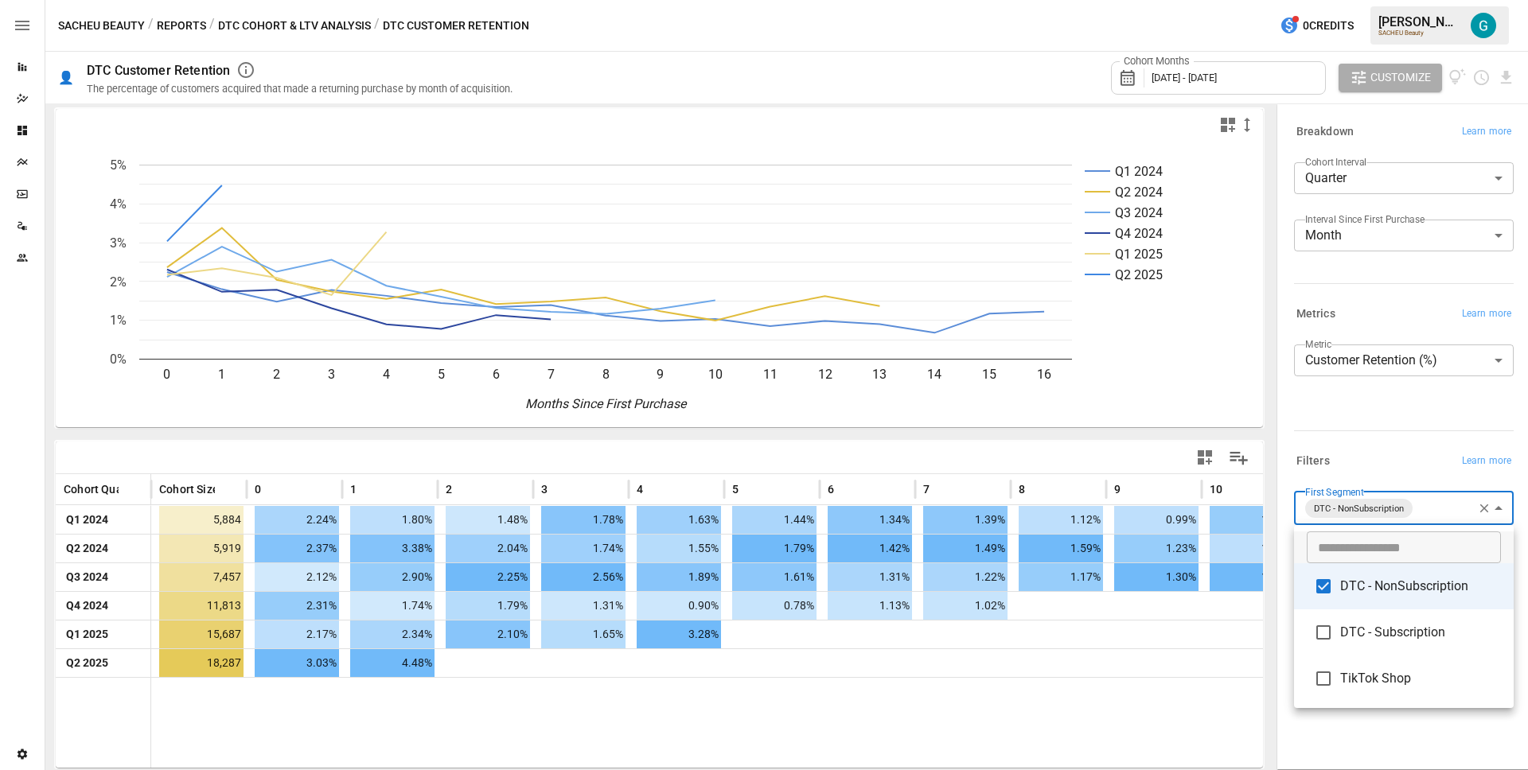
click at [1433, 641] on li "DTC - Subscription" at bounding box center [1404, 633] width 220 height 46
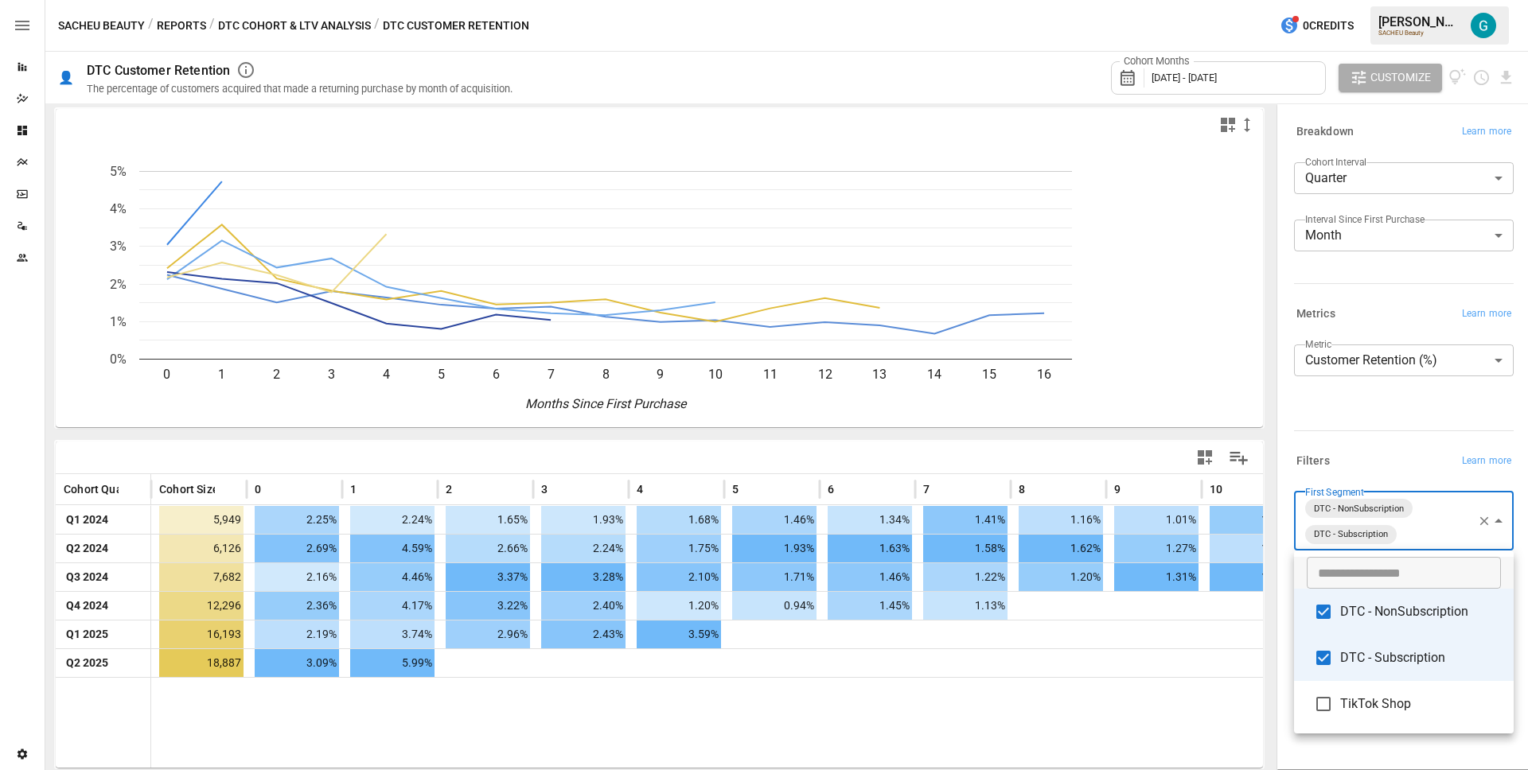
scroll to position [5, 0]
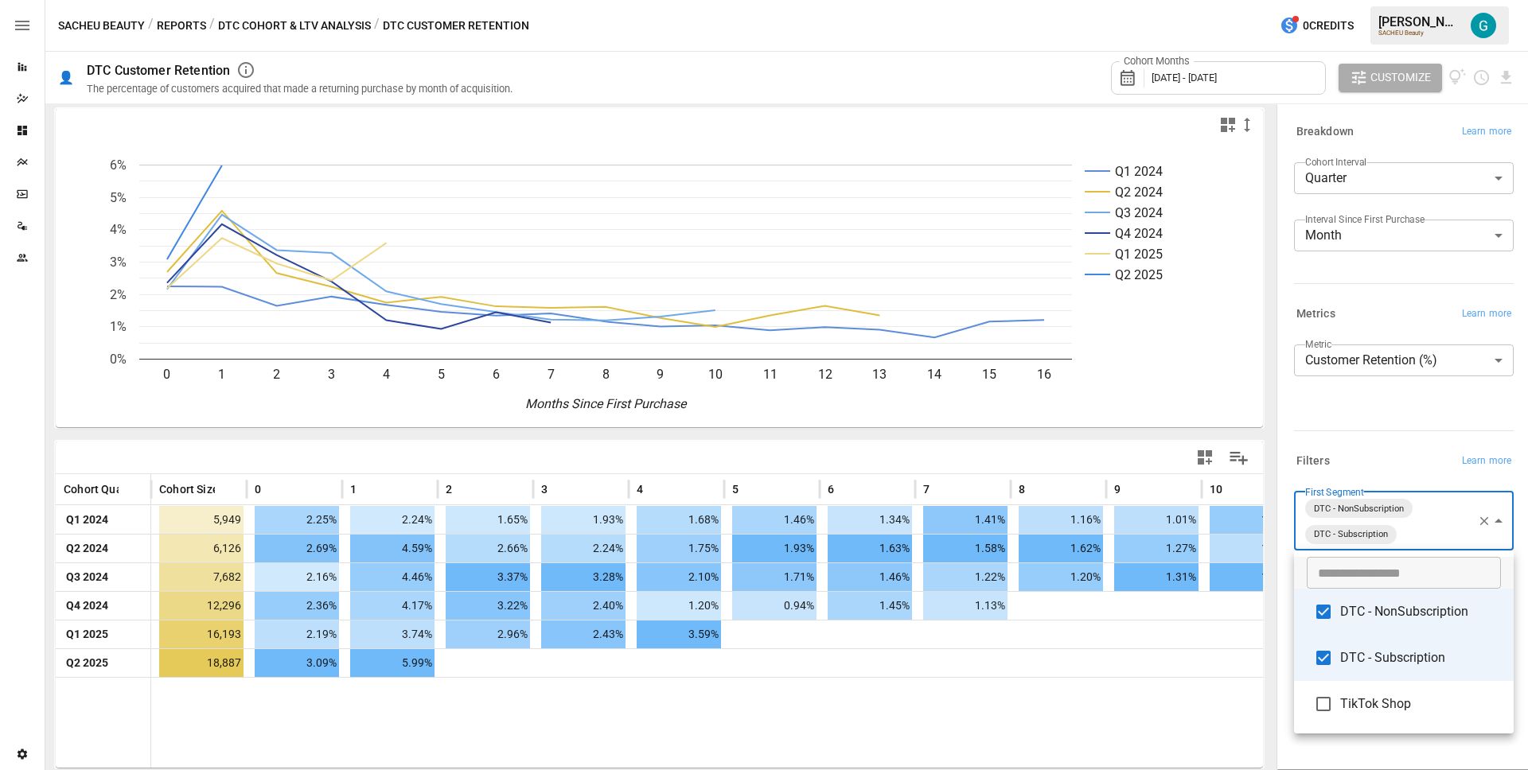
click at [1360, 404] on div at bounding box center [764, 385] width 1528 height 770
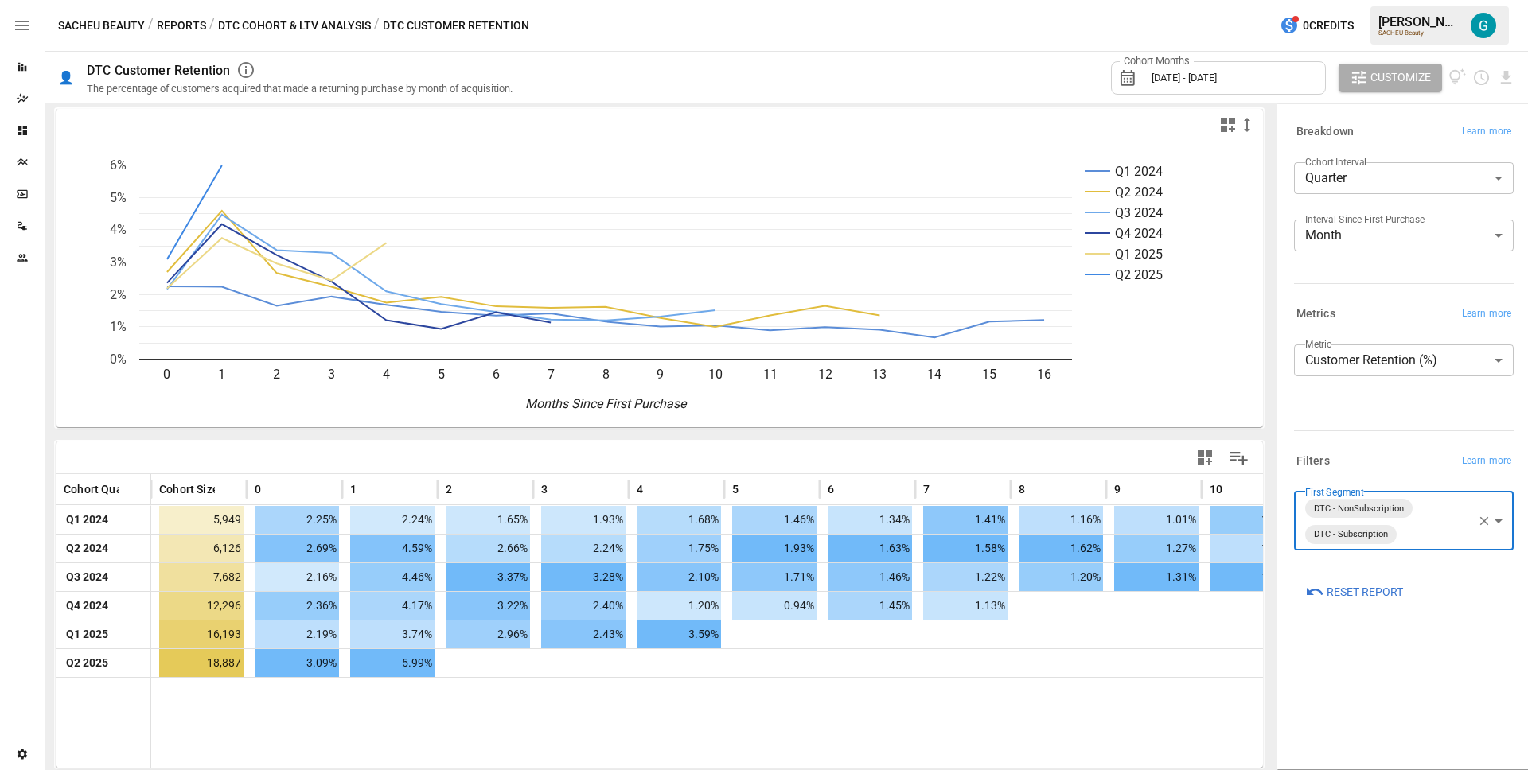
click at [1359, 415] on div "**********" at bounding box center [1404, 385] width 220 height 80
click at [1411, 0] on body "Reports Dazzler Studio Dashboards Plans SmartModel ™ Data Sources Team Settings…" at bounding box center [764, 0] width 1528 height 0
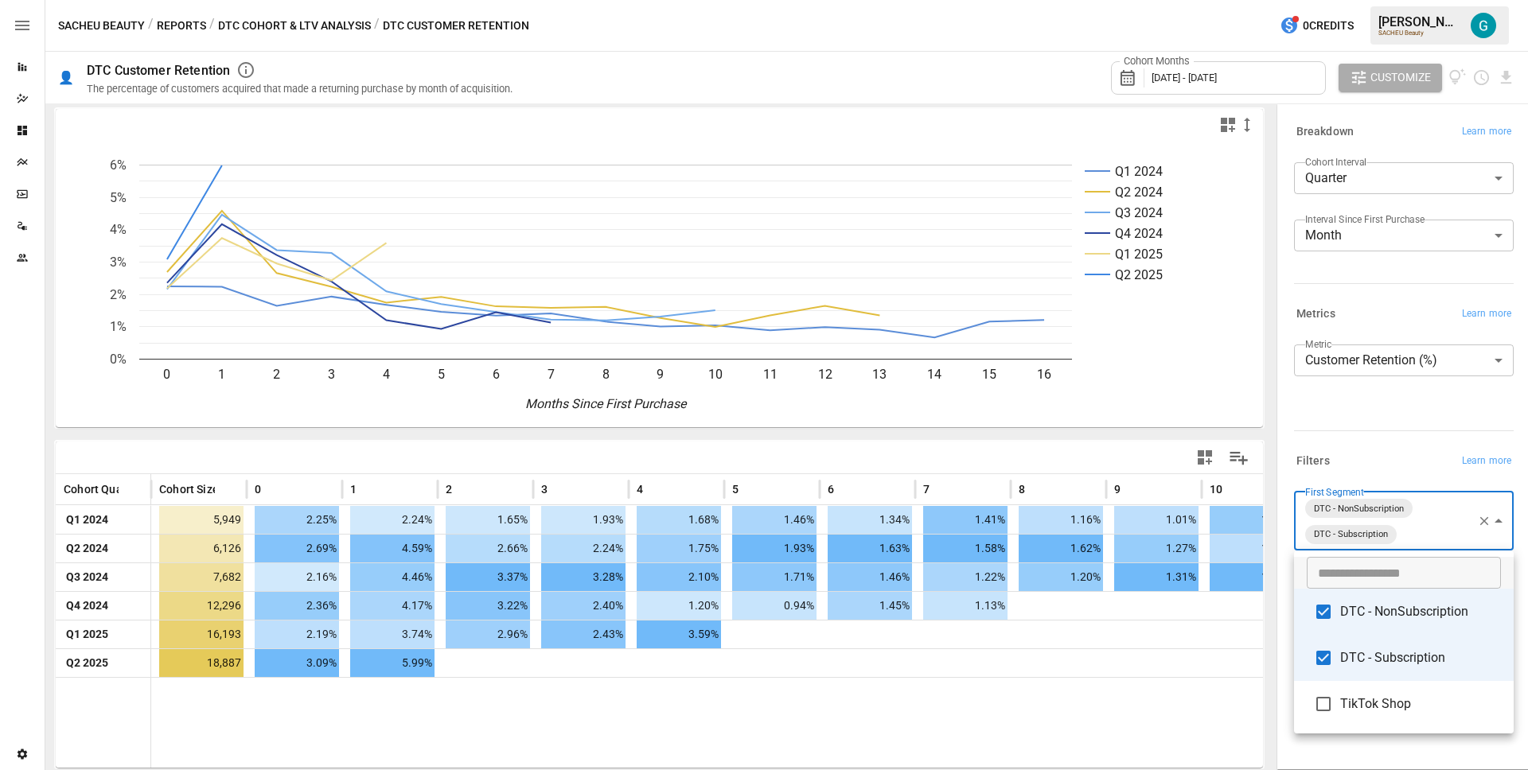
click at [1370, 612] on span "DTC - NonSubscription" at bounding box center [1420, 612] width 161 height 19
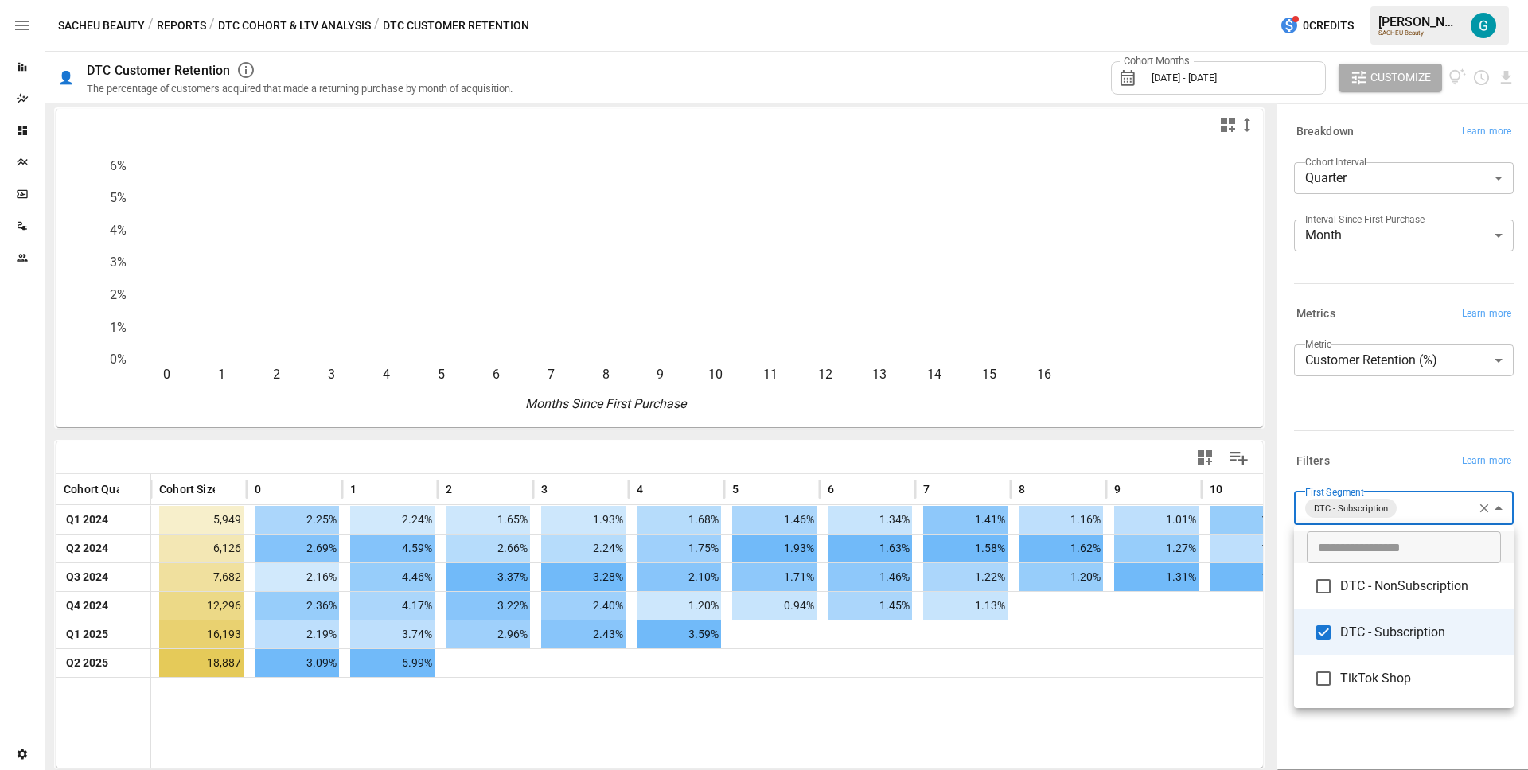
scroll to position [5, 0]
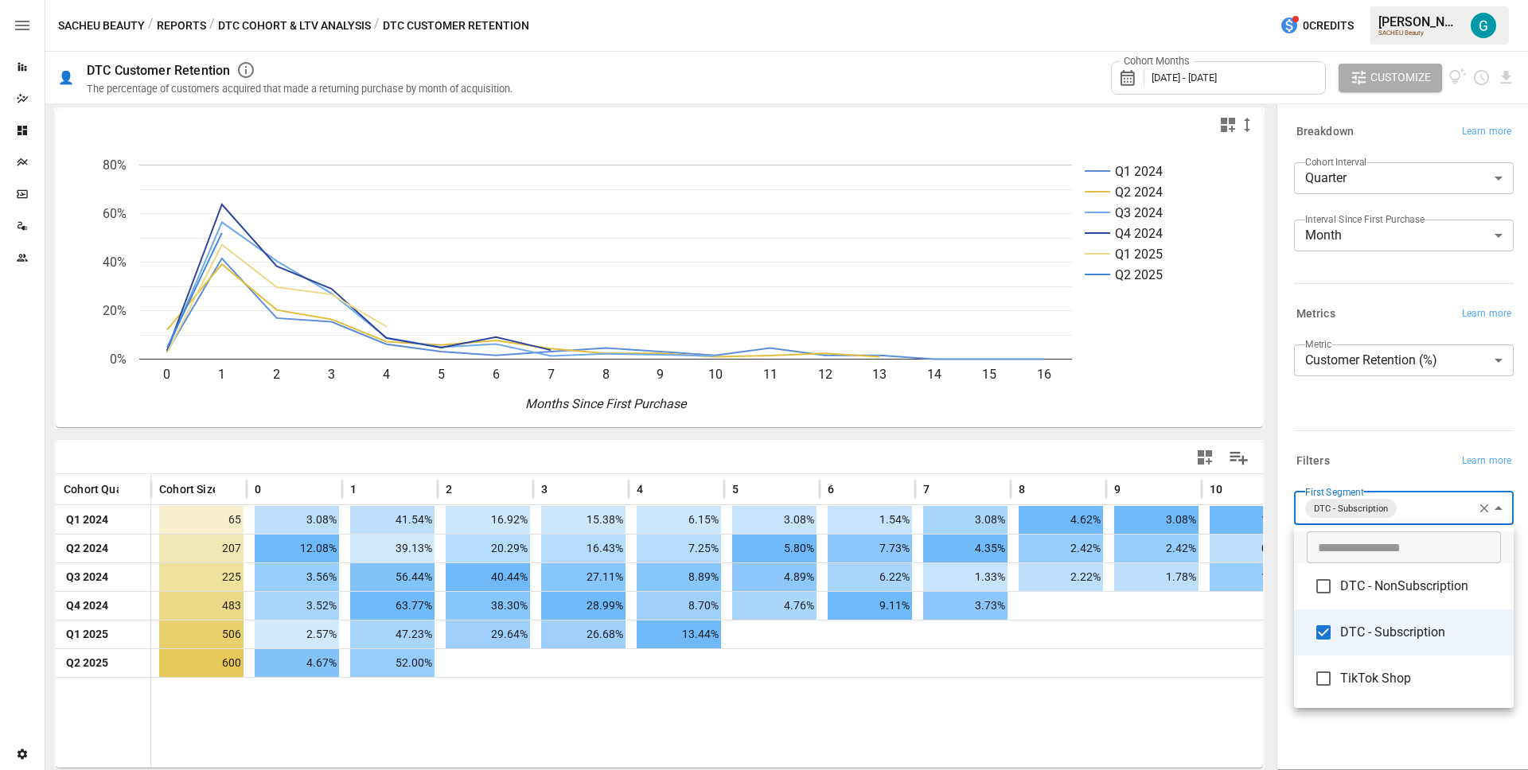
click at [1438, 594] on span "DTC - NonSubscription" at bounding box center [1420, 586] width 161 height 19
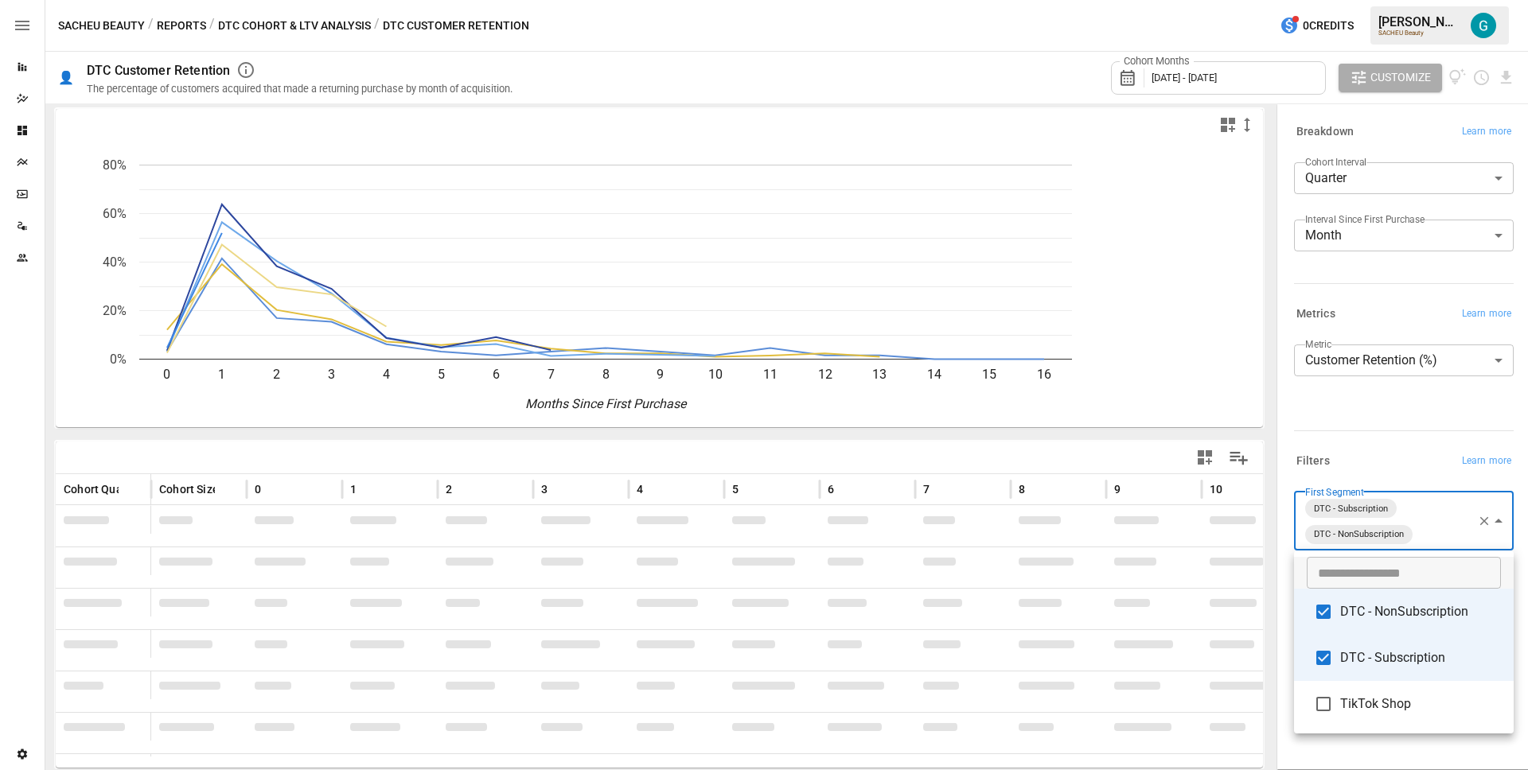
scroll to position [5, 0]
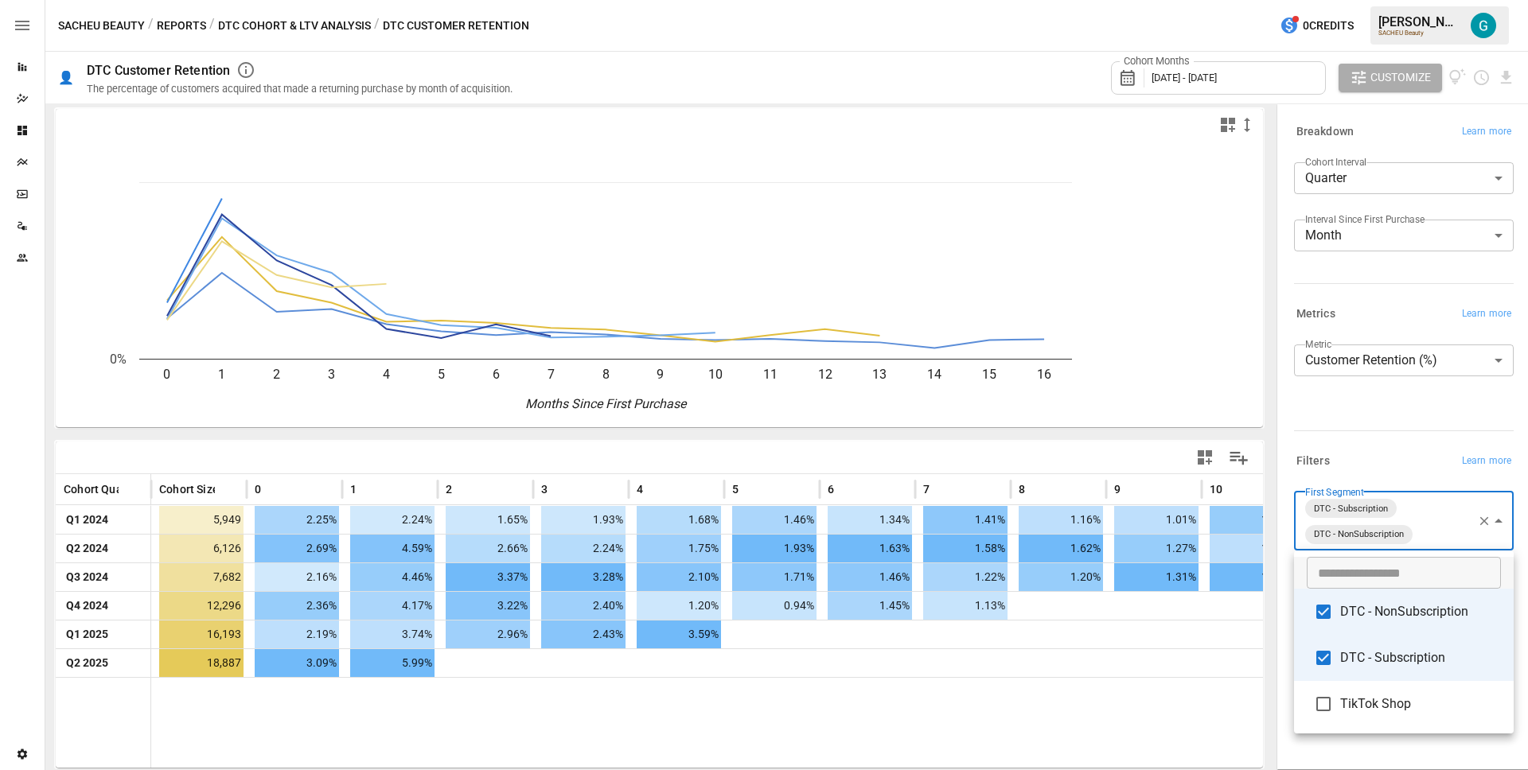
click at [1387, 430] on div at bounding box center [764, 385] width 1528 height 770
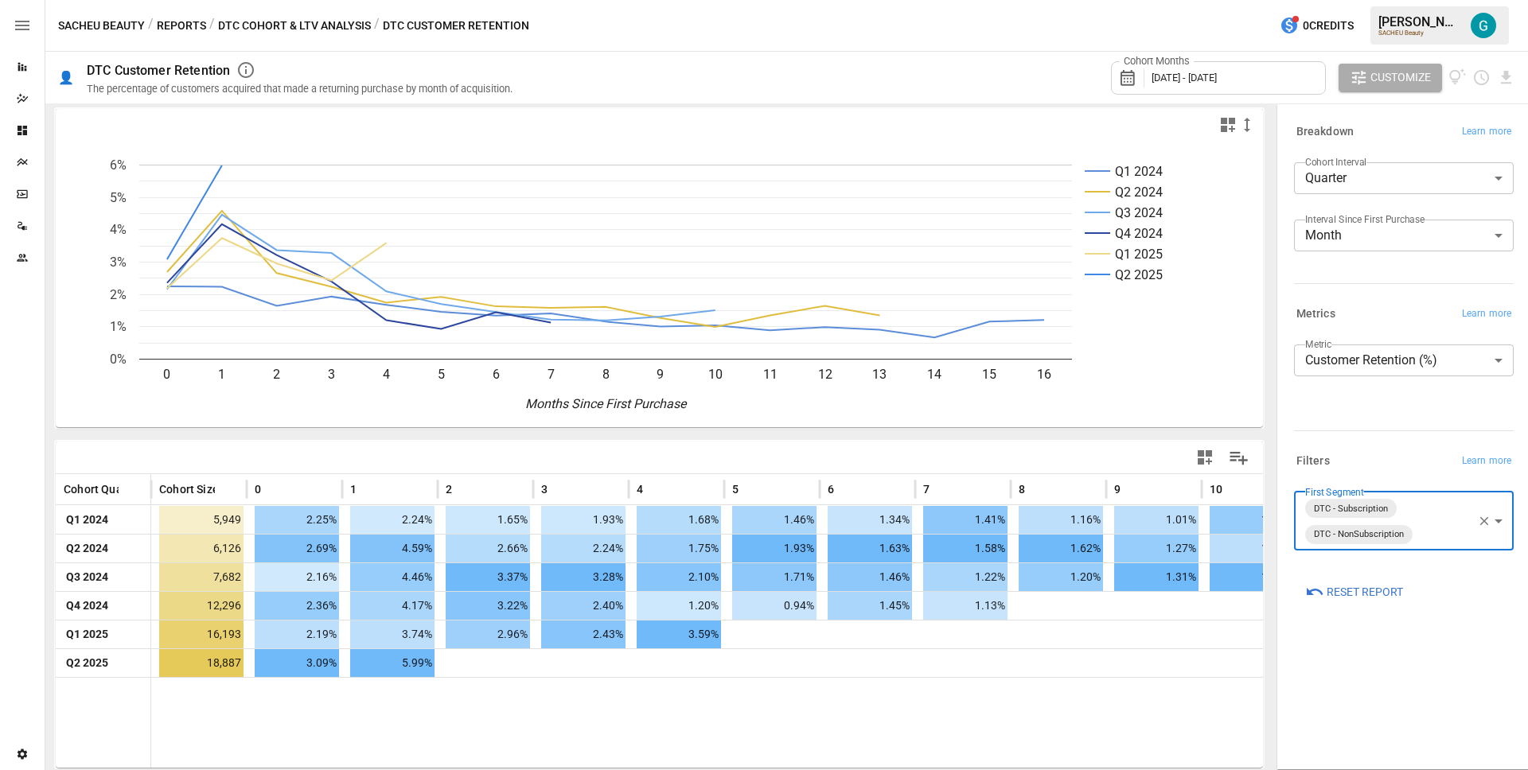
click at [1429, 0] on body "Reports Dazzler Studio Dashboards Plans SmartModel ™ Data Sources Team Settings…" at bounding box center [764, 0] width 1528 height 0
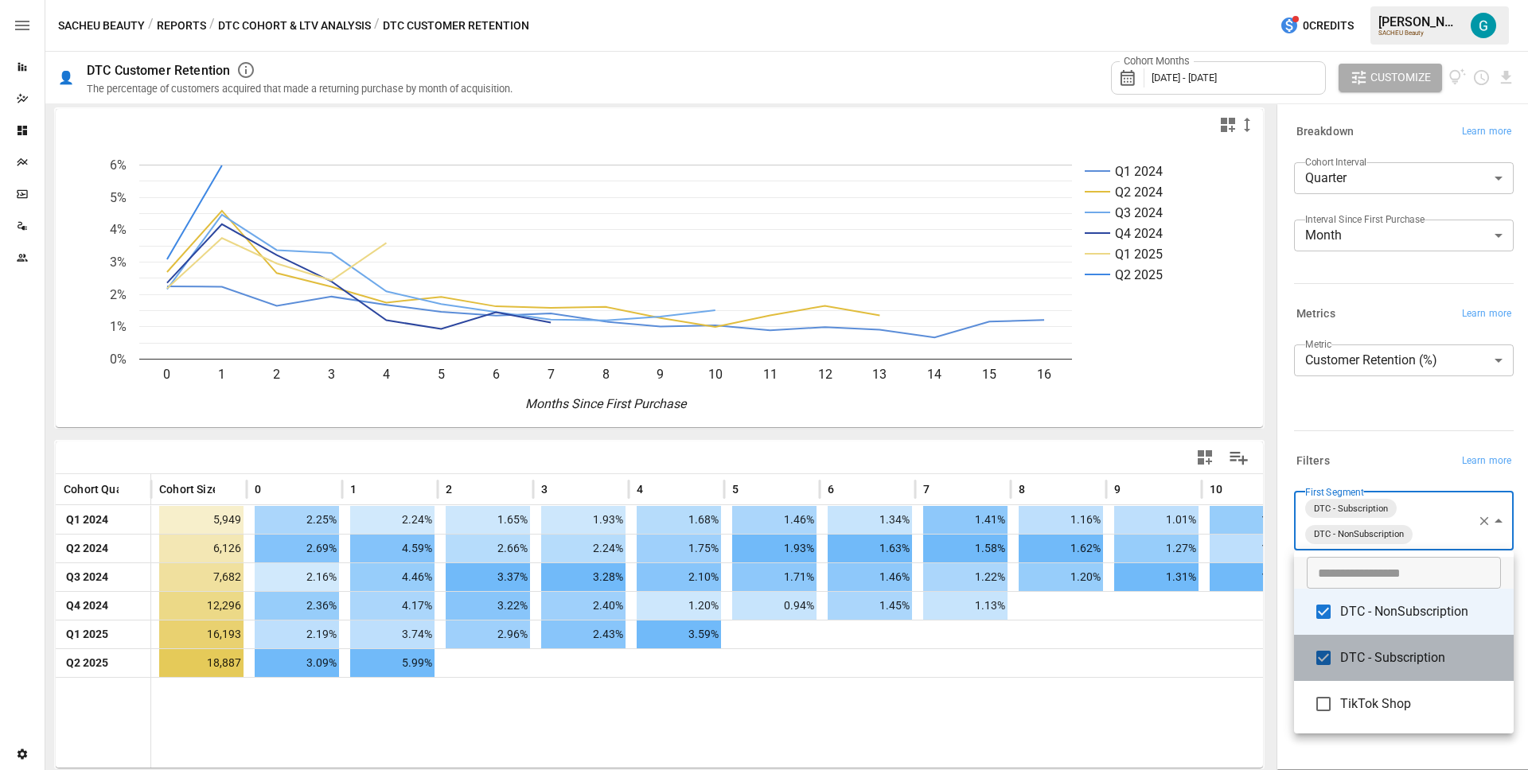
click at [1421, 665] on span "DTC - Subscription" at bounding box center [1420, 658] width 161 height 19
type input "**********"
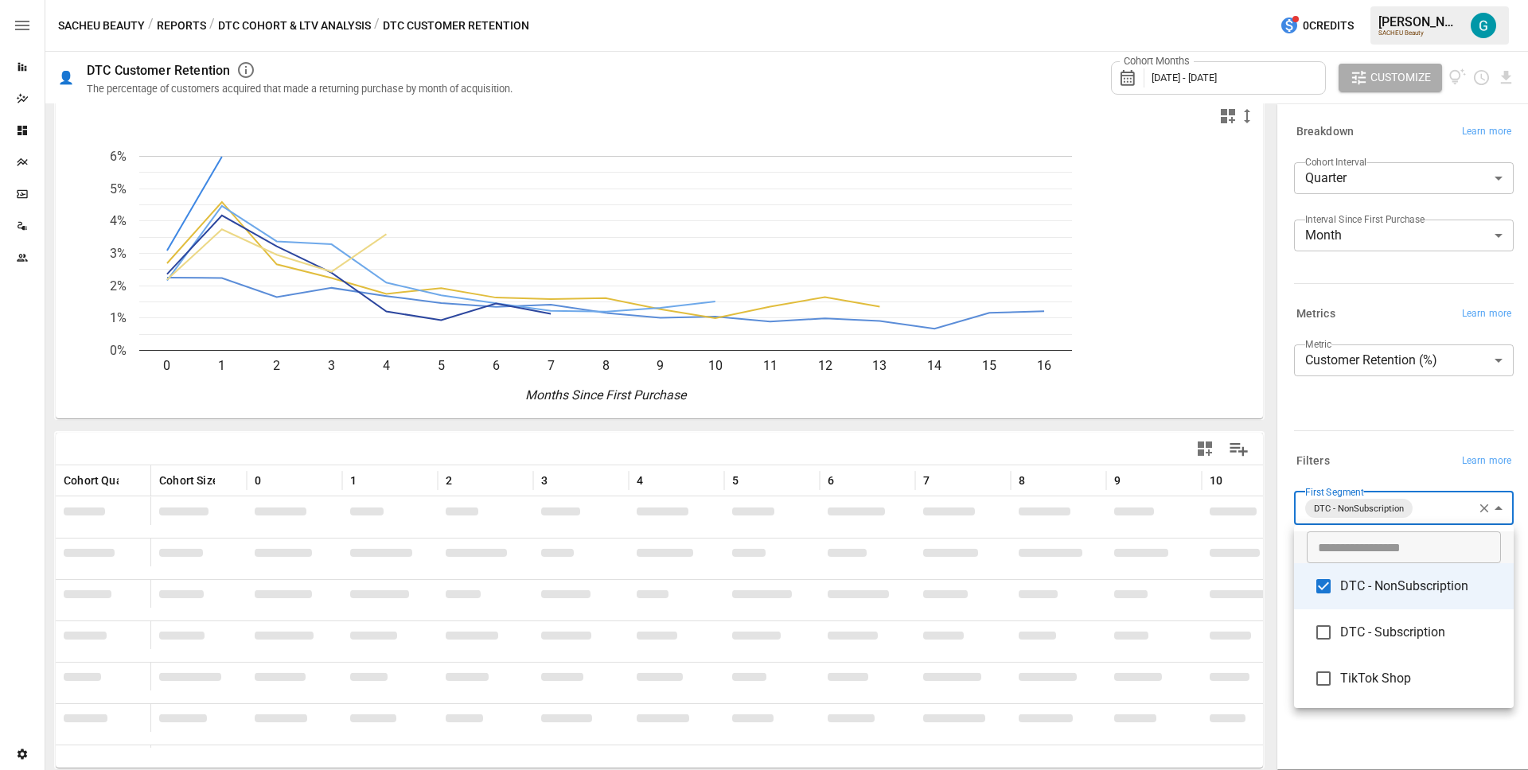
scroll to position [5, 0]
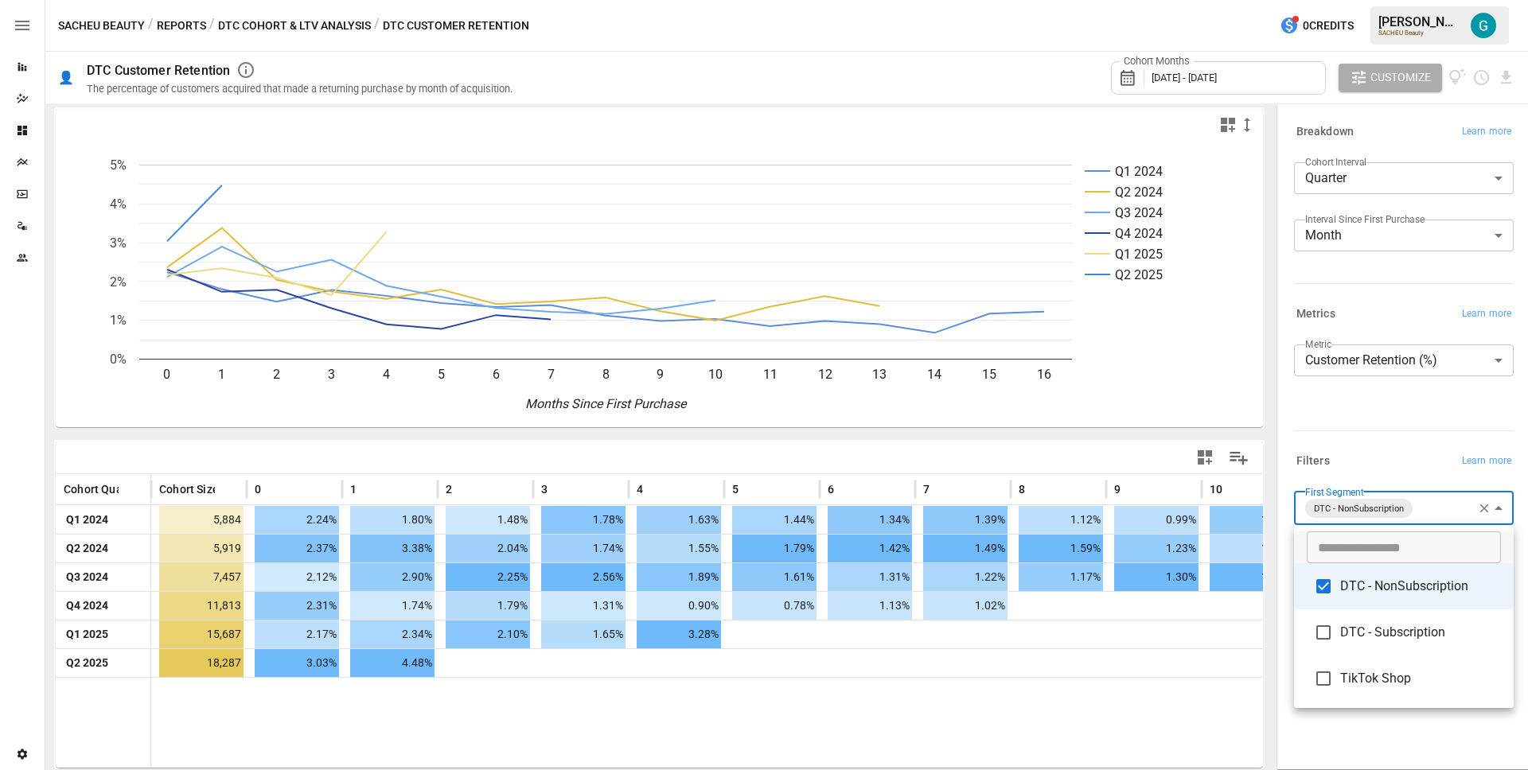
click at [1405, 592] on span "DTC - NonSubscription" at bounding box center [1420, 586] width 161 height 19
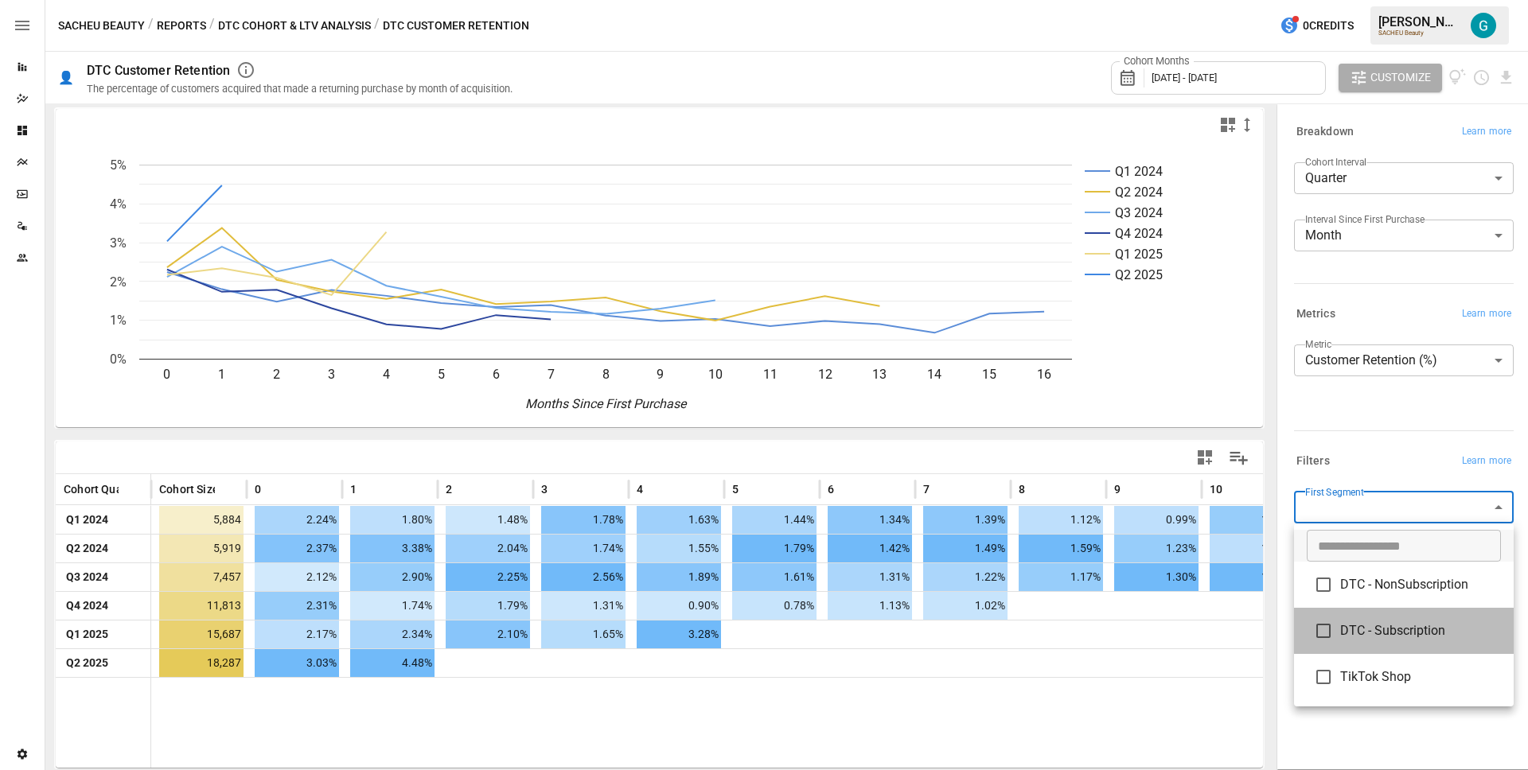
click at [1405, 636] on span "DTC - Subscription" at bounding box center [1420, 631] width 161 height 19
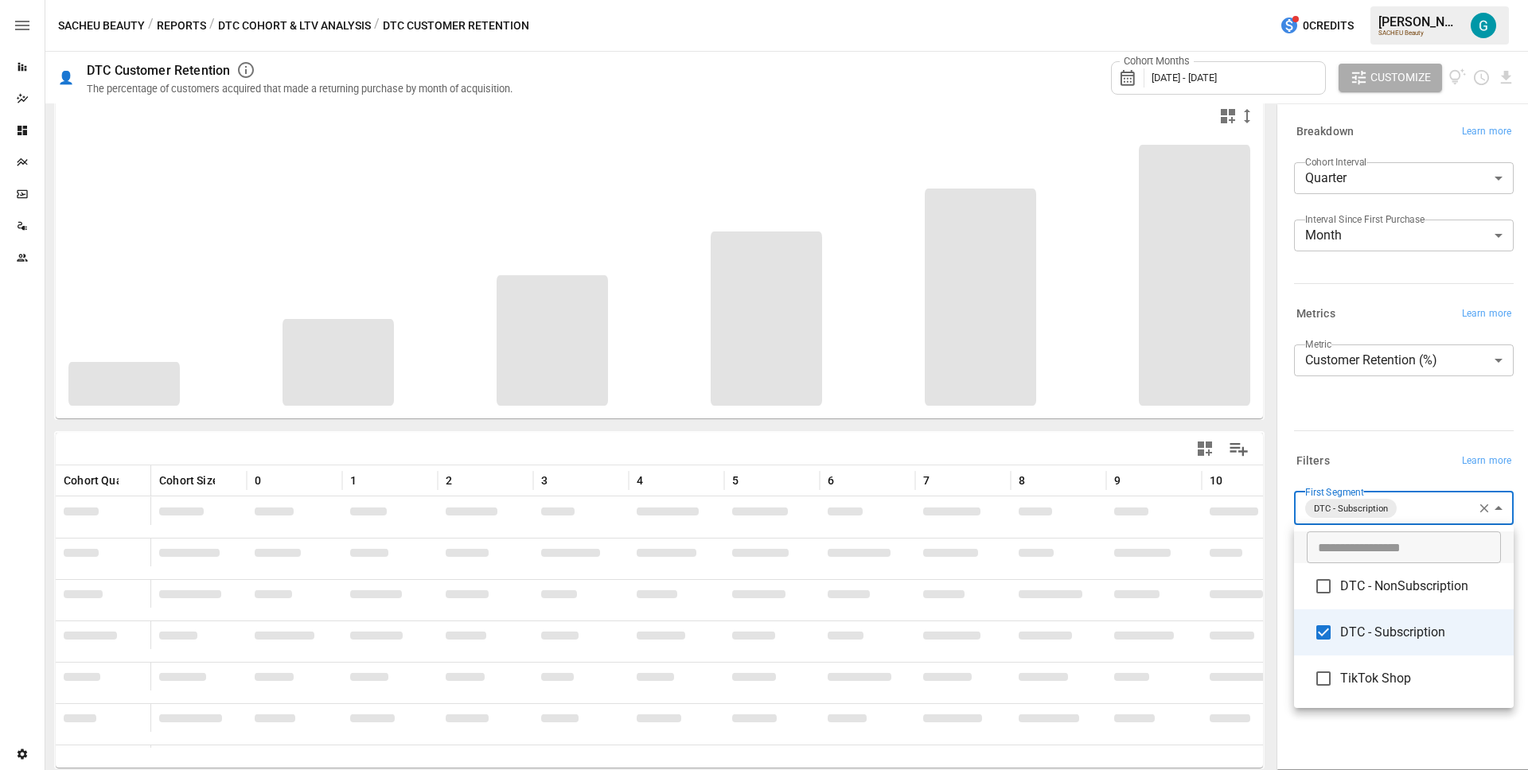
scroll to position [5, 0]
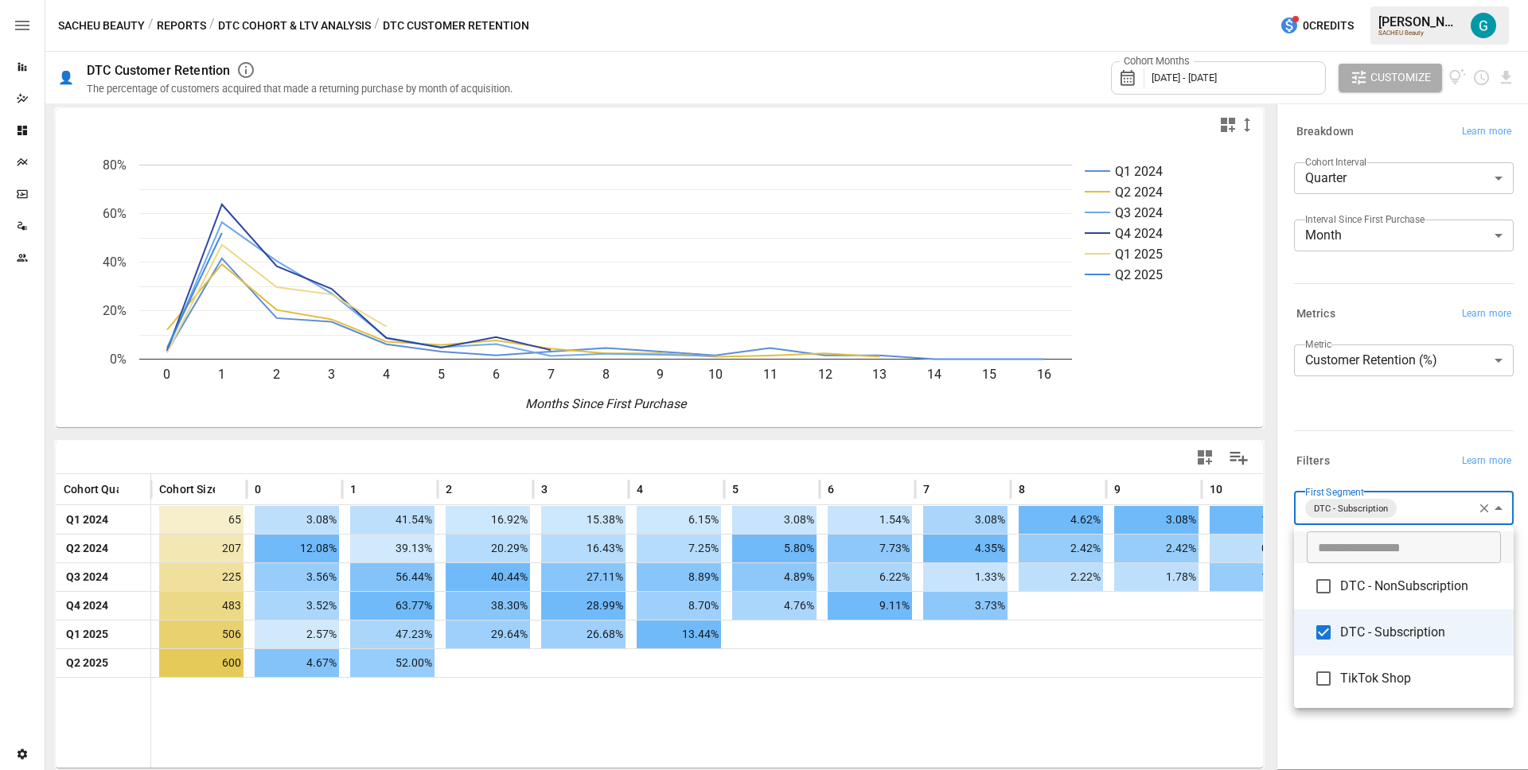
click at [1397, 583] on span "DTC - NonSubscription" at bounding box center [1420, 586] width 161 height 19
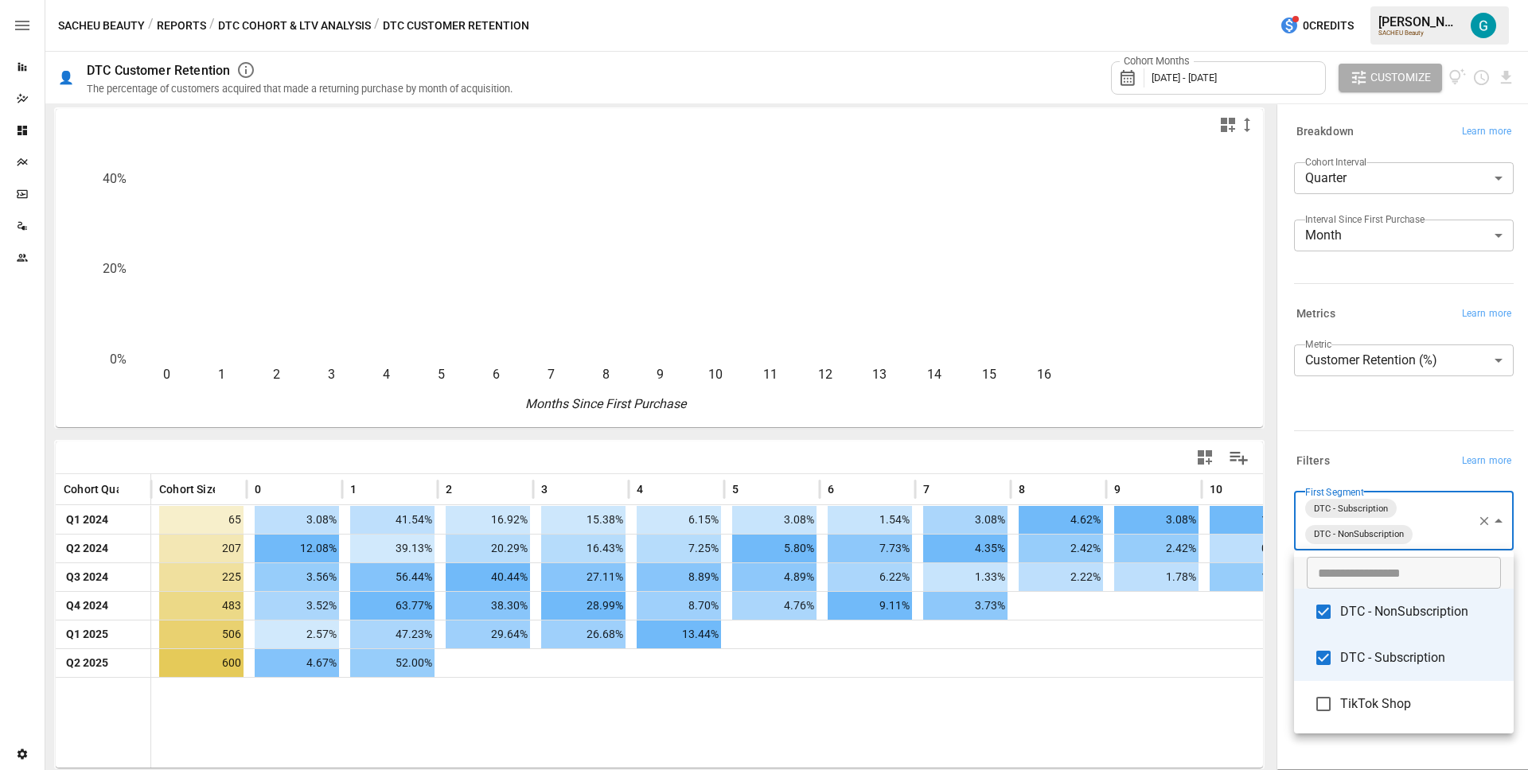
scroll to position [5, 0]
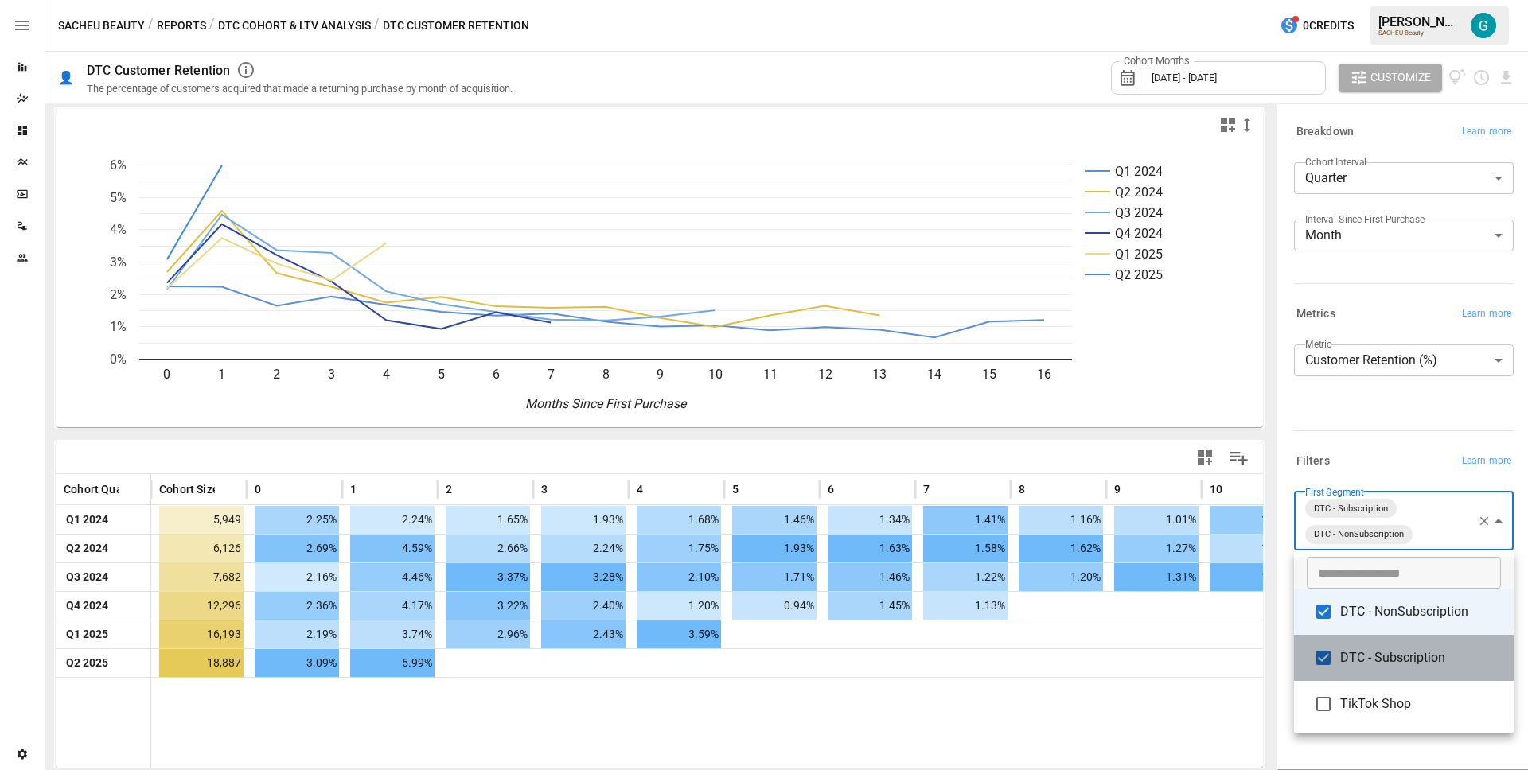
click at [1375, 657] on span "DTC - Subscription" at bounding box center [1420, 658] width 161 height 19
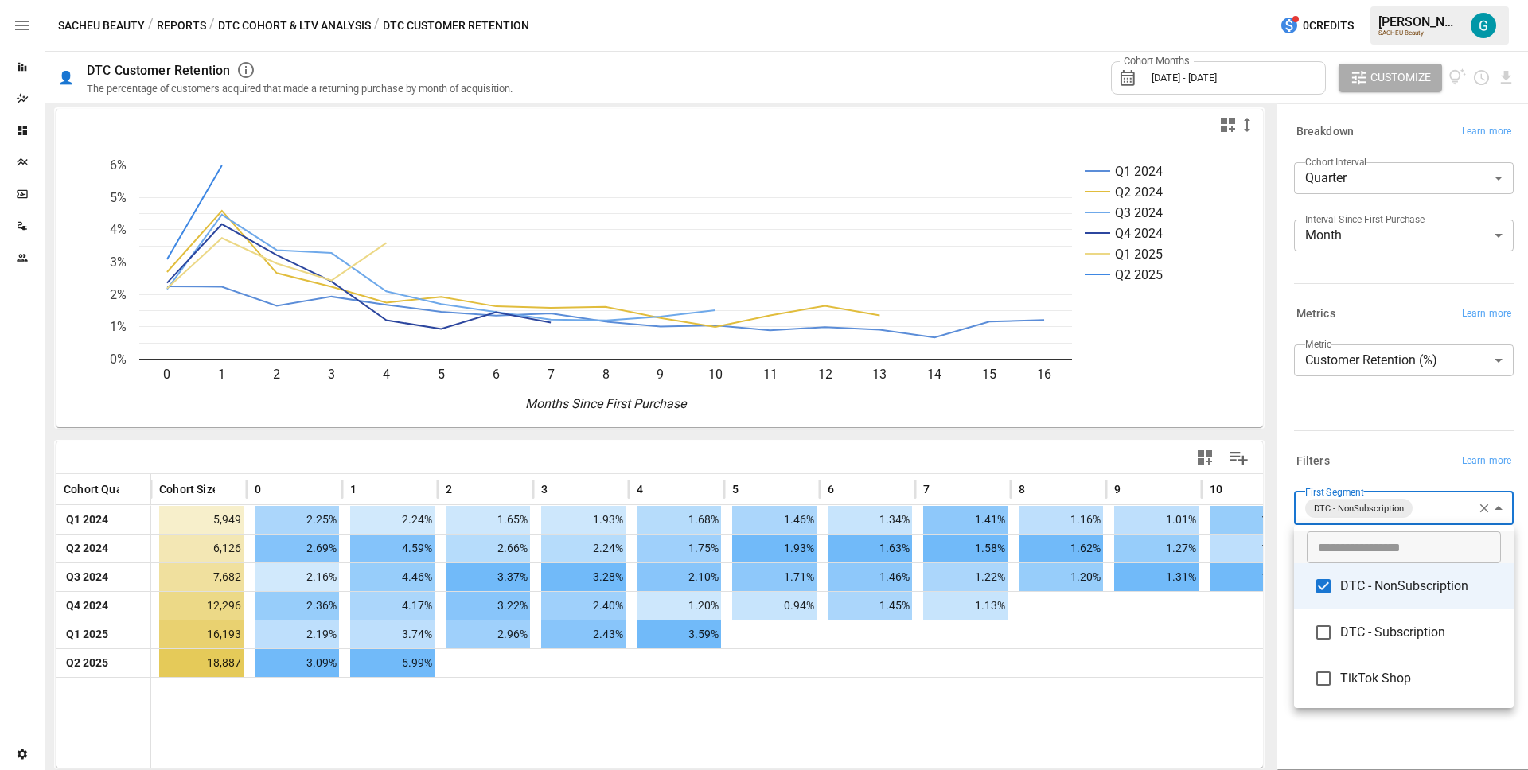
click at [1398, 452] on div at bounding box center [764, 385] width 1528 height 770
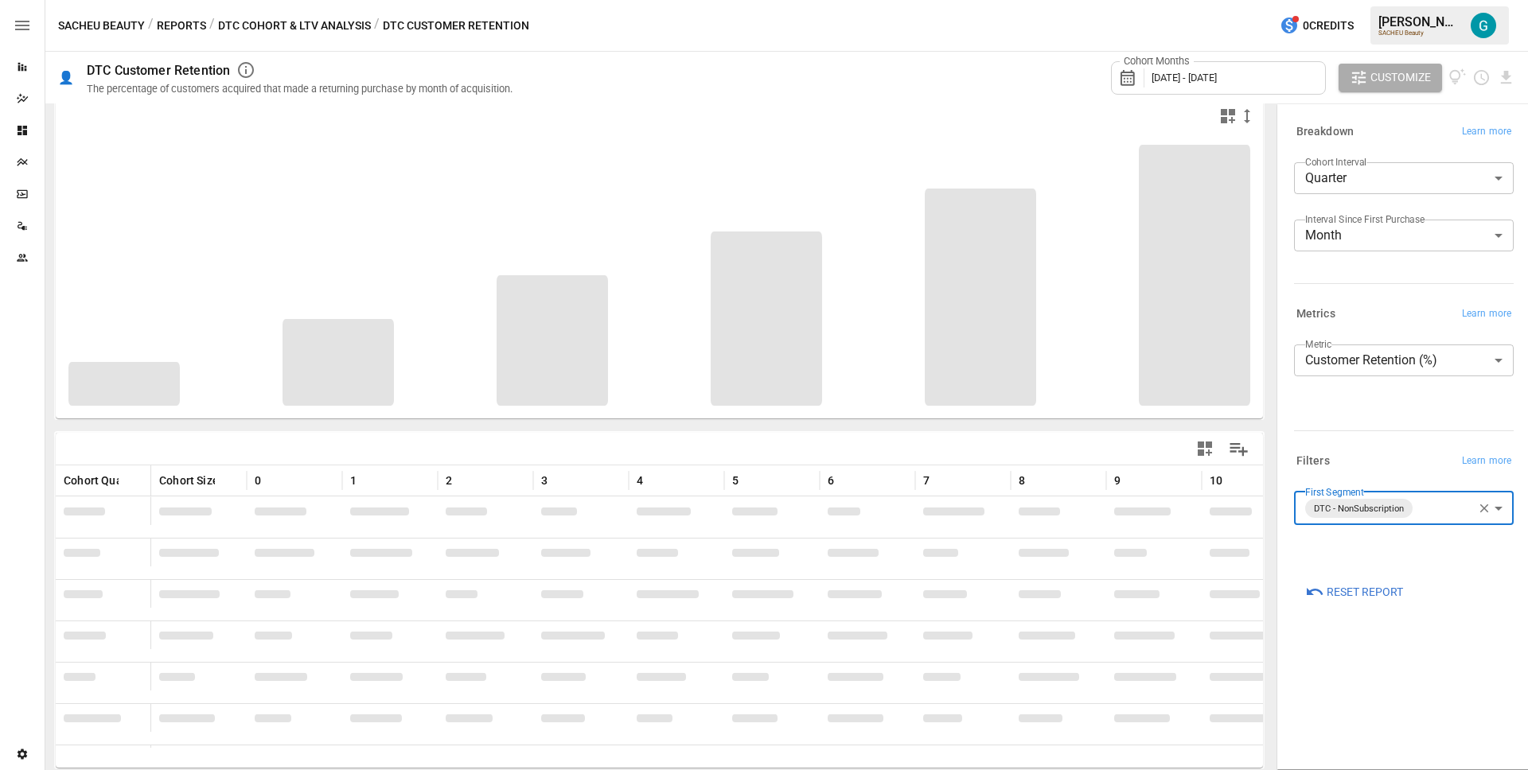
scroll to position [5, 0]
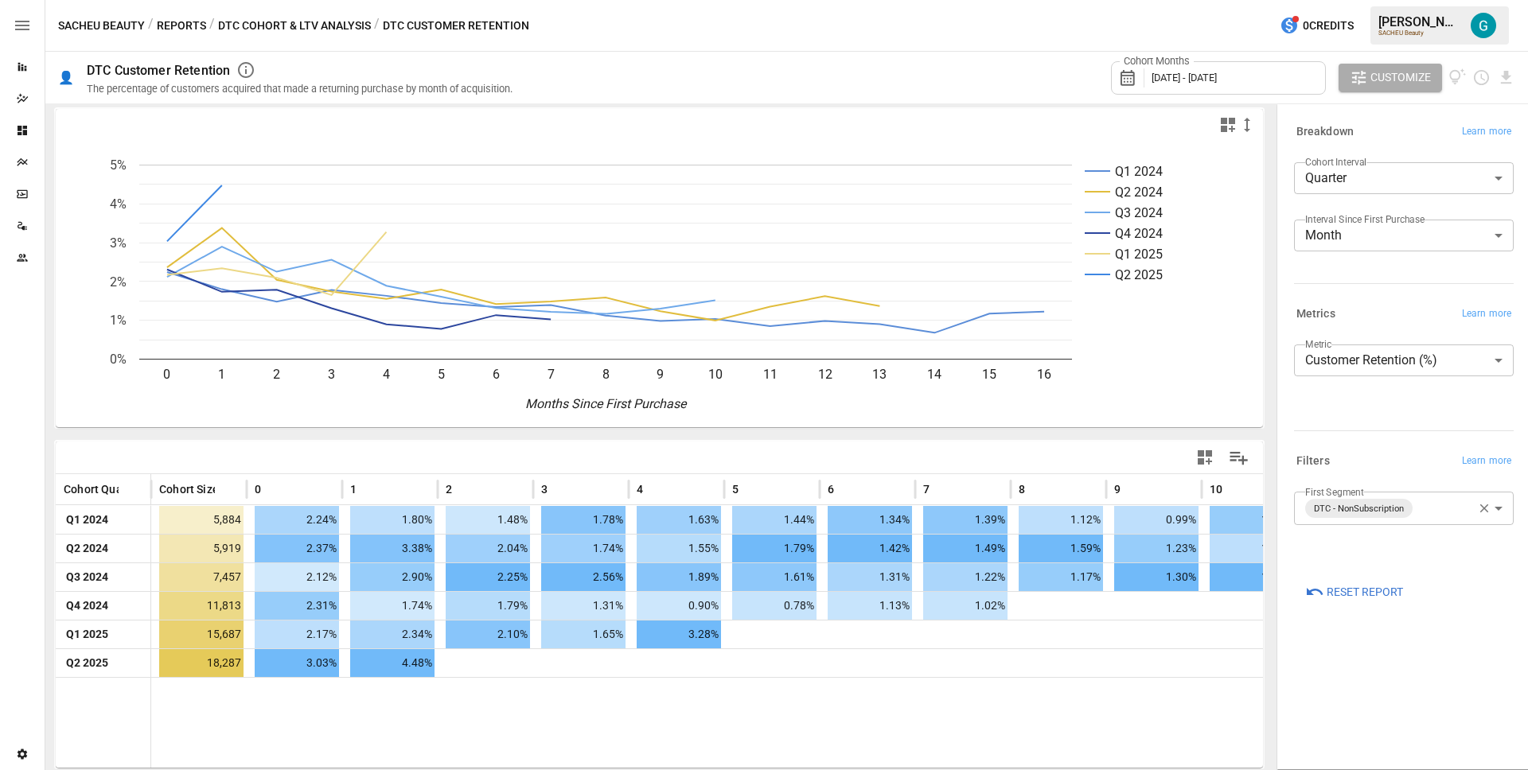
click at [1457, 0] on body "Reports Dazzler Studio Dashboards Plans SmartModel ™ Data Sources Team Settings…" at bounding box center [764, 0] width 1528 height 0
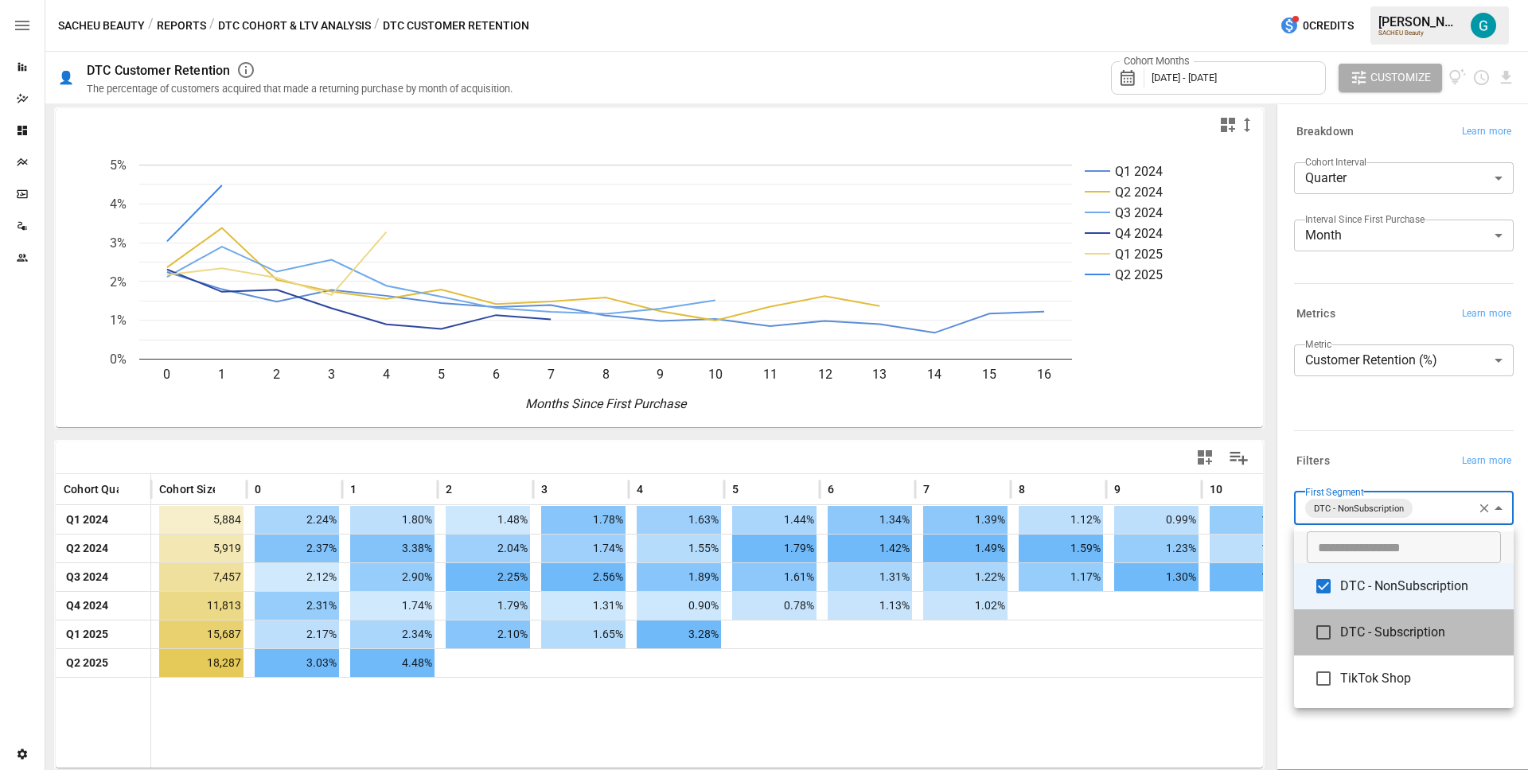
click at [1422, 620] on li "DTC - Subscription" at bounding box center [1404, 633] width 220 height 46
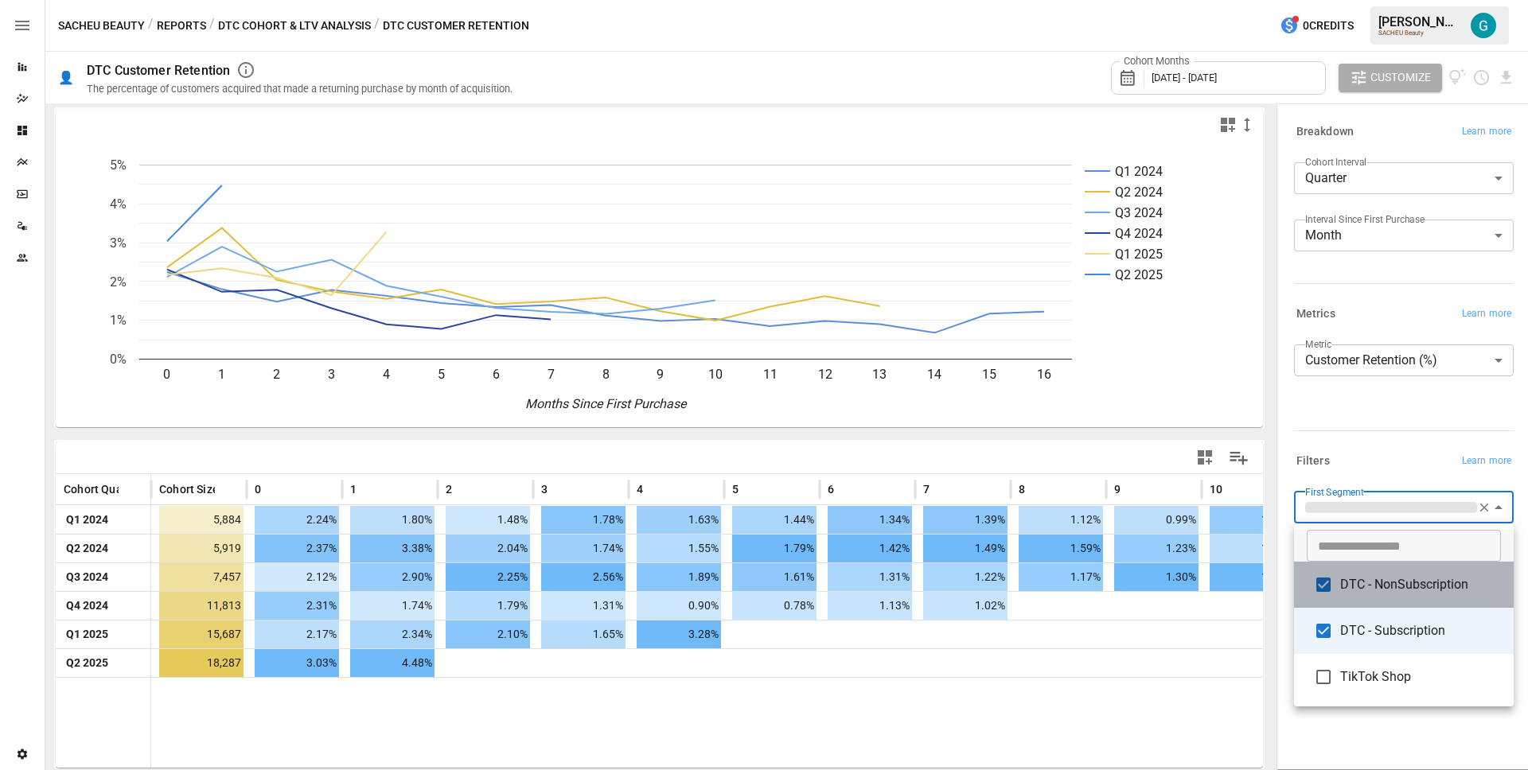
click at [1414, 597] on li "DTC - NonSubscription" at bounding box center [1404, 585] width 220 height 46
type input "**********"
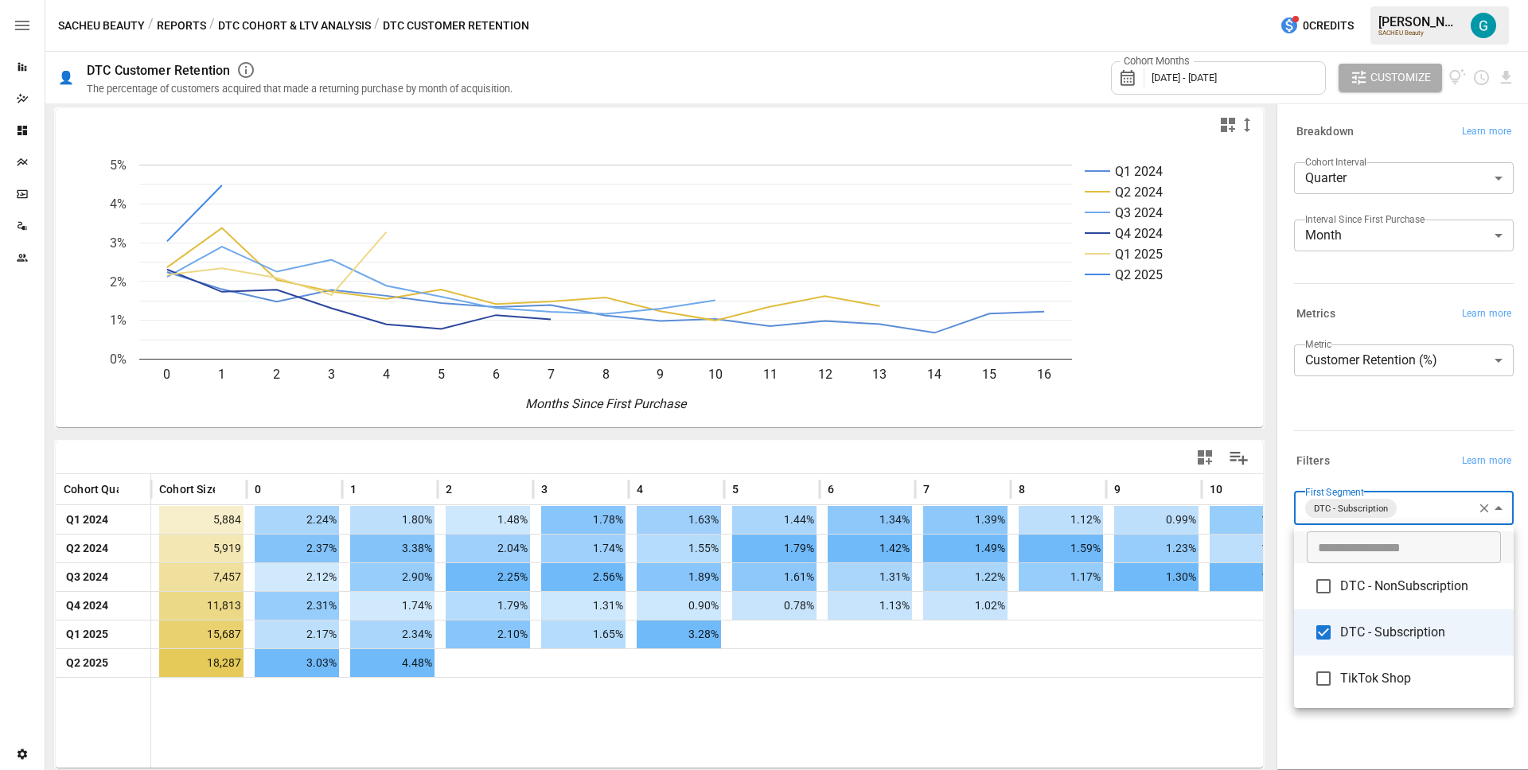
click at [1392, 454] on div at bounding box center [764, 385] width 1528 height 770
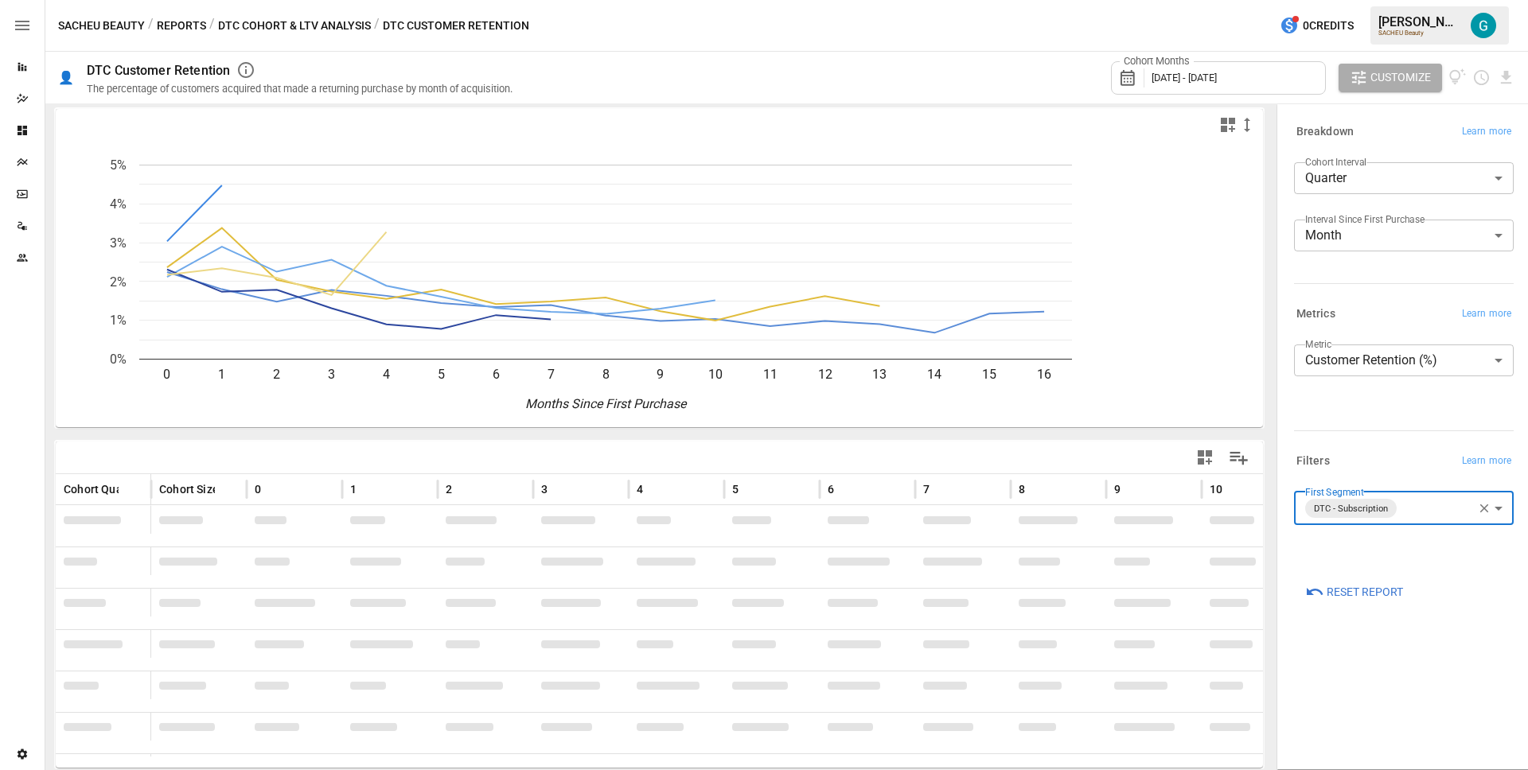
scroll to position [5, 0]
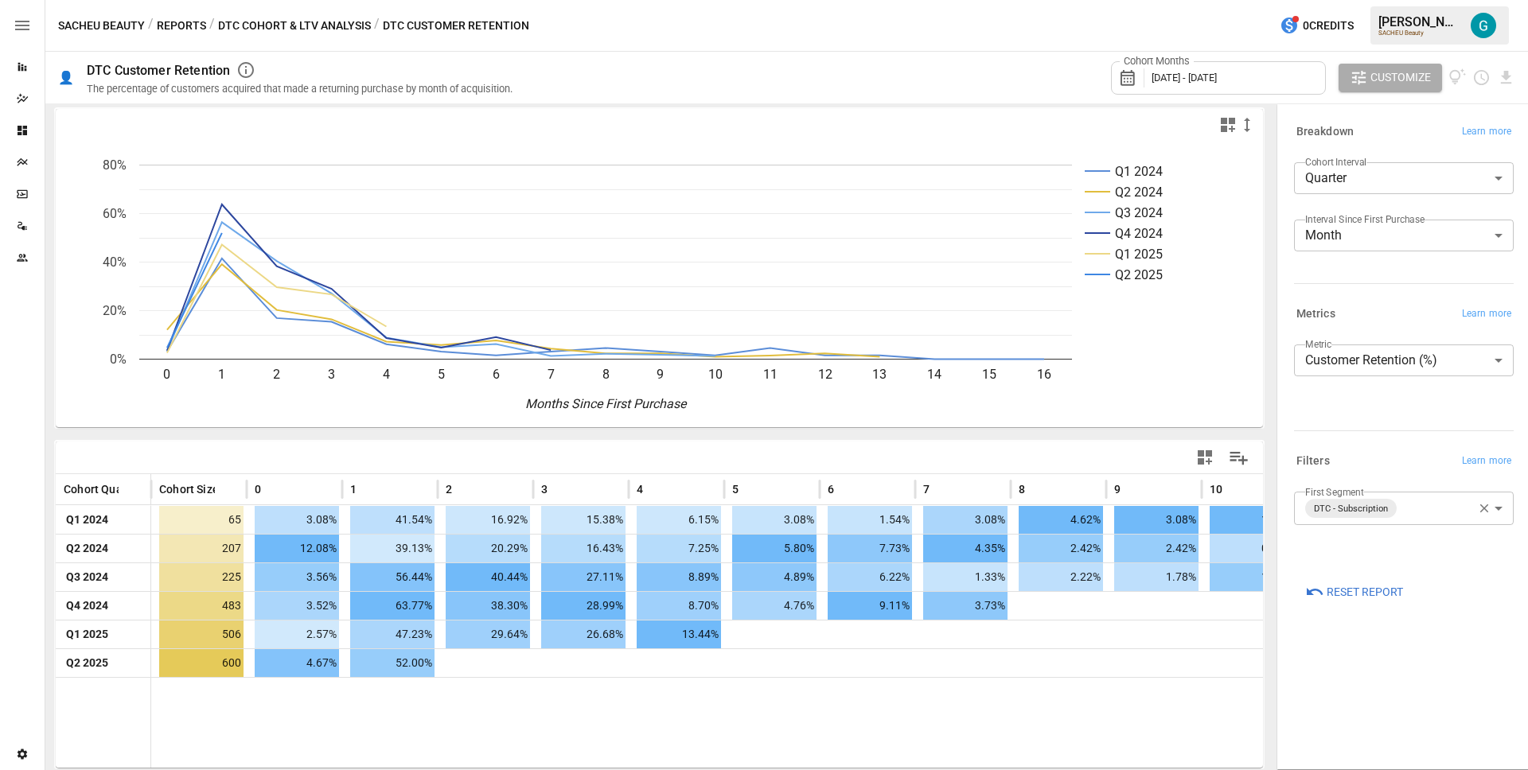
click at [818, 88] on div "Cohort Months [DATE] - [DATE] Customize" at bounding box center [1024, 78] width 984 height 52
click at [465, 437] on div "Q1 2024 Q2 2024 Q3 2024 Q4 2024 Q1 2025 Q2 2025 0 1 2 3 4 5 6 7 8 9 10 11 12 13…" at bounding box center [659, 434] width 1215 height 659
click at [1169, 420] on icon "Q1 2024 Q2 2024 Q3 2024 Q4 2024 Q1 2025 Q2 2025 0 1 2 3 4 5 6 7 8 9 10 11 12 13…" at bounding box center [653, 284] width 1195 height 287
